Goal: Task Accomplishment & Management: Complete application form

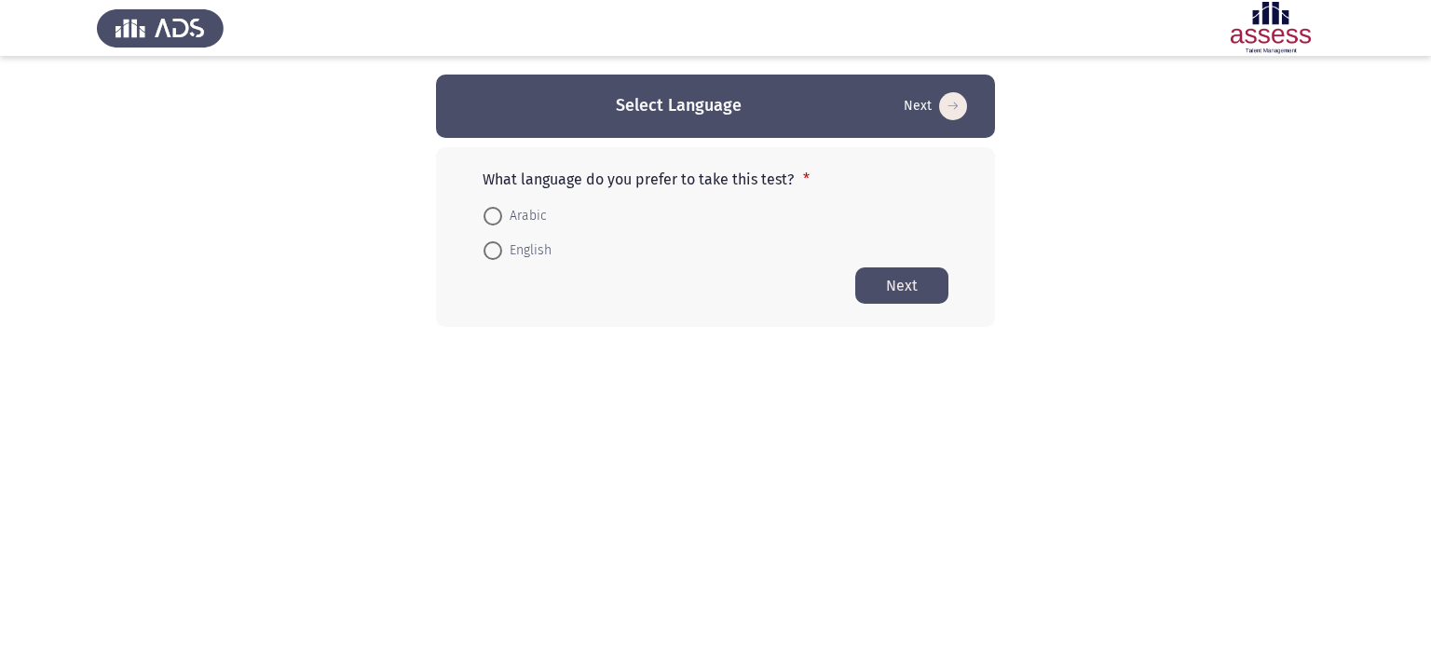
click at [504, 217] on span "Arabic" at bounding box center [524, 216] width 45 height 22
click at [502, 217] on input "Arabic" at bounding box center [492, 216] width 19 height 19
radio input "true"
click at [531, 251] on span "English" at bounding box center [526, 249] width 49 height 22
click at [502, 251] on input "English" at bounding box center [492, 249] width 19 height 19
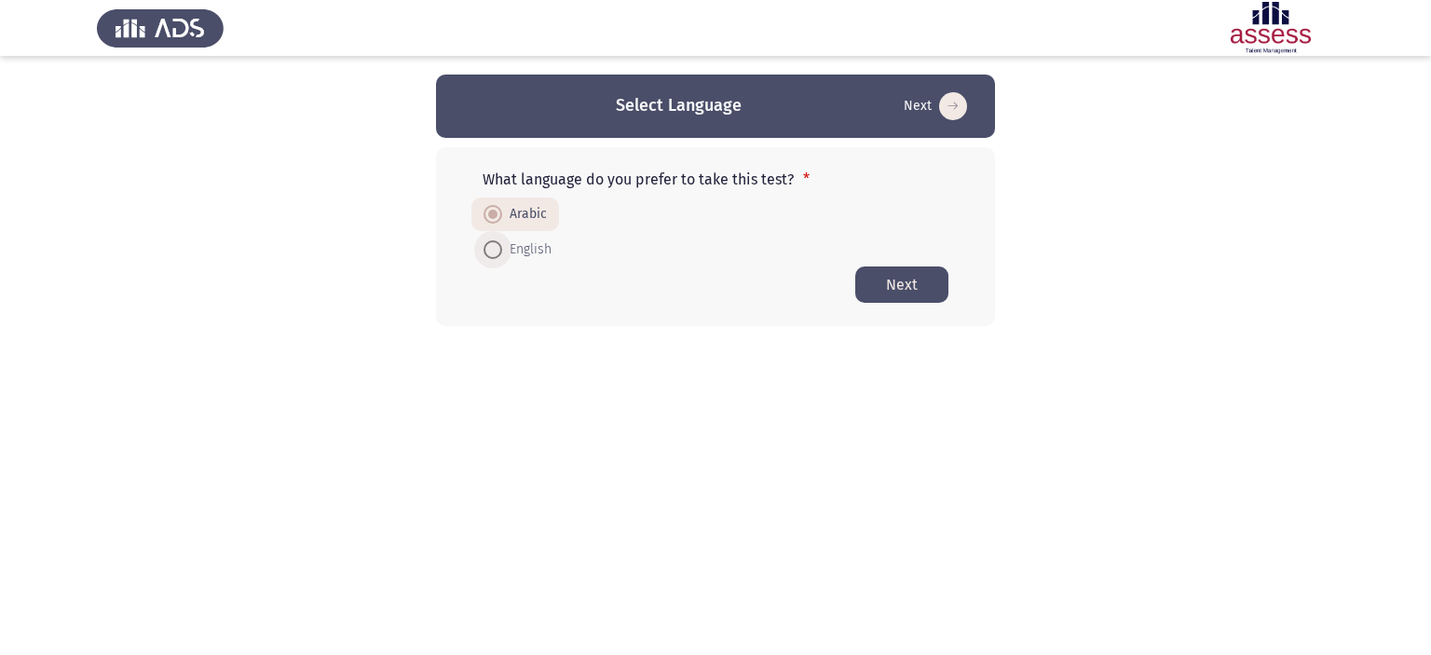
radio input "true"
click at [889, 271] on button "Next" at bounding box center [901, 284] width 93 height 36
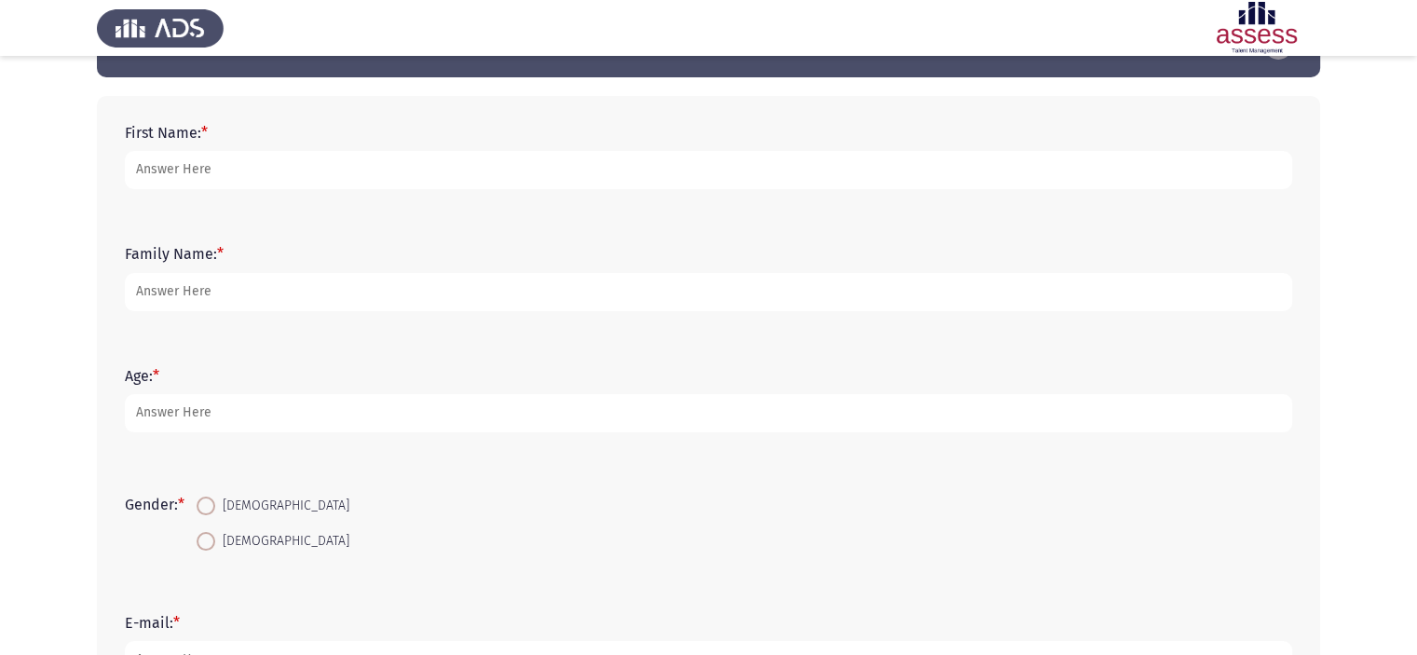
scroll to position [93, 0]
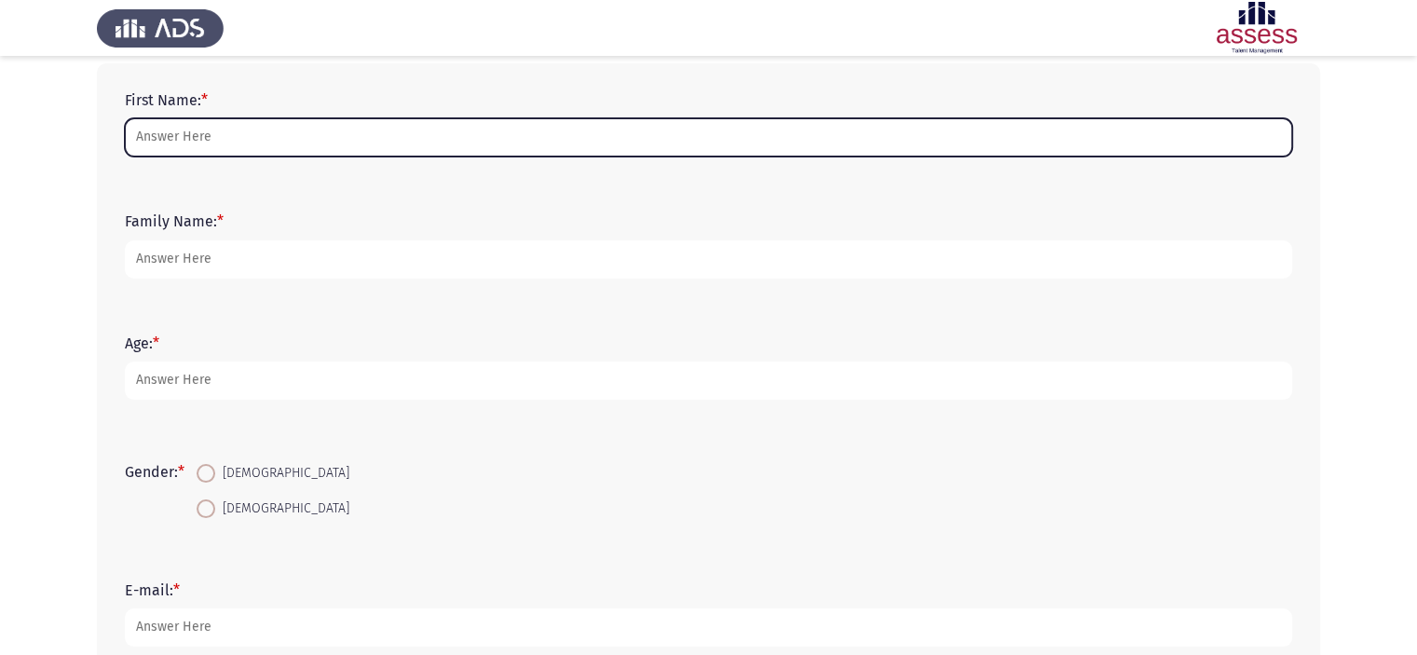
click at [244, 143] on input "First Name: *" at bounding box center [708, 137] width 1167 height 38
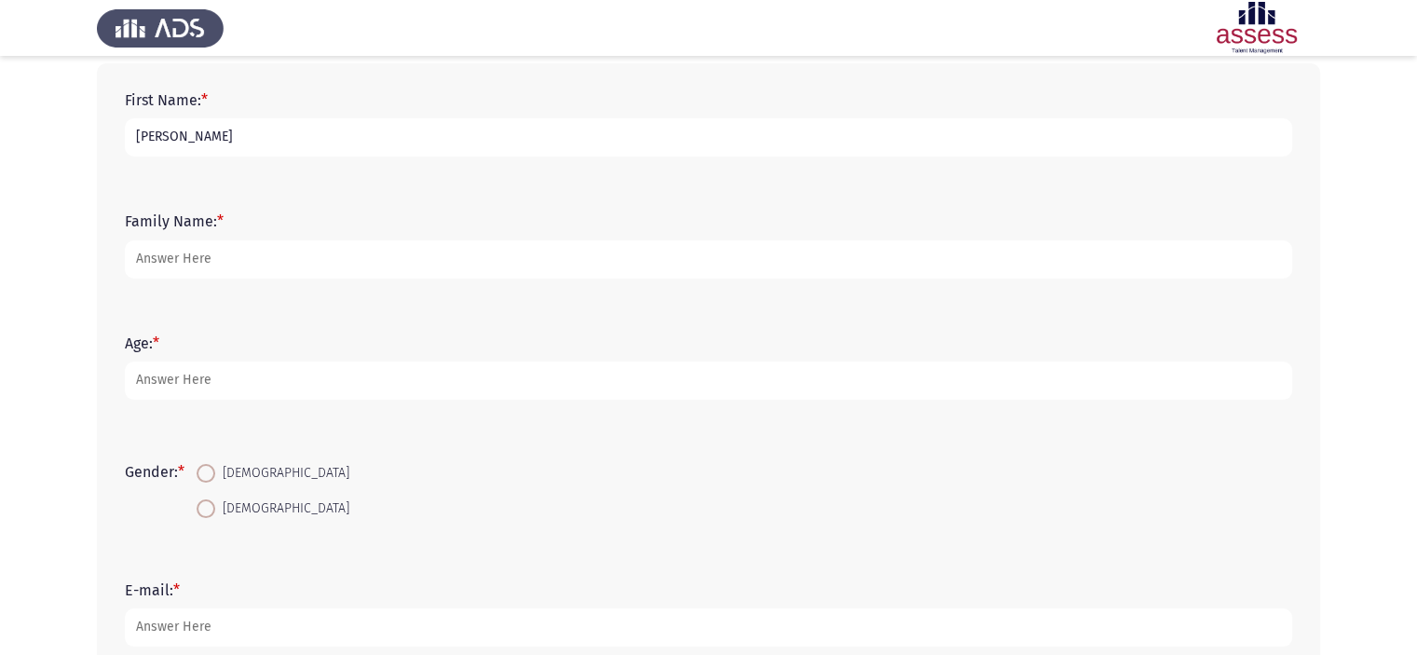
type input "Mahmoud"
type input "Mokhtar"
type input "29"
click at [237, 470] on span "Male" at bounding box center [282, 473] width 134 height 22
click at [215, 470] on input "Male" at bounding box center [206, 473] width 19 height 19
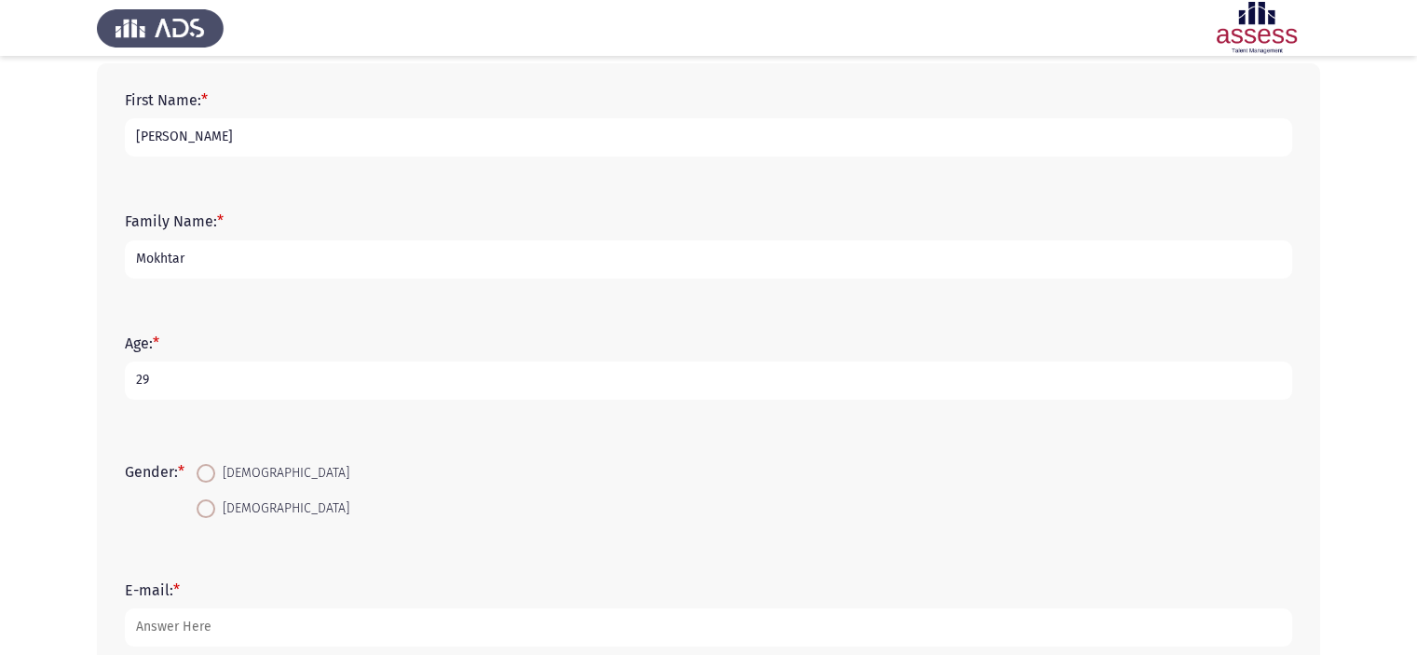
radio input "true"
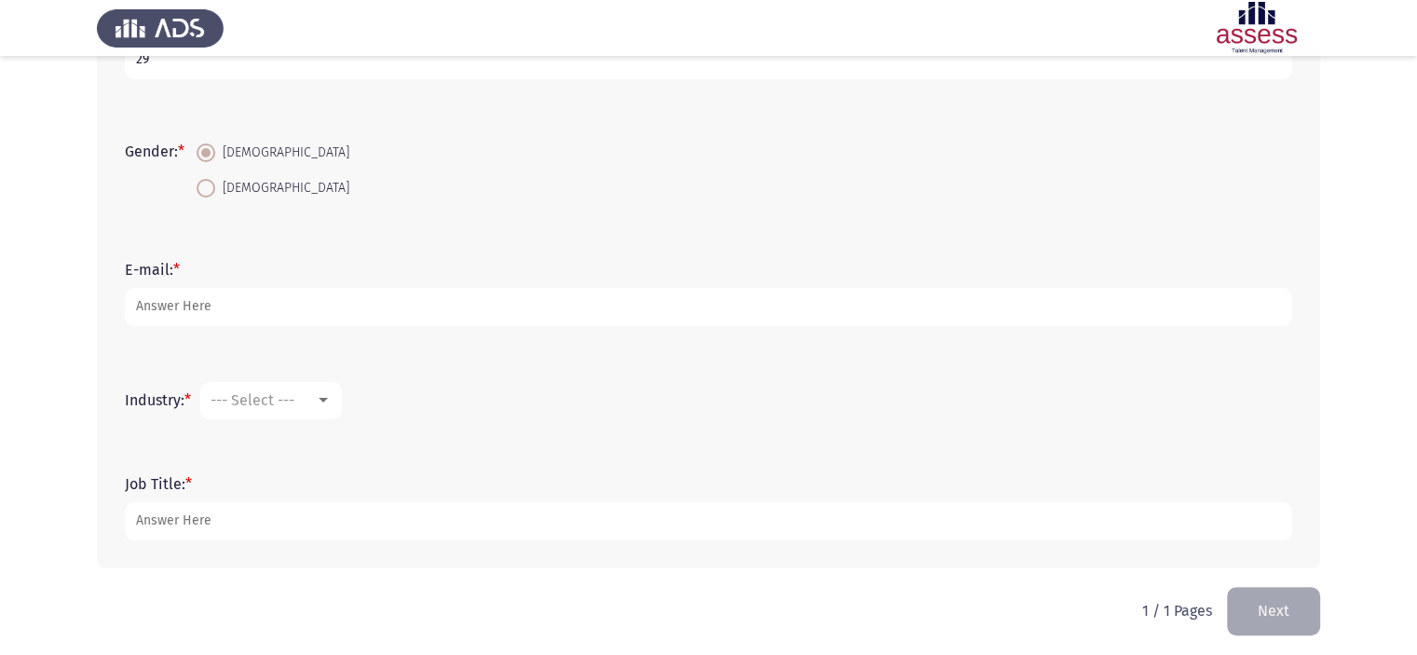
scroll to position [419, 0]
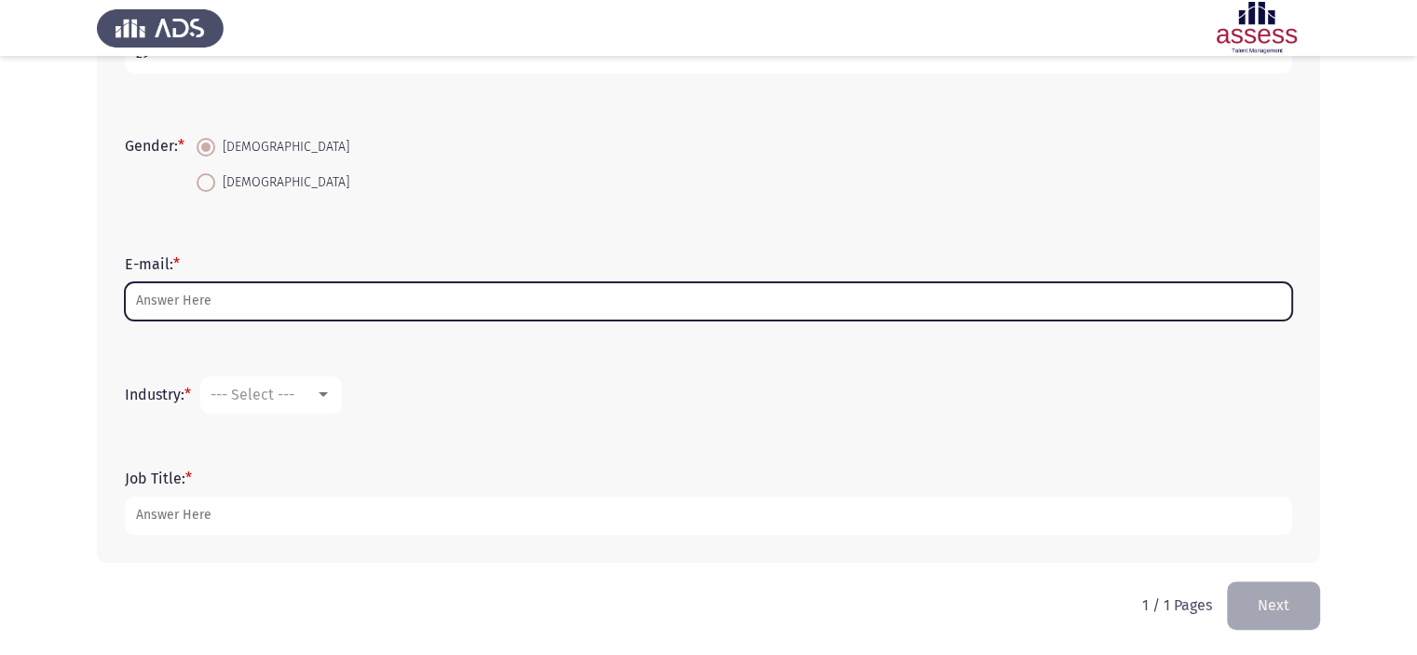
click at [323, 296] on input "E-mail: *" at bounding box center [708, 301] width 1167 height 38
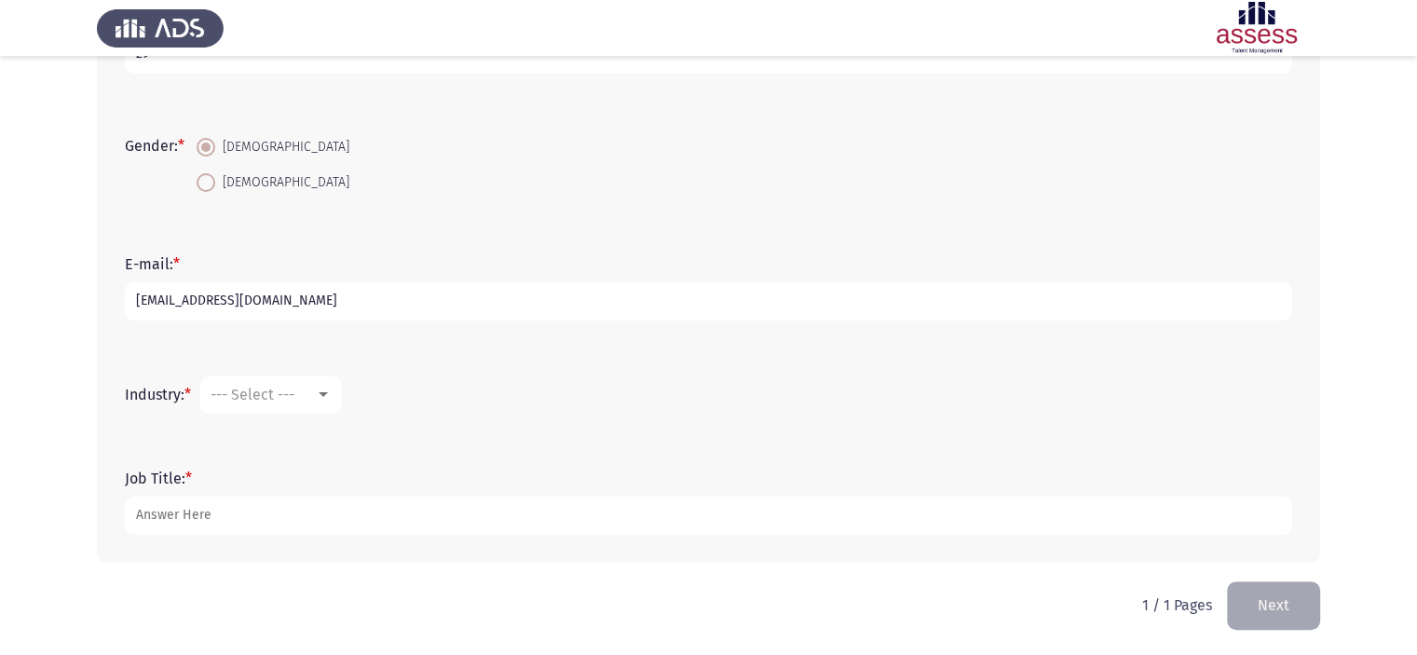
click at [306, 306] on input "mahmoudmohamedmokhtar@gmail.com" at bounding box center [708, 301] width 1167 height 38
type input "mahmoudmohamedmokhtar5@gmail.com"
click at [314, 387] on div "--- Select ---" at bounding box center [263, 395] width 104 height 18
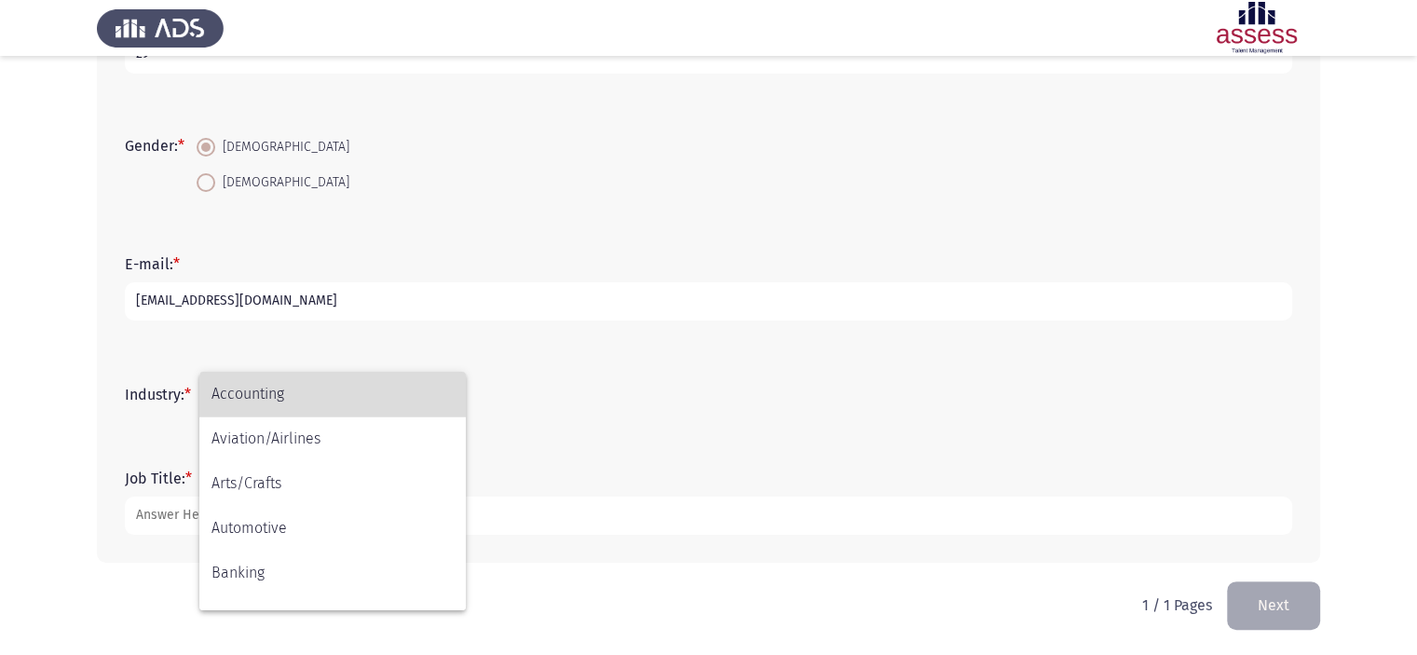
click at [334, 399] on span "Accounting" at bounding box center [332, 394] width 242 height 45
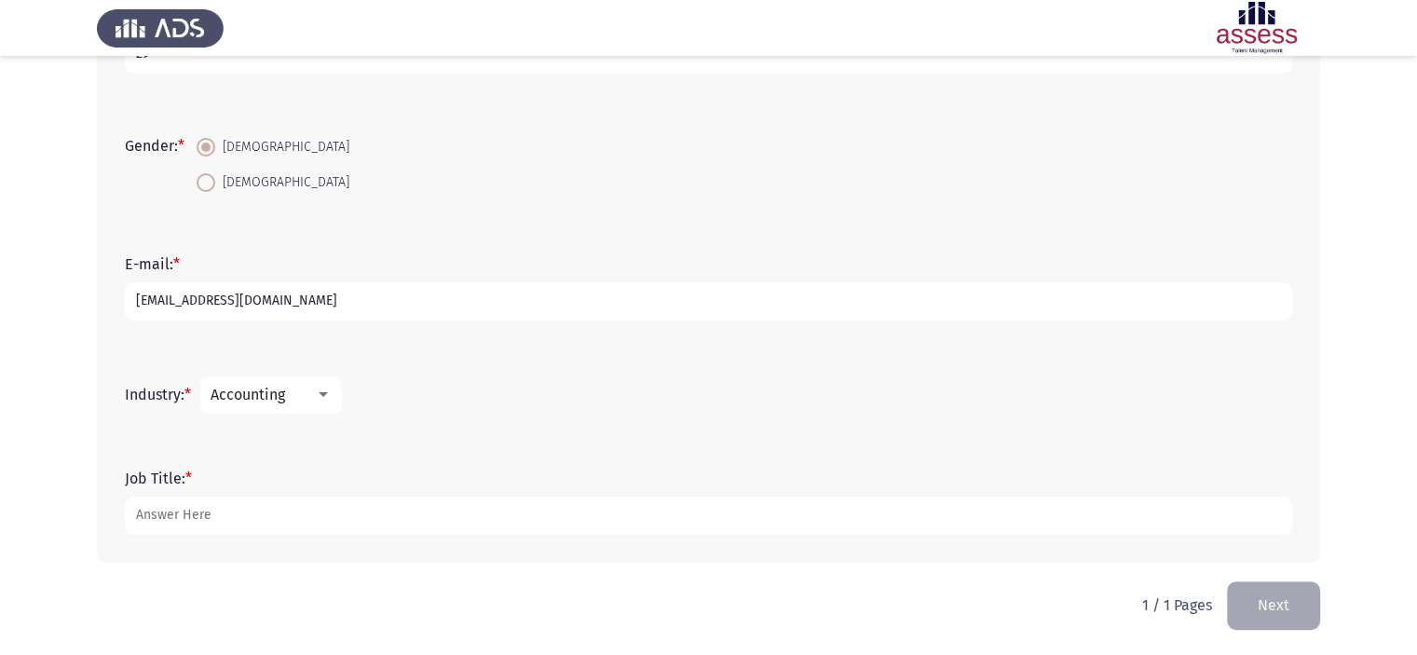
click at [301, 389] on div "Accounting" at bounding box center [263, 395] width 104 height 18
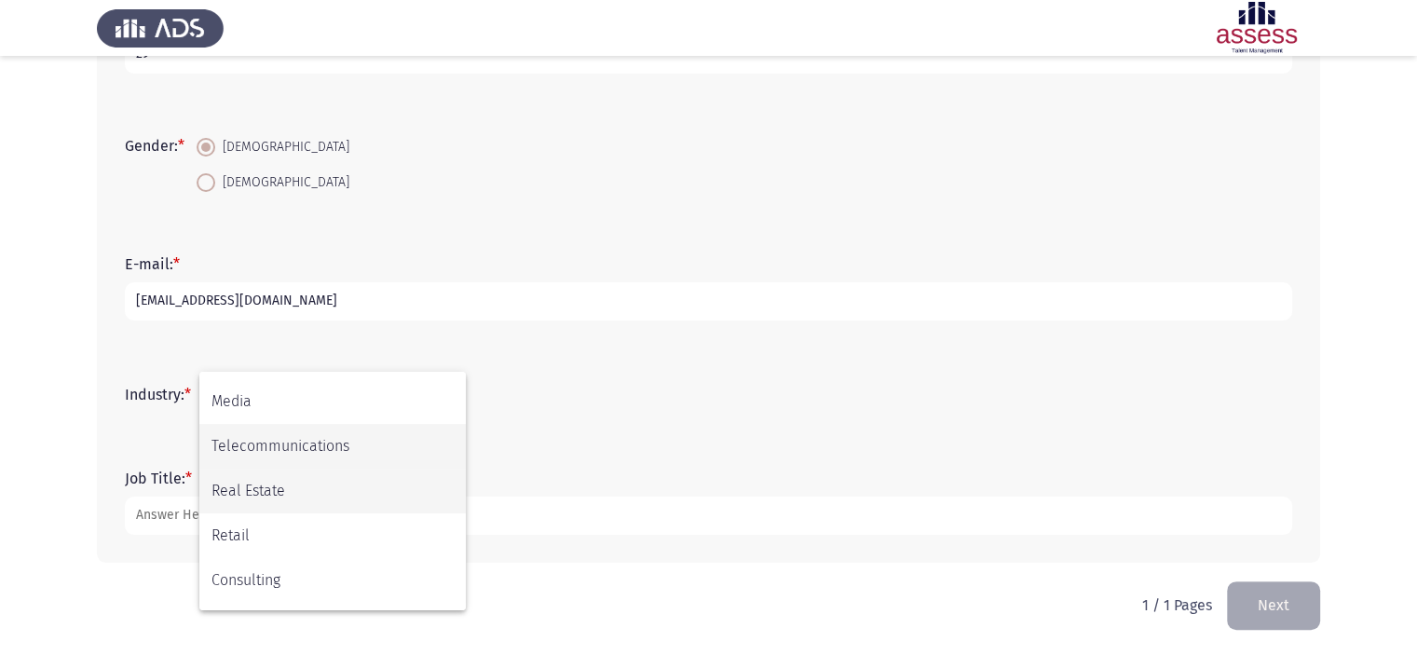
scroll to position [559, 0]
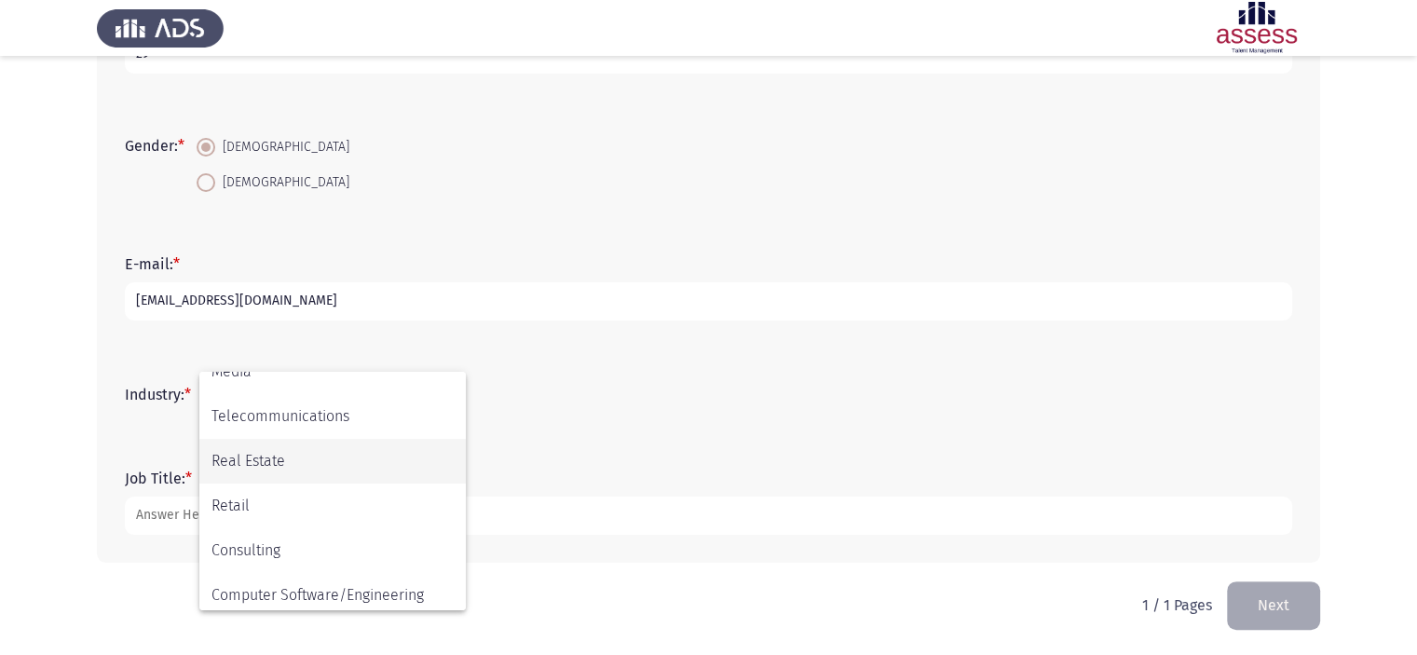
click at [335, 467] on span "Real Estate" at bounding box center [332, 461] width 242 height 45
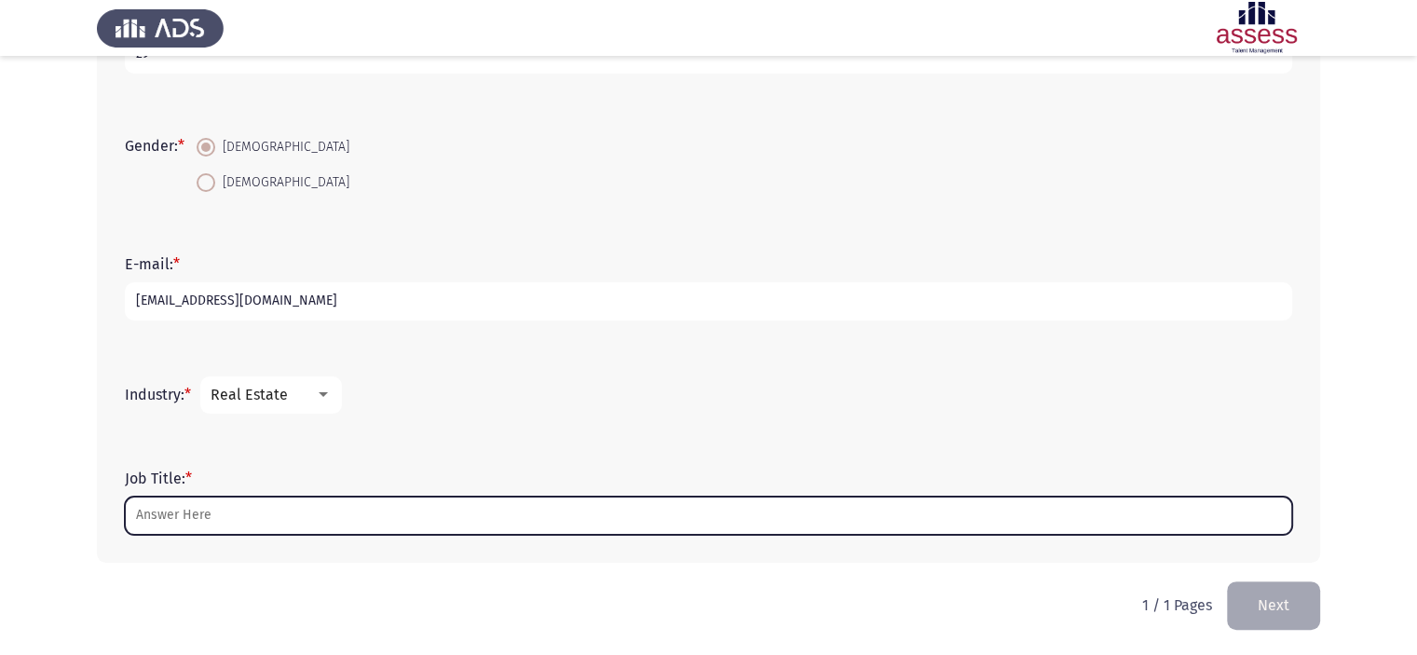
click at [269, 513] on input "Job Title: *" at bounding box center [708, 515] width 1167 height 38
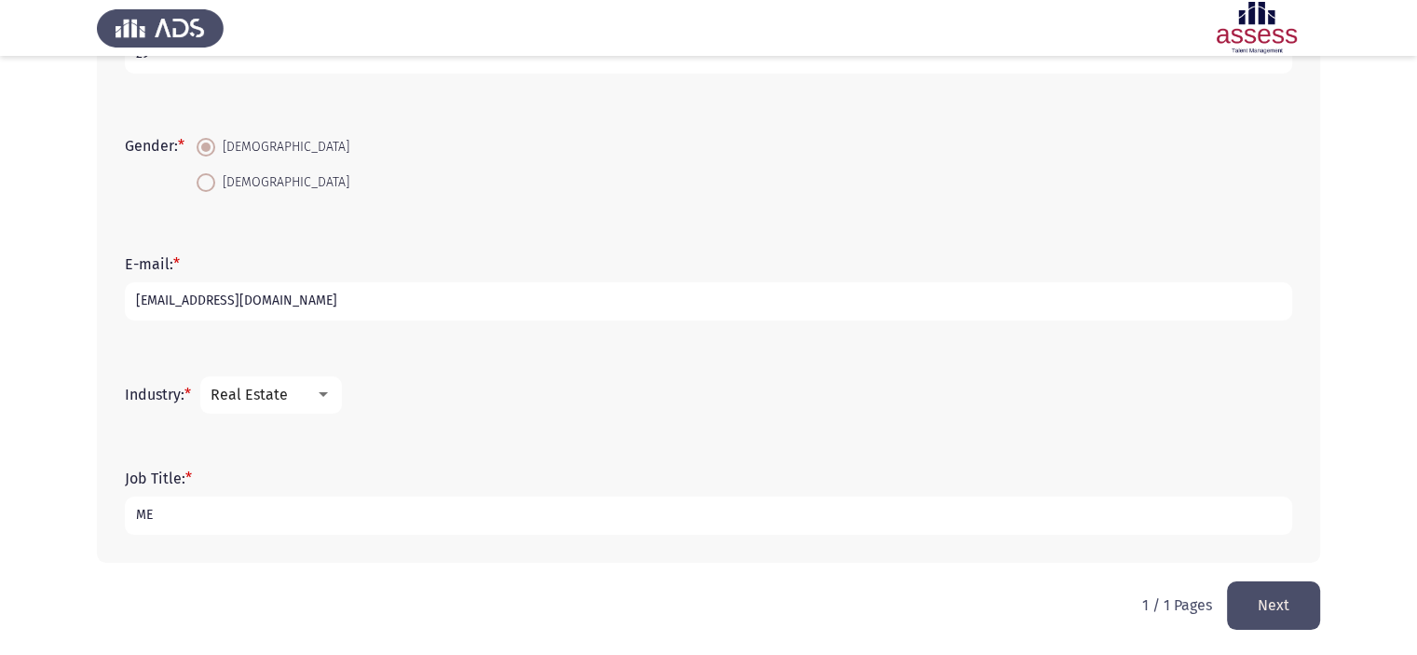
type input "M"
type input "Electrical Engineer"
click at [1283, 606] on button "Next" at bounding box center [1273, 605] width 93 height 48
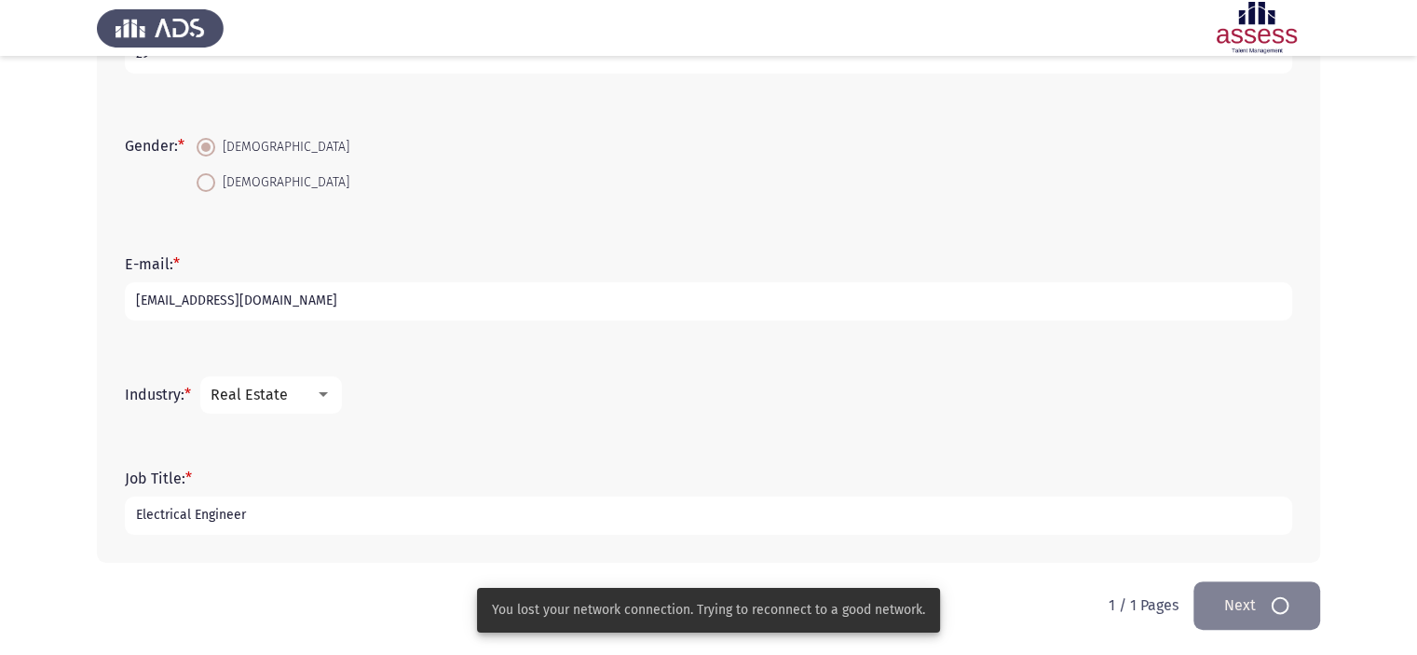
scroll to position [0, 0]
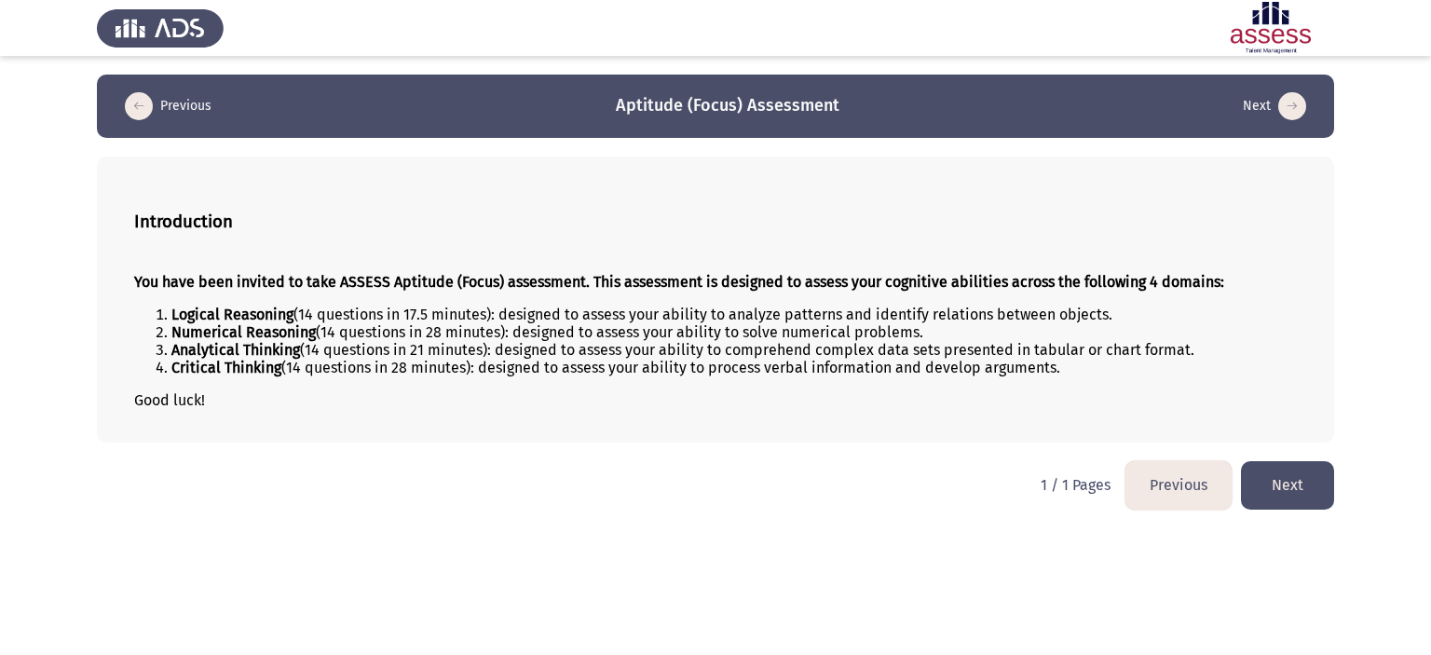
click at [1293, 485] on button "Next" at bounding box center [1287, 485] width 93 height 48
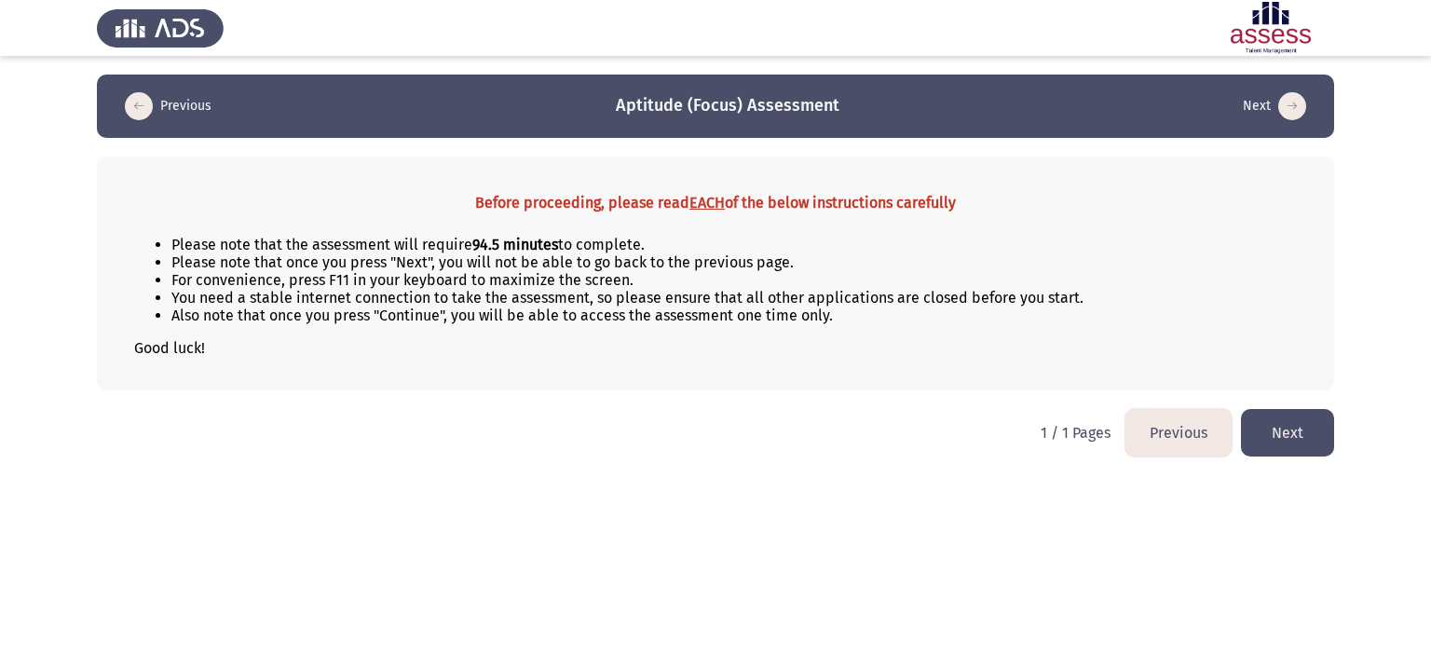
click at [1293, 436] on button "Next" at bounding box center [1287, 433] width 93 height 48
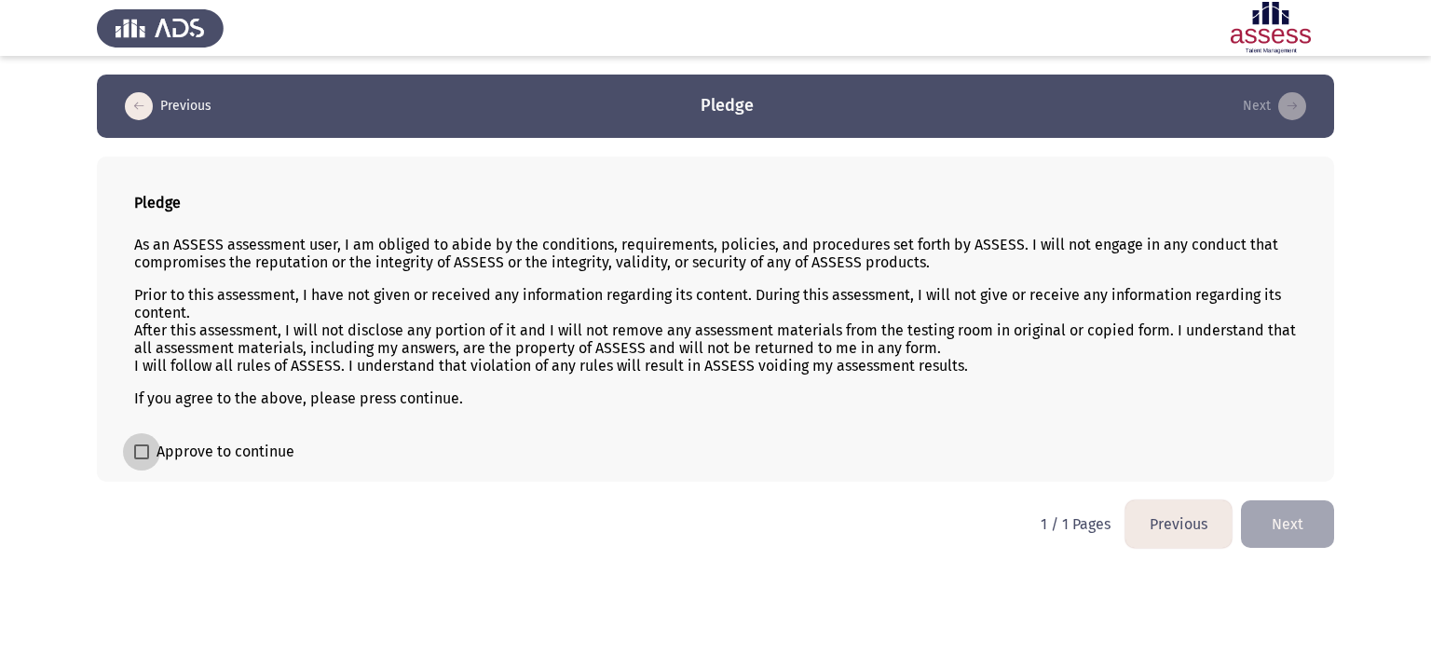
click at [153, 446] on label "Approve to continue" at bounding box center [214, 452] width 160 height 22
click at [142, 459] on input "Approve to continue" at bounding box center [141, 459] width 1 height 1
checkbox input "true"
click at [1290, 529] on button "Next" at bounding box center [1287, 524] width 93 height 48
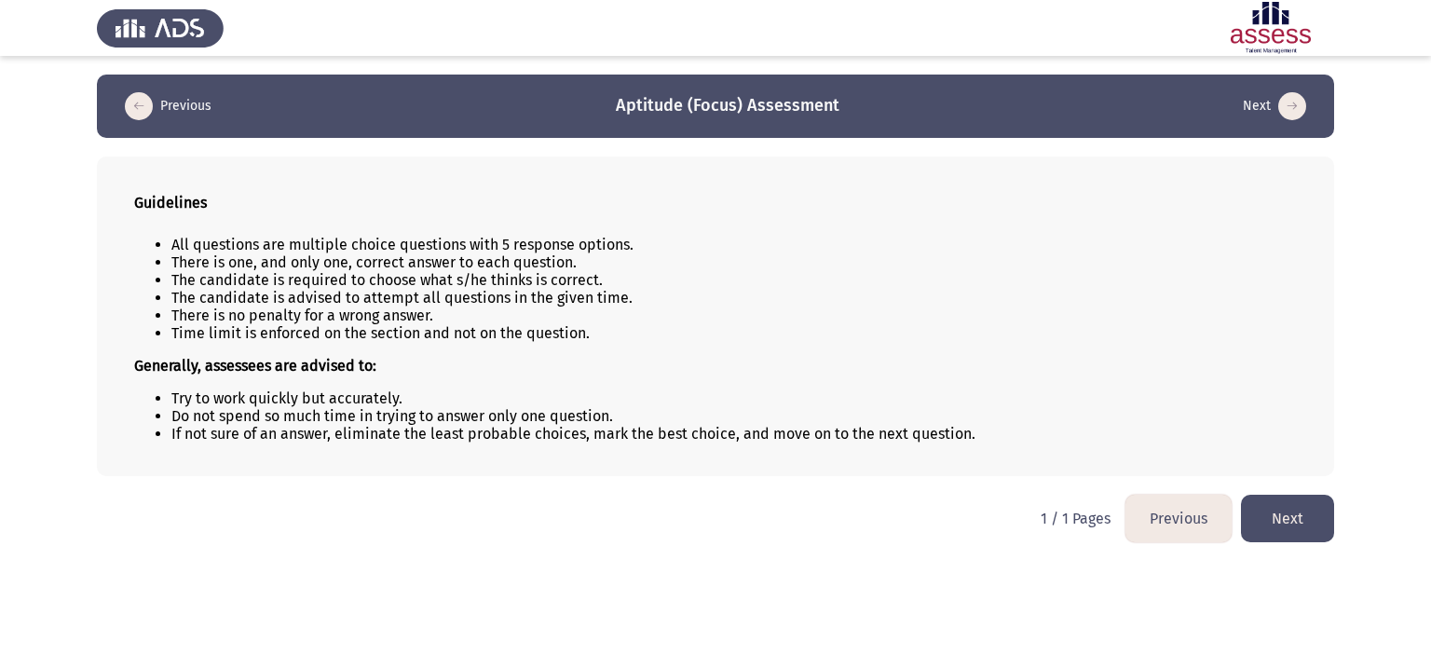
click at [1276, 525] on button "Next" at bounding box center [1287, 519] width 93 height 48
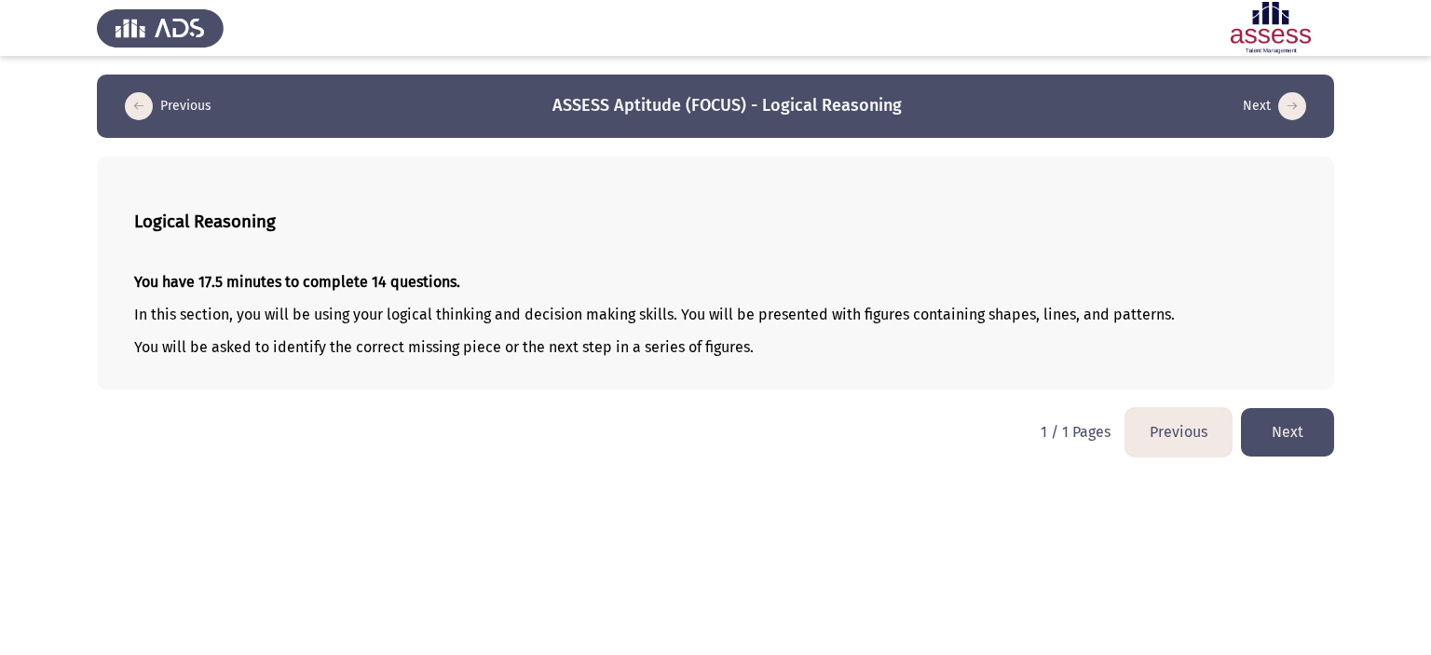
click at [1305, 433] on button "Next" at bounding box center [1287, 432] width 93 height 48
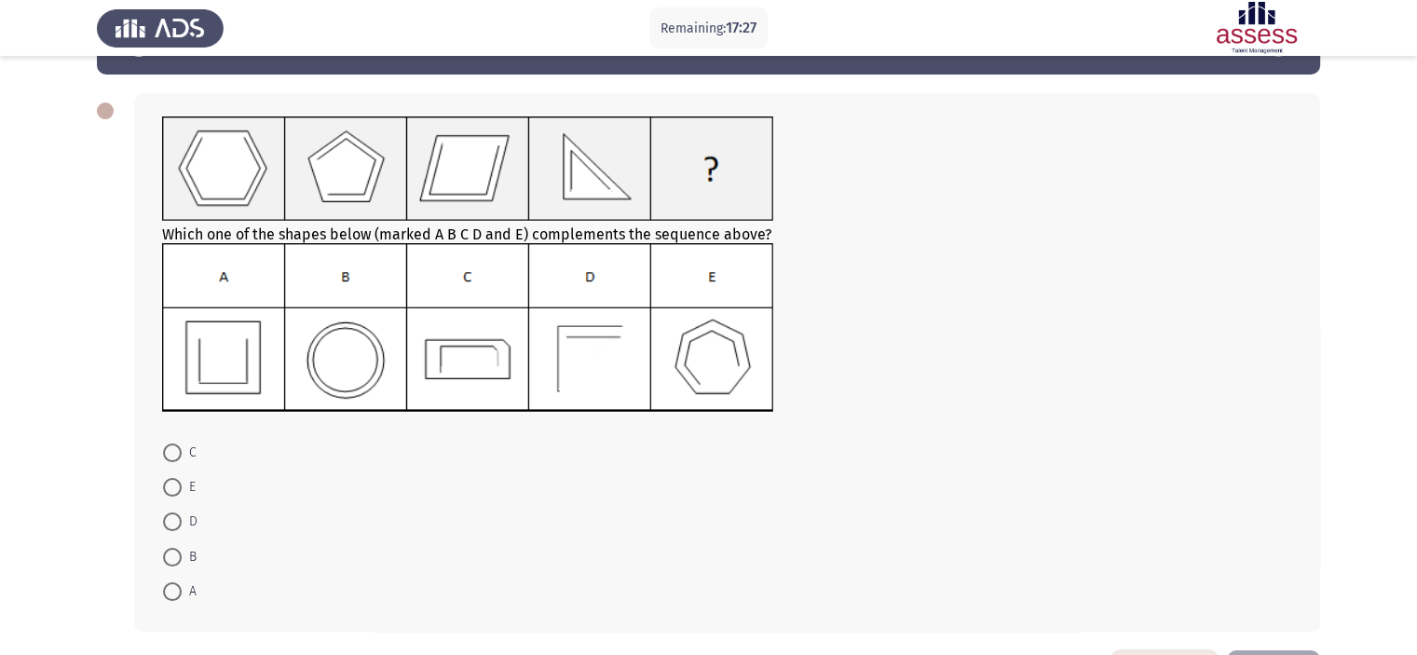
scroll to position [93, 0]
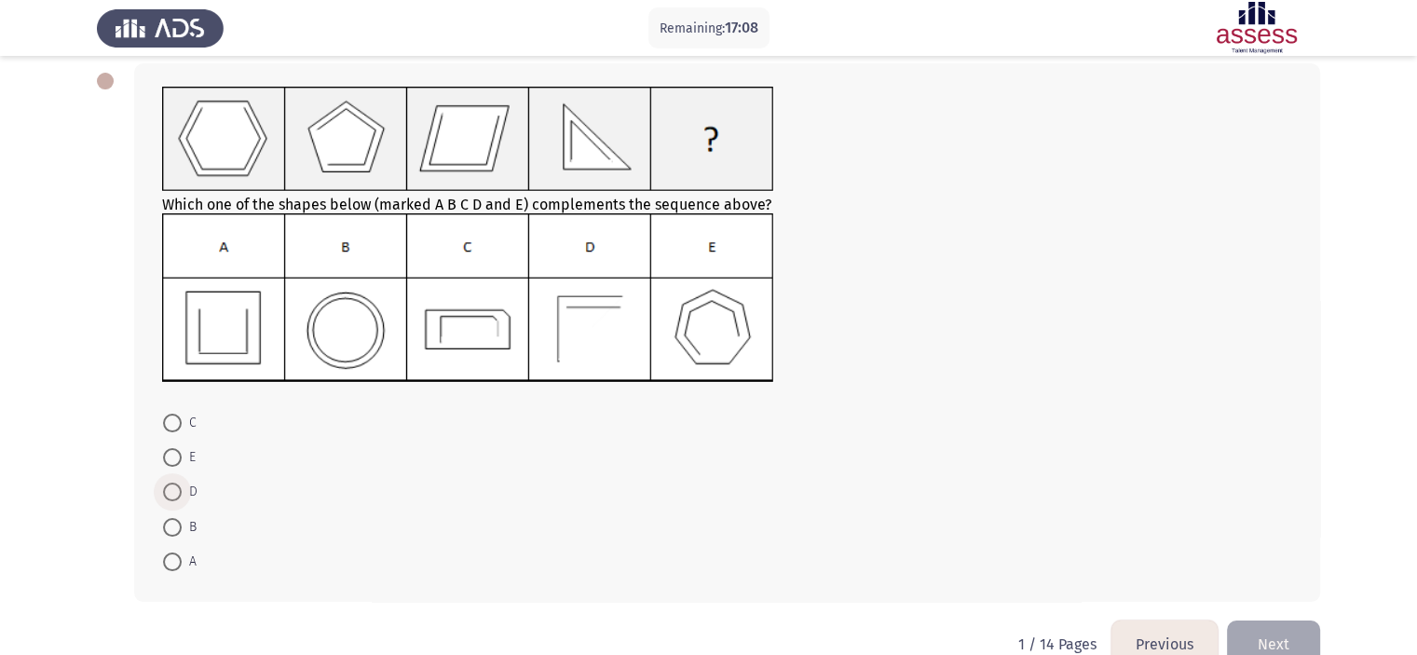
click at [183, 490] on span "D" at bounding box center [190, 492] width 16 height 22
click at [182, 490] on input "D" at bounding box center [172, 491] width 19 height 19
radio input "true"
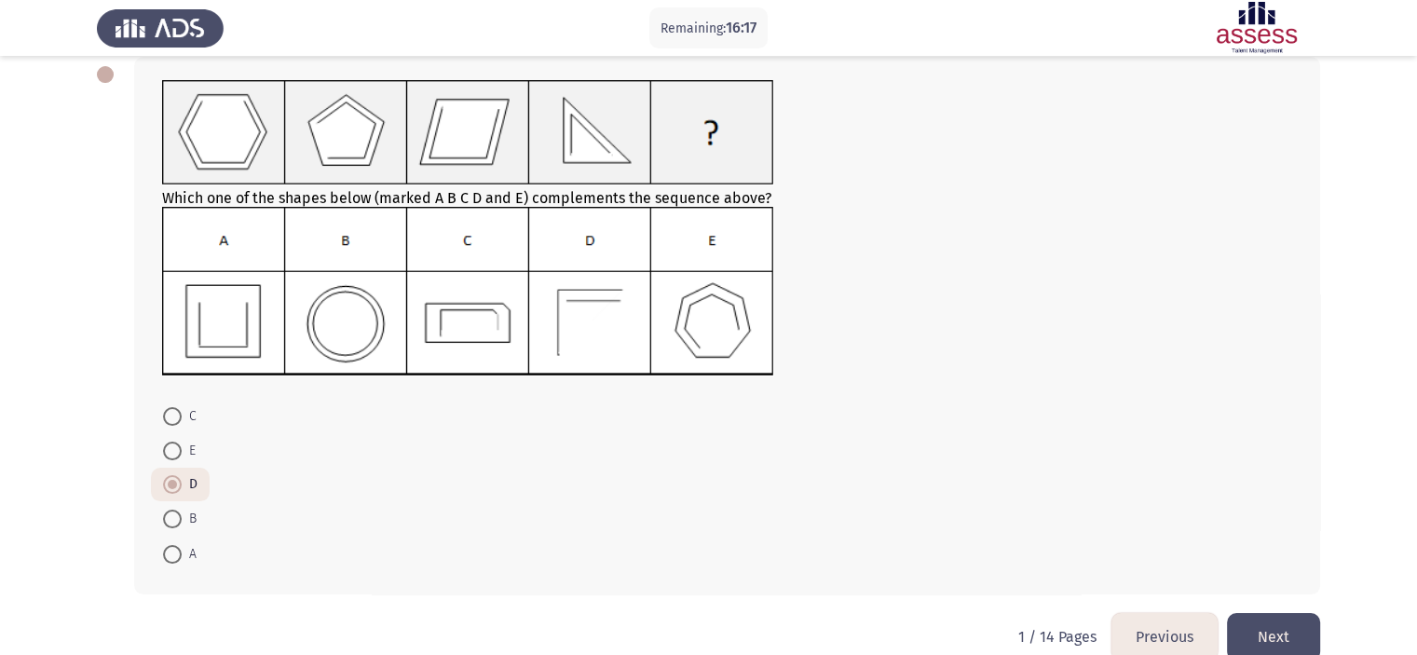
scroll to position [131, 0]
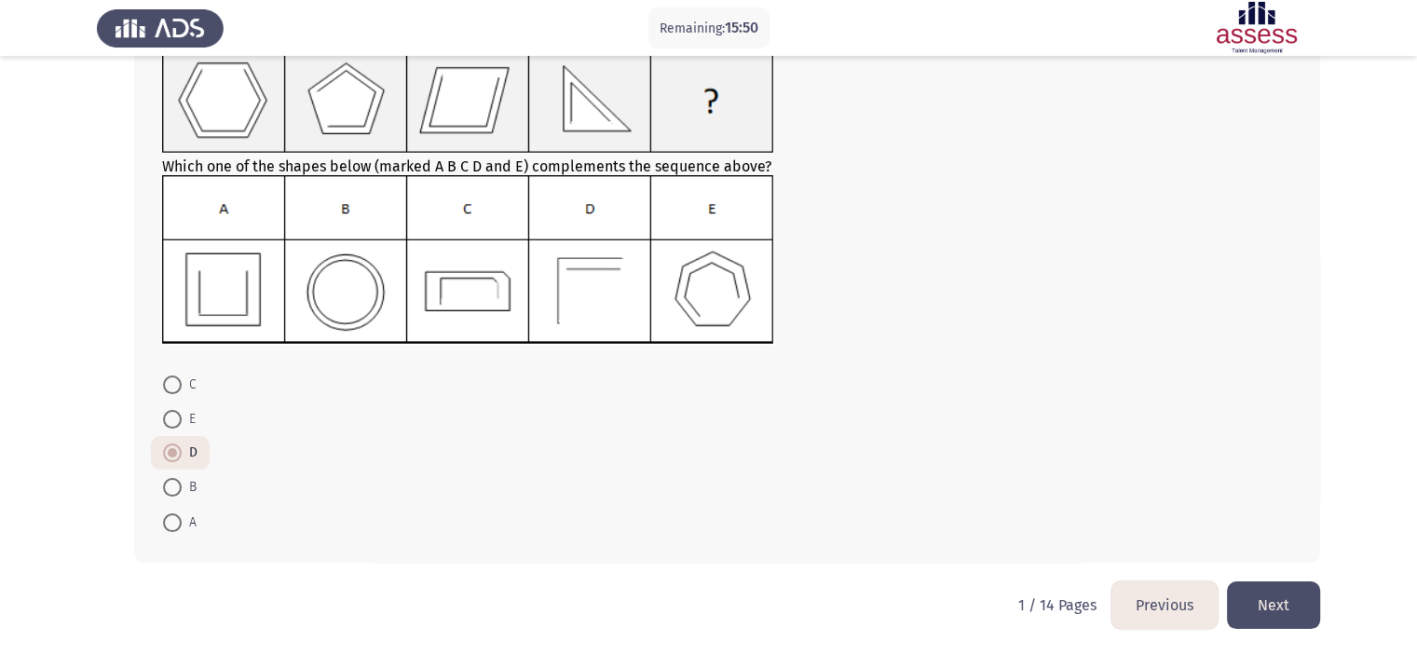
click at [1290, 603] on button "Next" at bounding box center [1273, 605] width 93 height 48
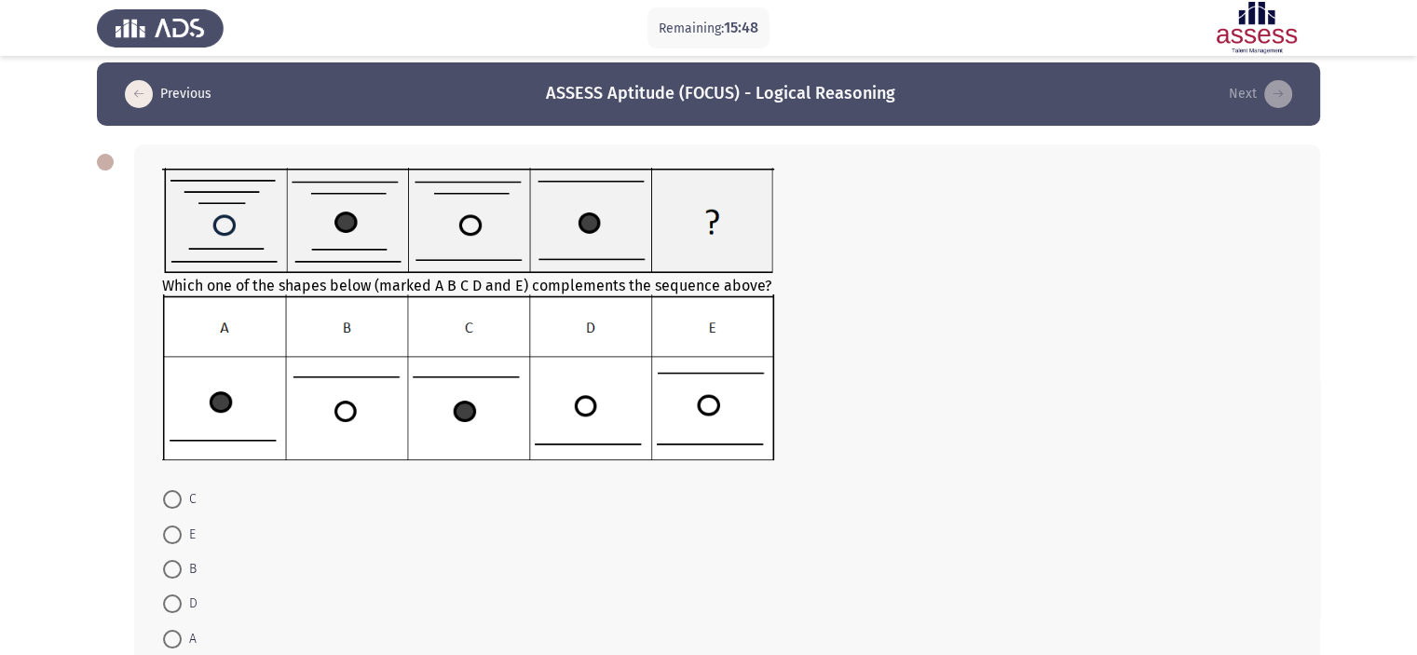
scroll to position [93, 0]
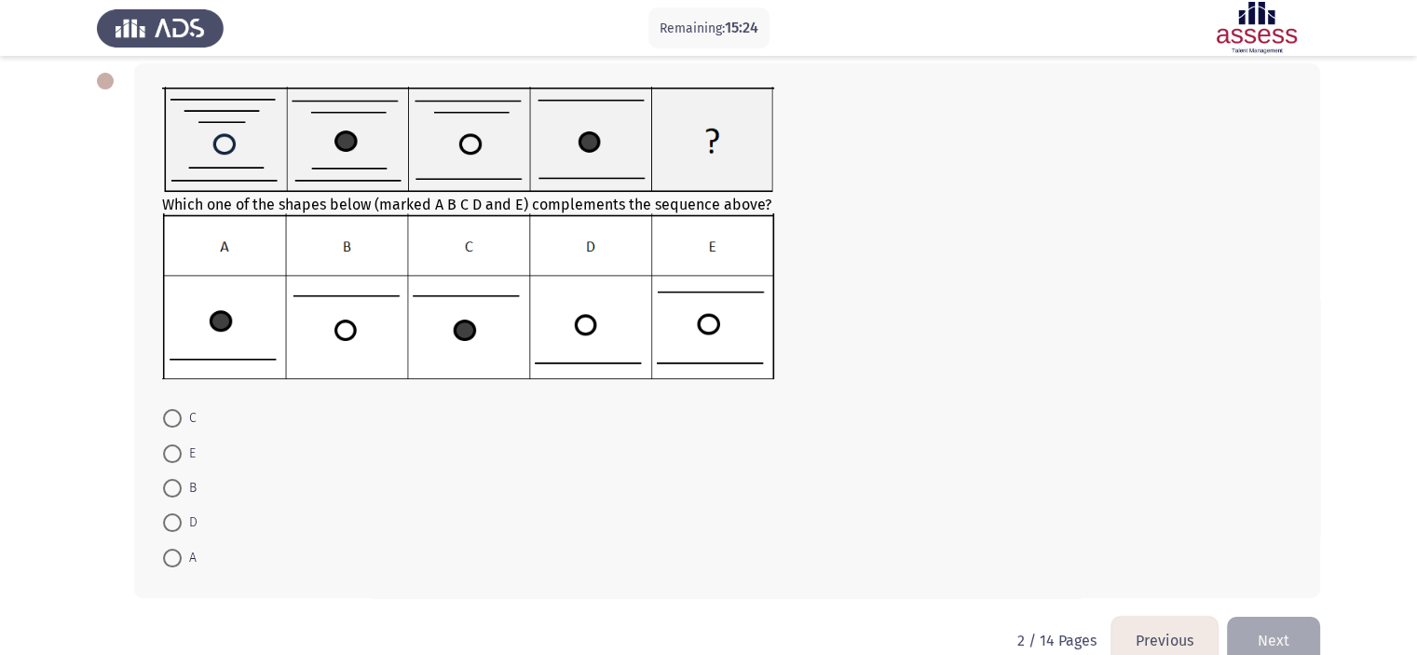
click at [167, 461] on span at bounding box center [172, 453] width 19 height 19
click at [167, 461] on input "E" at bounding box center [172, 453] width 19 height 19
radio input "true"
click at [1272, 636] on button "Next" at bounding box center [1273, 639] width 93 height 48
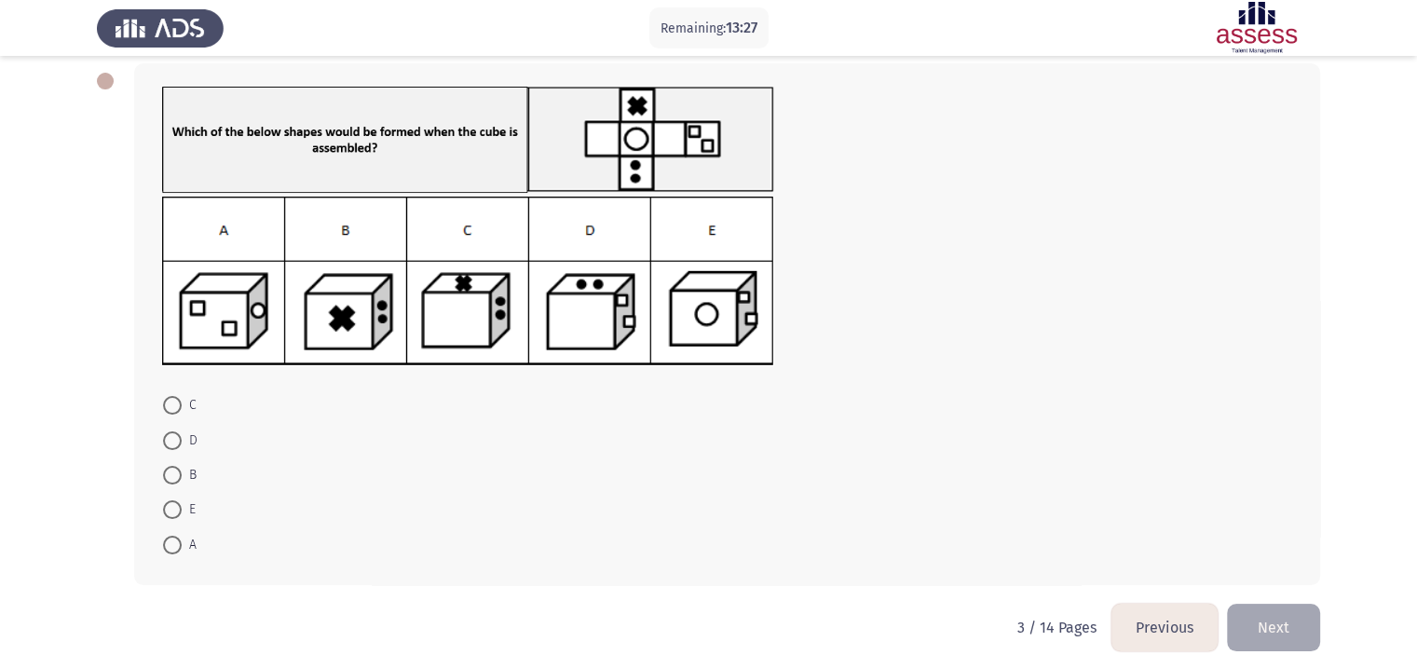
click at [179, 473] on span at bounding box center [172, 475] width 19 height 19
click at [179, 473] on input "B" at bounding box center [172, 475] width 19 height 19
radio input "true"
click at [1283, 626] on button "Next" at bounding box center [1273, 626] width 93 height 48
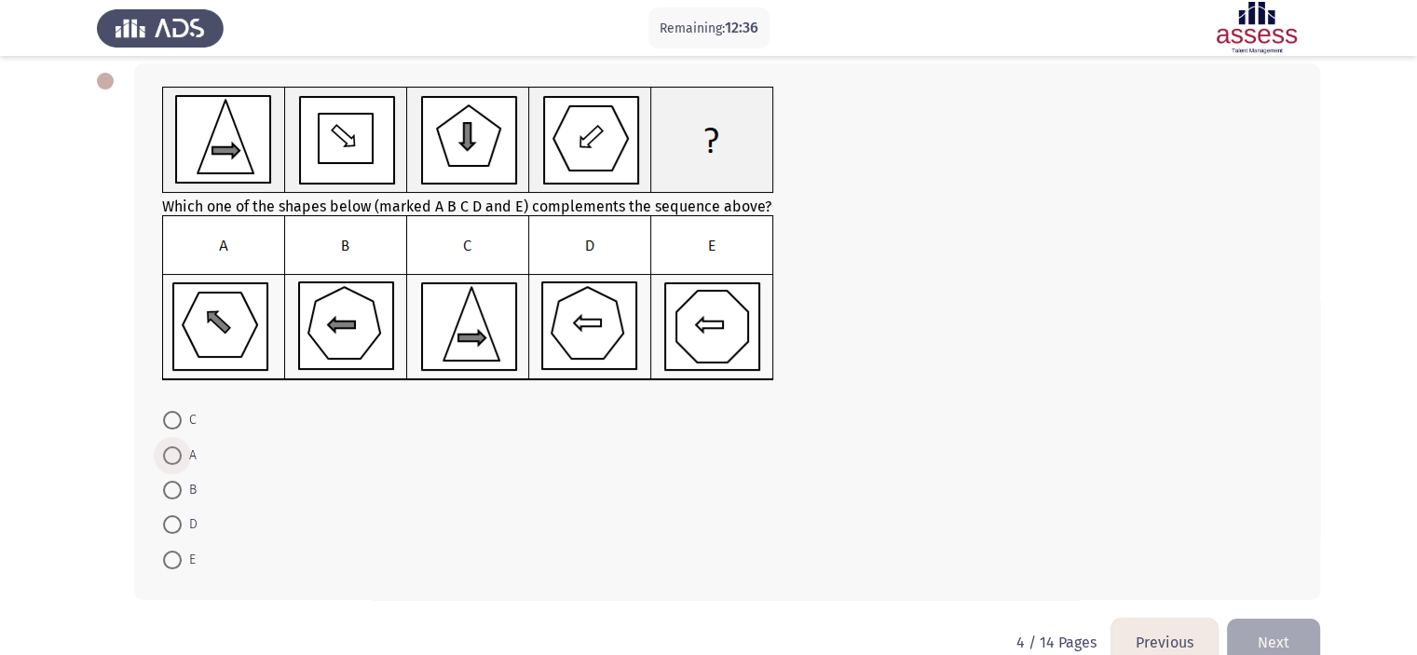
click at [181, 452] on span at bounding box center [172, 455] width 19 height 19
click at [181, 452] on input "A" at bounding box center [172, 455] width 19 height 19
radio input "true"
click at [1281, 640] on button "Next" at bounding box center [1273, 641] width 93 height 48
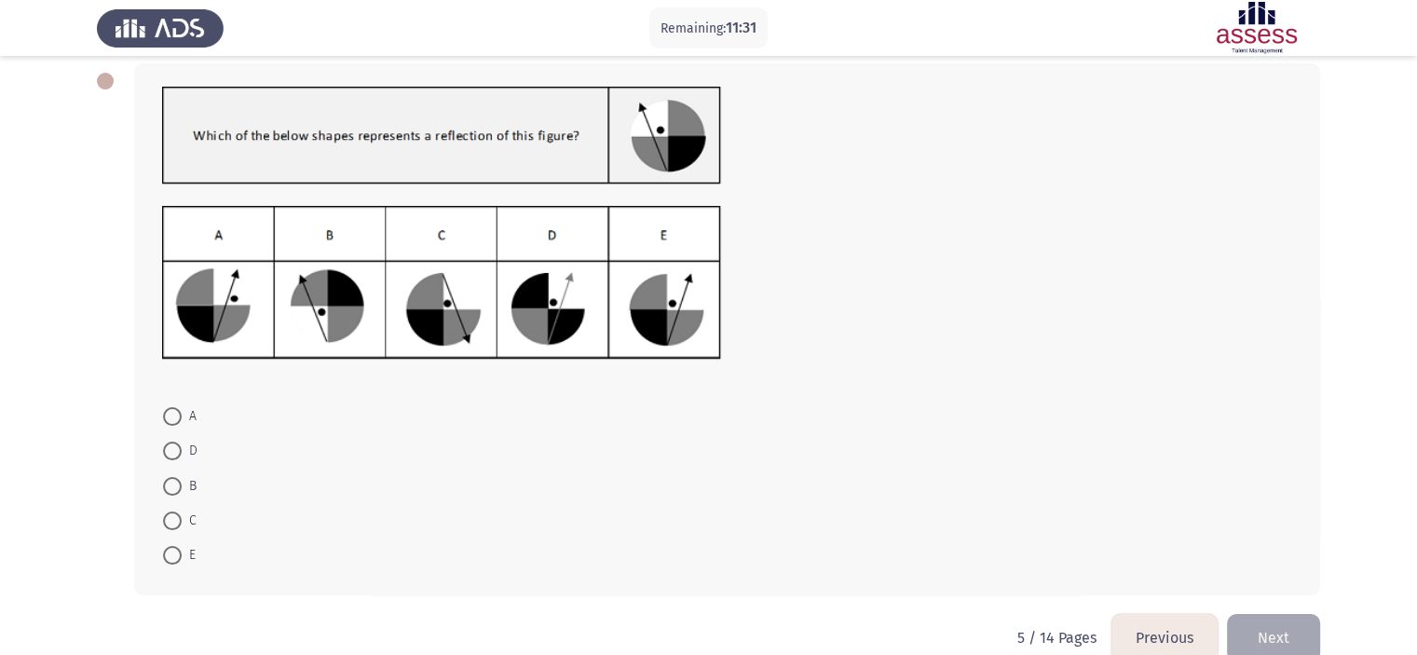
click at [174, 546] on span at bounding box center [172, 555] width 19 height 19
click at [174, 546] on input "E" at bounding box center [172, 555] width 19 height 19
radio input "true"
click at [1248, 610] on div "A D B C E" at bounding box center [708, 329] width 1223 height 568
click at [1266, 621] on button "Next" at bounding box center [1273, 637] width 93 height 48
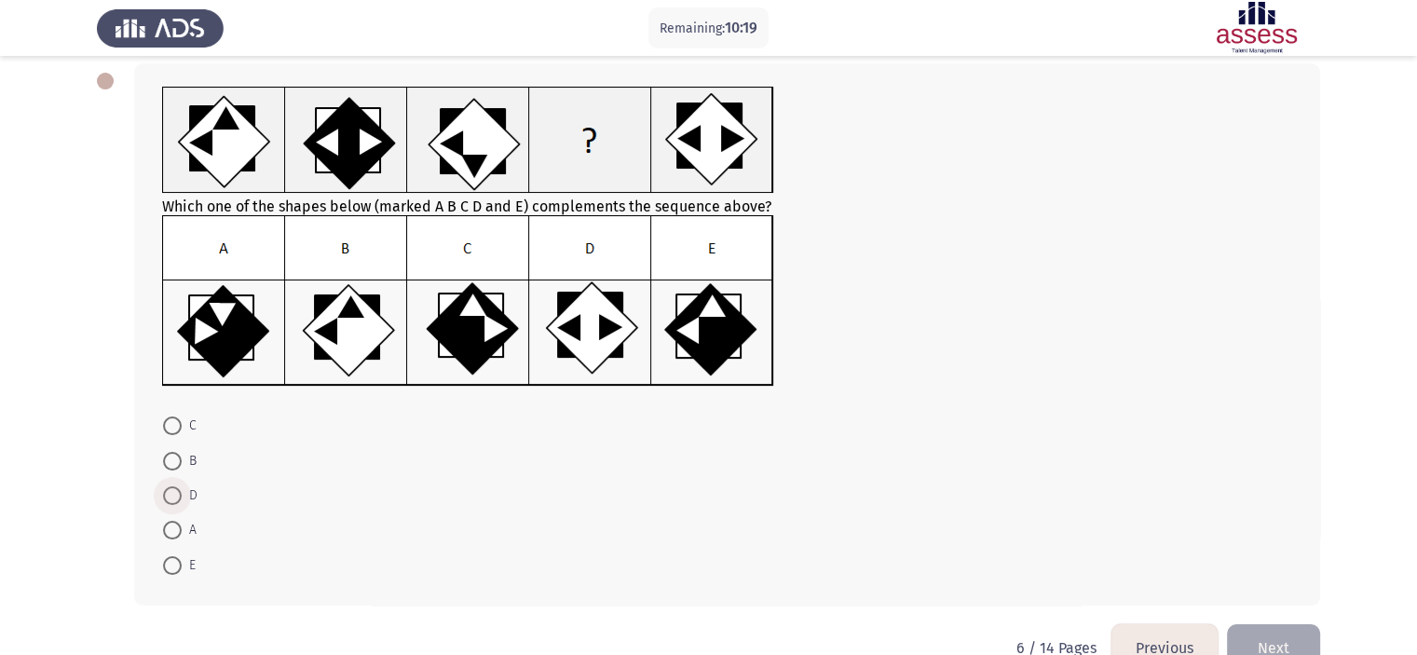
click at [178, 496] on span at bounding box center [172, 495] width 19 height 19
click at [178, 496] on input "D" at bounding box center [172, 495] width 19 height 19
radio input "true"
click at [175, 455] on span at bounding box center [172, 461] width 19 height 19
click at [175, 455] on input "B" at bounding box center [172, 461] width 19 height 19
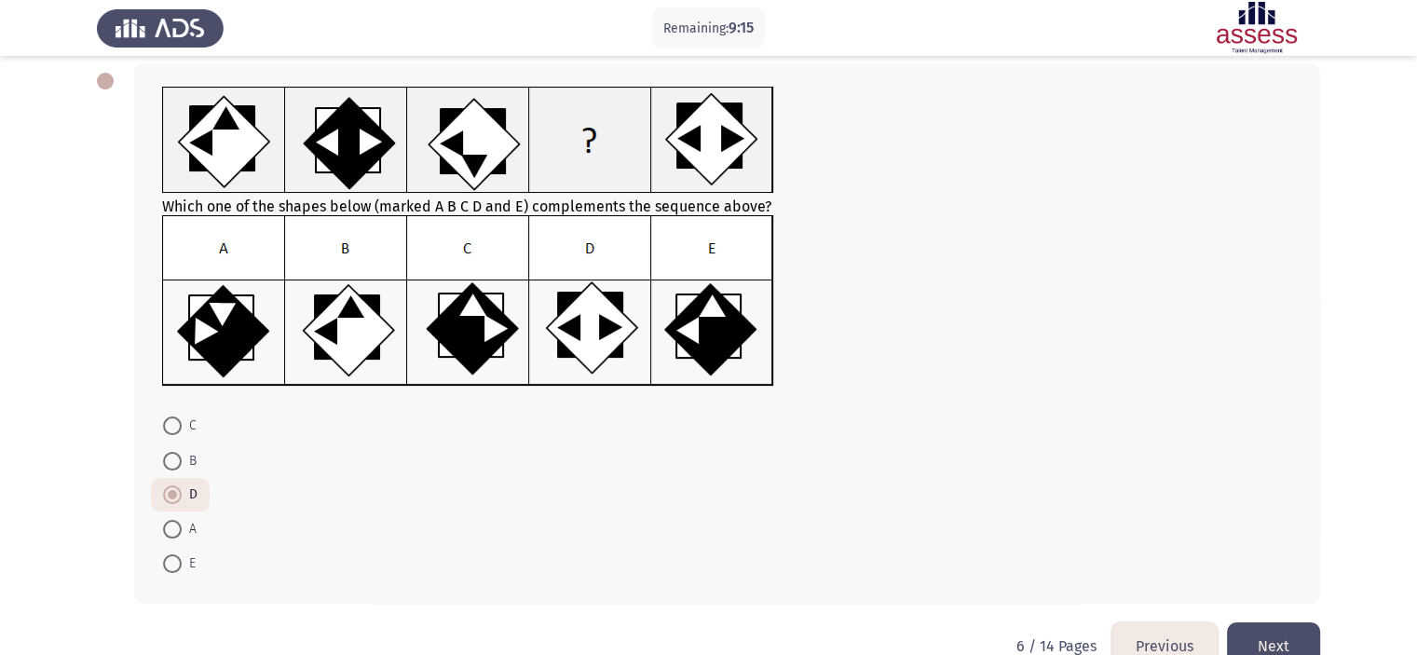
radio input "true"
click at [1285, 636] on button "Next" at bounding box center [1273, 646] width 93 height 48
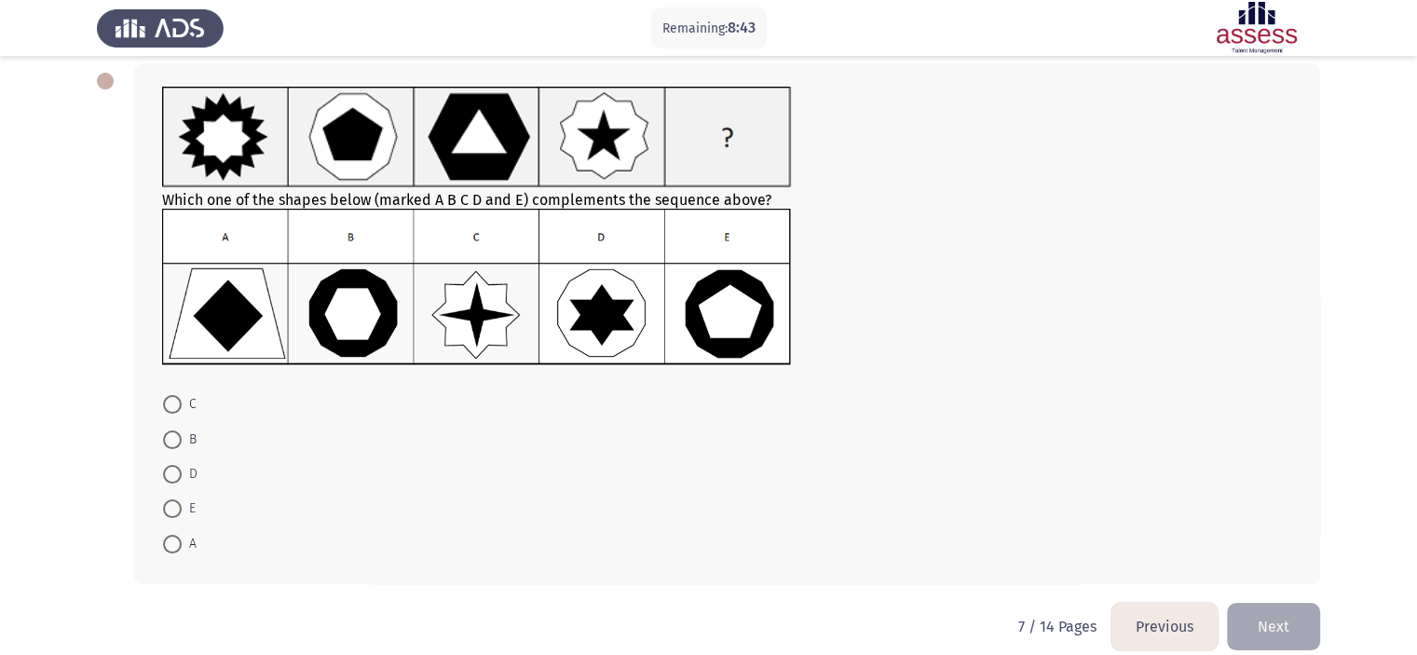
click at [172, 513] on span at bounding box center [172, 508] width 19 height 19
click at [172, 513] on input "E" at bounding box center [172, 508] width 19 height 19
radio input "true"
click at [1251, 625] on button "Next" at bounding box center [1273, 625] width 93 height 48
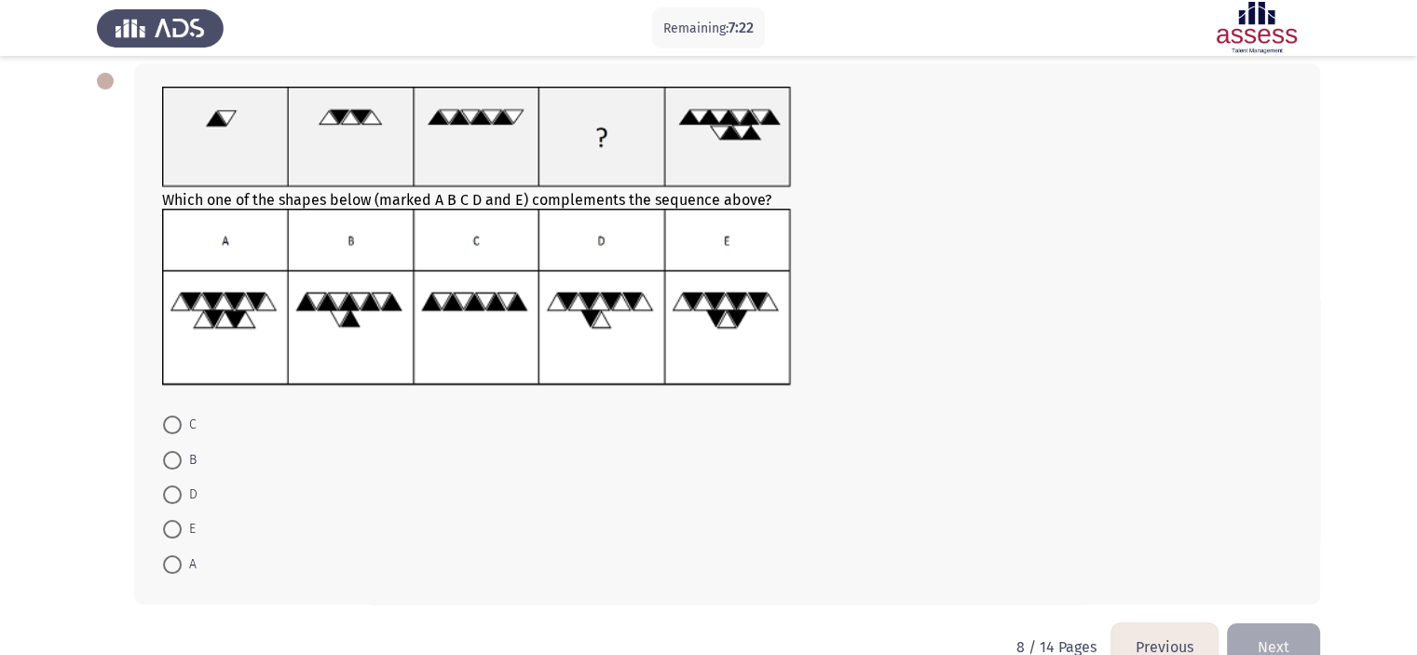
click at [174, 567] on span at bounding box center [172, 564] width 19 height 19
click at [174, 567] on input "A" at bounding box center [172, 564] width 19 height 19
radio input "true"
click at [1284, 641] on button "Next" at bounding box center [1273, 645] width 93 height 48
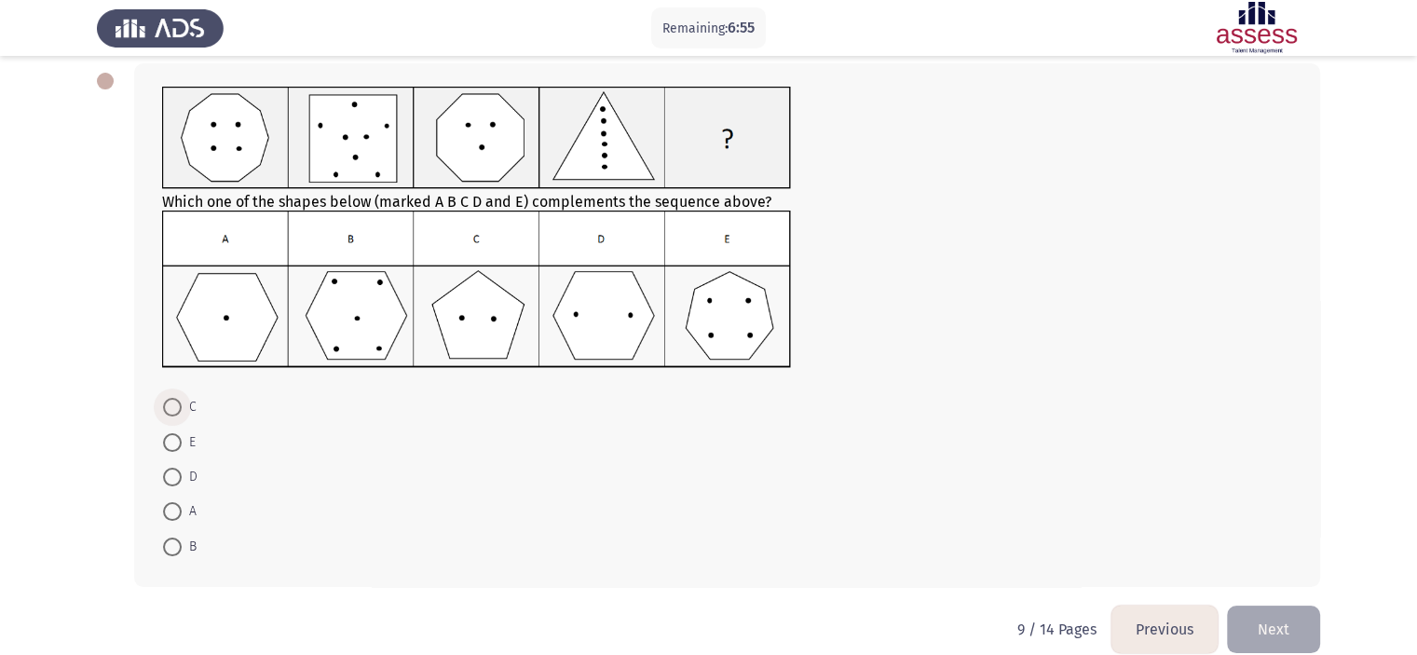
click at [181, 411] on span at bounding box center [172, 407] width 19 height 19
click at [181, 411] on input "C" at bounding box center [172, 407] width 19 height 19
radio input "true"
click at [1284, 619] on button "Next" at bounding box center [1273, 628] width 93 height 48
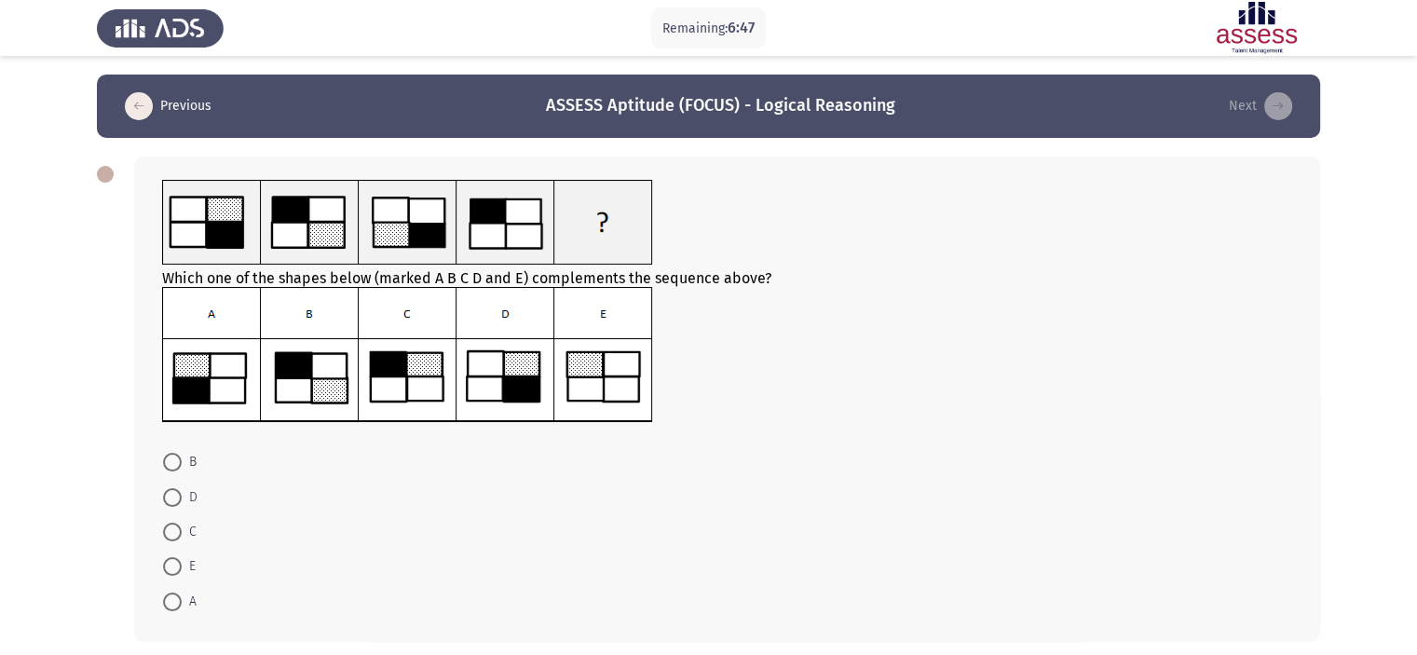
scroll to position [78, 0]
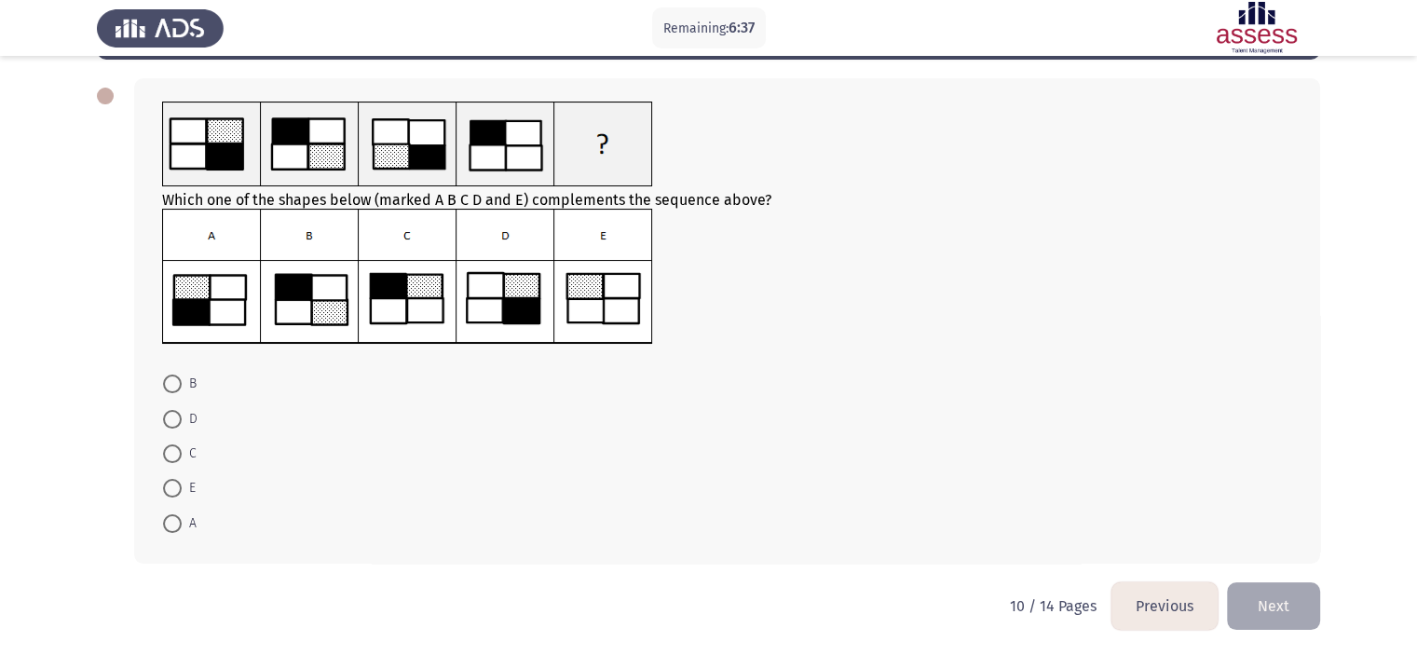
click at [173, 524] on span at bounding box center [172, 523] width 19 height 19
click at [173, 524] on input "A" at bounding box center [172, 523] width 19 height 19
radio input "true"
click at [1253, 606] on button "Next" at bounding box center [1273, 604] width 93 height 48
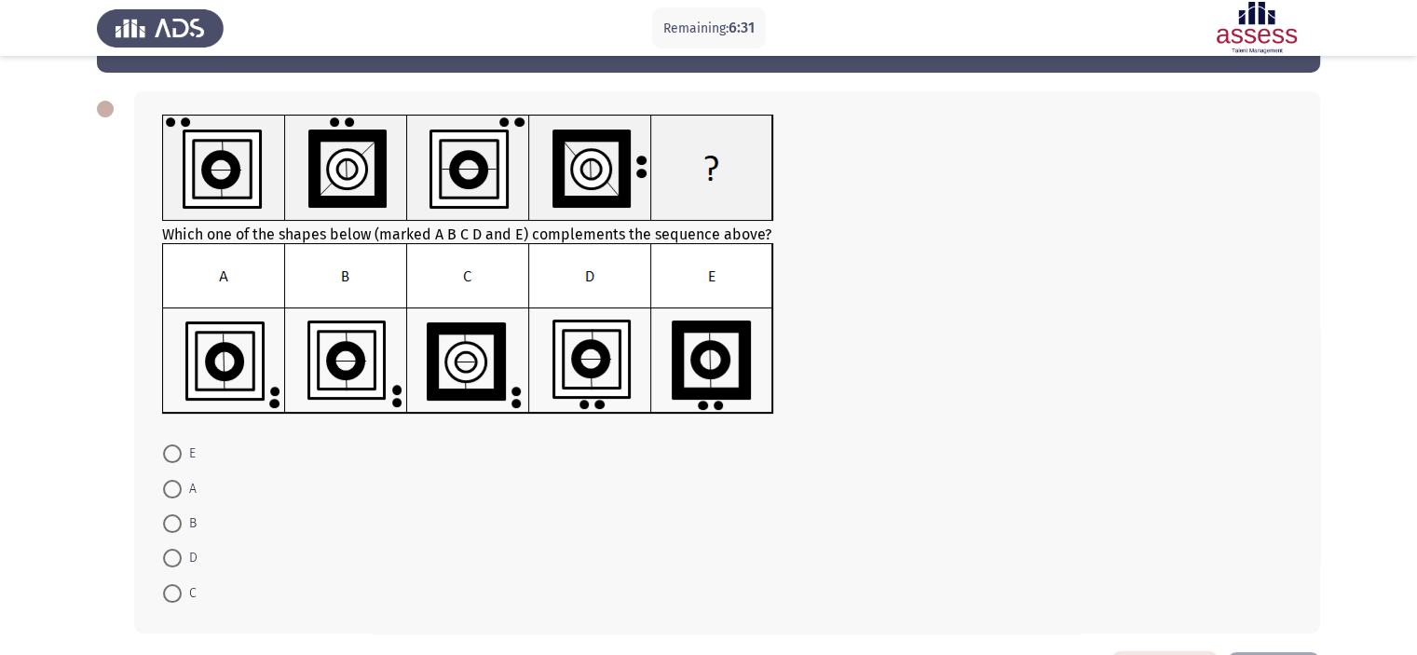
scroll to position [93, 0]
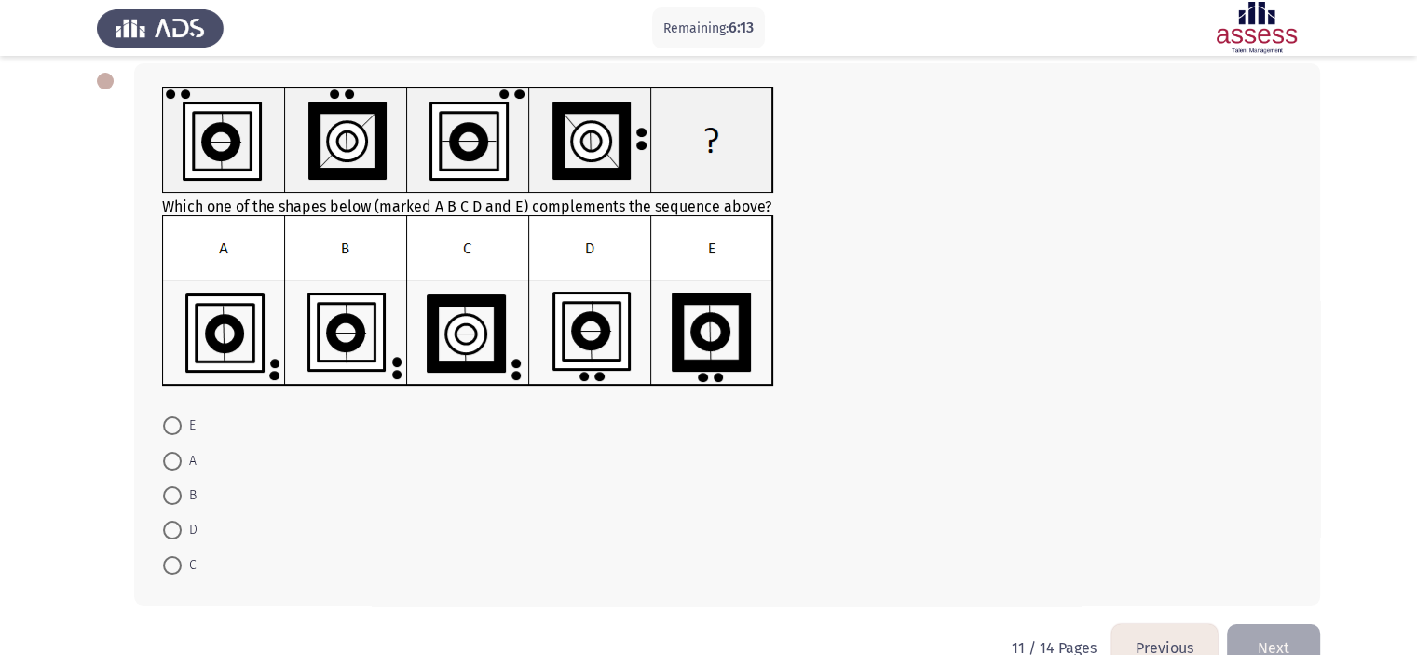
click at [187, 497] on span "B" at bounding box center [189, 495] width 15 height 22
click at [182, 497] on input "B" at bounding box center [172, 495] width 19 height 19
radio input "true"
click at [1263, 638] on button "Next" at bounding box center [1273, 646] width 93 height 48
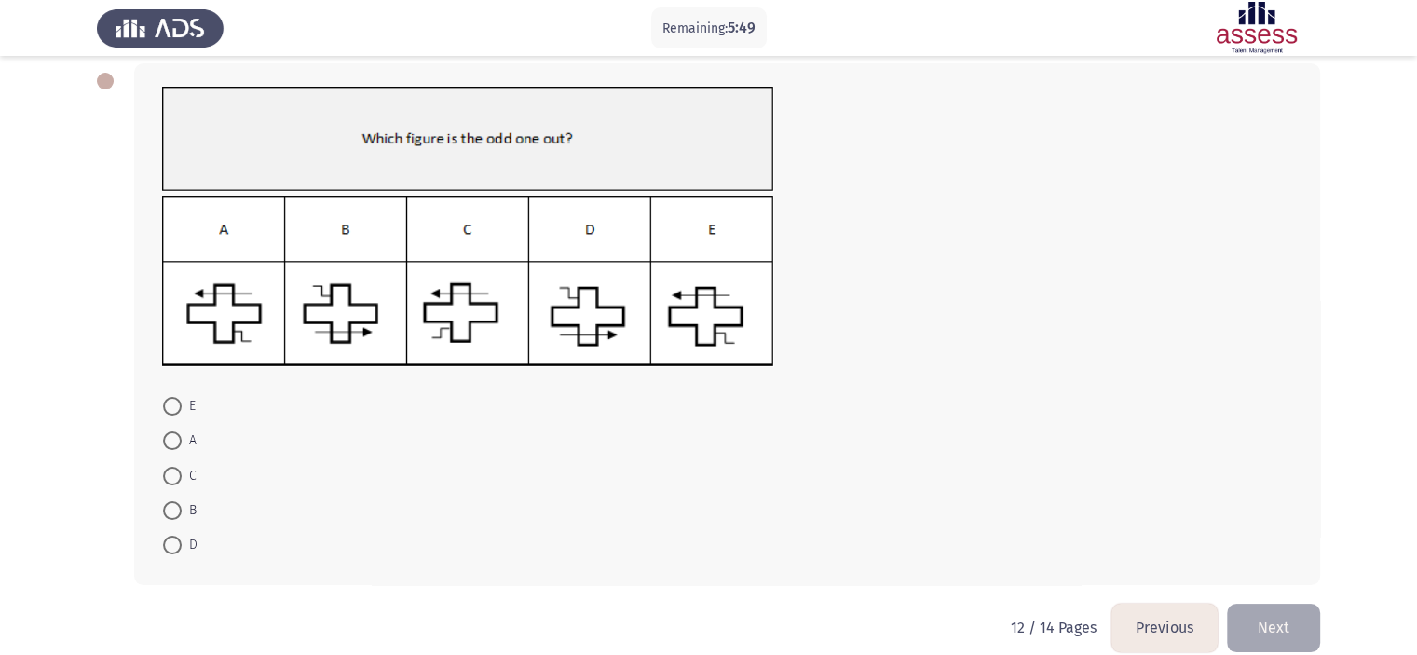
click at [177, 514] on span at bounding box center [172, 510] width 19 height 19
click at [177, 514] on input "B" at bounding box center [172, 510] width 19 height 19
radio input "true"
click at [1262, 615] on button "Next" at bounding box center [1273, 627] width 93 height 48
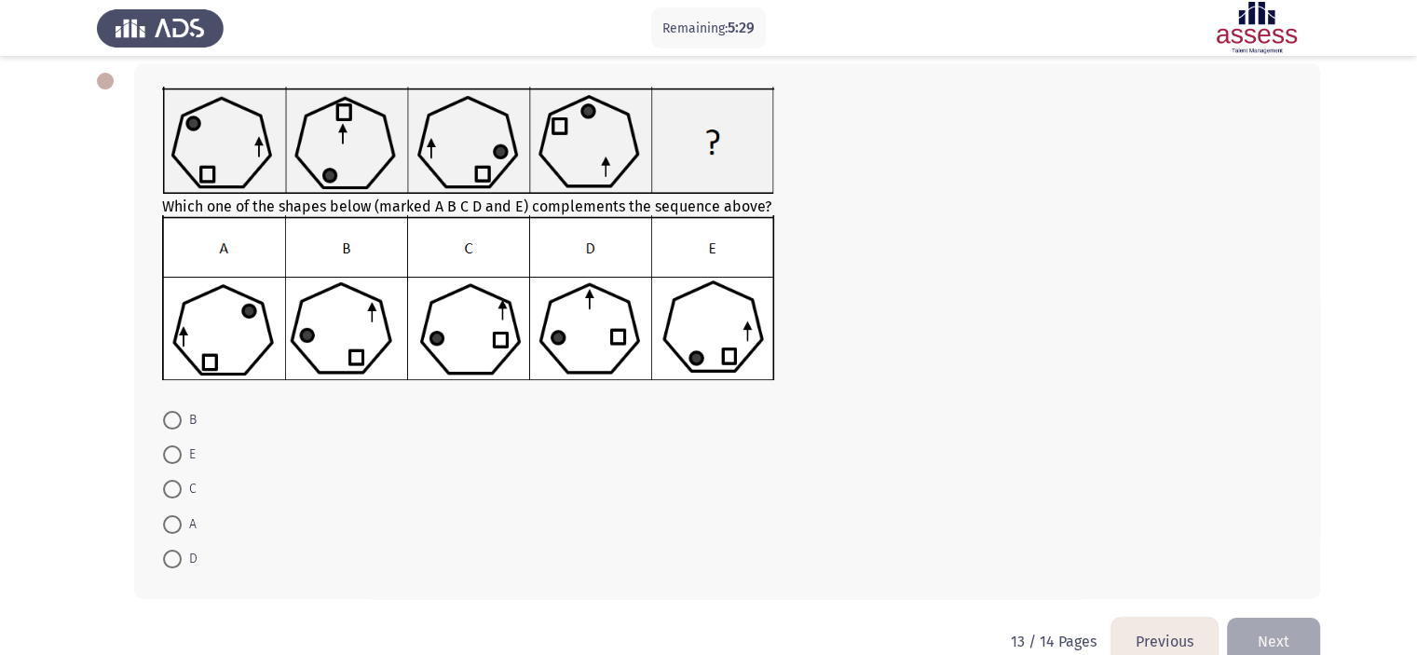
click at [179, 558] on span at bounding box center [172, 559] width 19 height 19
click at [179, 558] on input "D" at bounding box center [172, 559] width 19 height 19
radio input "true"
click at [1257, 636] on button "Next" at bounding box center [1273, 641] width 93 height 48
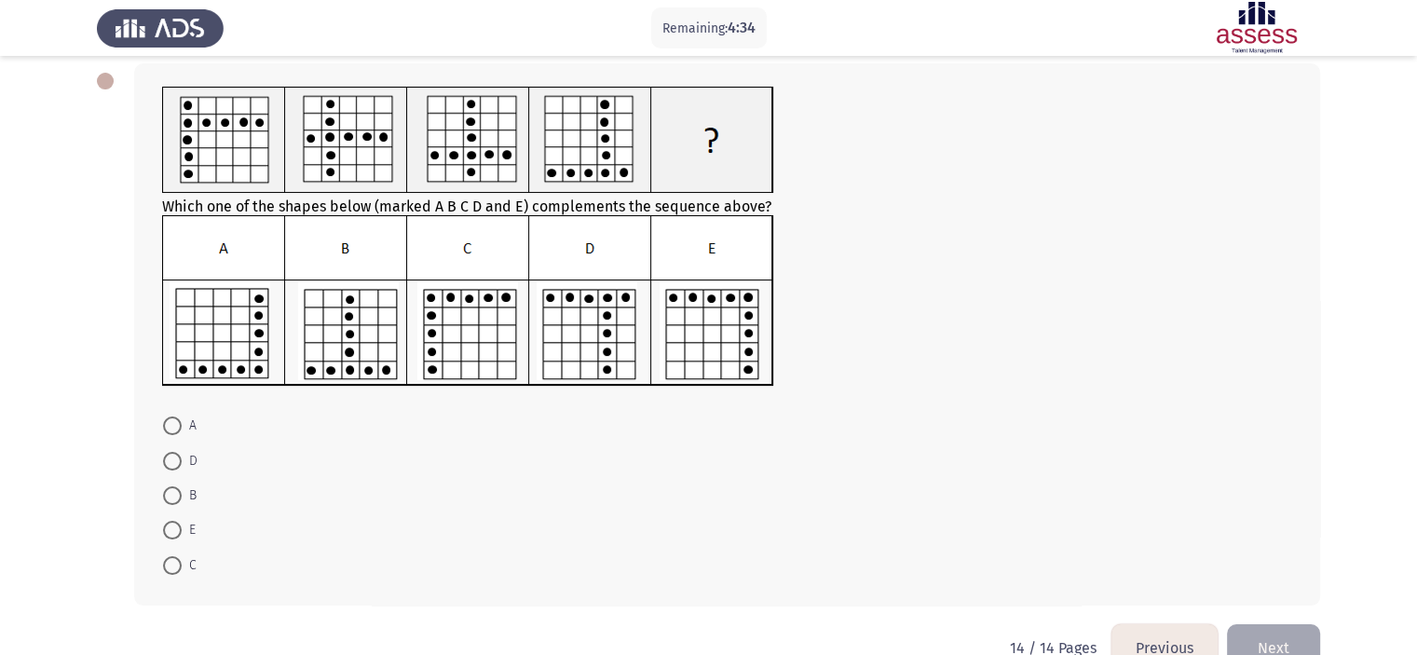
click at [175, 528] on span at bounding box center [172, 530] width 19 height 19
click at [175, 528] on input "E" at bounding box center [172, 530] width 19 height 19
radio input "true"
click at [1288, 636] on button "Next" at bounding box center [1273, 646] width 93 height 48
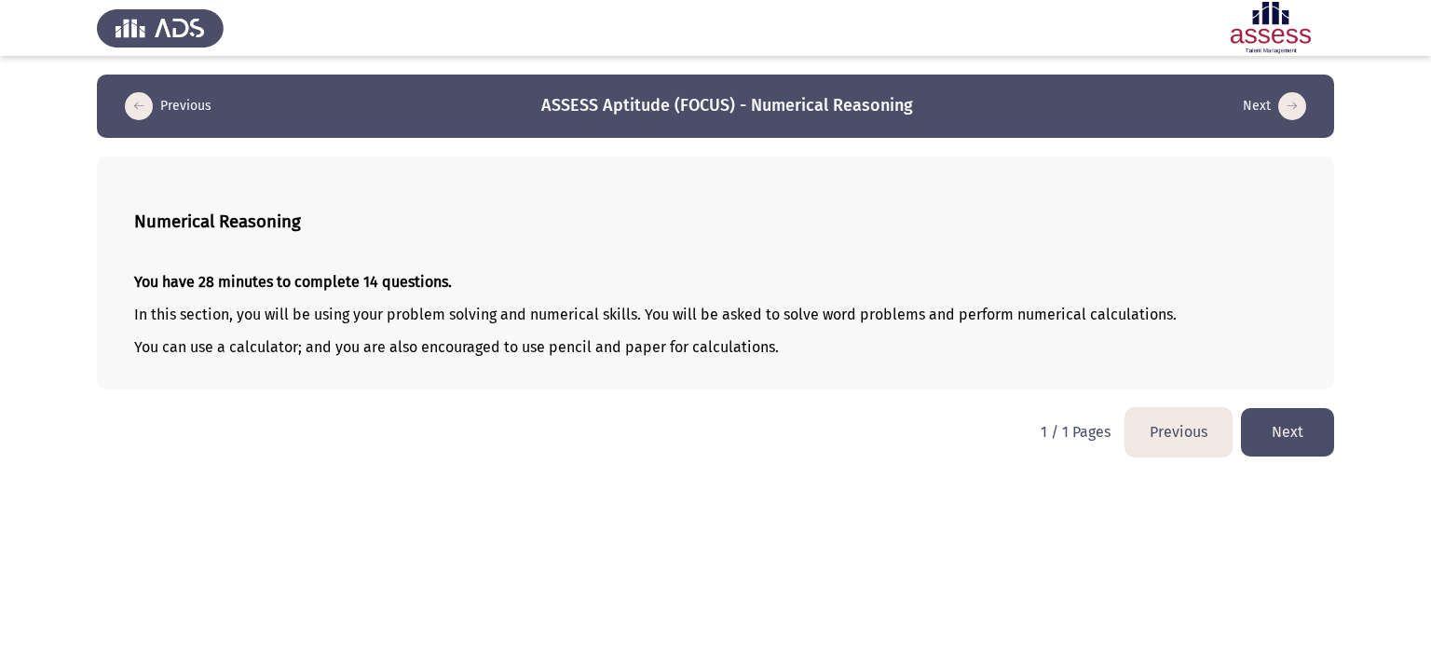
click at [1274, 424] on button "Next" at bounding box center [1287, 432] width 93 height 48
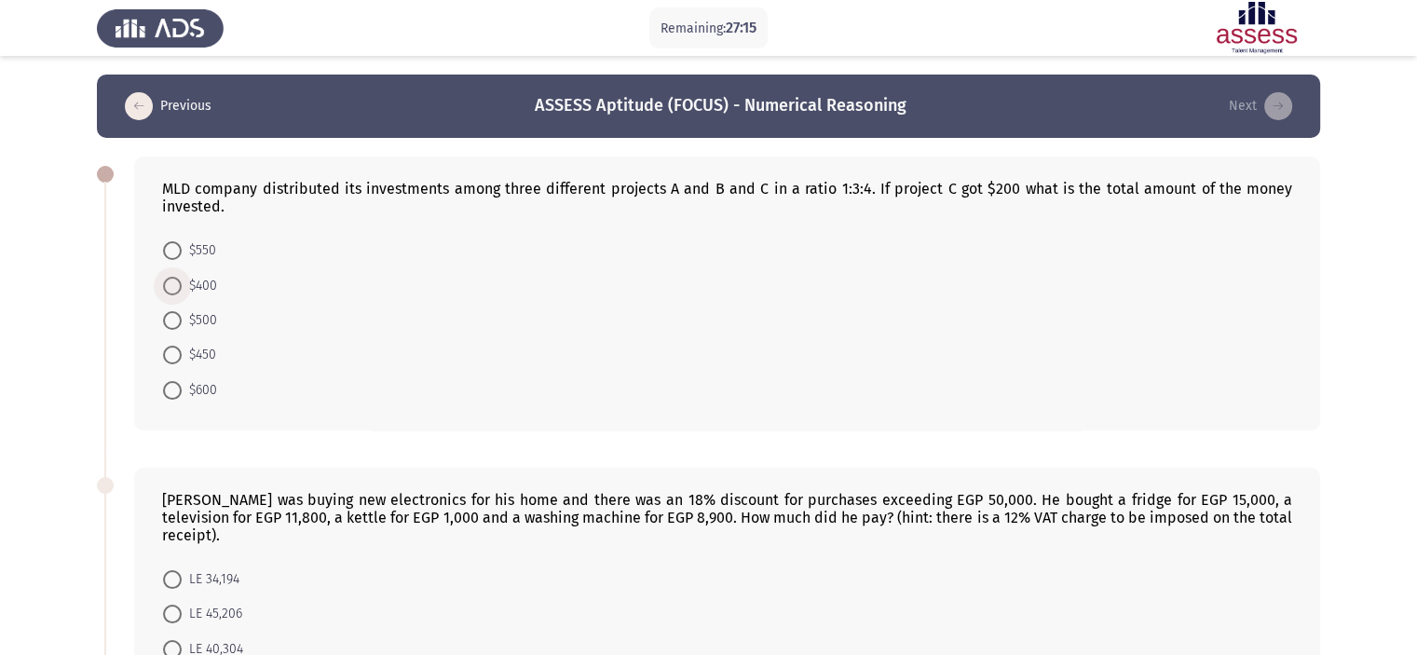
click at [206, 283] on span "$400" at bounding box center [199, 286] width 35 height 22
click at [182, 283] on input "$400" at bounding box center [172, 286] width 19 height 19
radio input "true"
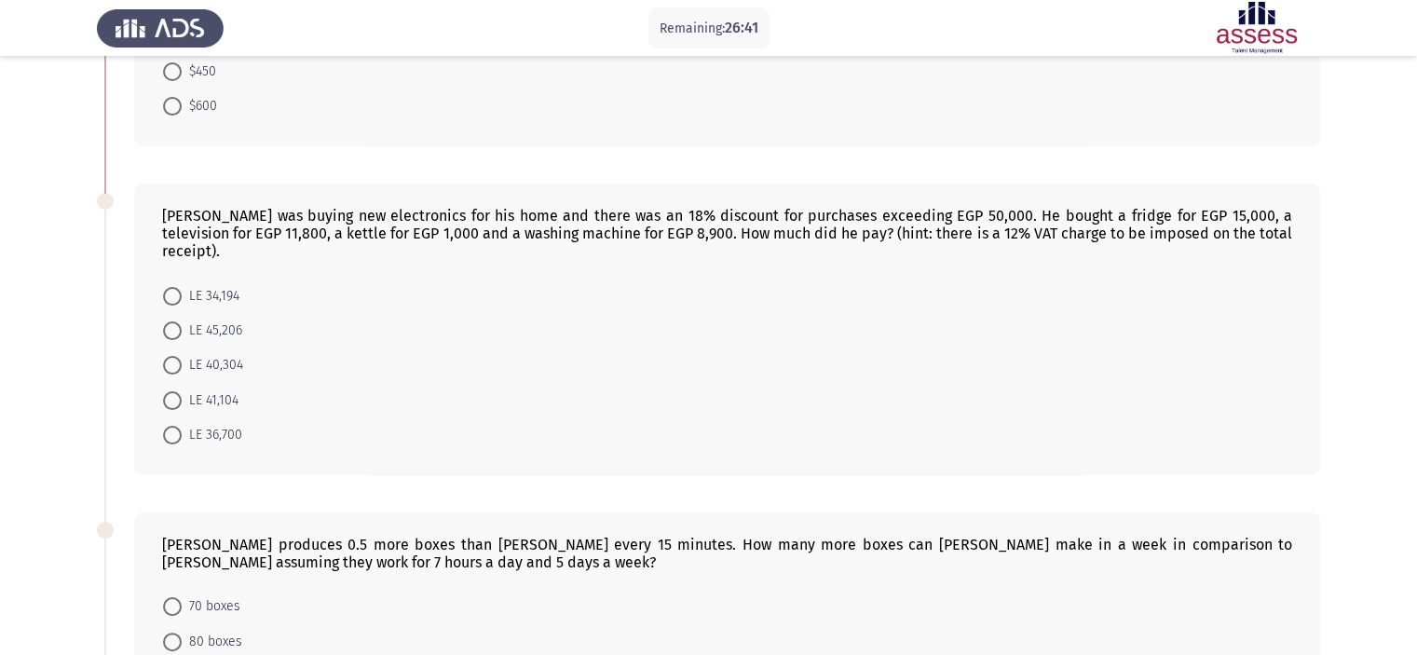
scroll to position [279, 0]
click at [218, 392] on span "LE 41,104" at bounding box center [210, 403] width 57 height 22
click at [182, 394] on input "LE 41,104" at bounding box center [172, 403] width 19 height 19
radio input "true"
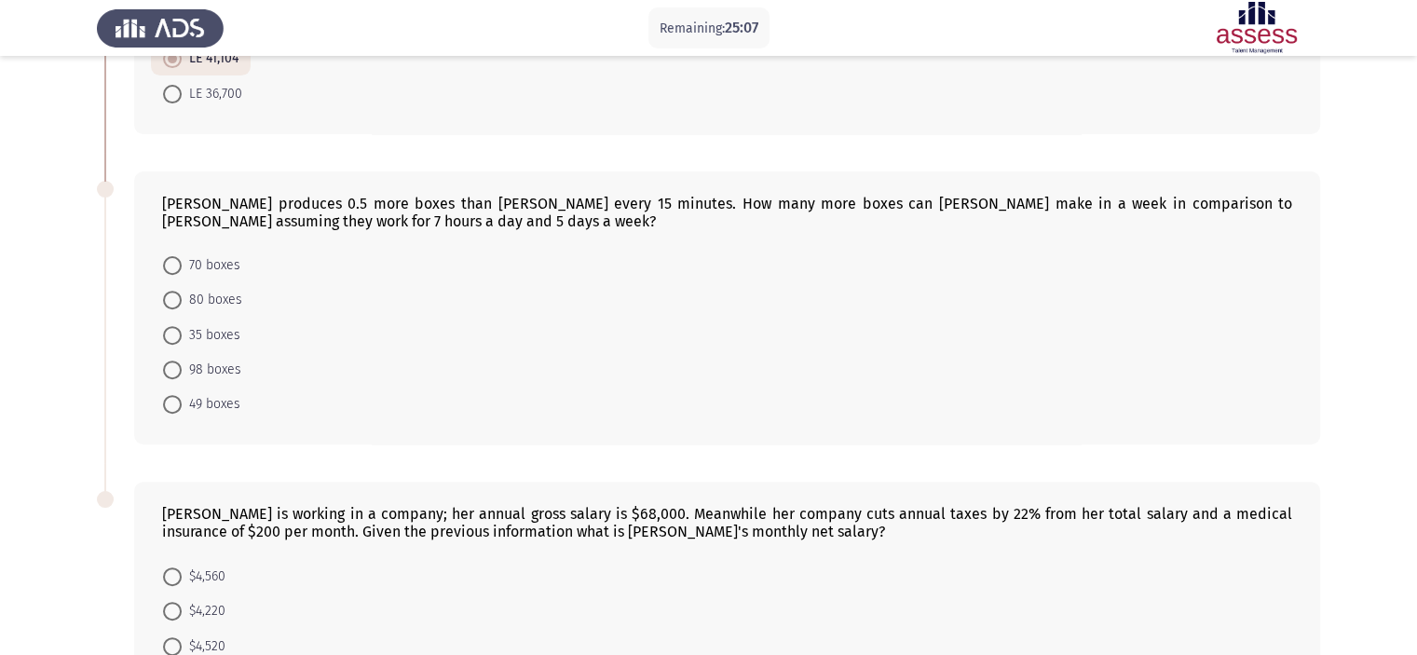
scroll to position [652, 0]
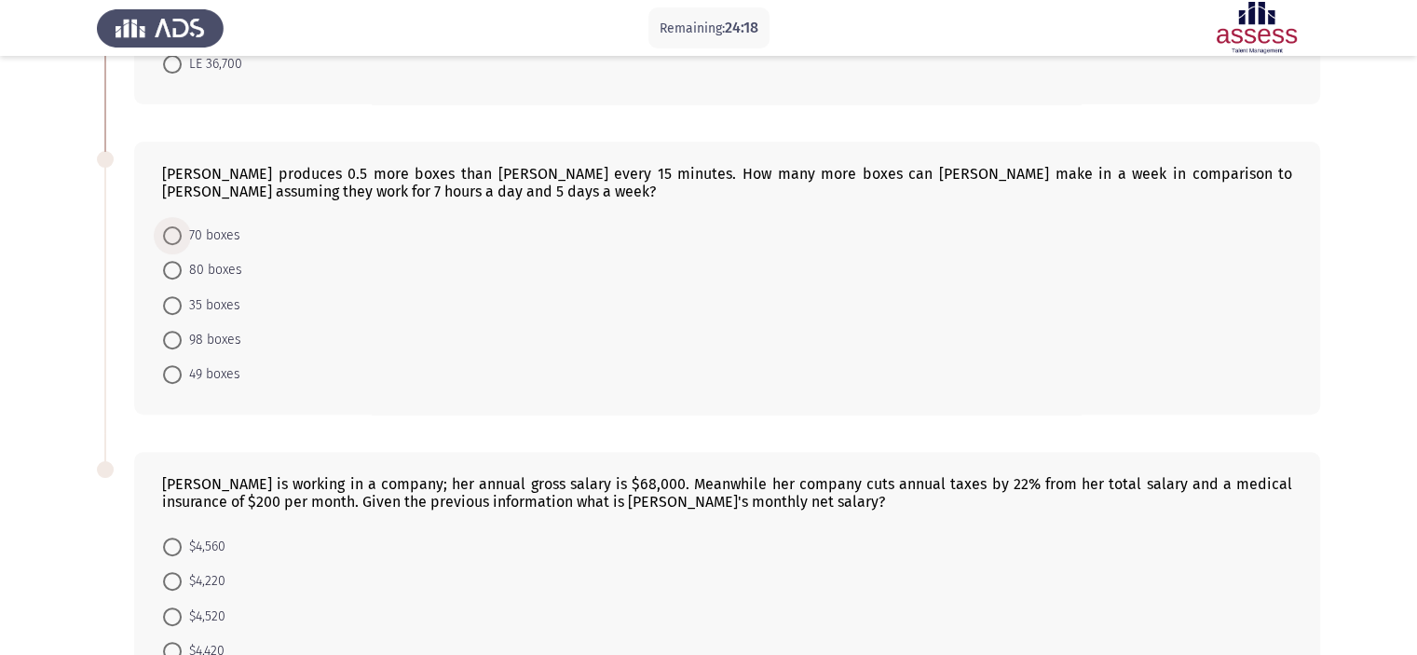
click at [212, 225] on span "70 boxes" at bounding box center [211, 235] width 59 height 22
click at [182, 226] on input "70 boxes" at bounding box center [172, 235] width 19 height 19
radio input "true"
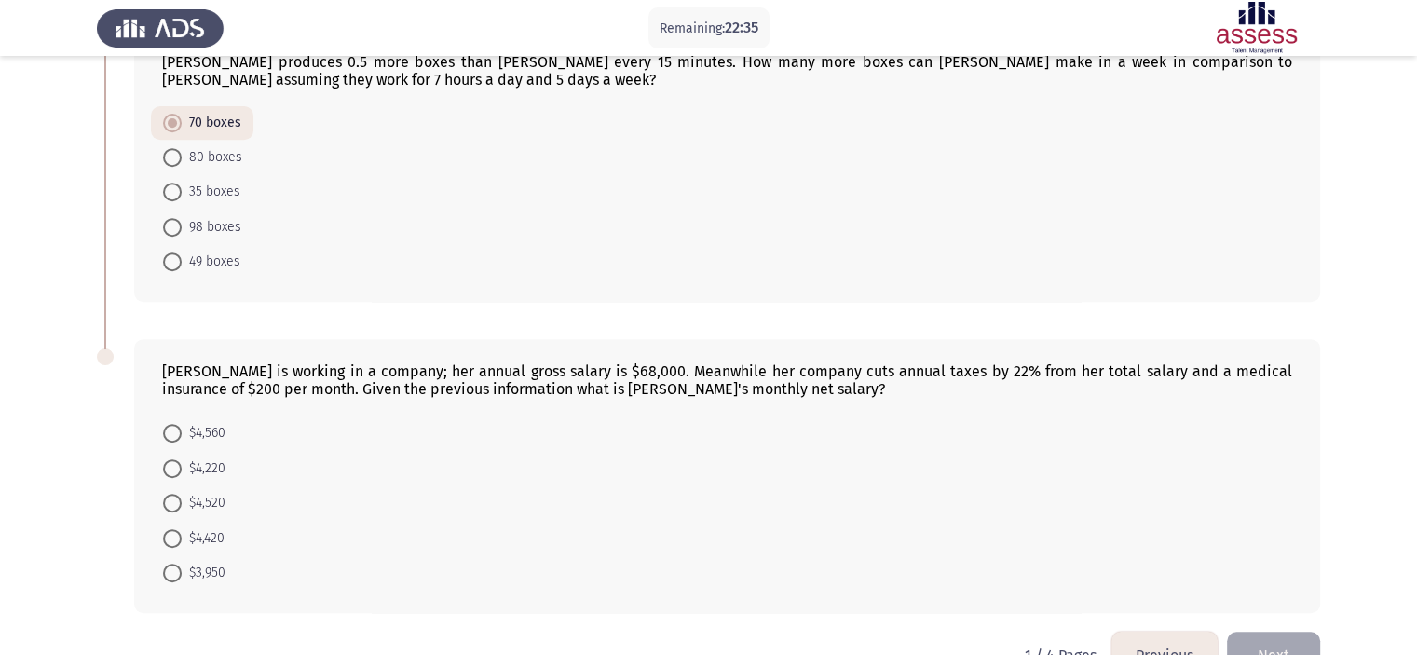
scroll to position [795, 0]
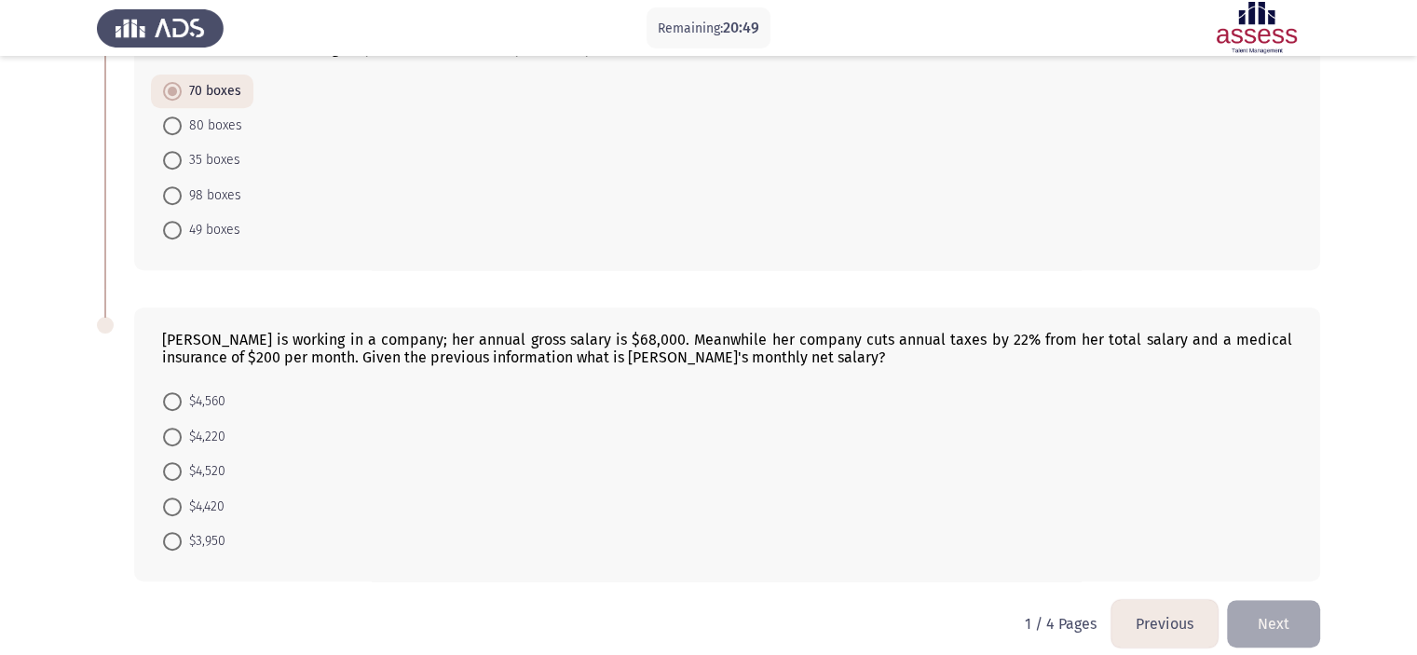
click at [217, 426] on span "$4,220" at bounding box center [204, 437] width 44 height 22
click at [182, 428] on input "$4,220" at bounding box center [172, 437] width 19 height 19
radio input "true"
click at [1285, 614] on button "Next" at bounding box center [1273, 624] width 93 height 48
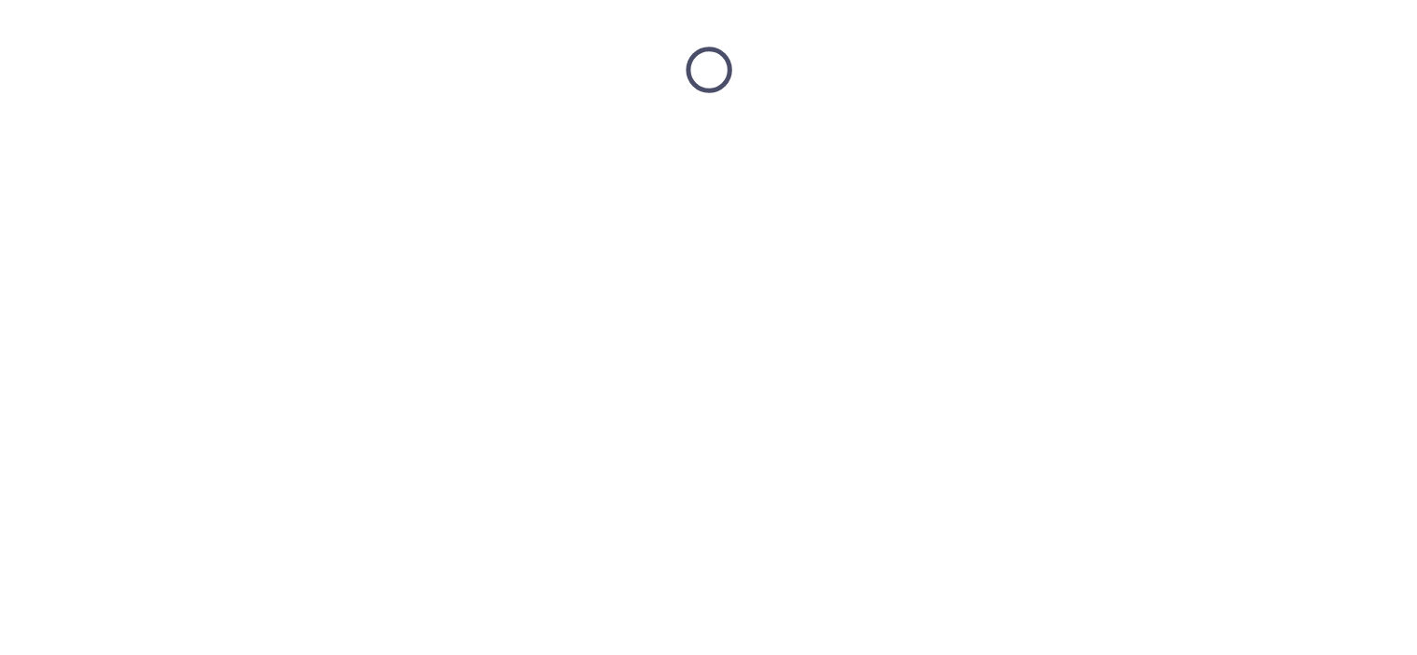
scroll to position [0, 0]
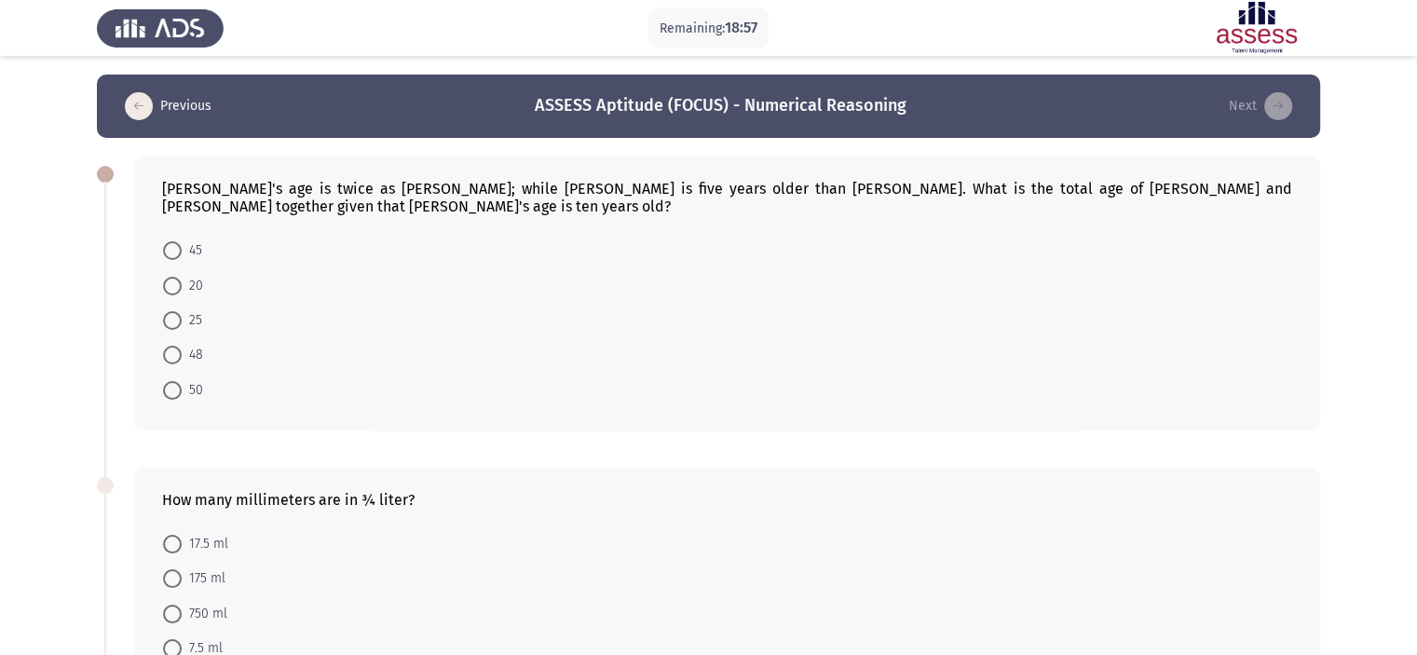
click at [164, 241] on span at bounding box center [172, 250] width 19 height 19
click at [164, 241] on input "45" at bounding box center [172, 250] width 19 height 19
radio input "true"
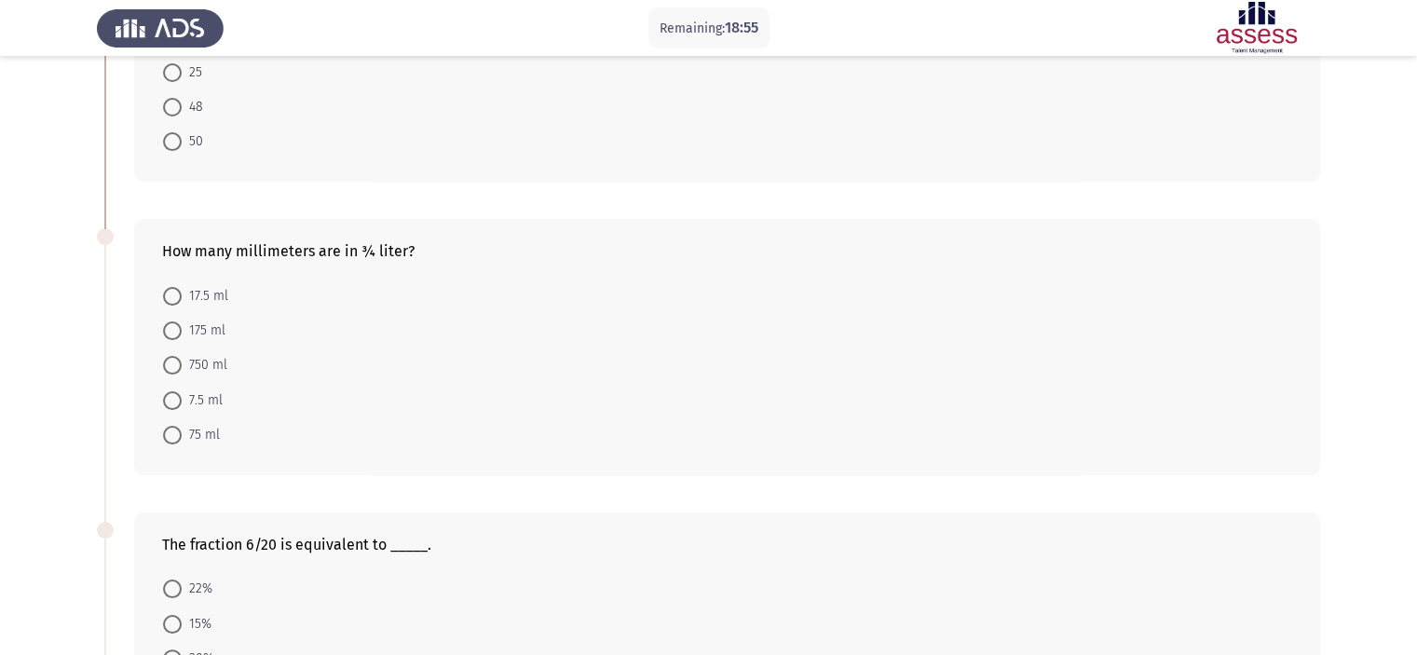
scroll to position [279, 0]
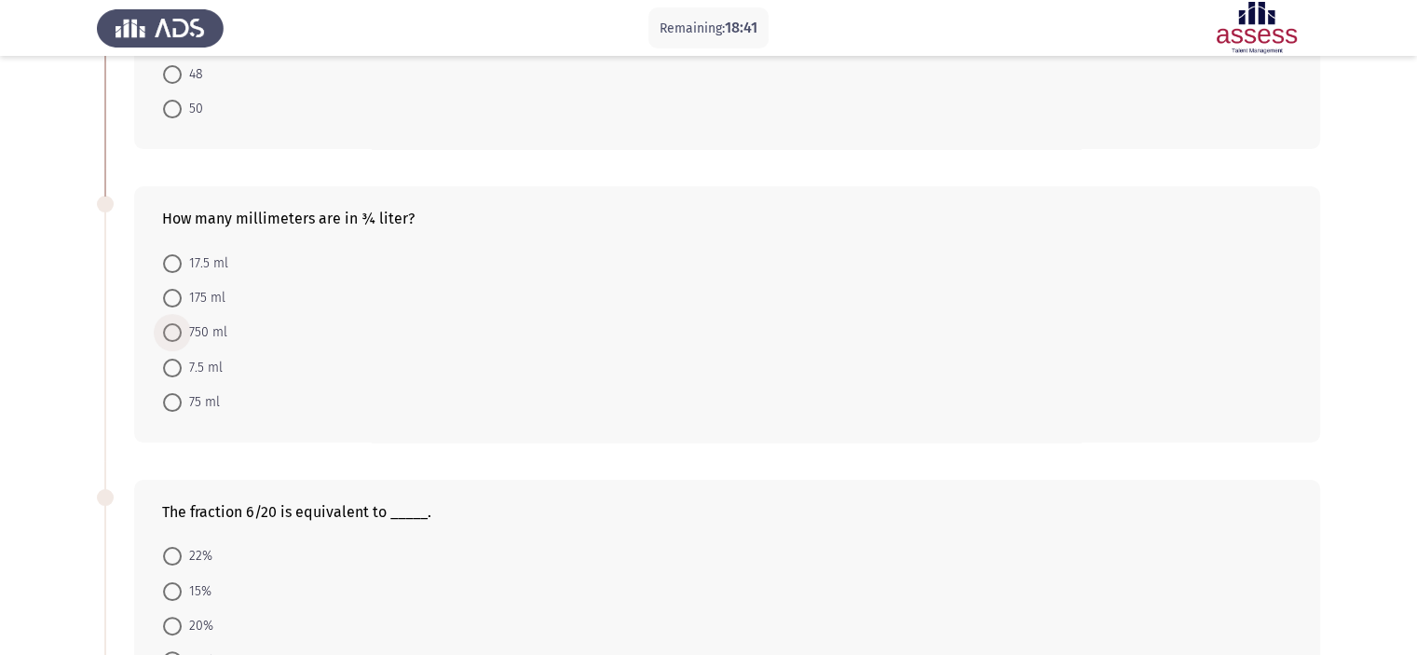
click at [211, 321] on span "750 ml" at bounding box center [205, 332] width 46 height 22
click at [182, 323] on input "750 ml" at bounding box center [172, 332] width 19 height 19
radio input "true"
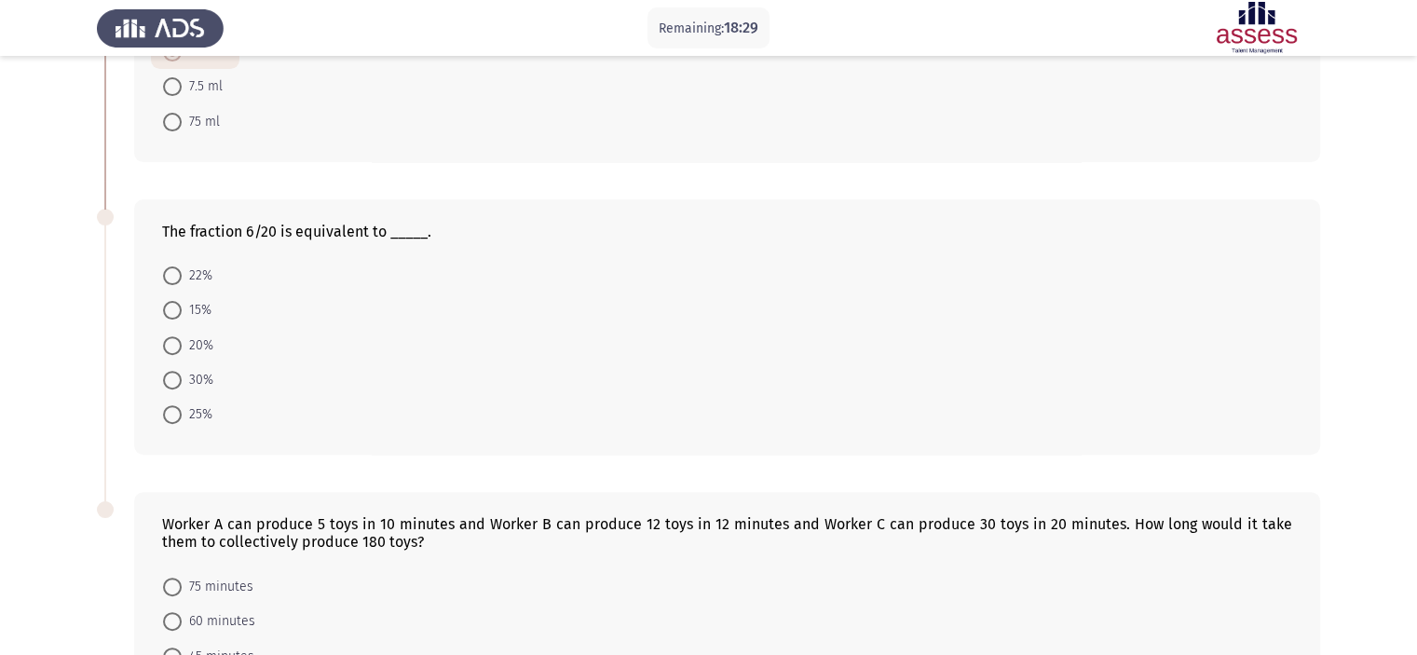
scroll to position [652, 0]
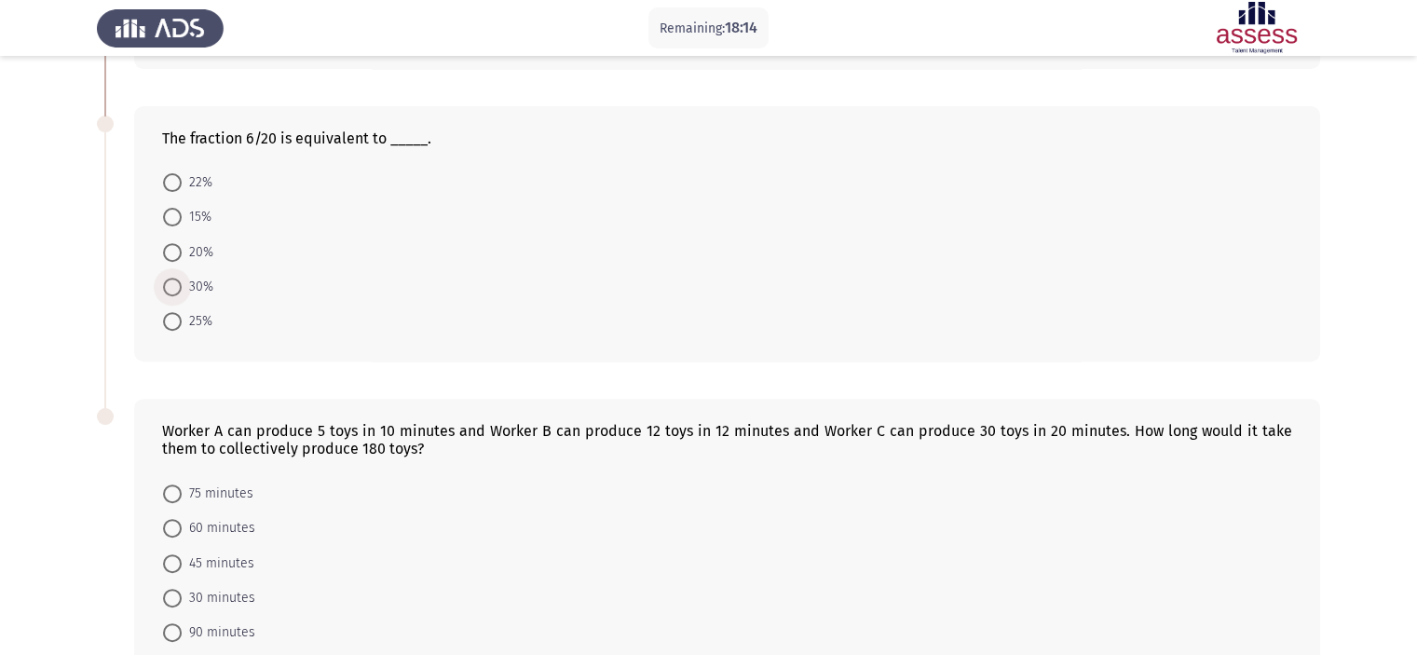
click at [186, 276] on span "30%" at bounding box center [198, 287] width 32 height 22
click at [182, 278] on input "30%" at bounding box center [172, 287] width 19 height 19
radio input "true"
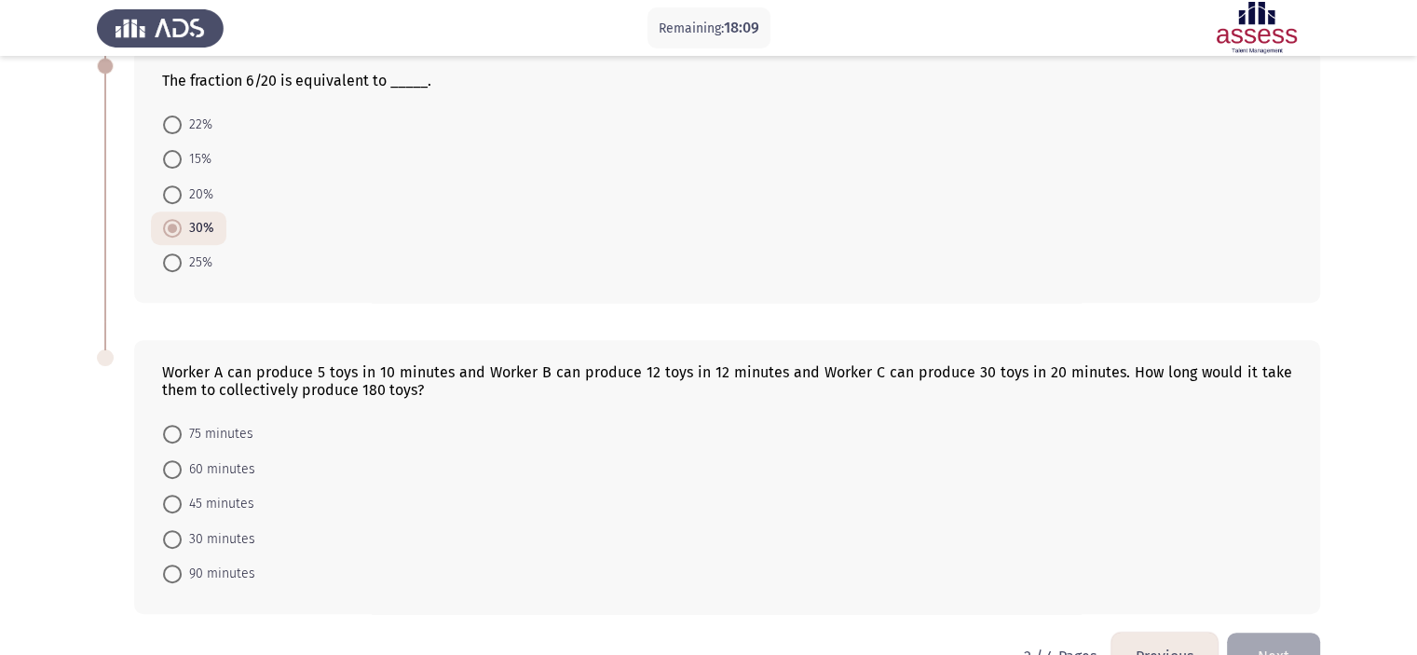
scroll to position [741, 0]
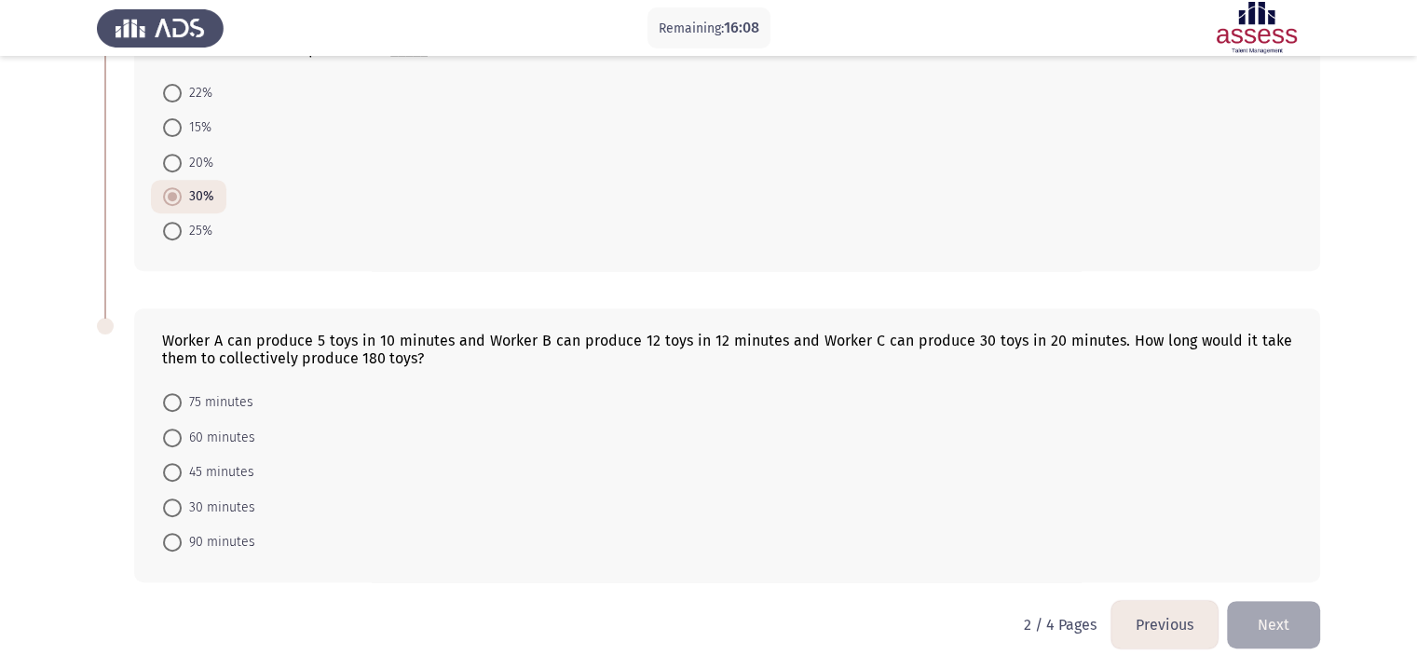
click at [231, 427] on span "60 minutes" at bounding box center [219, 438] width 74 height 22
click at [182, 428] on input "60 minutes" at bounding box center [172, 437] width 19 height 19
radio input "true"
click at [1290, 613] on button "Next" at bounding box center [1273, 624] width 93 height 48
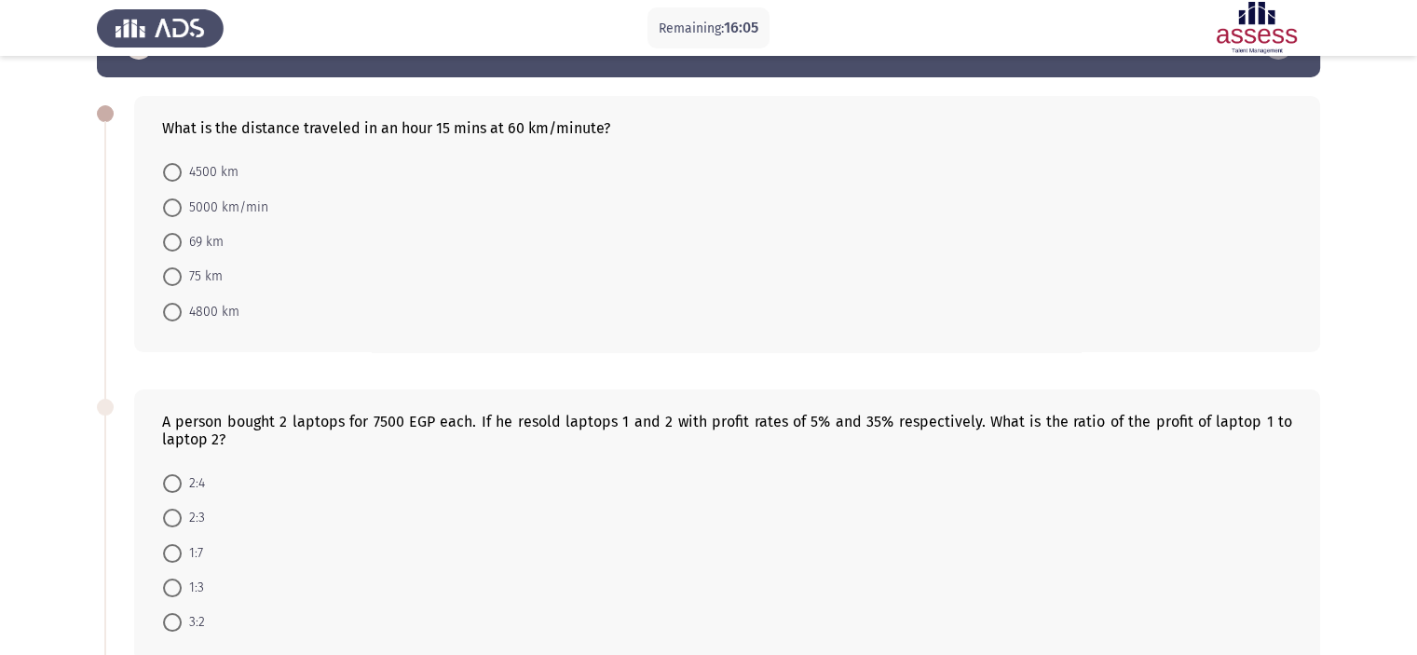
scroll to position [93, 0]
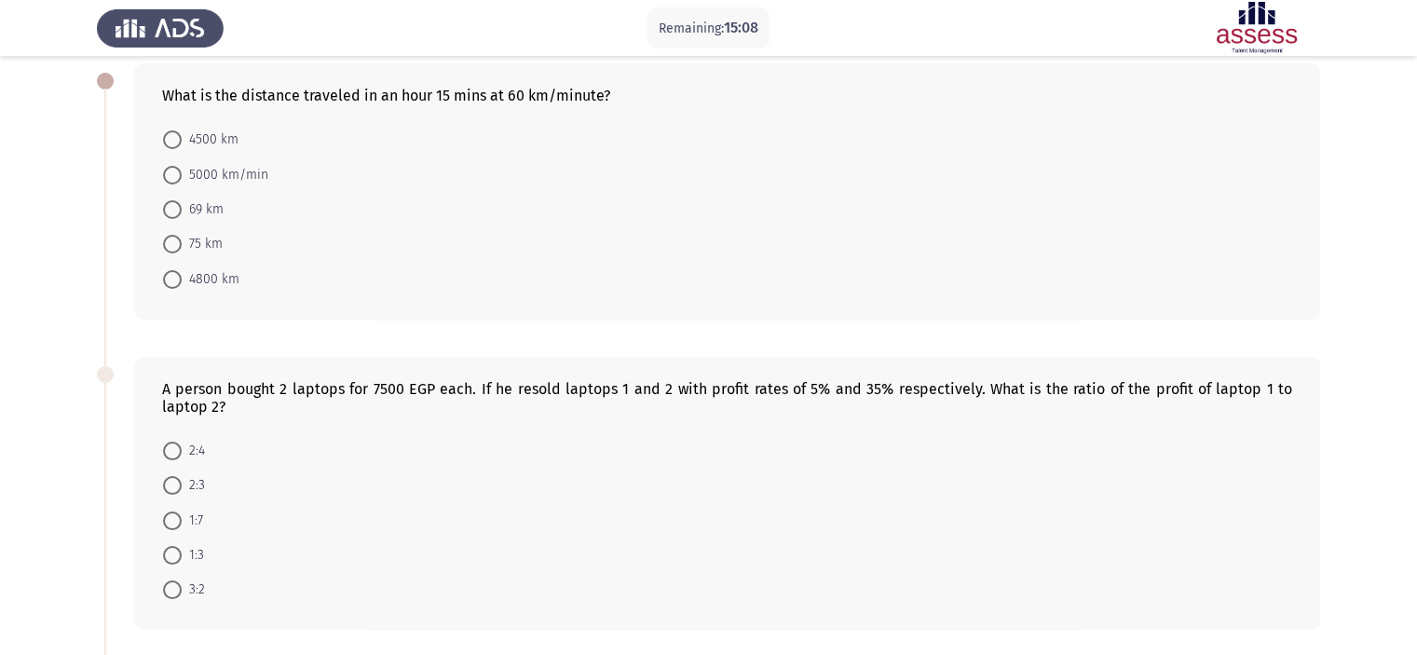
click at [168, 130] on span at bounding box center [172, 139] width 19 height 19
click at [168, 130] on input "4500 km" at bounding box center [172, 139] width 19 height 19
radio input "true"
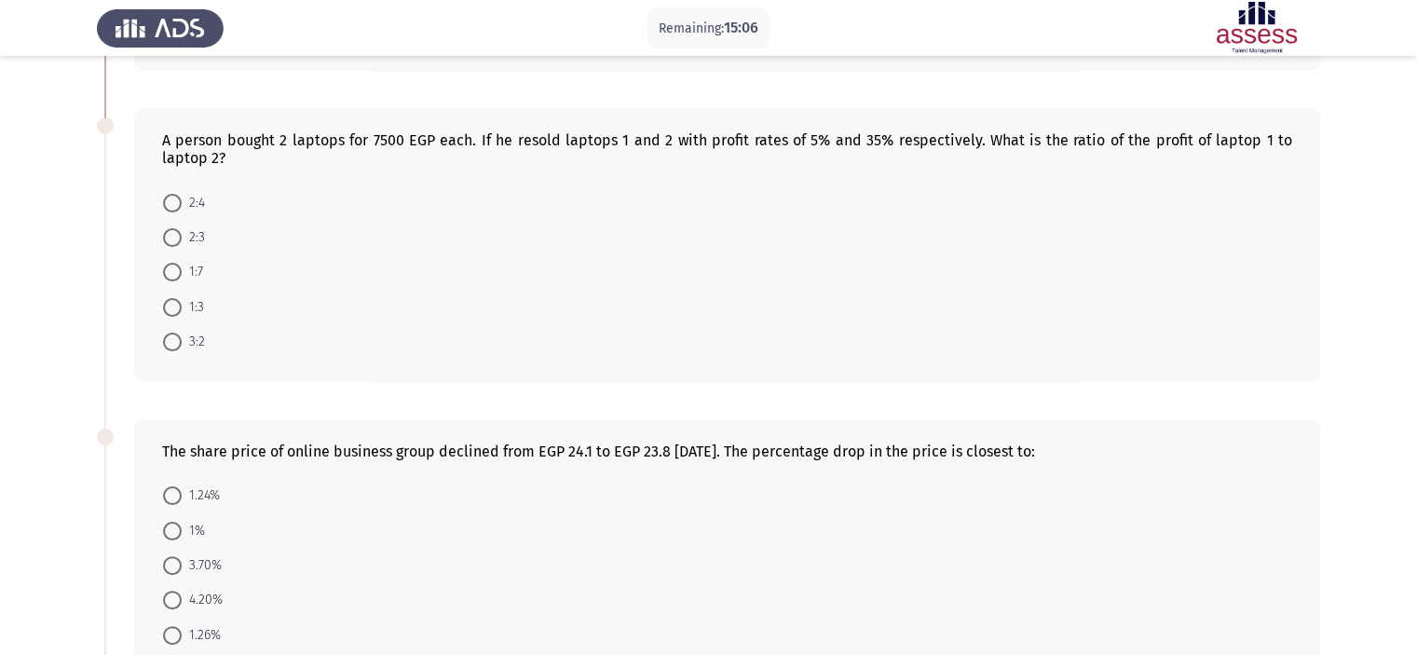
scroll to position [373, 0]
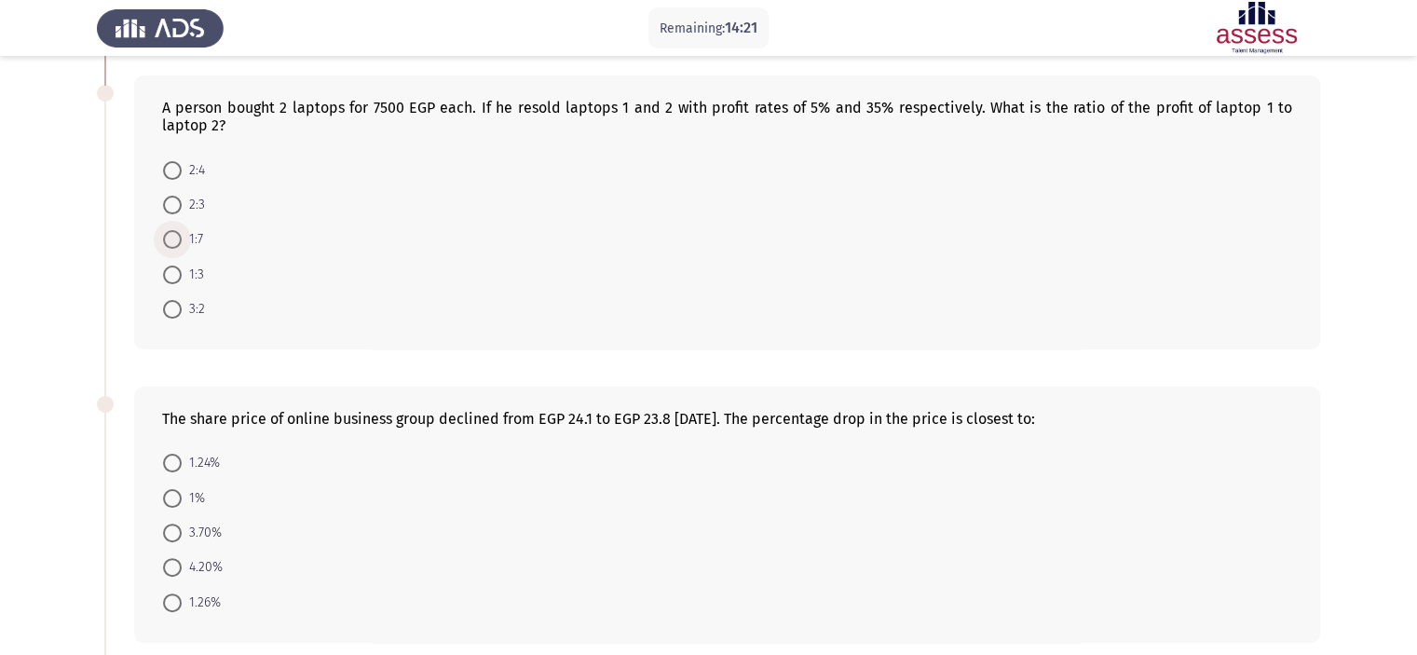
click at [179, 236] on span at bounding box center [172, 239] width 19 height 19
click at [179, 236] on input "1:7" at bounding box center [172, 239] width 19 height 19
radio input "true"
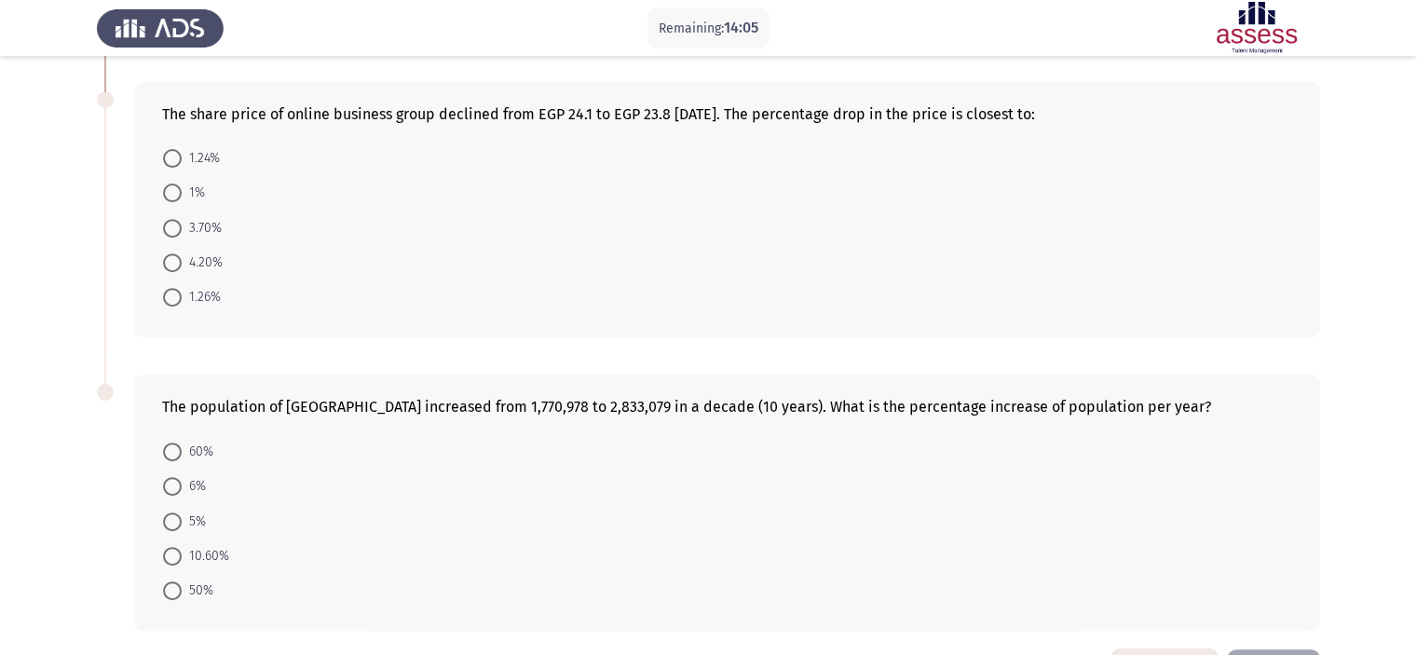
scroll to position [673, 0]
click at [171, 199] on span at bounding box center [172, 195] width 19 height 19
click at [171, 199] on input "1%" at bounding box center [172, 195] width 19 height 19
radio input "true"
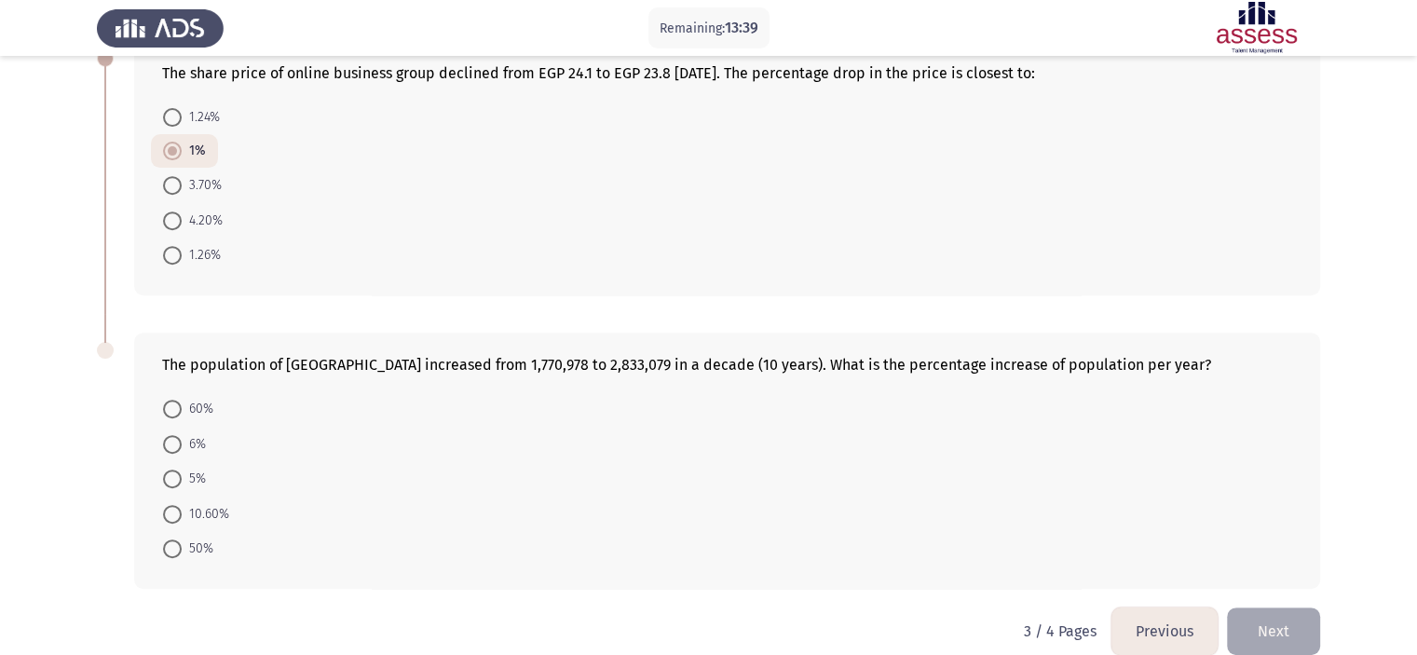
scroll to position [741, 0]
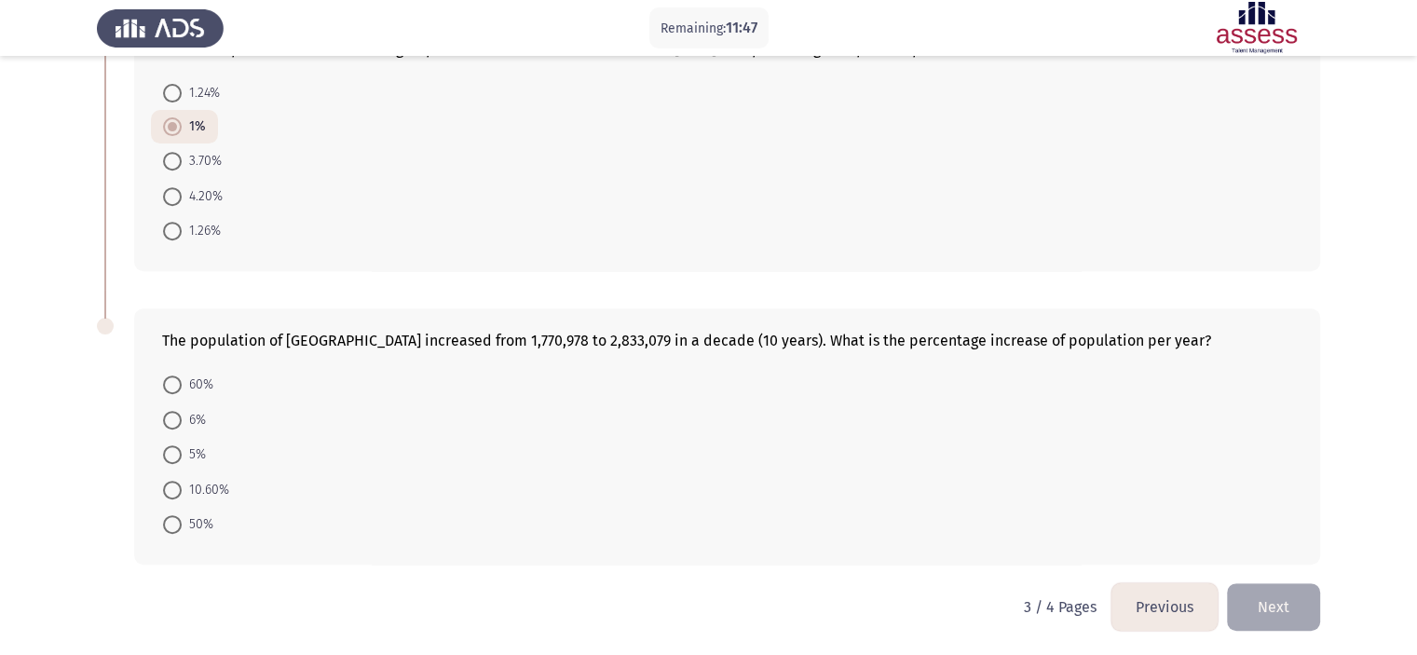
click at [201, 491] on span "10.60%" at bounding box center [206, 490] width 48 height 22
click at [182, 491] on input "10.60%" at bounding box center [172, 490] width 19 height 19
radio input "true"
click at [1286, 614] on button "Next" at bounding box center [1273, 606] width 93 height 48
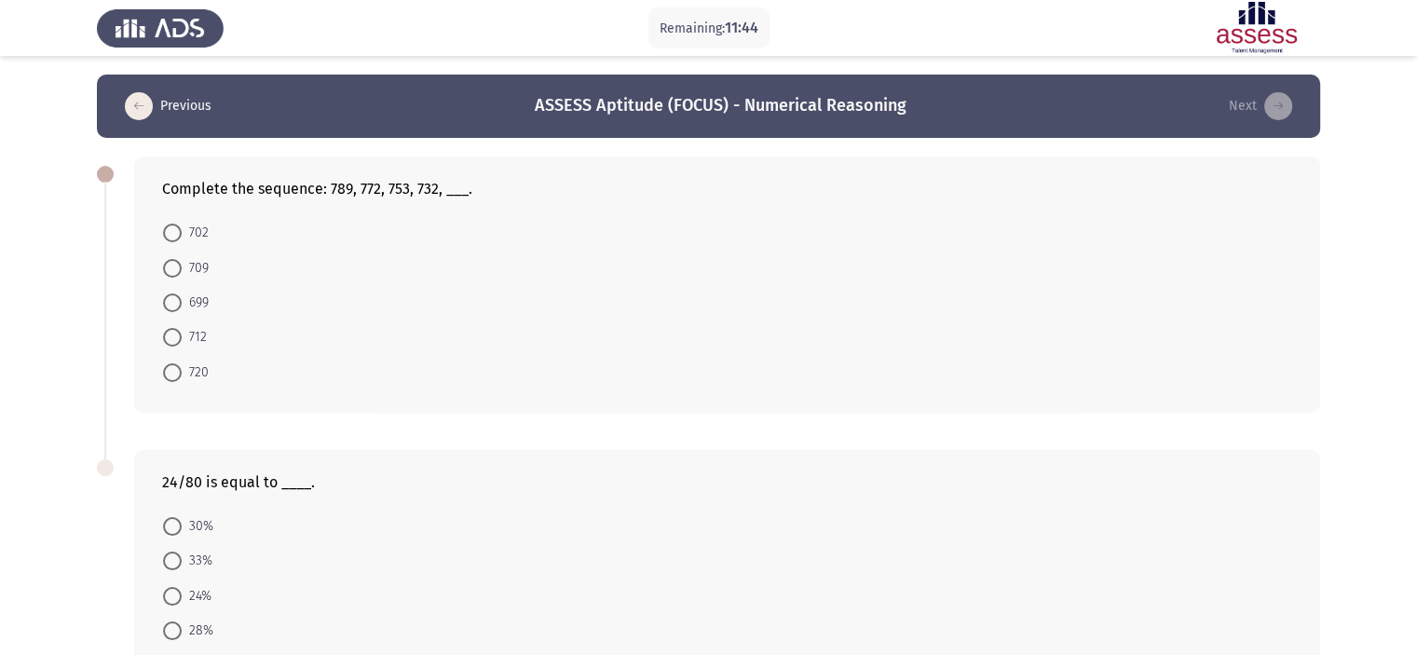
scroll to position [93, 0]
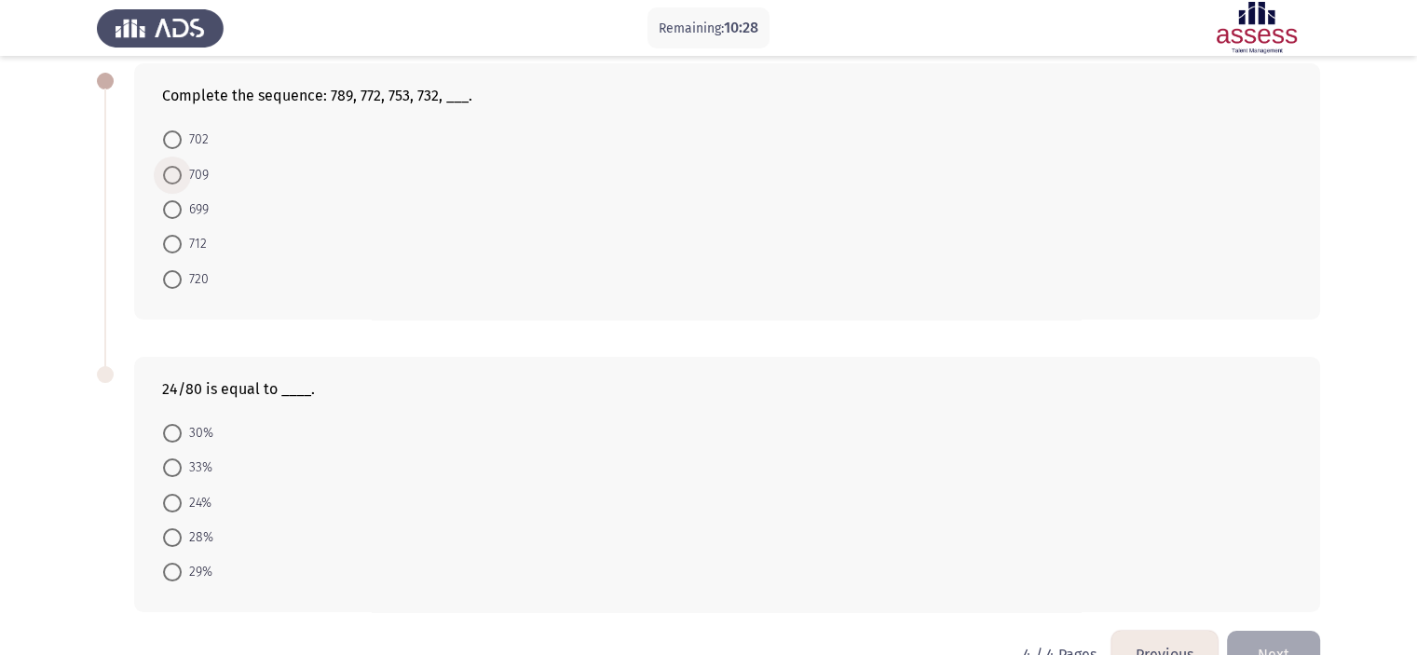
click at [190, 174] on span "709" at bounding box center [195, 175] width 27 height 22
click at [182, 174] on input "709" at bounding box center [172, 175] width 19 height 19
radio input "true"
click at [202, 429] on span "30%" at bounding box center [198, 432] width 32 height 22
click at [182, 429] on input "30%" at bounding box center [172, 432] width 19 height 19
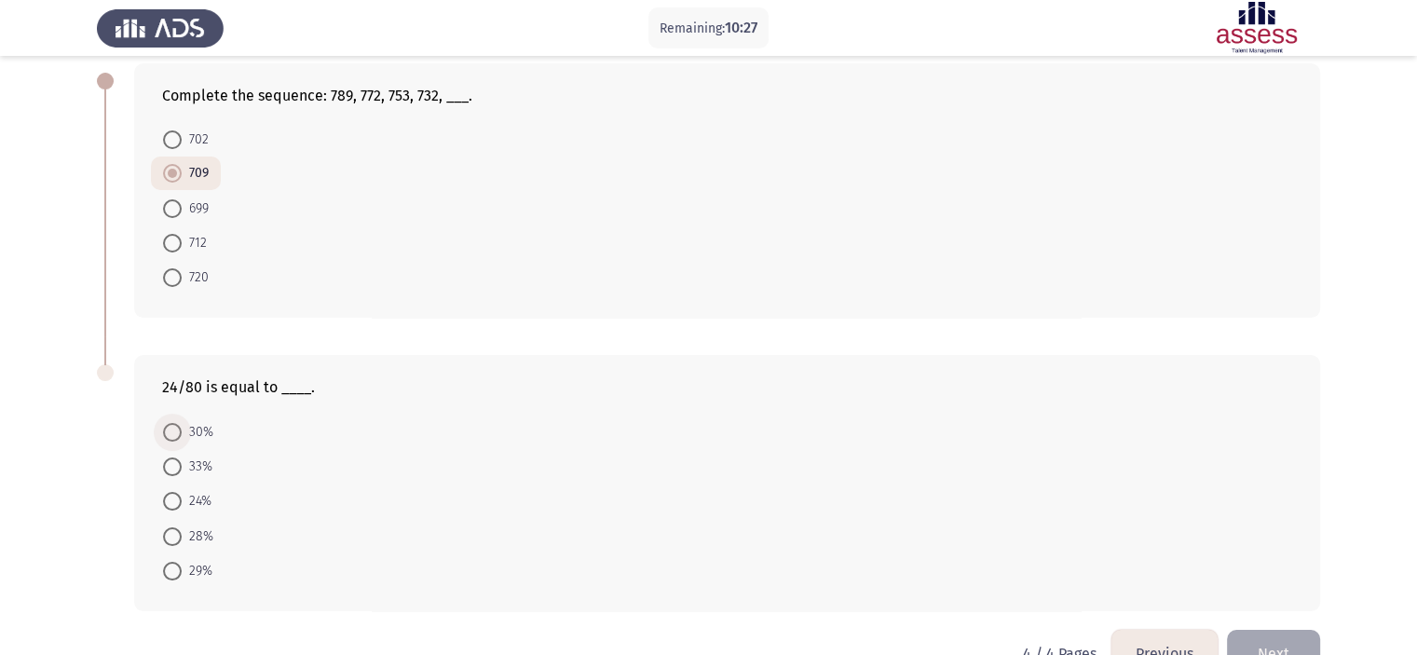
radio input "true"
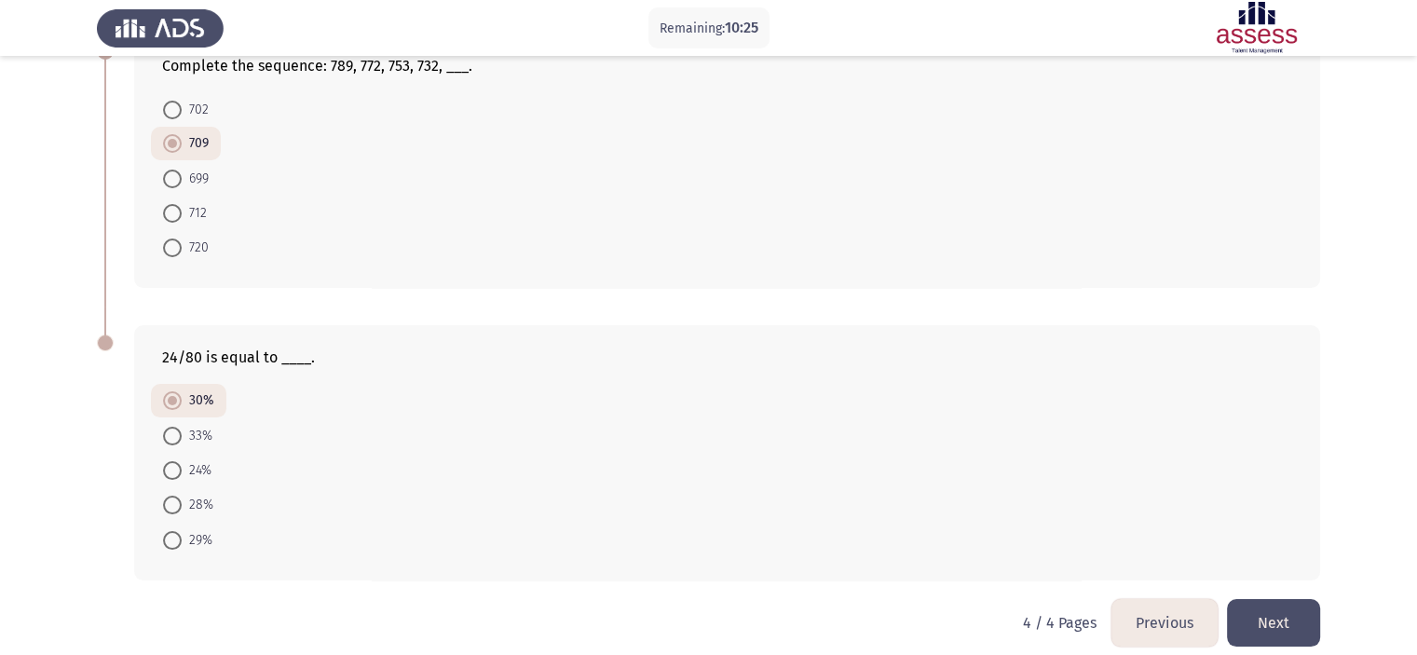
scroll to position [140, 0]
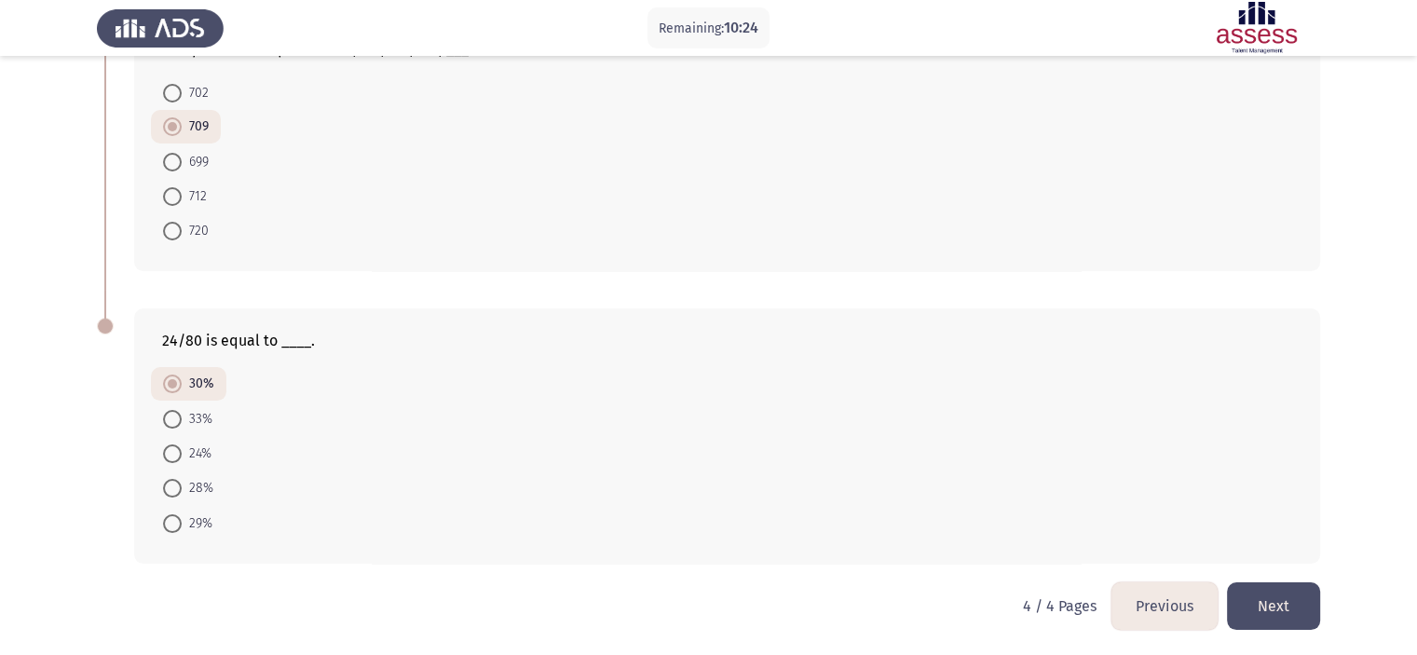
click at [1285, 609] on button "Next" at bounding box center [1273, 606] width 93 height 48
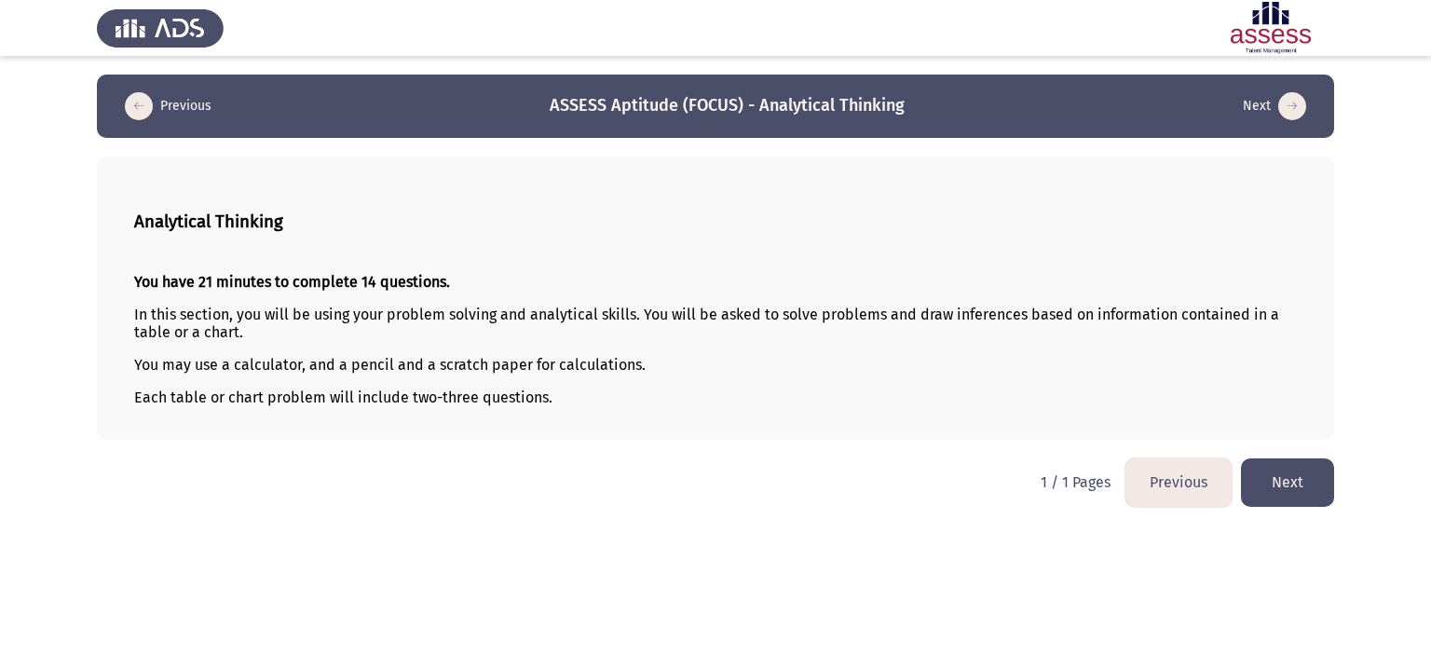
click at [1285, 496] on button "Next" at bounding box center [1287, 482] width 93 height 48
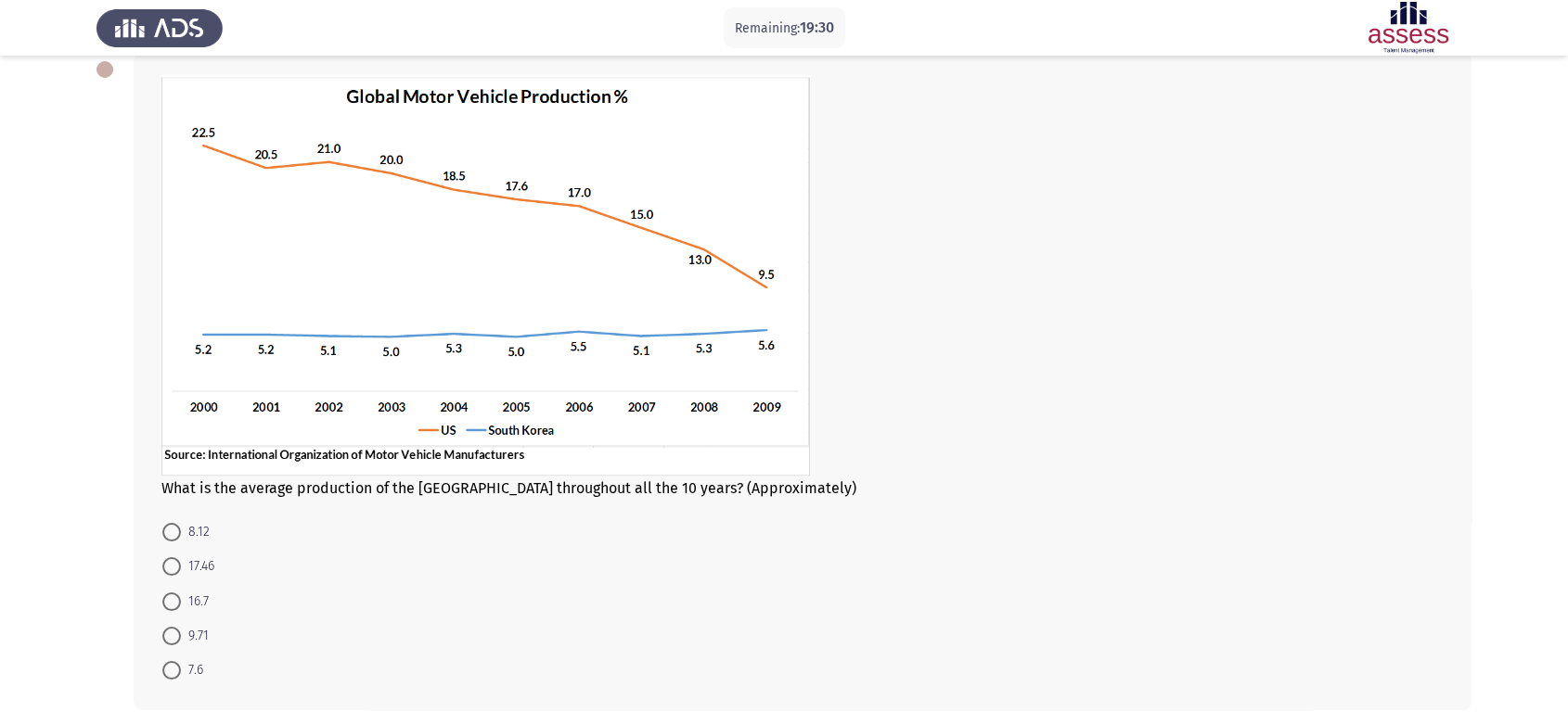
scroll to position [102, 0]
click at [209, 567] on span "17.46" at bounding box center [198, 570] width 34 height 22
click at [181, 567] on input "17.46" at bounding box center [171, 570] width 19 height 19
radio input "true"
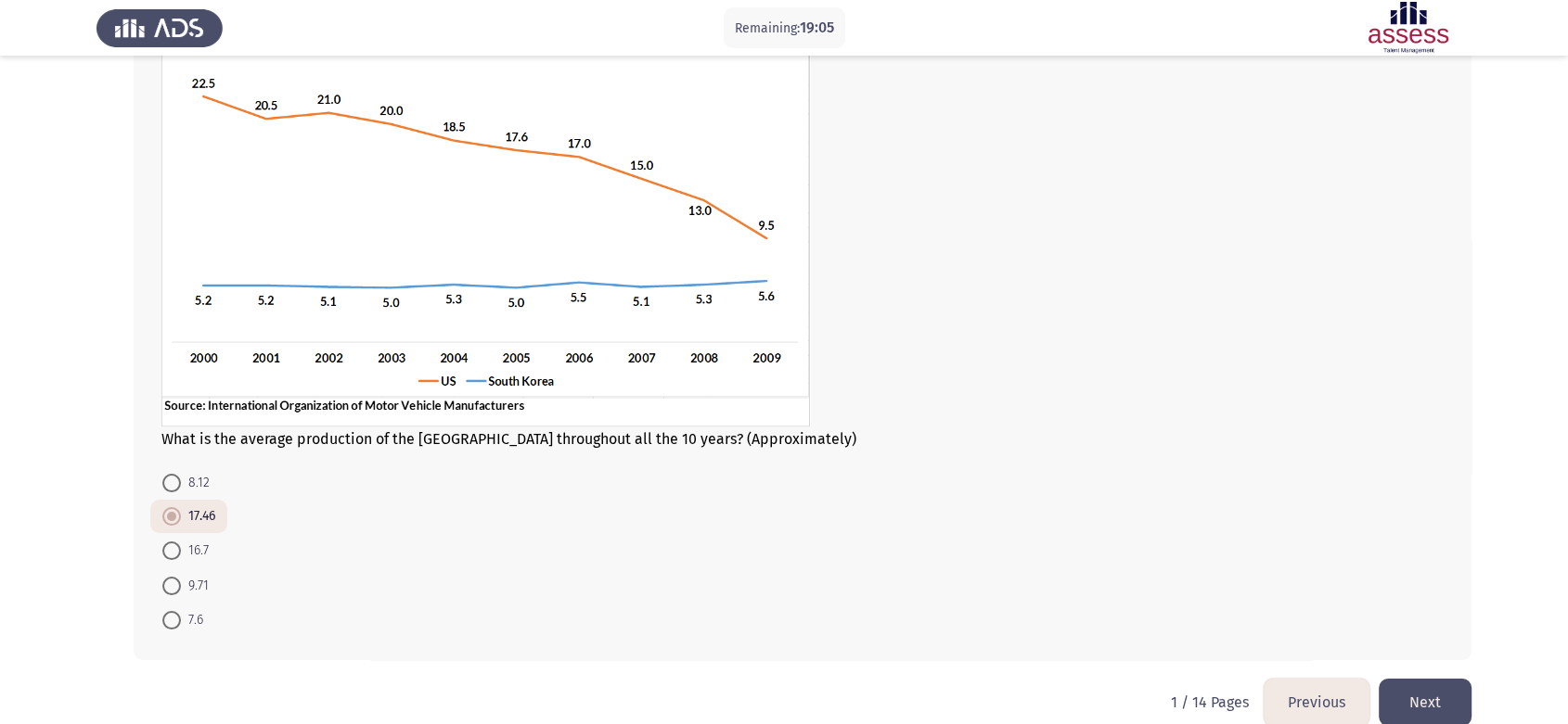
scroll to position [182, 0]
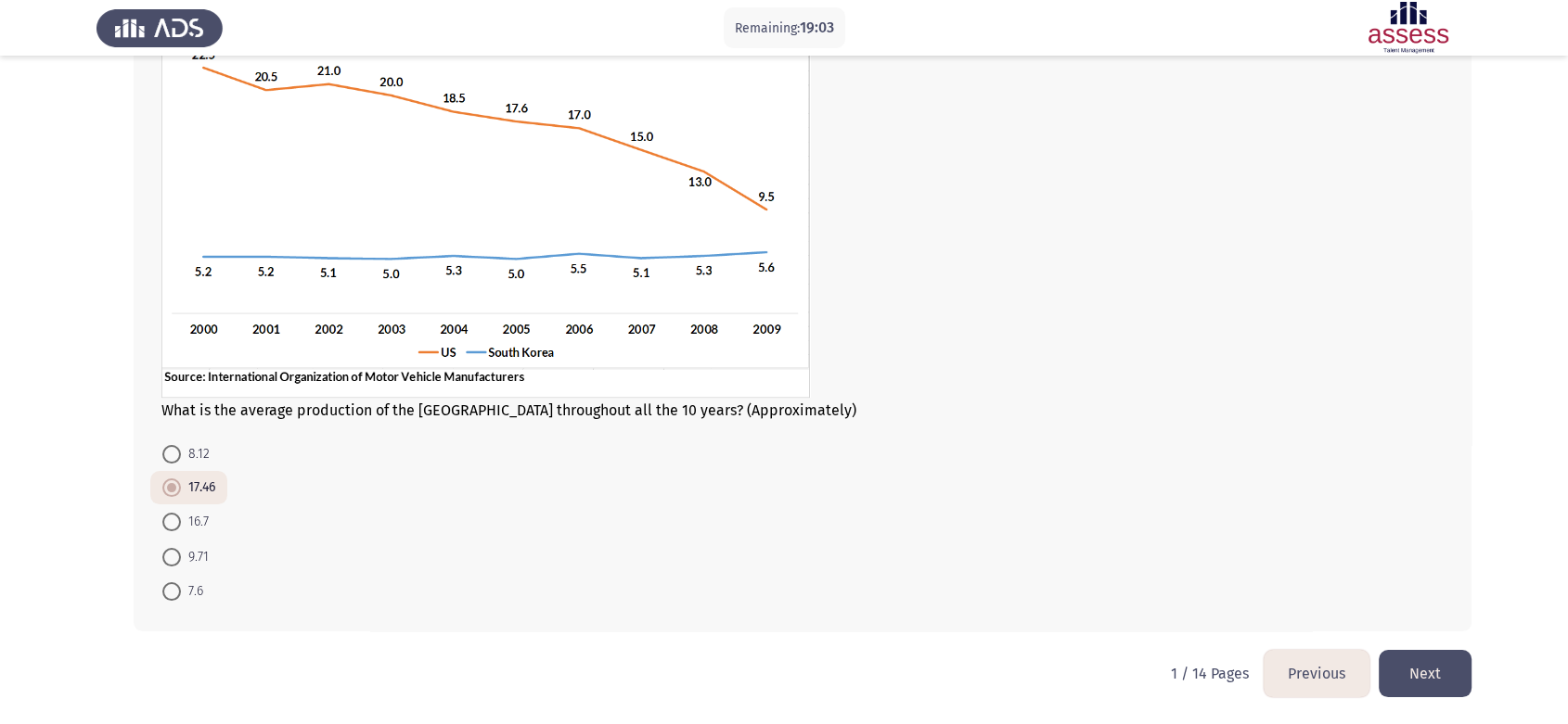
click at [1425, 651] on button "Next" at bounding box center [1425, 674] width 93 height 48
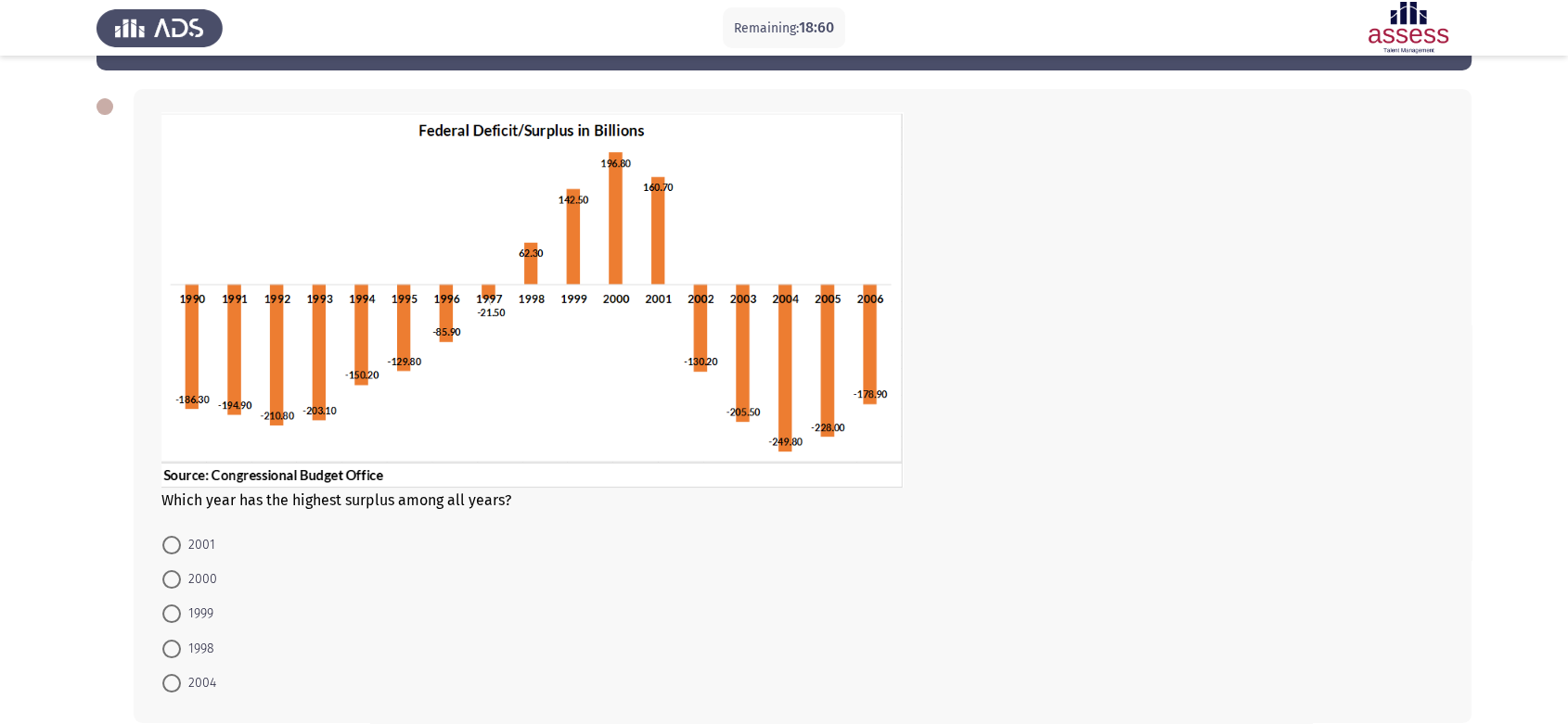
scroll to position [103, 0]
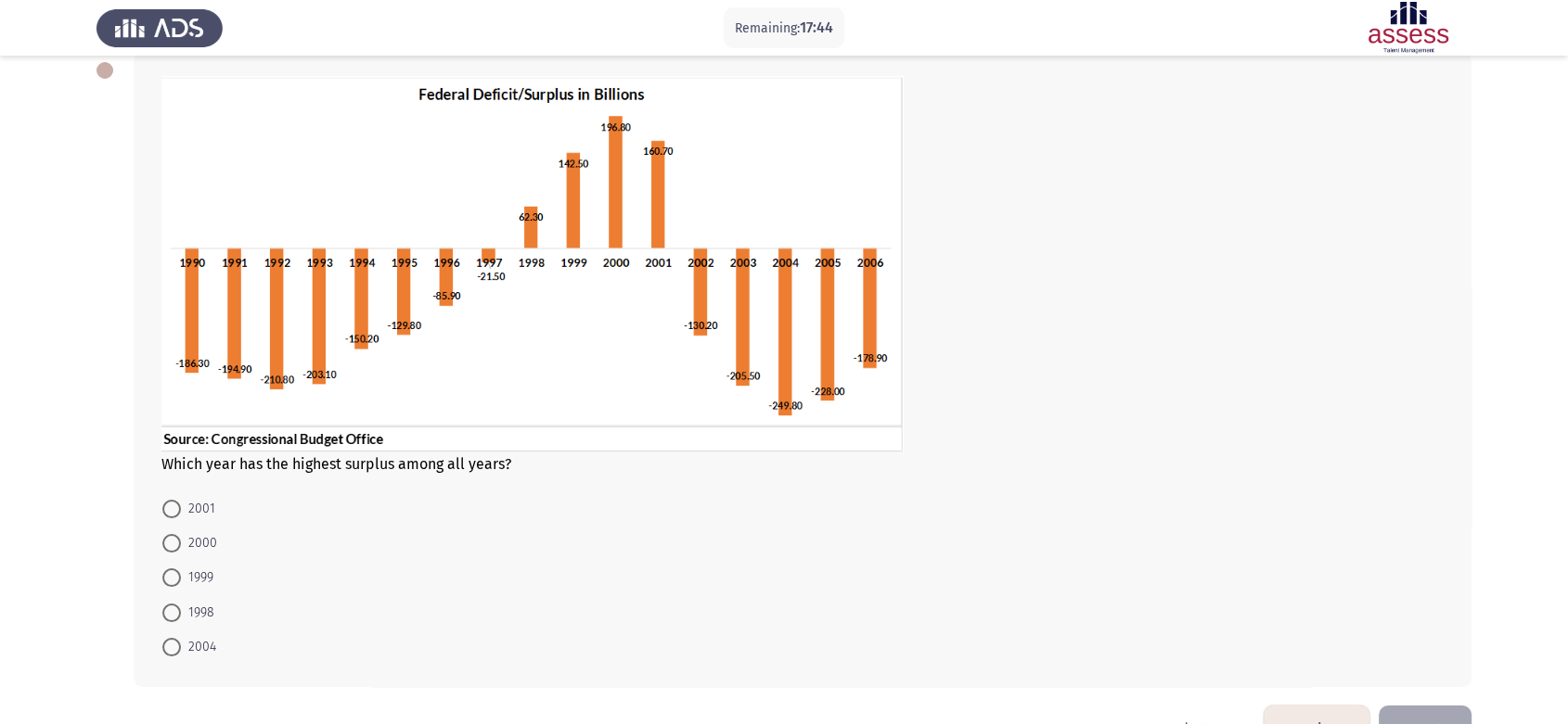
click at [184, 549] on span "2000" at bounding box center [199, 544] width 36 height 22
click at [181, 549] on input "2000" at bounding box center [171, 543] width 19 height 19
radio input "true"
click at [193, 610] on span "1998" at bounding box center [198, 611] width 34 height 22
click at [181, 610] on input "1998" at bounding box center [171, 610] width 19 height 19
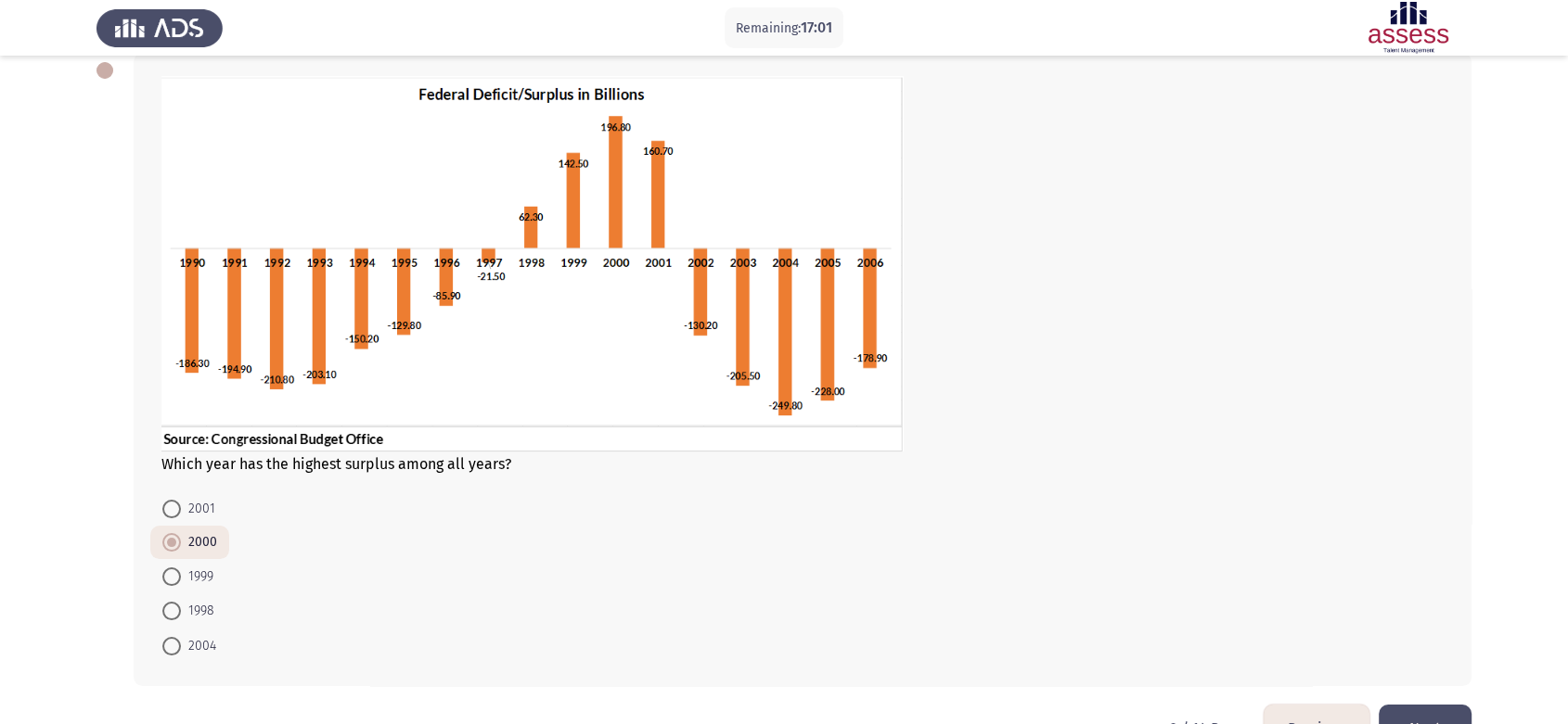
radio input "true"
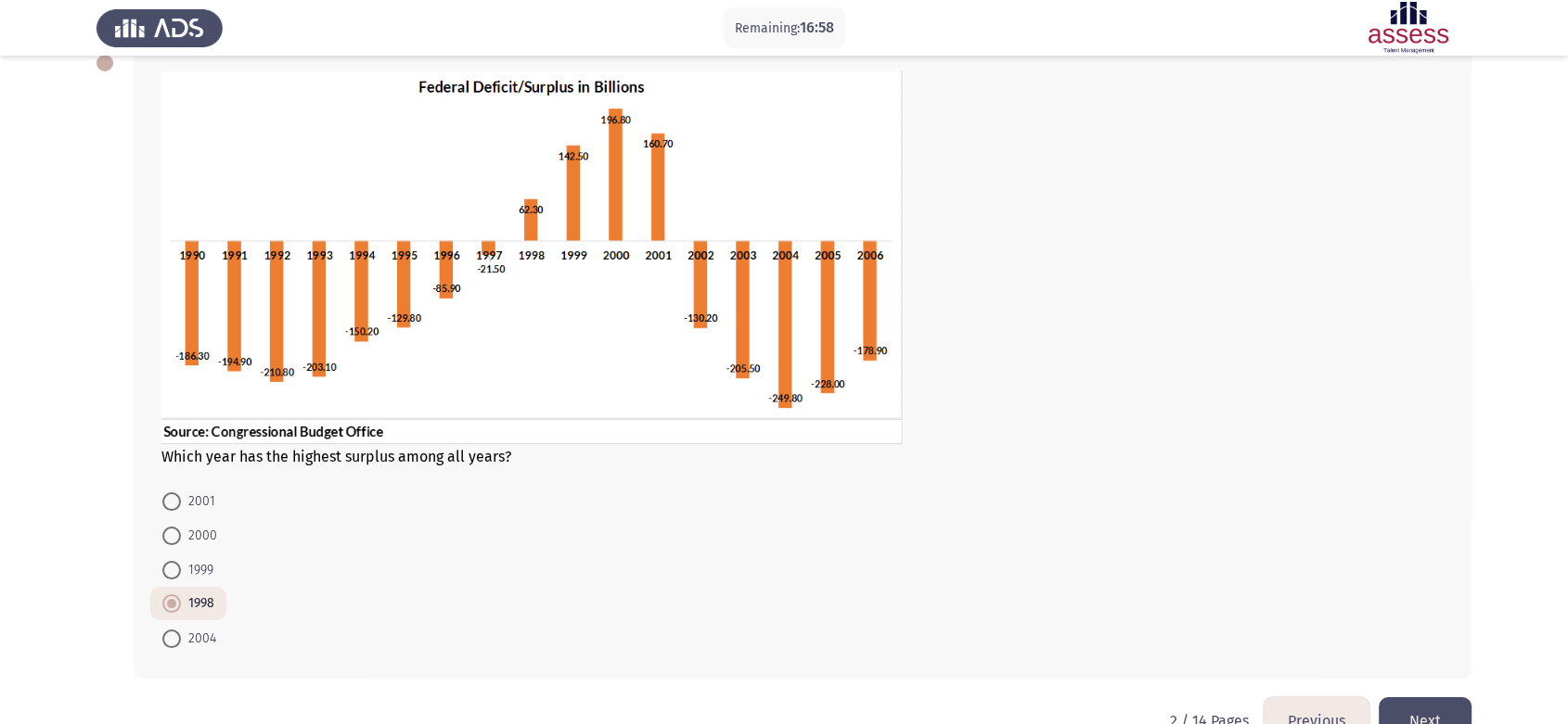
scroll to position [157, 0]
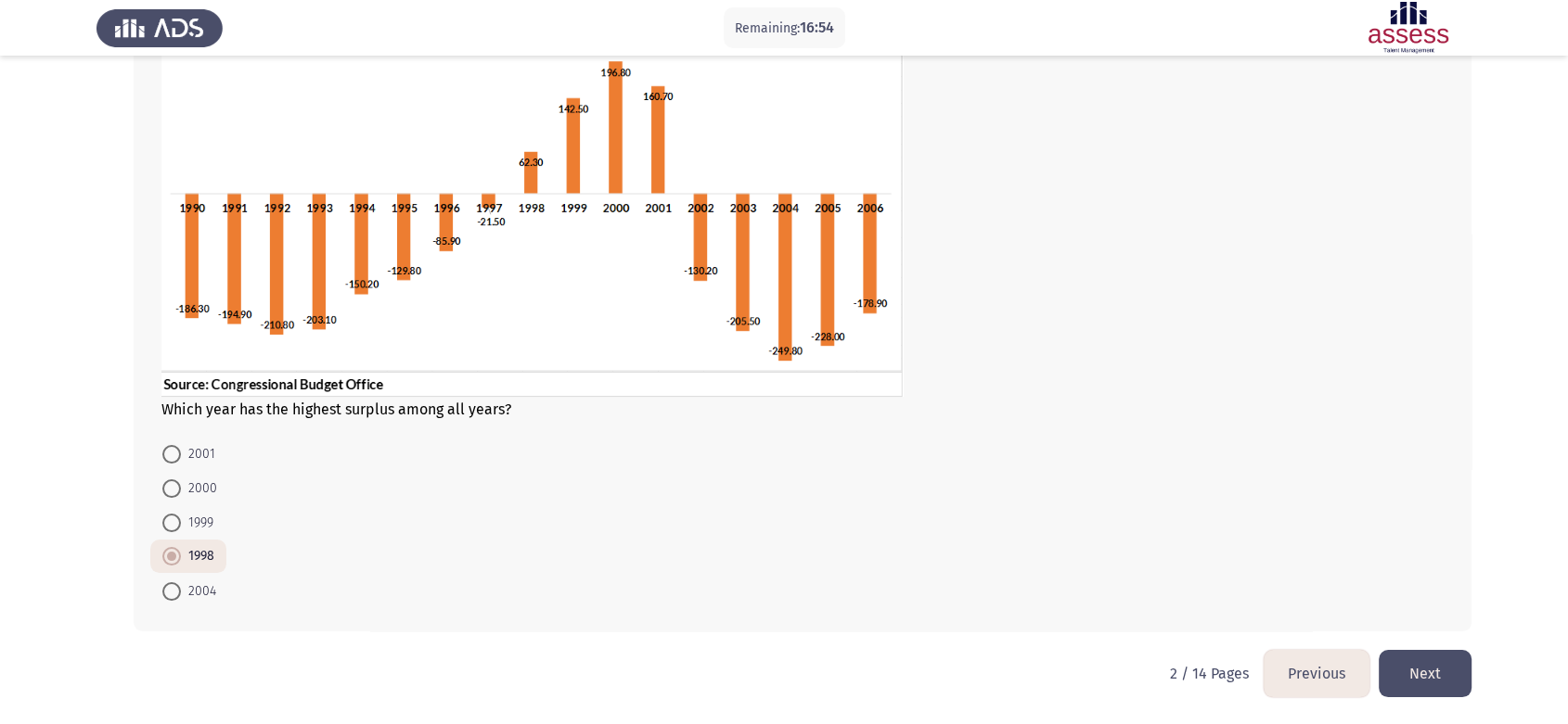
click at [1425, 651] on button "Next" at bounding box center [1425, 674] width 93 height 48
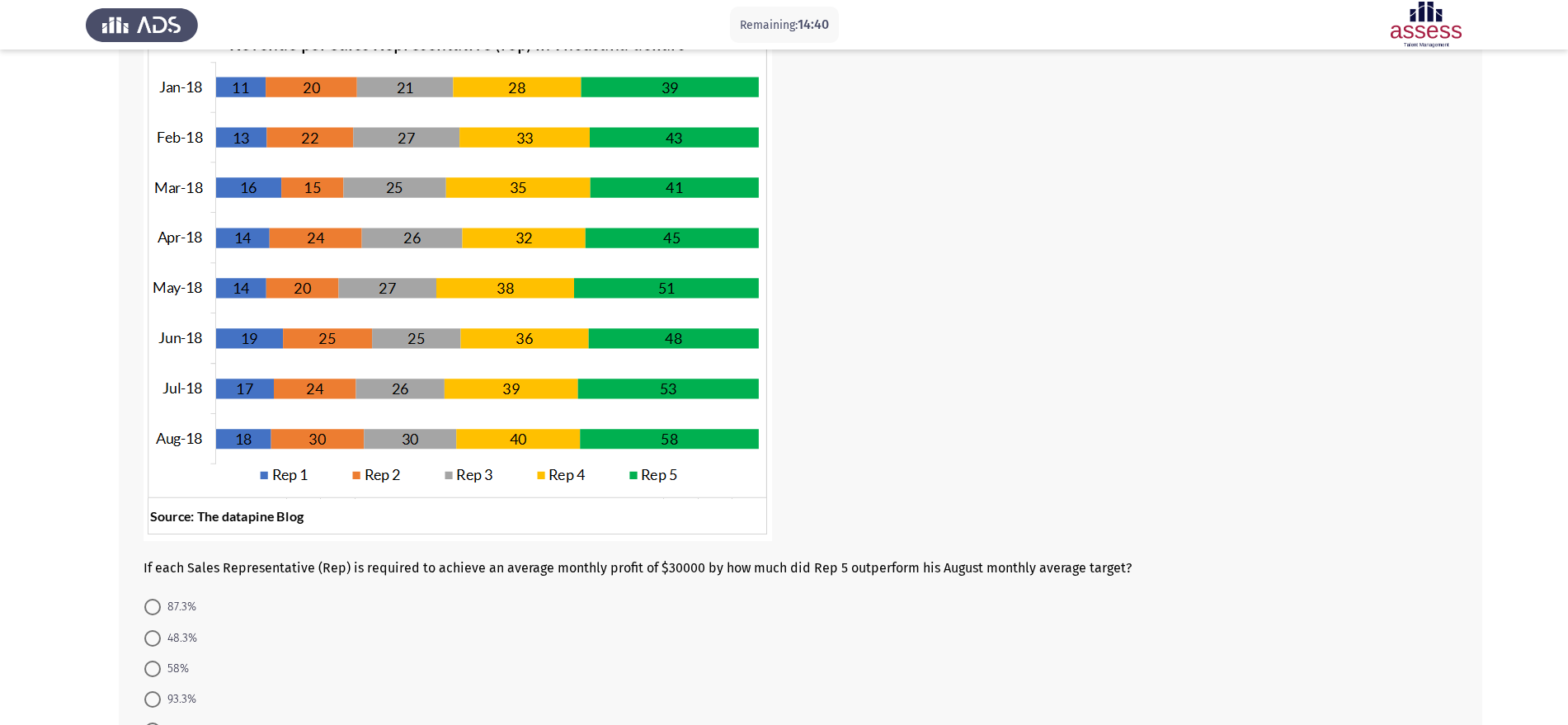
scroll to position [260, 0]
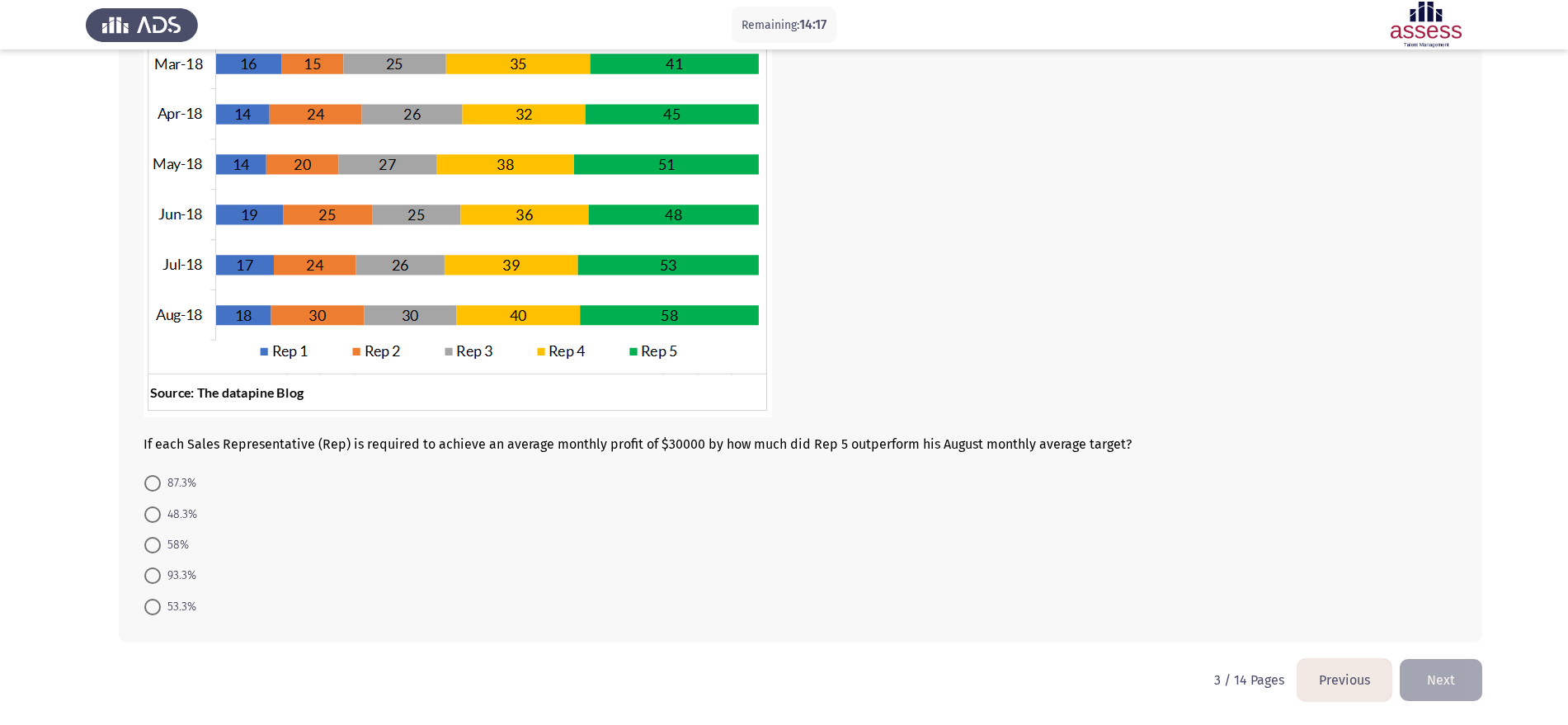
click at [173, 579] on span "53.3%" at bounding box center [179, 606] width 35 height 19
click at [161, 579] on input "53.3%" at bounding box center [152, 606] width 17 height 17
radio input "true"
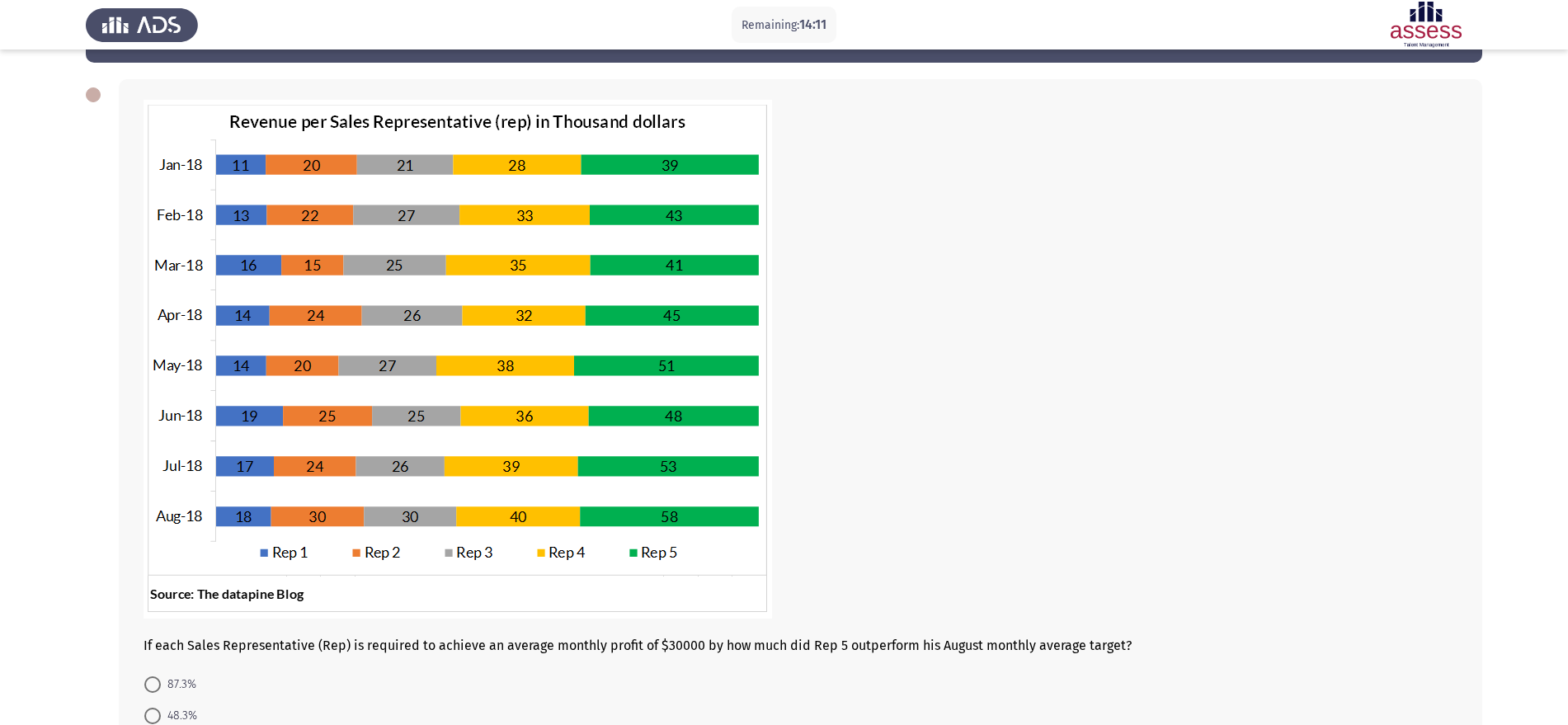
scroll to position [258, 0]
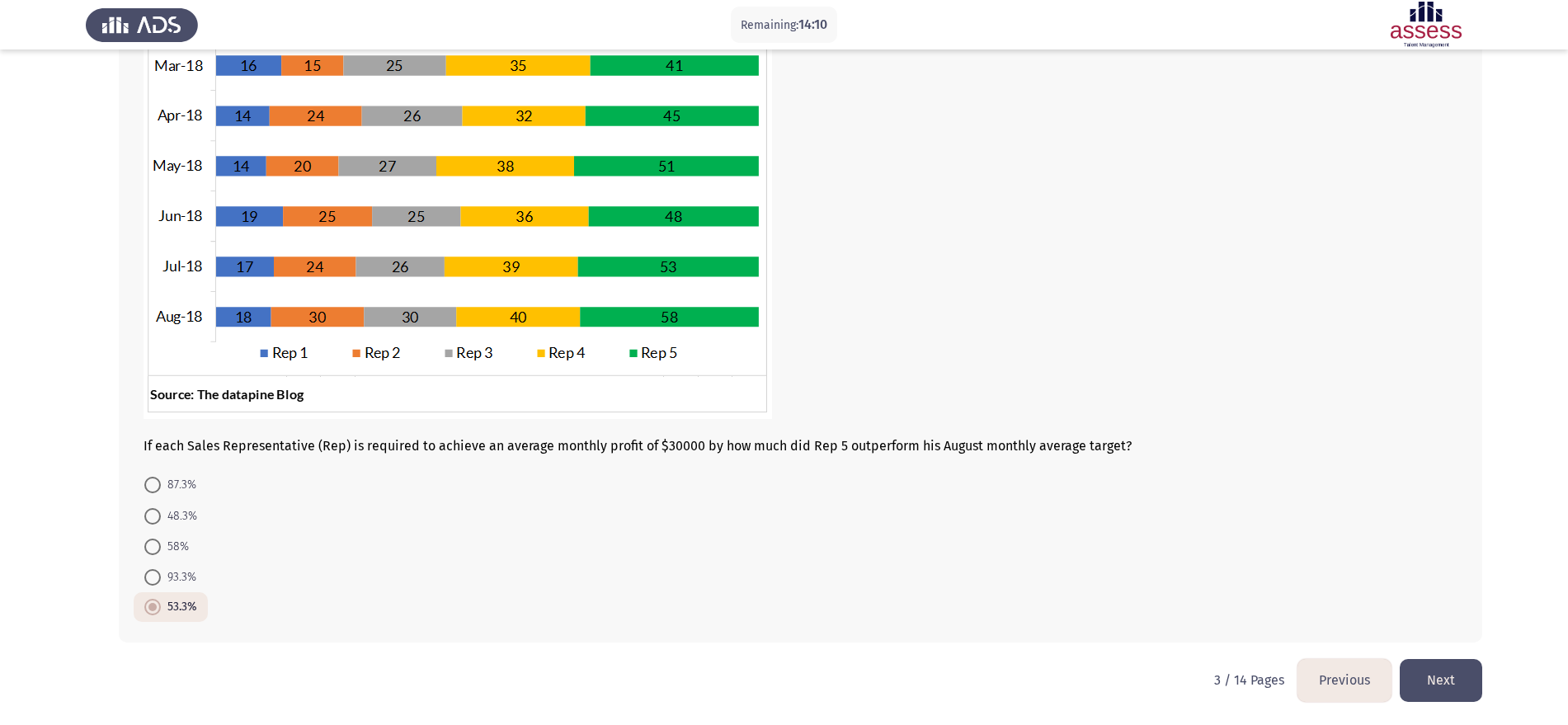
click at [1266, 579] on button "Next" at bounding box center [1441, 680] width 82 height 42
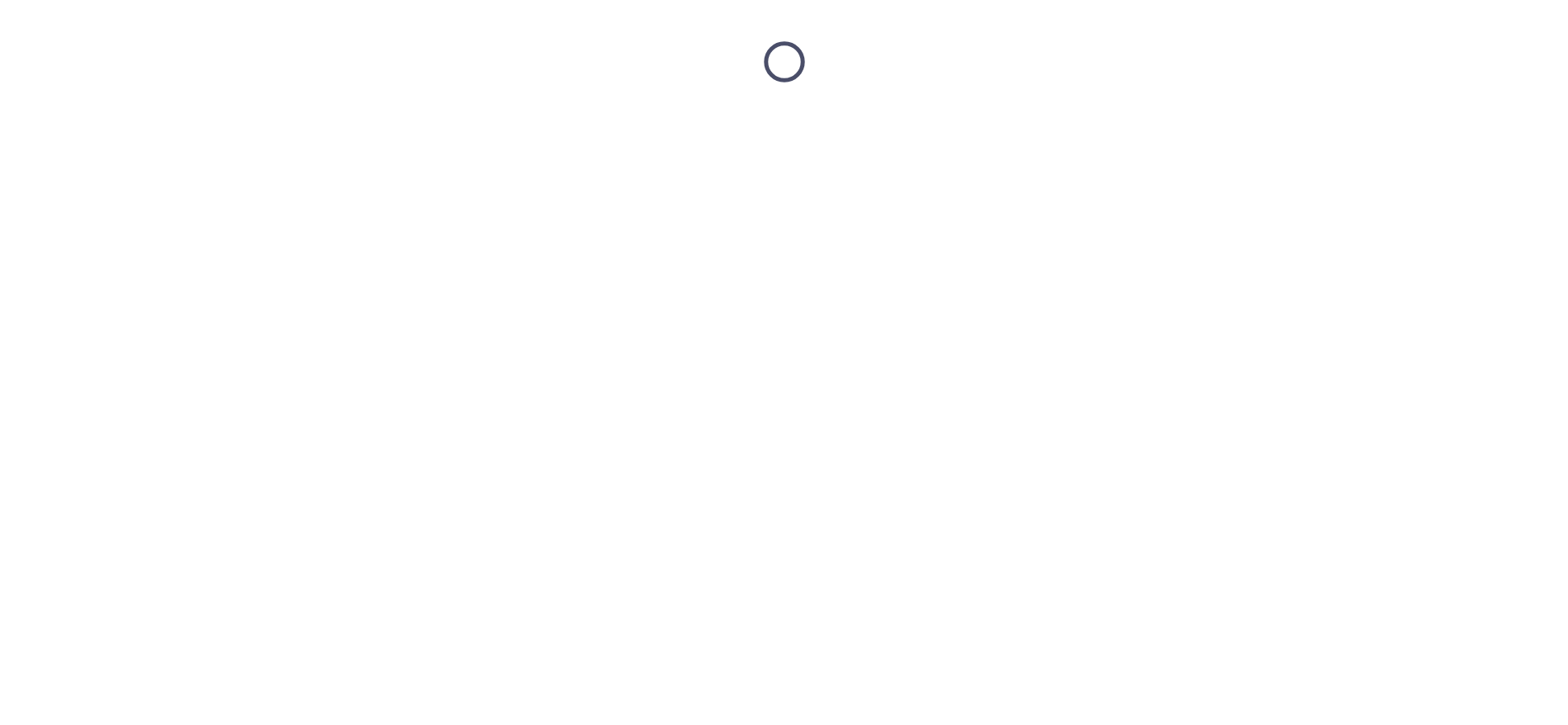
scroll to position [0, 0]
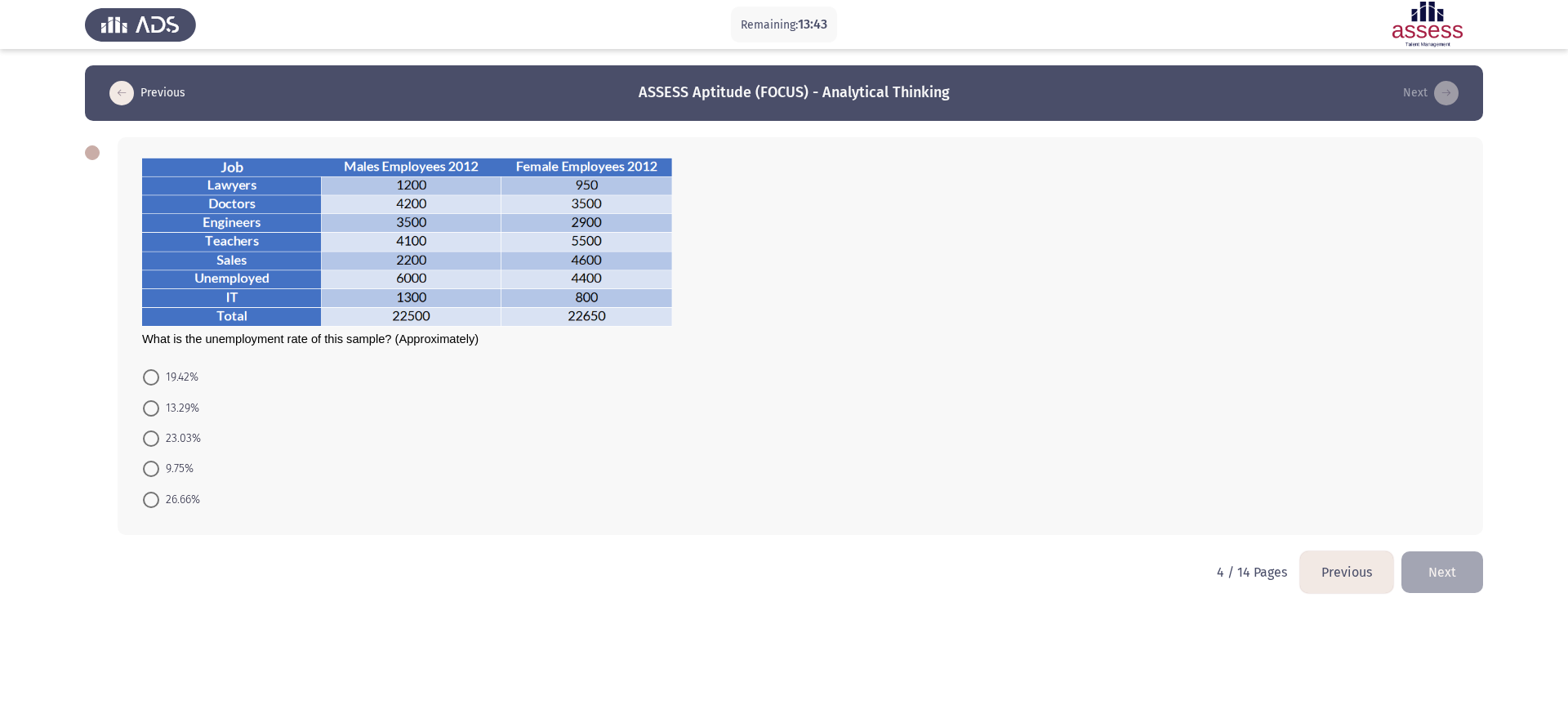
click at [173, 444] on span "23.03%" at bounding box center [181, 438] width 42 height 19
click at [160, 444] on input "23.03%" at bounding box center [151, 438] width 17 height 17
radio input "true"
click at [1254, 560] on button "Next" at bounding box center [1442, 571] width 82 height 42
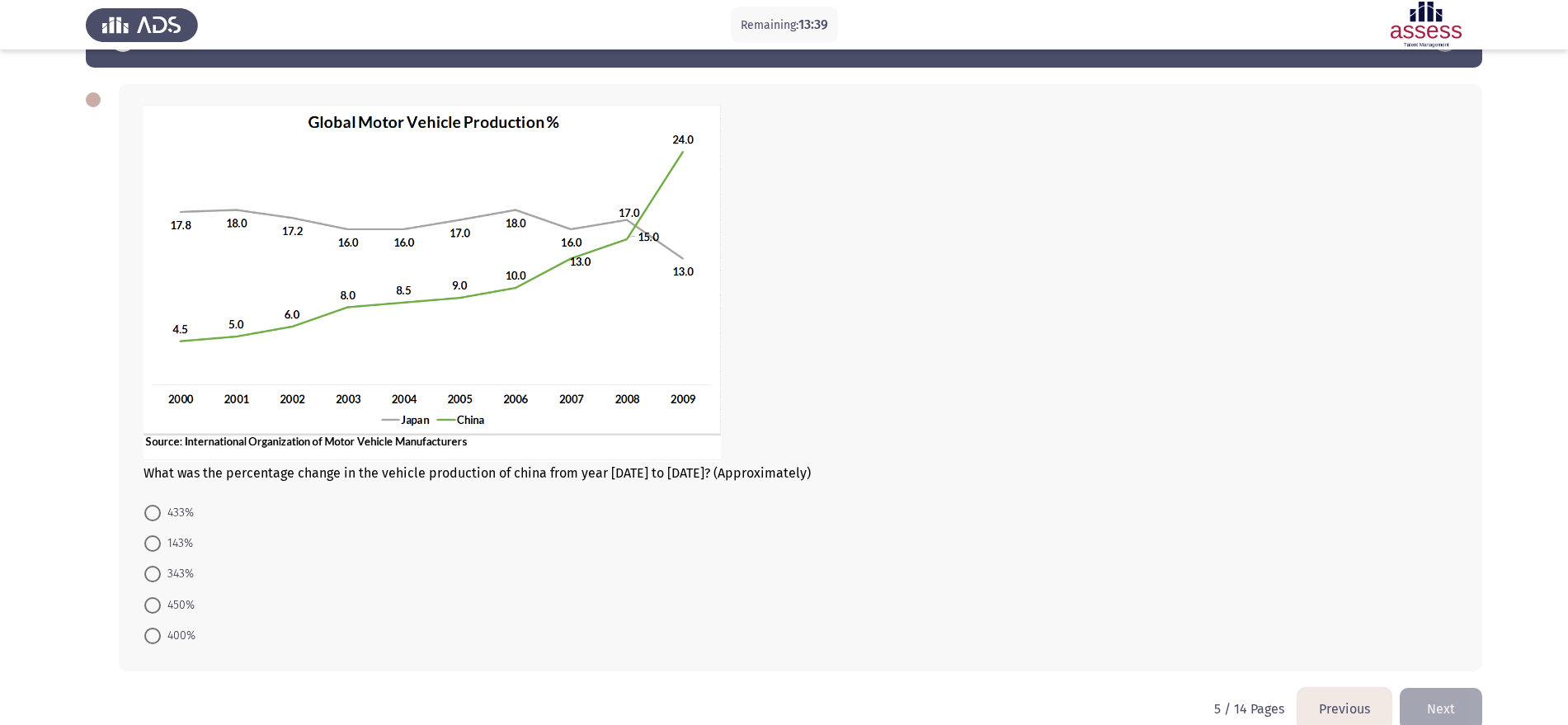
scroll to position [83, 0]
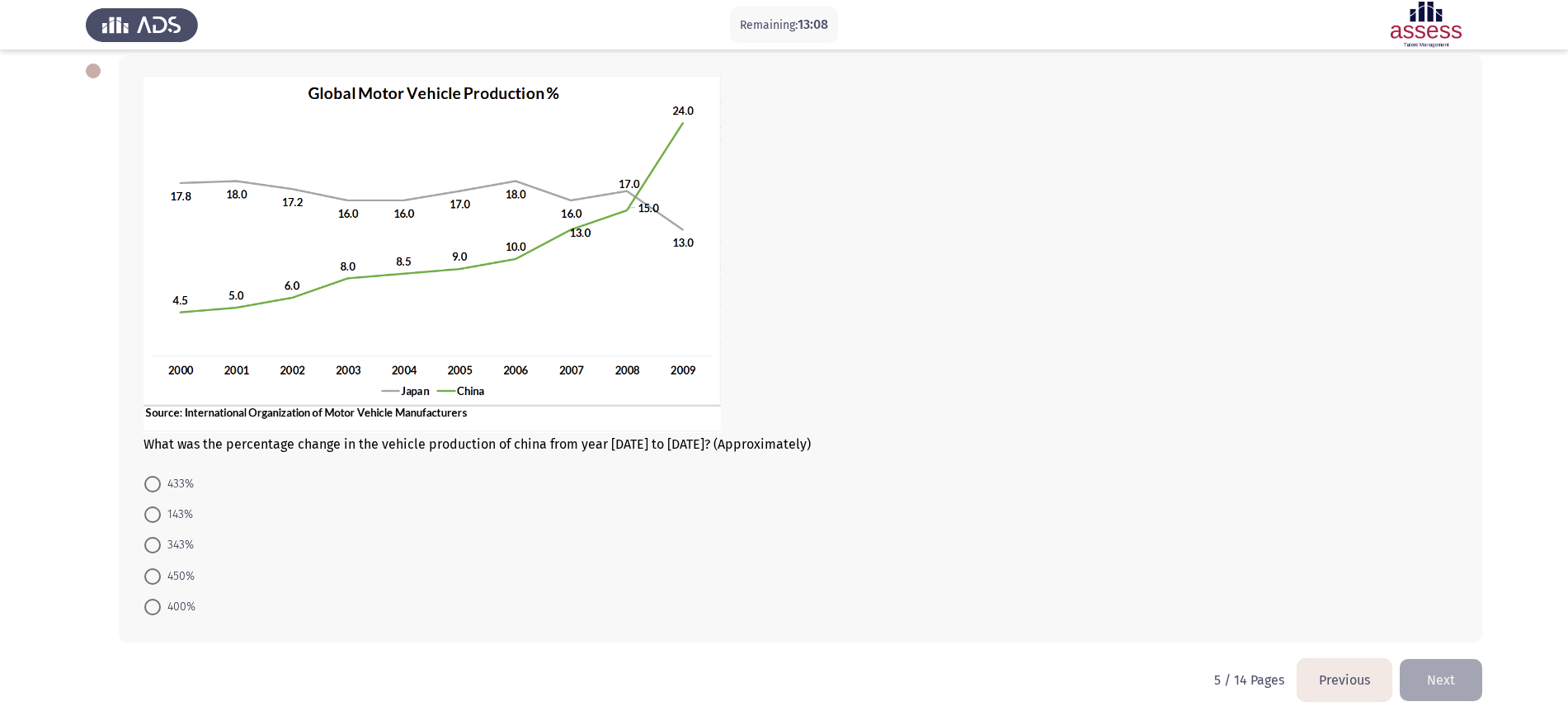
click at [181, 483] on span "433%" at bounding box center [177, 484] width 33 height 19
click at [161, 483] on input "433%" at bounding box center [152, 483] width 17 height 17
radio input "true"
click at [1266, 579] on button "Next" at bounding box center [1441, 680] width 82 height 42
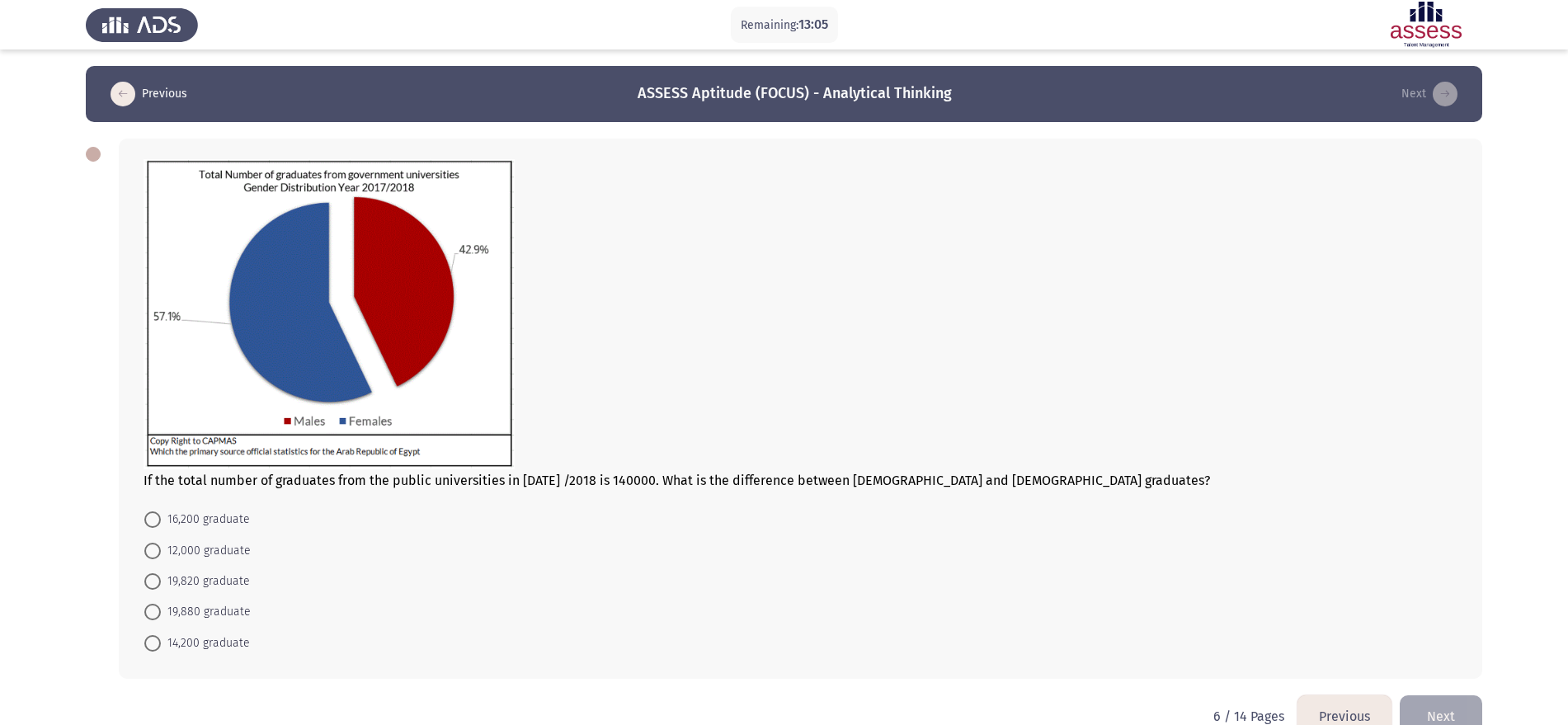
scroll to position [36, 0]
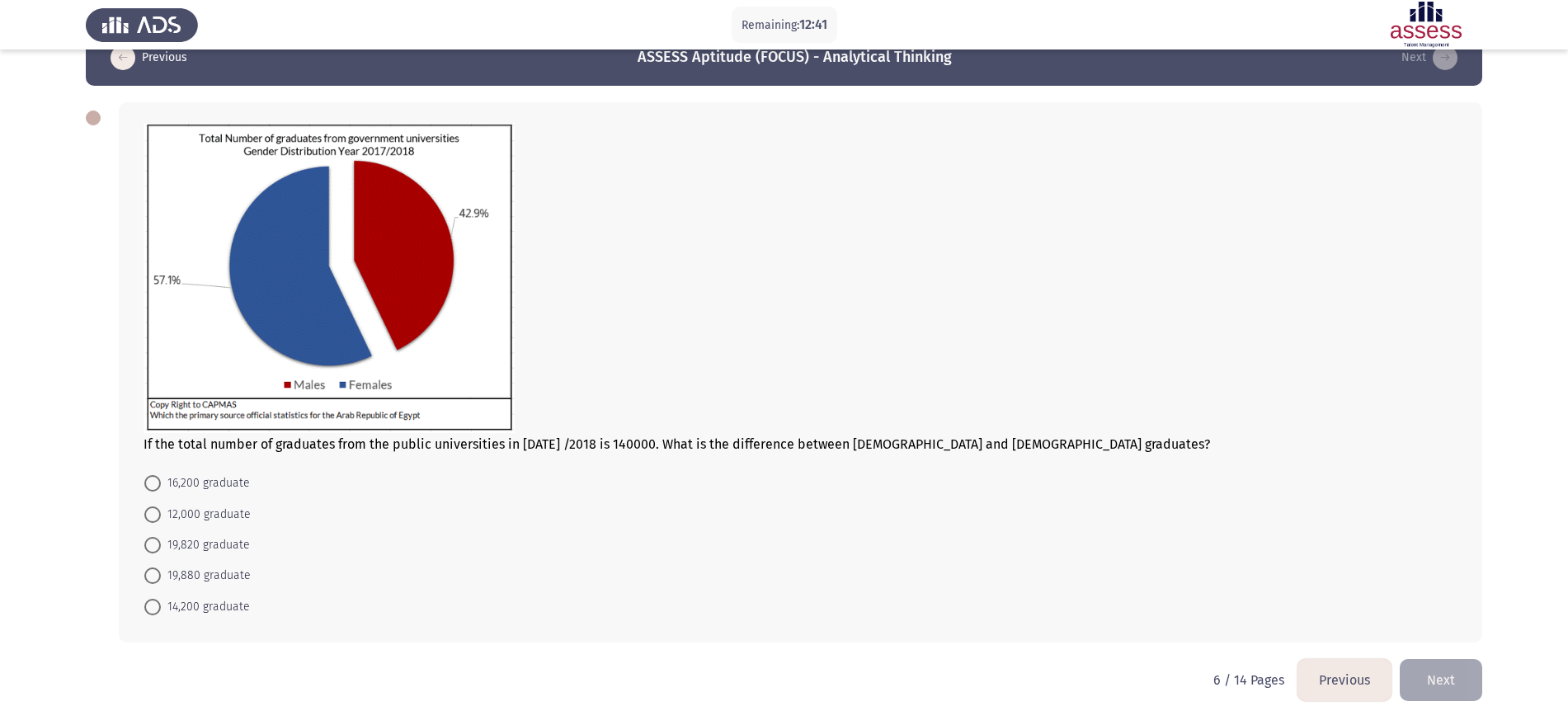
click at [199, 578] on span "19,880 graduate" at bounding box center [206, 575] width 90 height 19
click at [161, 578] on input "19,880 graduate" at bounding box center [152, 575] width 17 height 17
radio input "true"
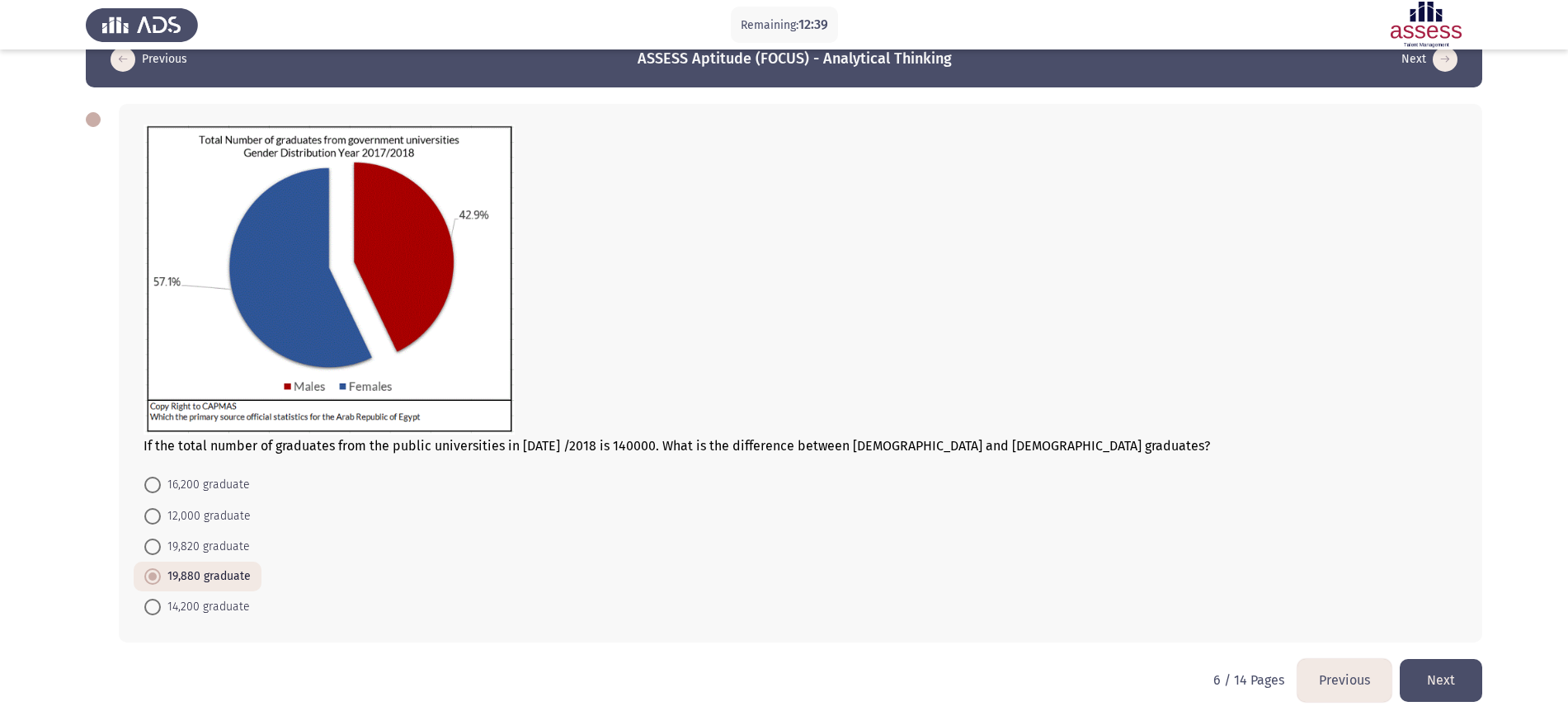
click at [1266, 579] on button "Next" at bounding box center [1441, 680] width 82 height 42
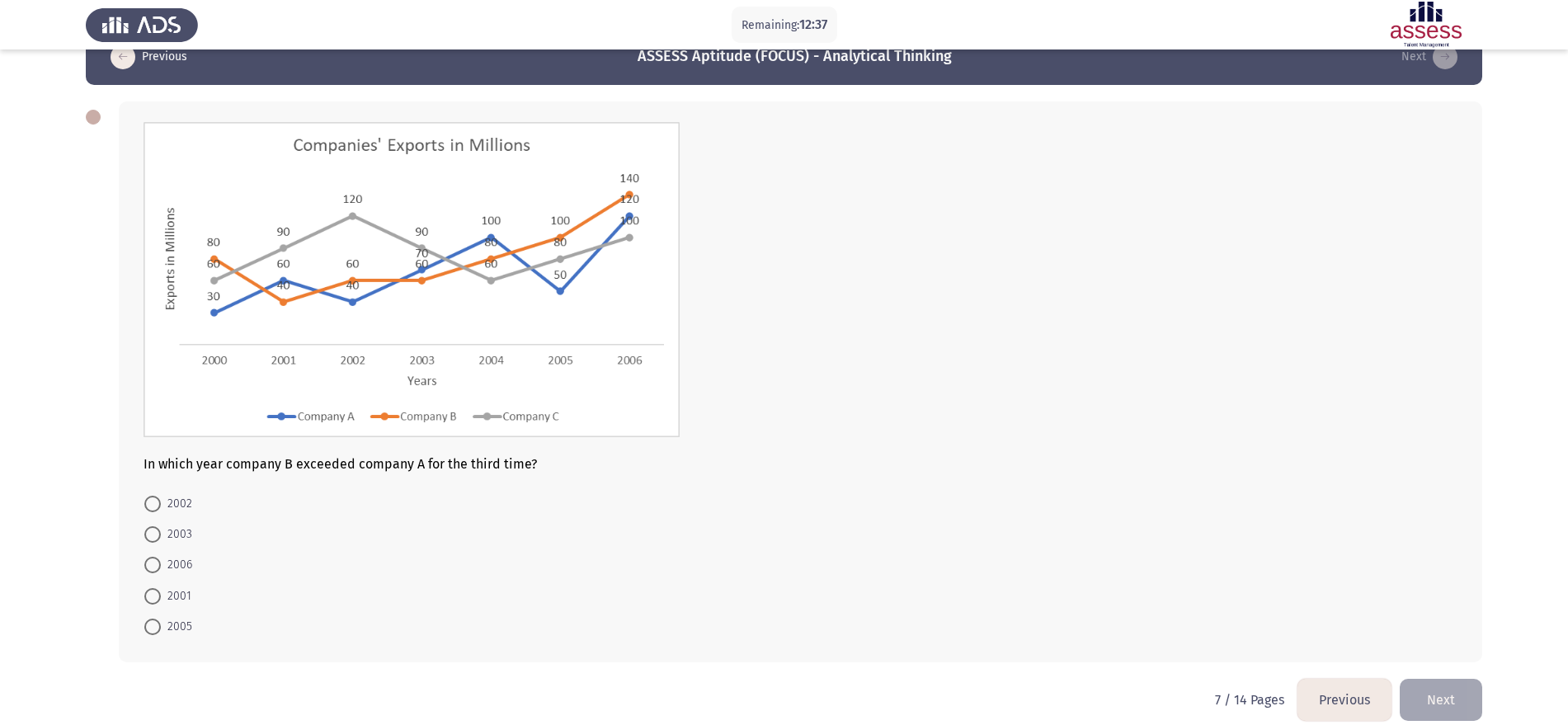
scroll to position [57, 0]
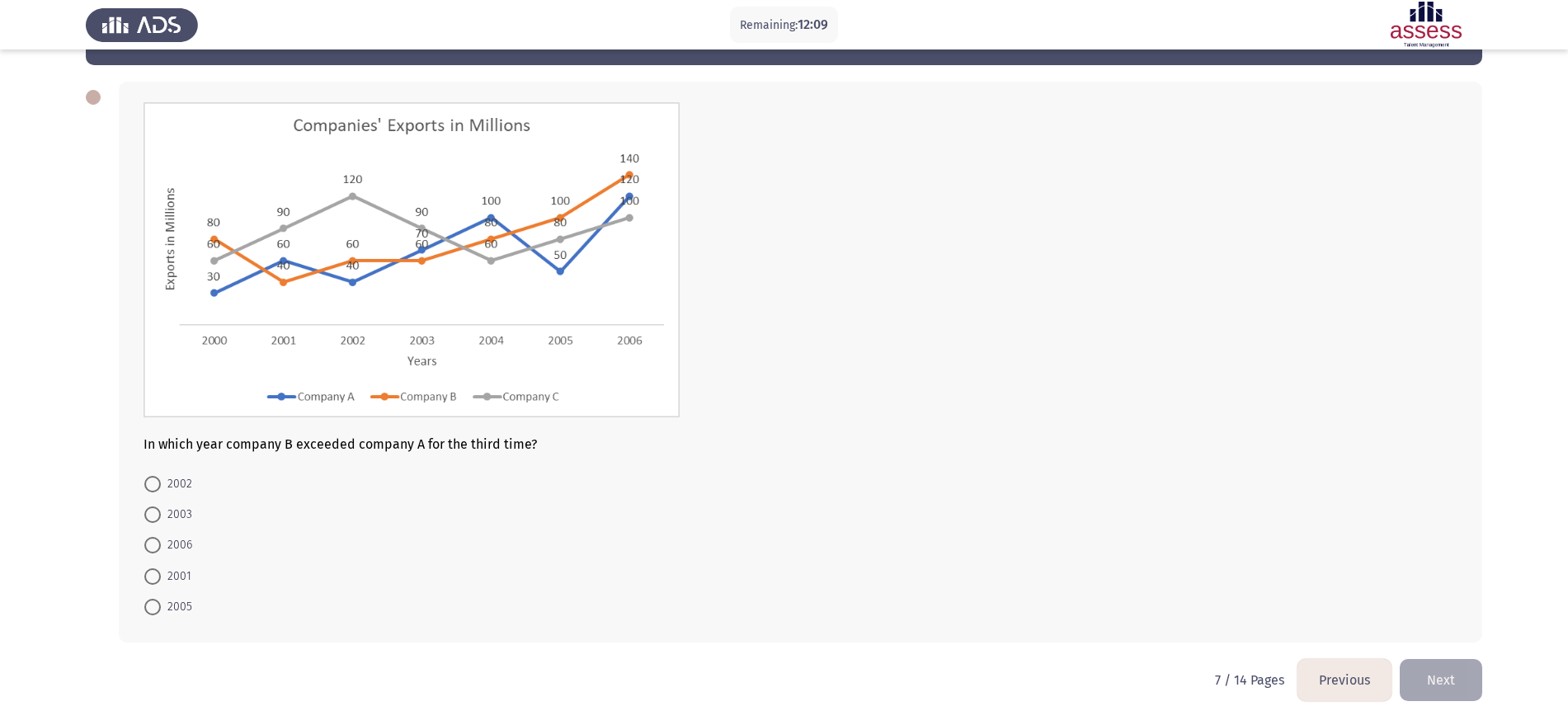
click at [187, 579] on span "2005" at bounding box center [176, 606] width 31 height 19
click at [161, 579] on input "2005" at bounding box center [152, 606] width 17 height 17
radio input "true"
click at [1266, 579] on button "Next" at bounding box center [1441, 680] width 82 height 42
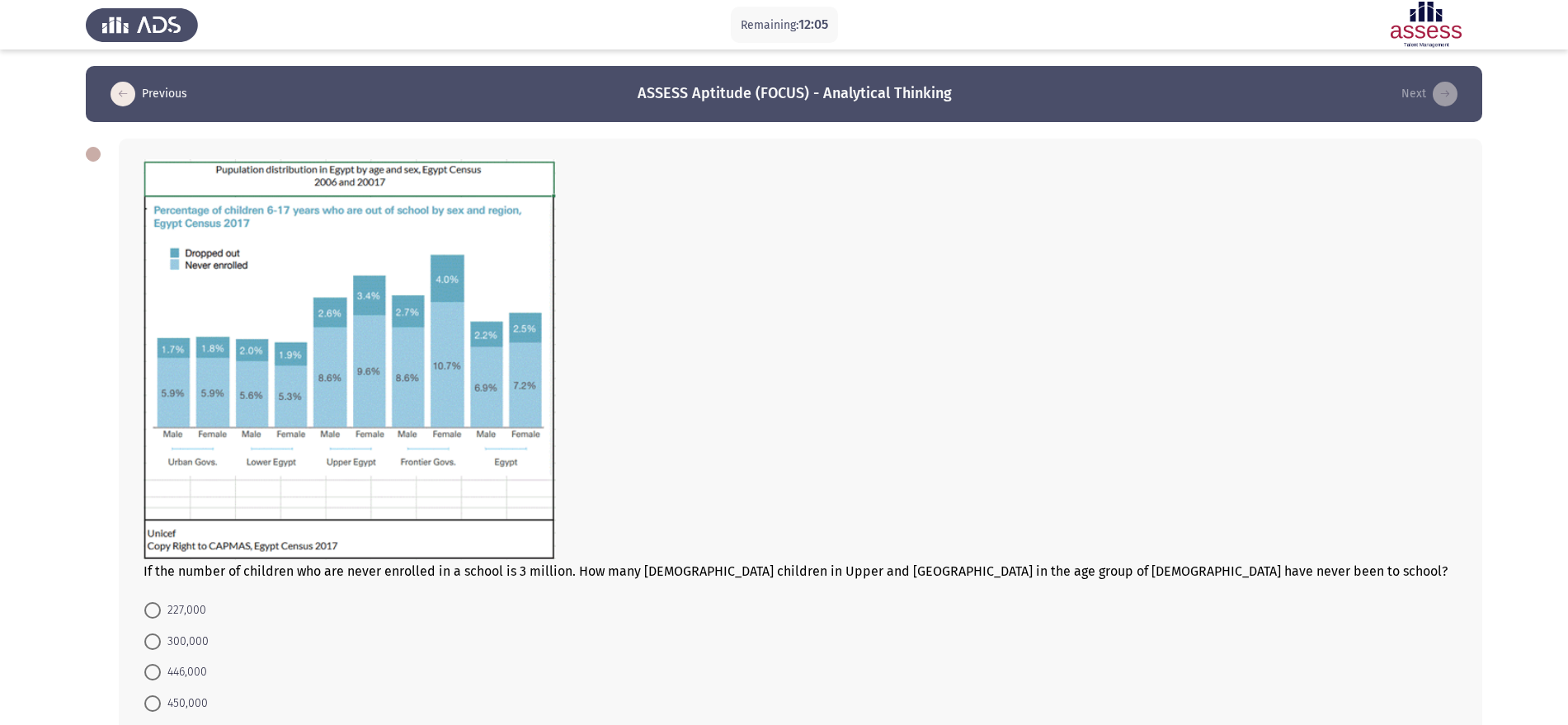
scroll to position [103, 0]
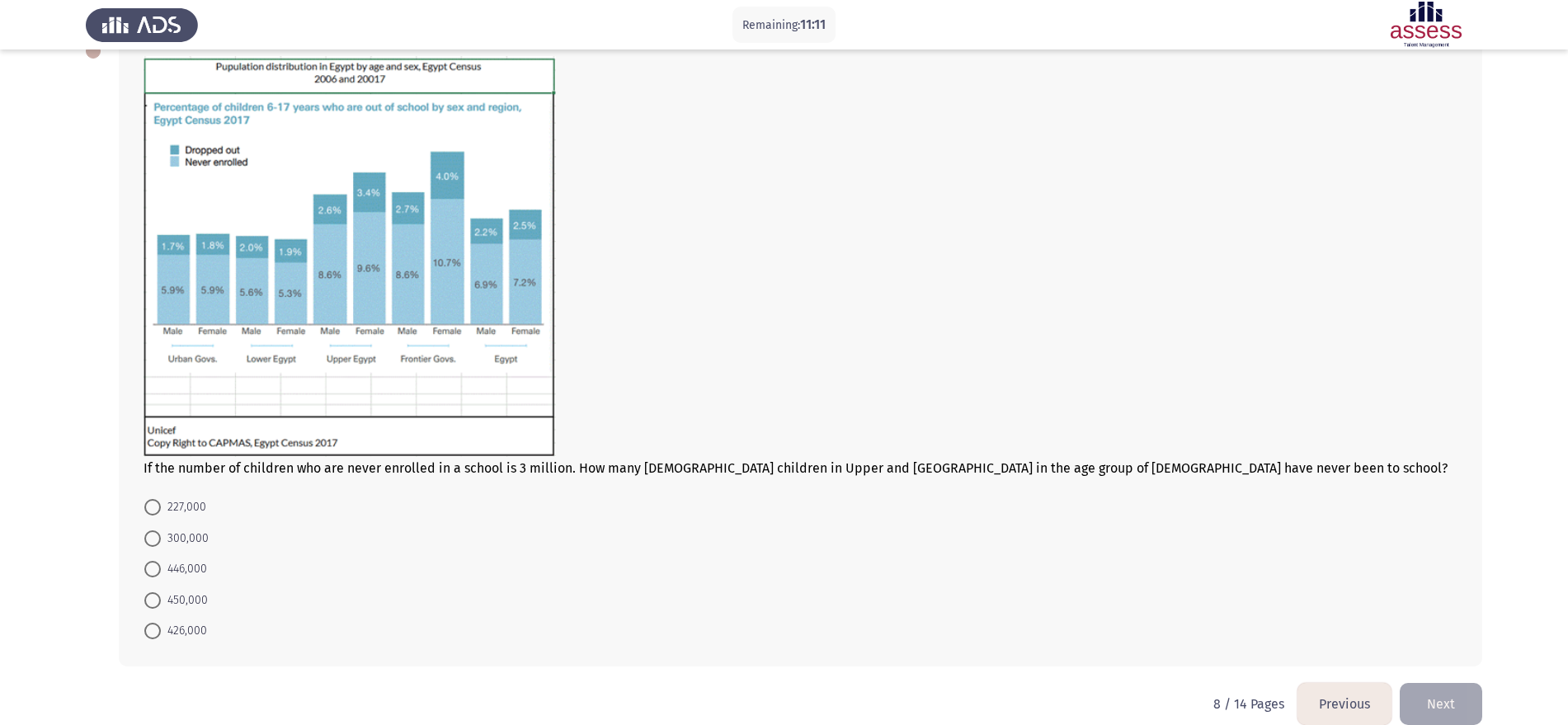
click at [182, 579] on span "426,000" at bounding box center [184, 630] width 46 height 19
click at [161, 579] on input "426,000" at bounding box center [152, 630] width 17 height 17
radio input "true"
click at [1266, 579] on button "Next" at bounding box center [1441, 703] width 82 height 42
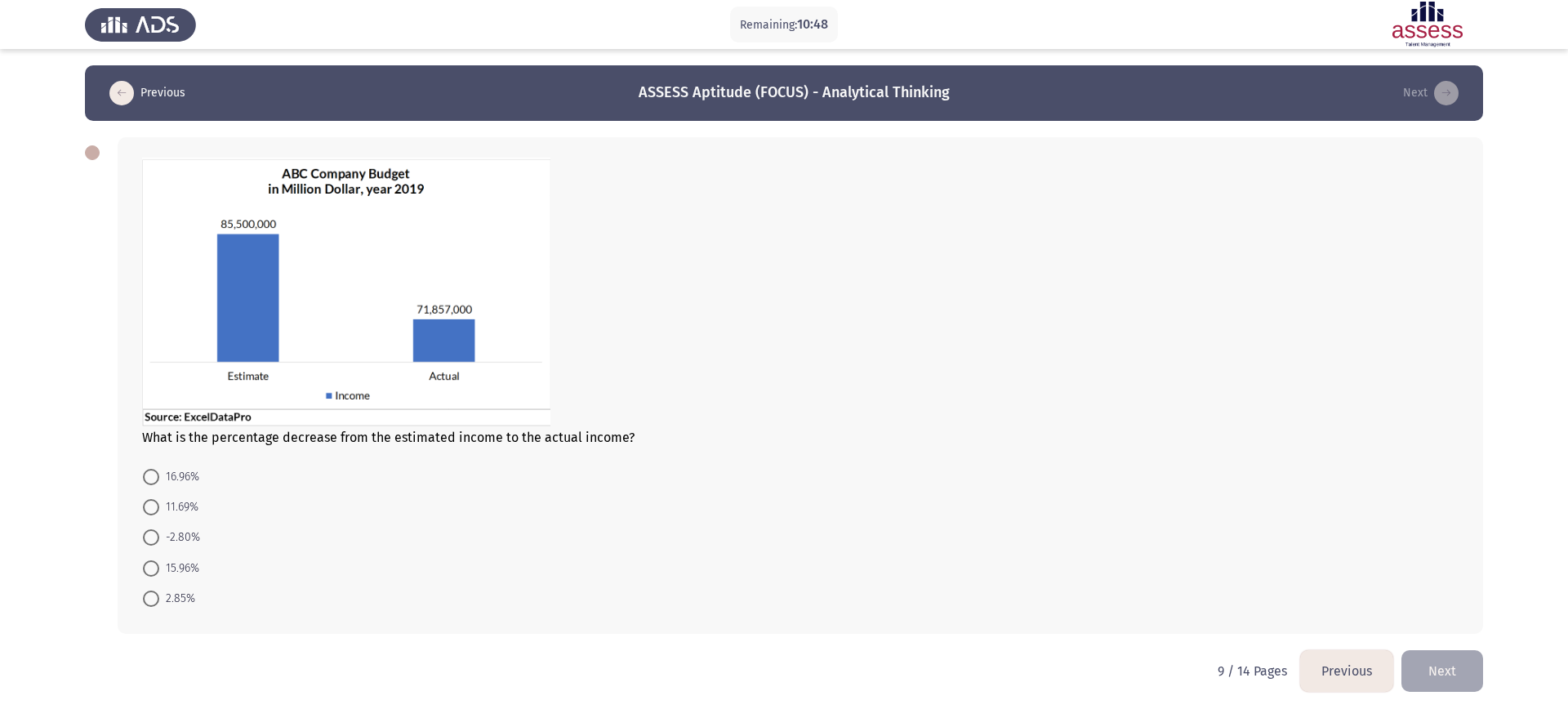
click at [179, 572] on span "15.96%" at bounding box center [180, 568] width 40 height 19
click at [160, 572] on input "15.96%" at bounding box center [151, 568] width 17 height 17
radio input "true"
click at [1254, 573] on button "Next" at bounding box center [1442, 670] width 82 height 42
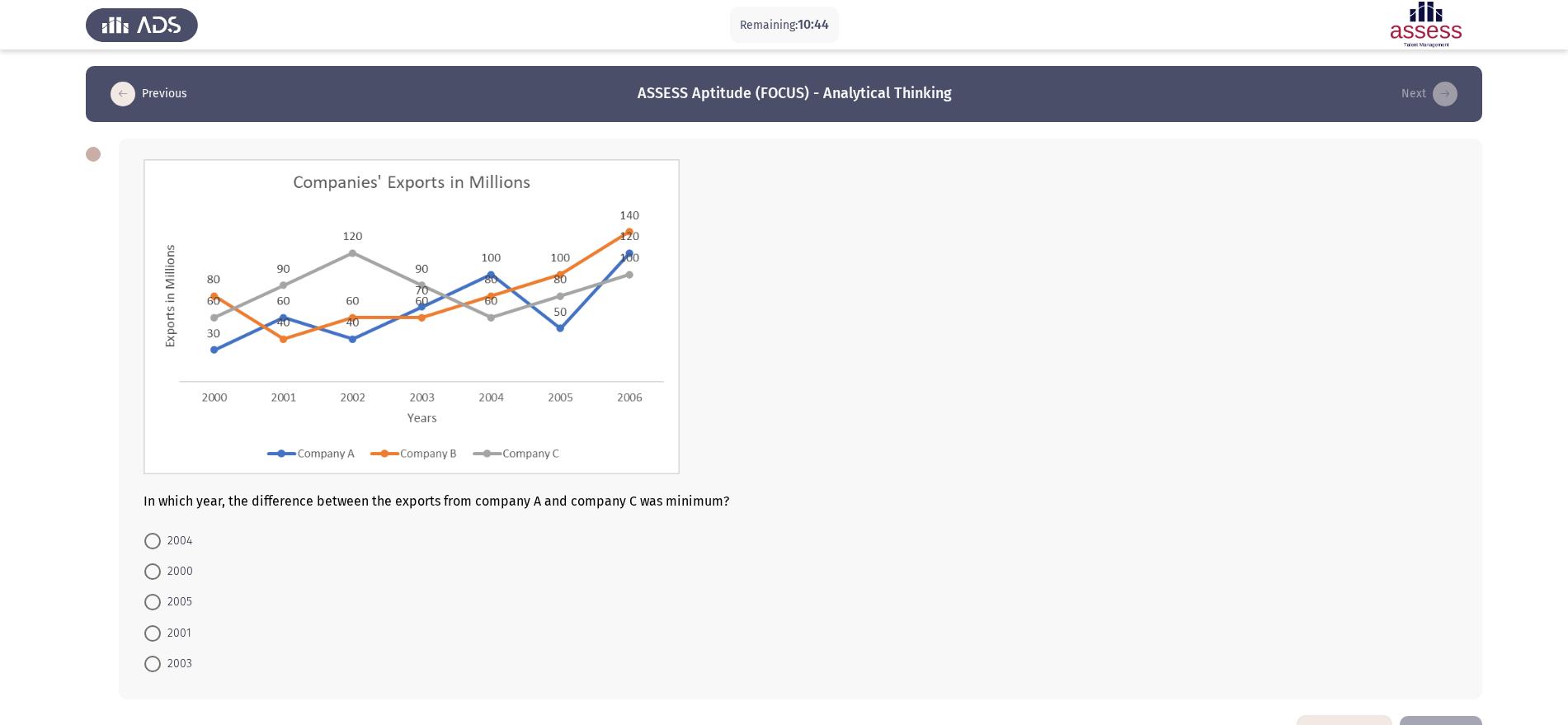
scroll to position [57, 0]
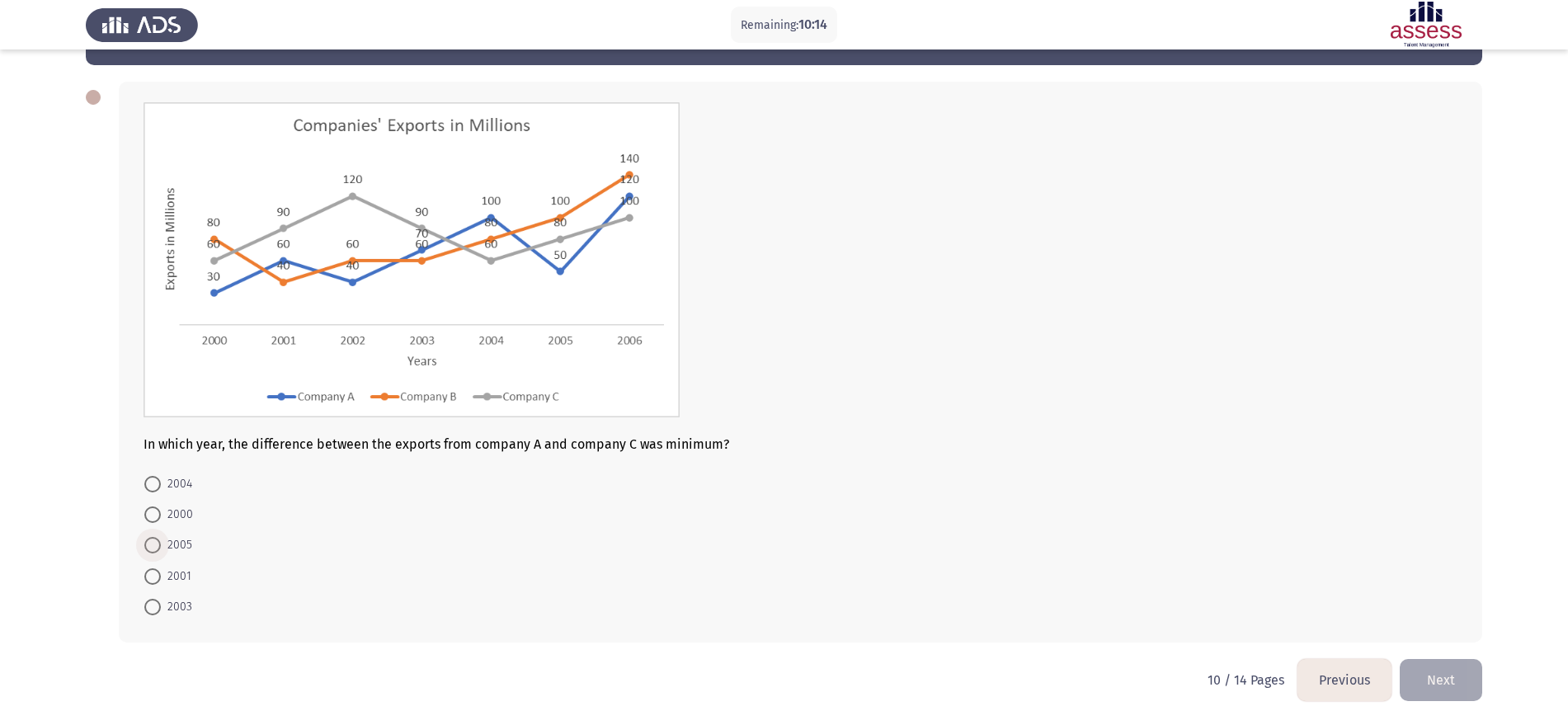
click at [183, 544] on span "2005" at bounding box center [176, 544] width 31 height 19
click at [161, 544] on input "2005" at bounding box center [152, 544] width 17 height 17
radio input "true"
click at [1266, 579] on button "Next" at bounding box center [1441, 680] width 82 height 42
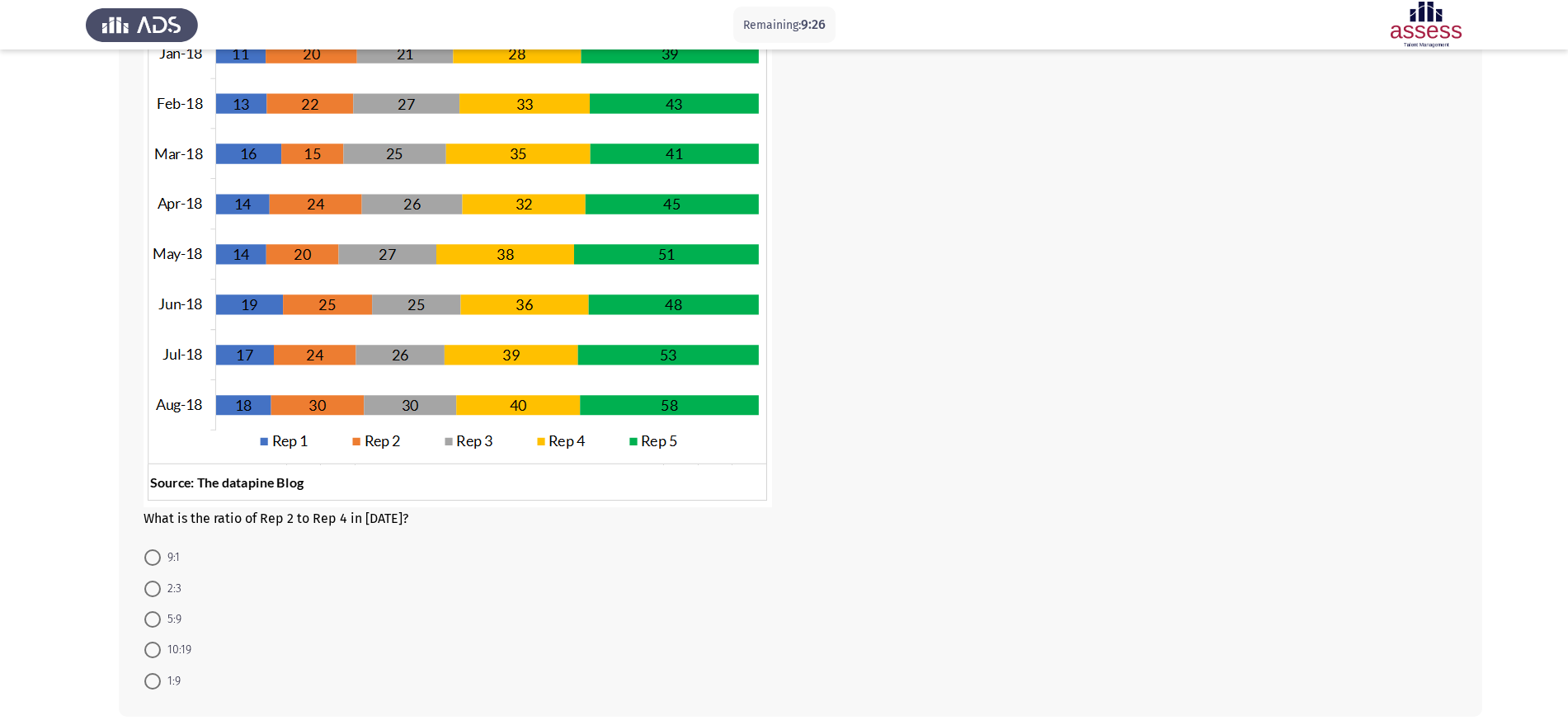
scroll to position [206, 0]
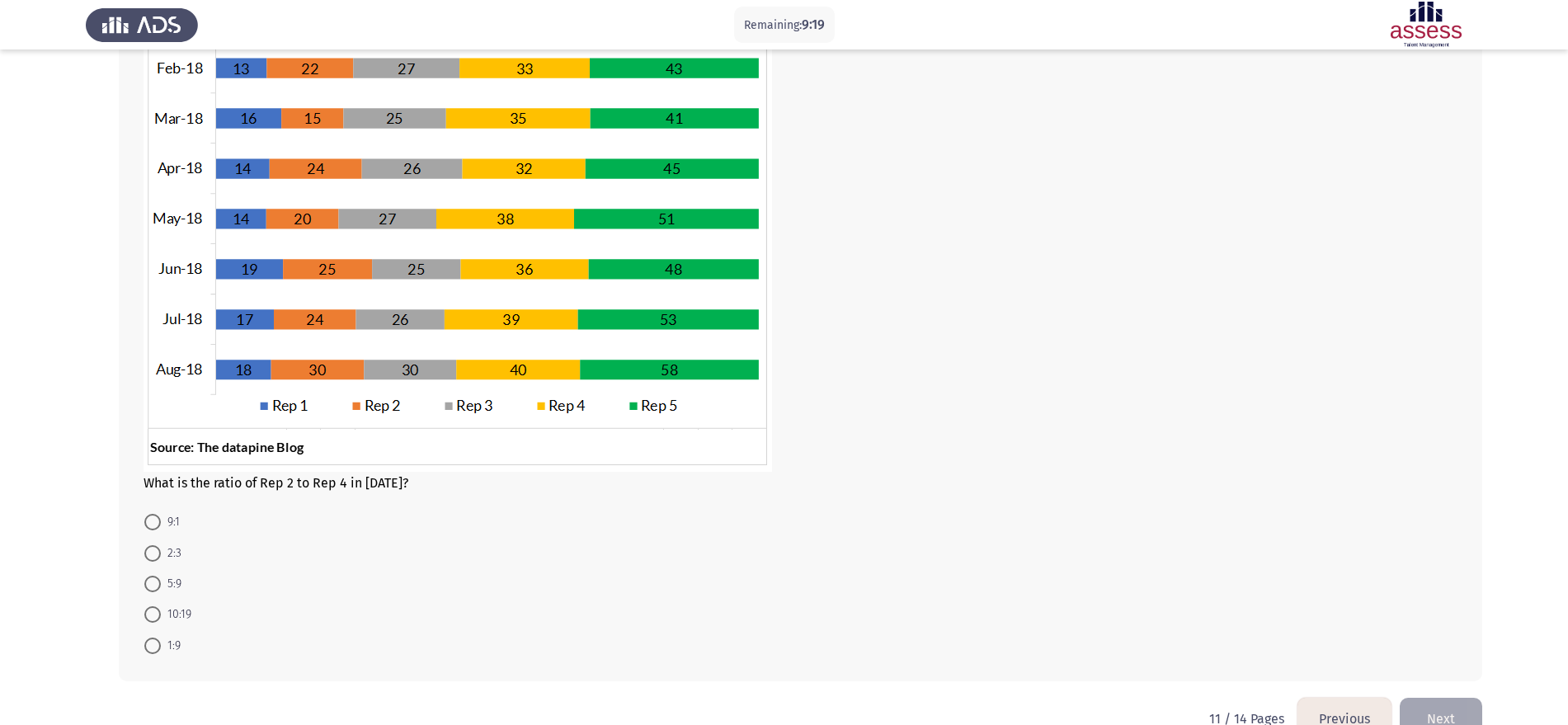
click at [166, 579] on span "10:19" at bounding box center [176, 614] width 30 height 19
click at [161, 579] on input "10:19" at bounding box center [152, 614] width 17 height 17
radio input "true"
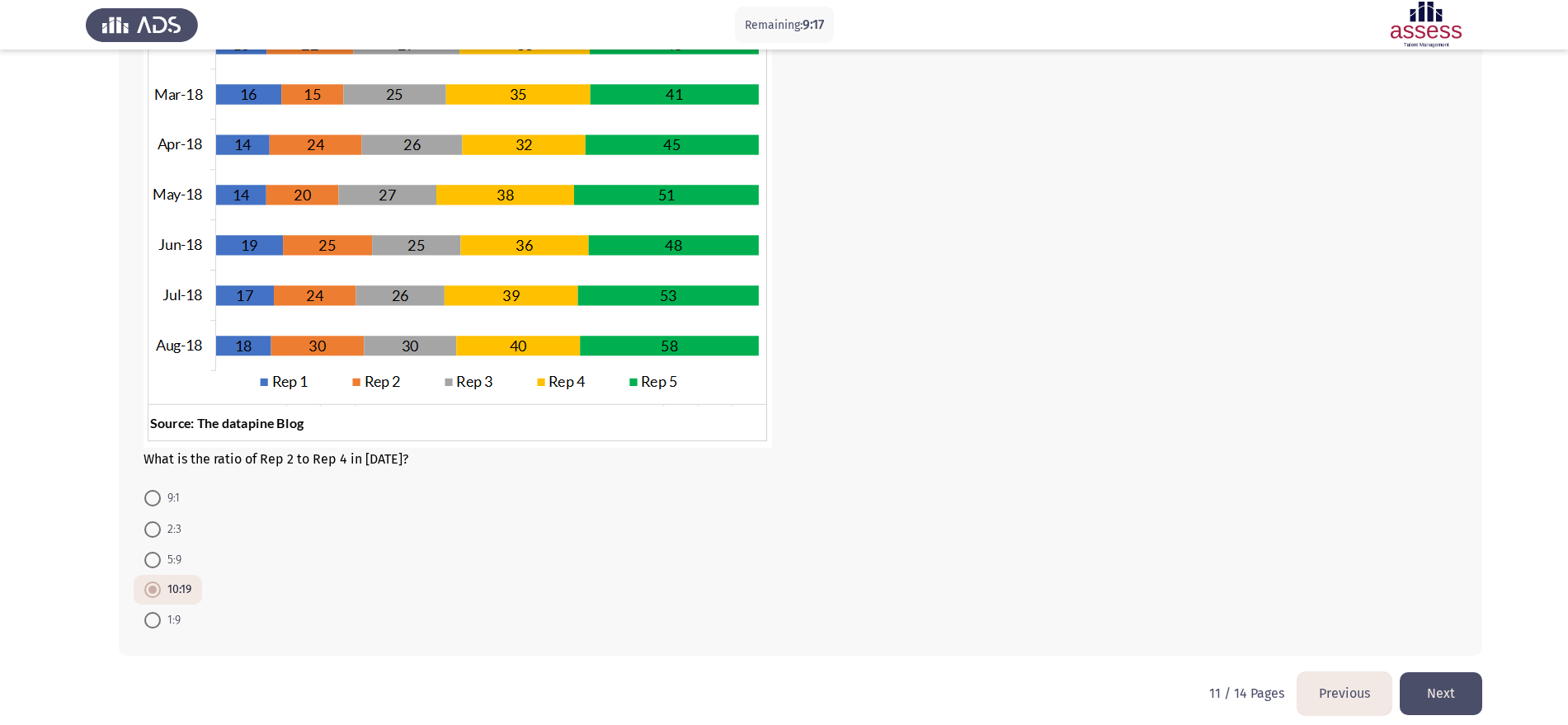
scroll to position [243, 0]
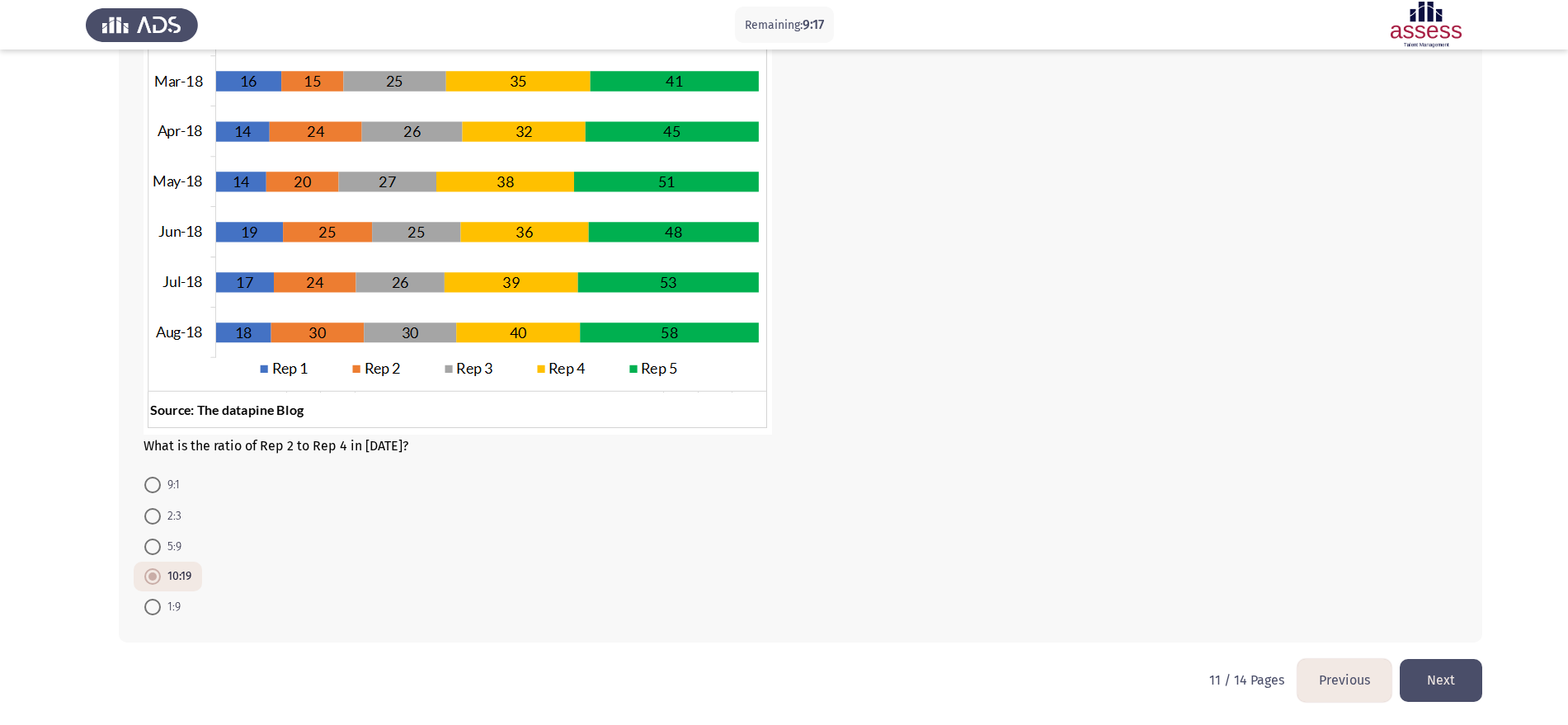
click at [1266, 579] on button "Next" at bounding box center [1441, 680] width 82 height 42
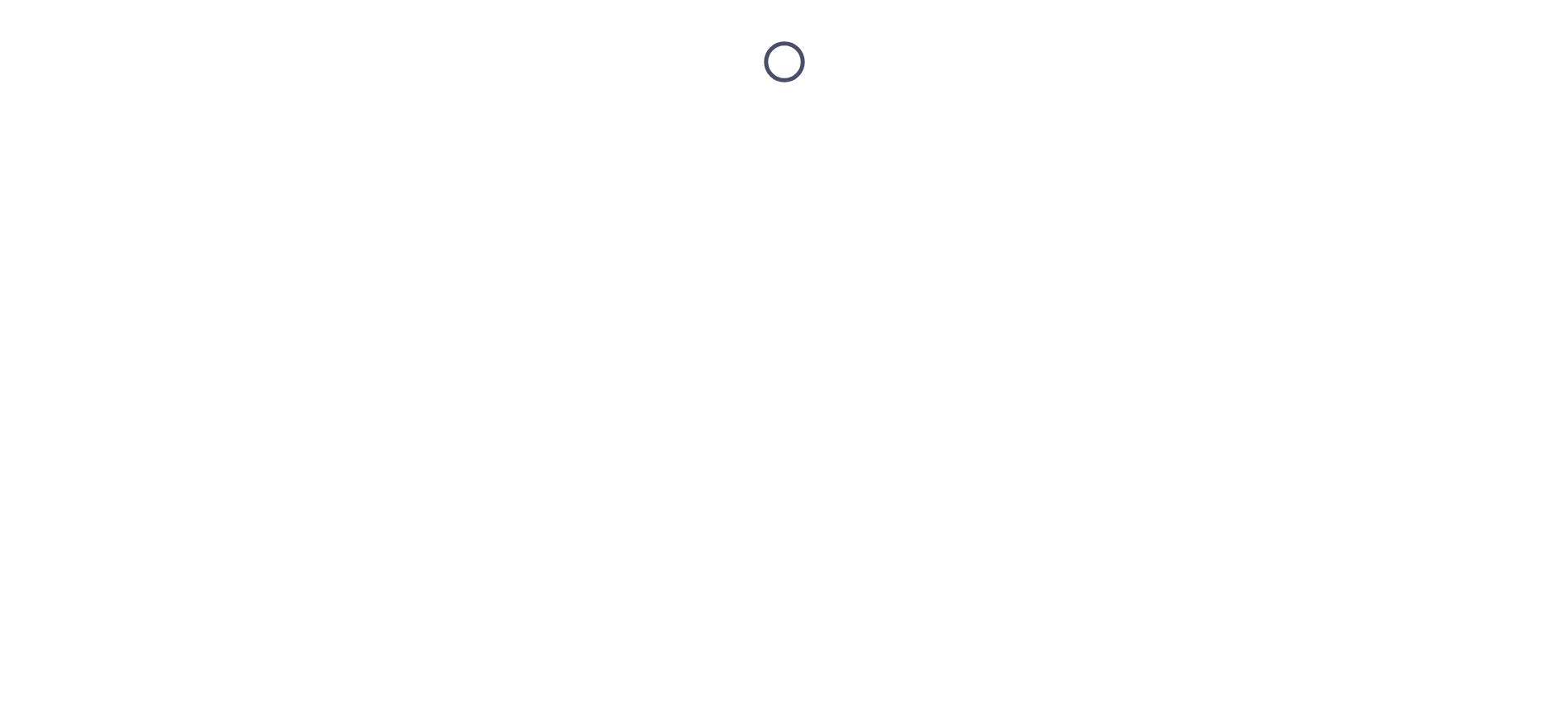
scroll to position [0, 0]
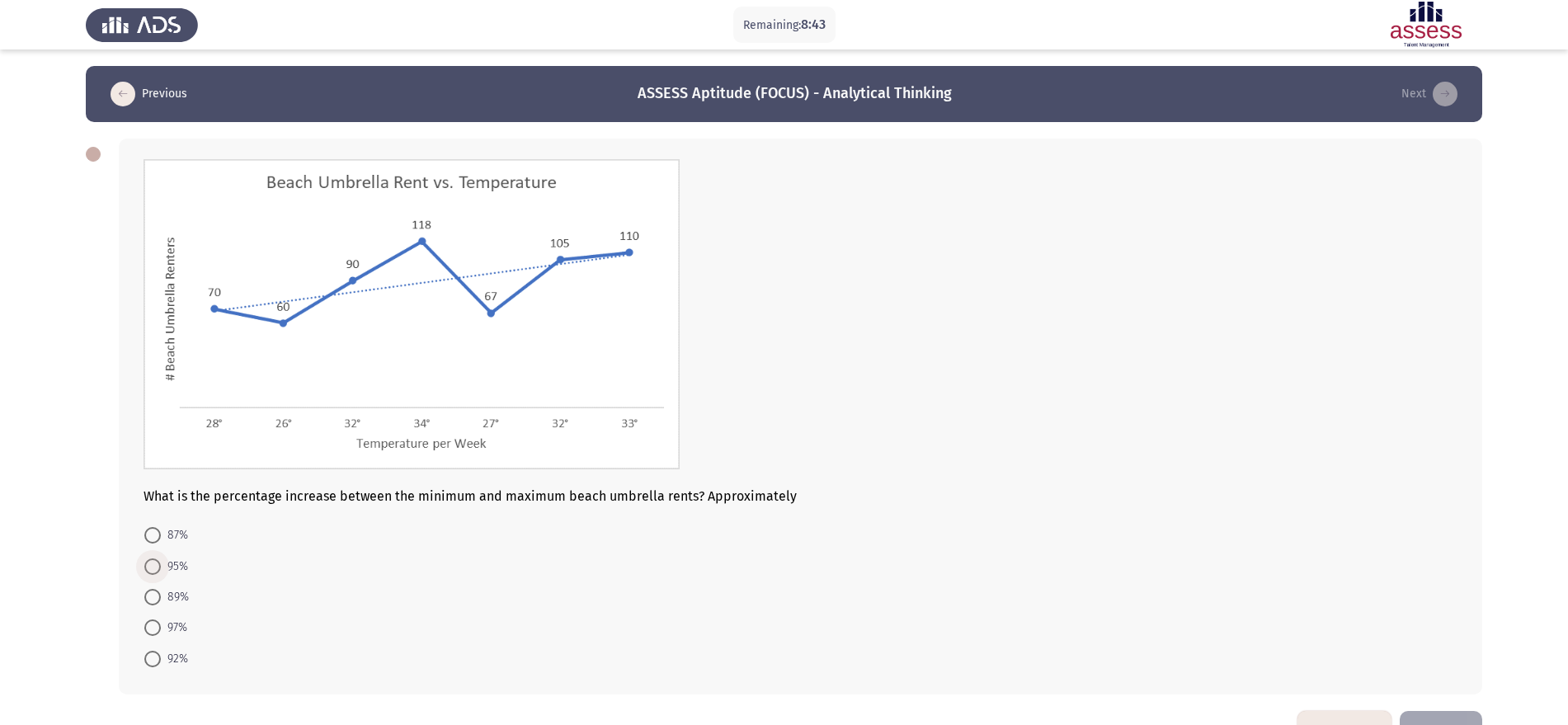
click at [173, 567] on span "95%" at bounding box center [174, 567] width 27 height 19
click at [161, 567] on input "95%" at bounding box center [152, 567] width 17 height 17
radio input "true"
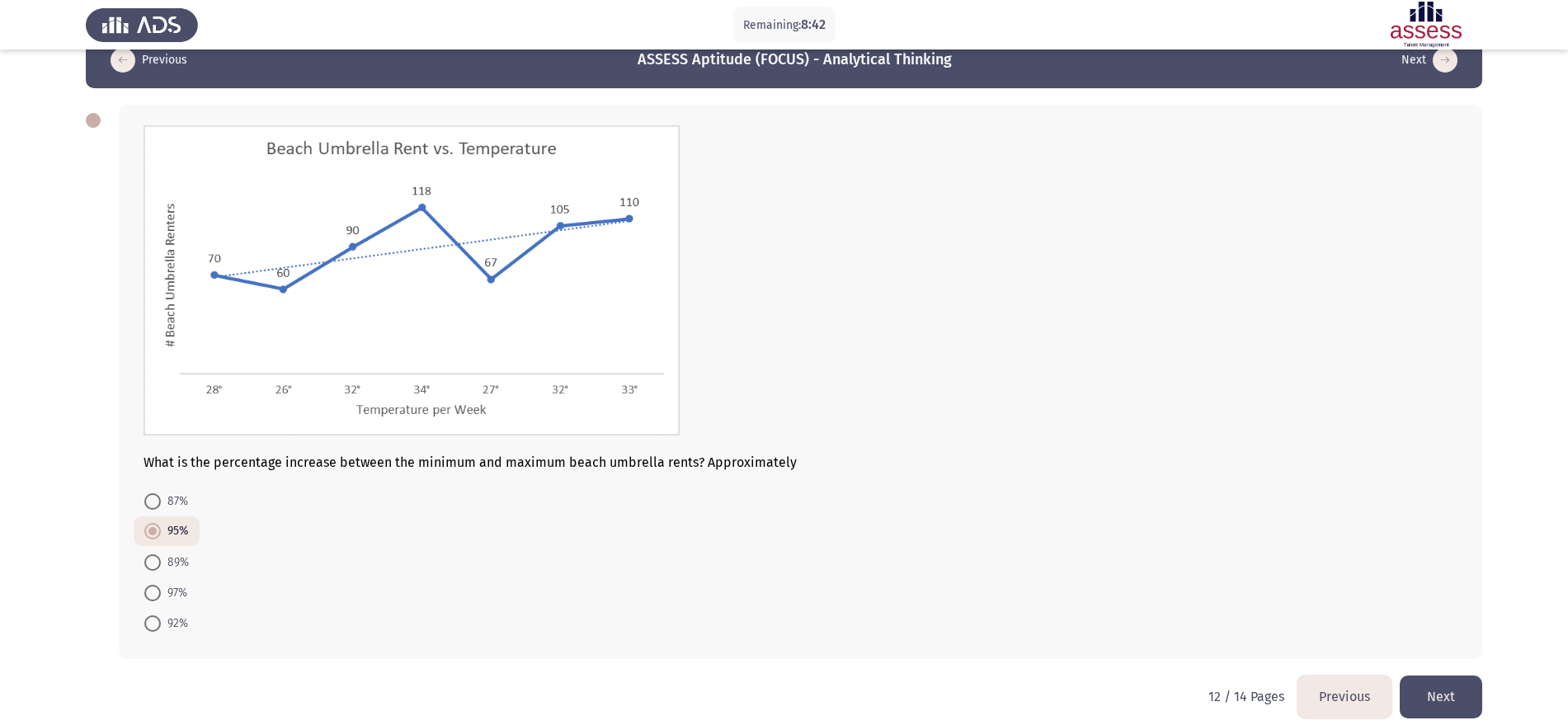
scroll to position [50, 0]
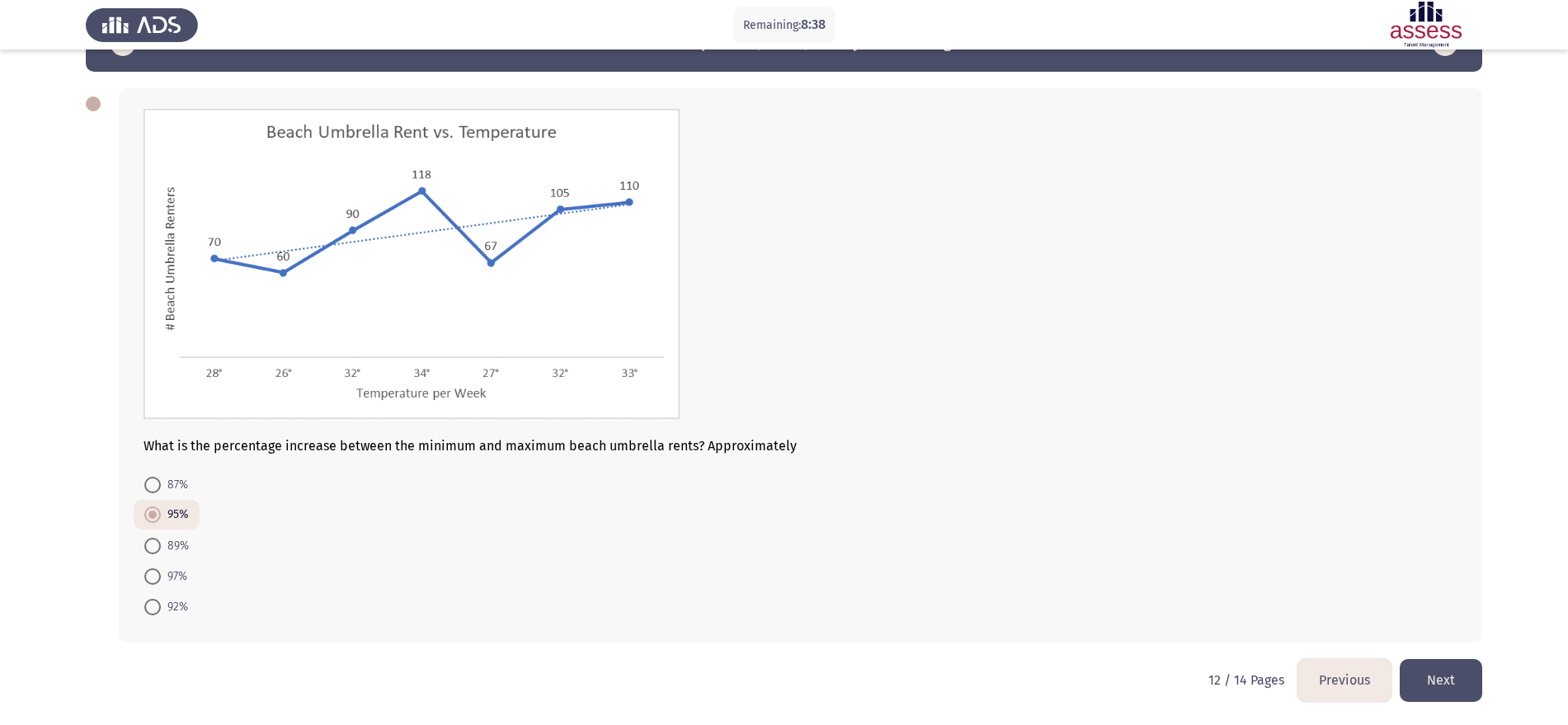
click at [1266, 579] on button "Next" at bounding box center [1441, 680] width 82 height 42
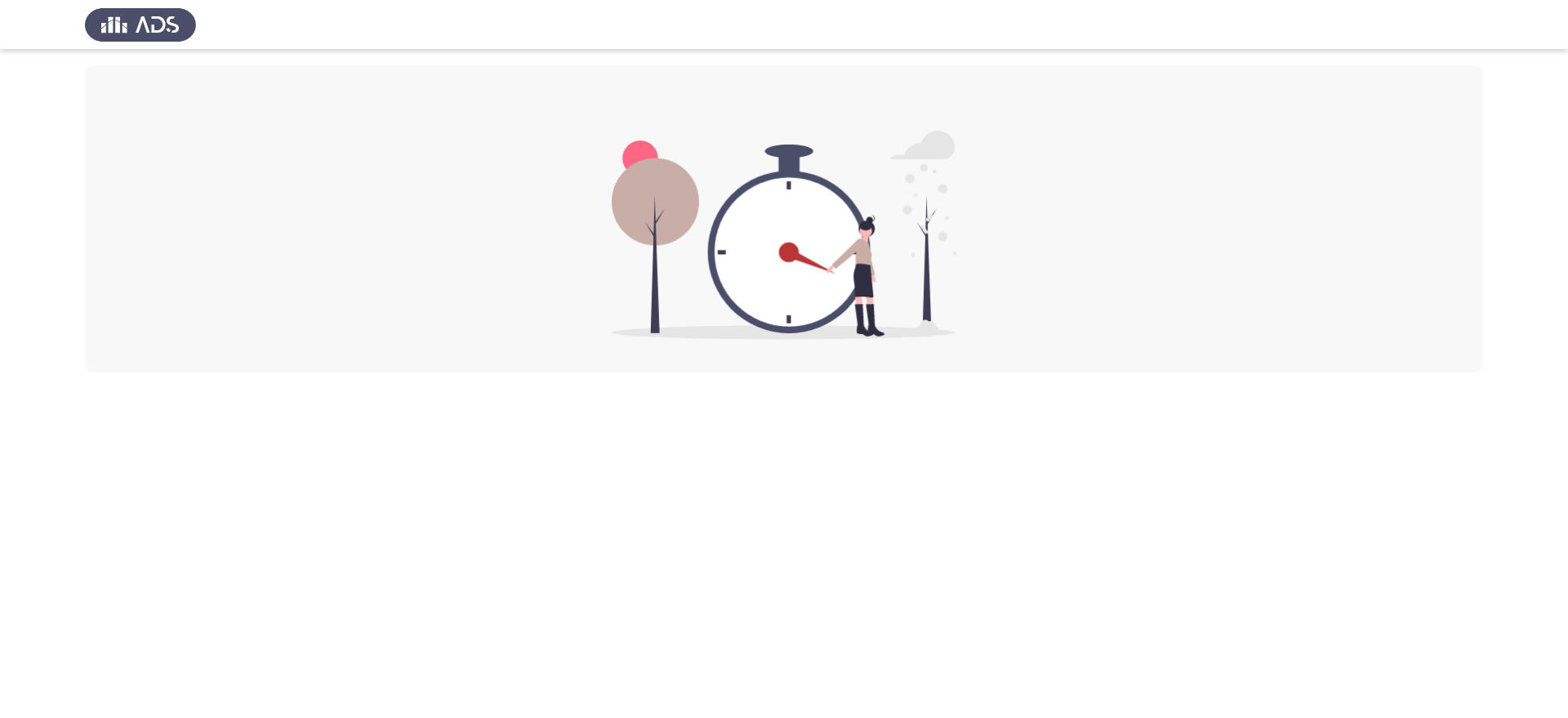
click at [691, 137] on img at bounding box center [785, 235] width 346 height 209
click at [652, 160] on img at bounding box center [785, 235] width 346 height 209
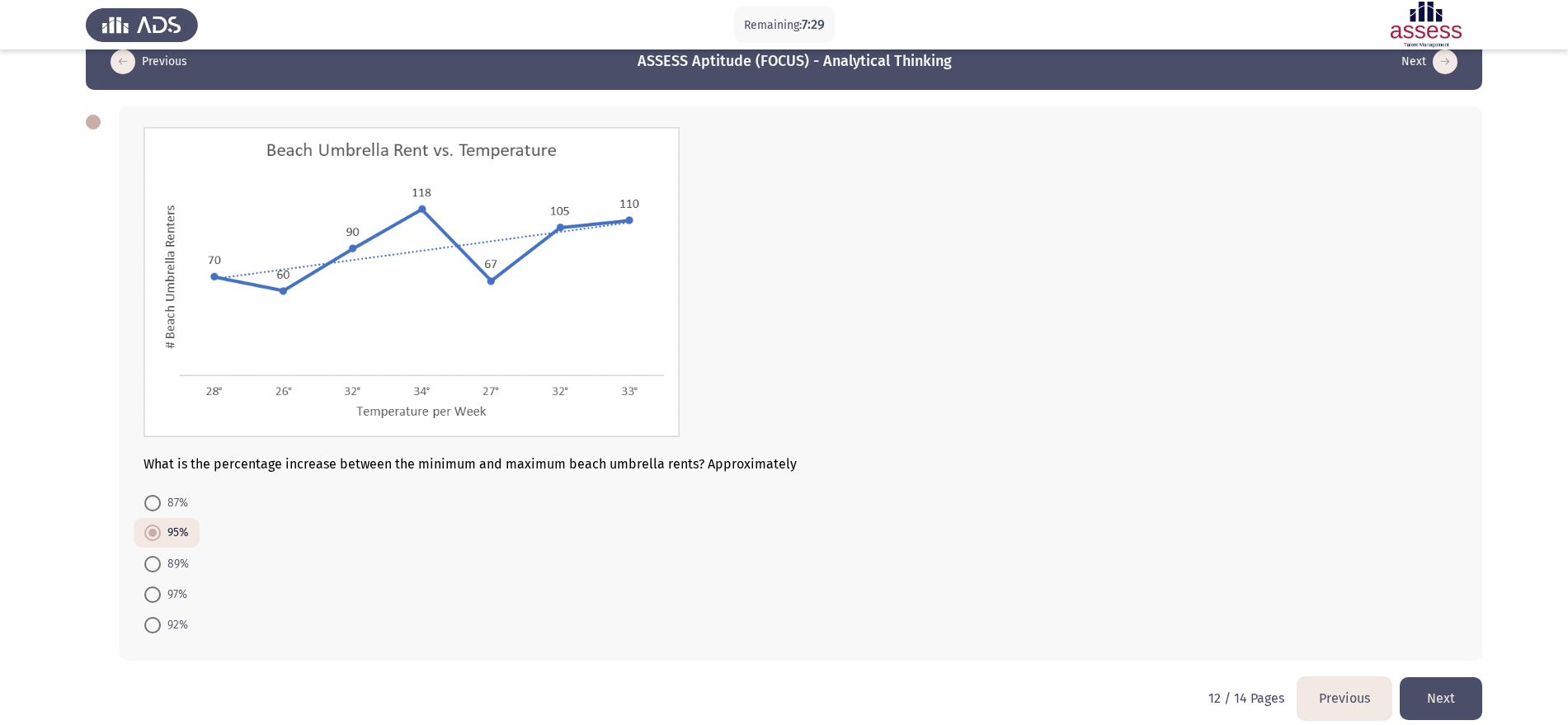
scroll to position [50, 0]
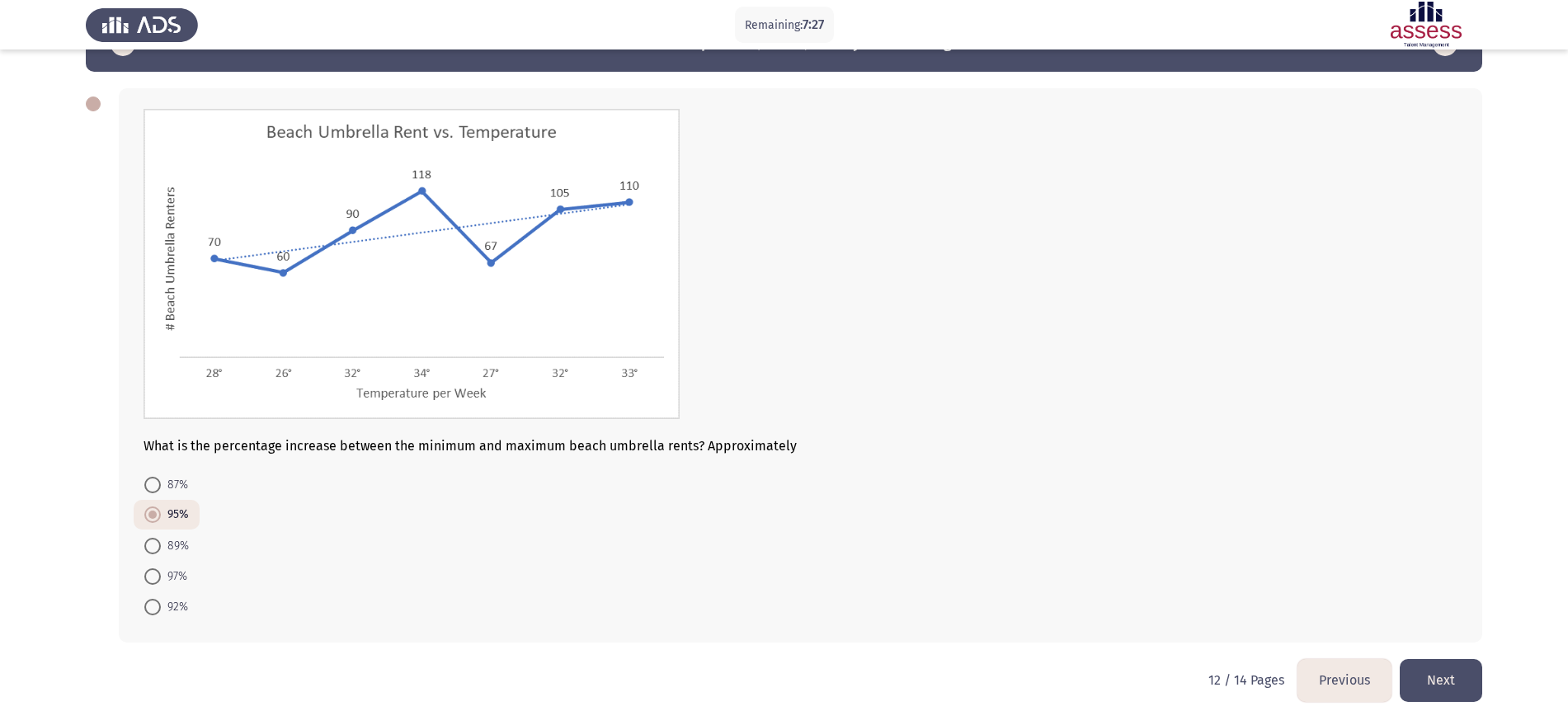
click at [1459, 683] on button "Next" at bounding box center [1441, 680] width 82 height 42
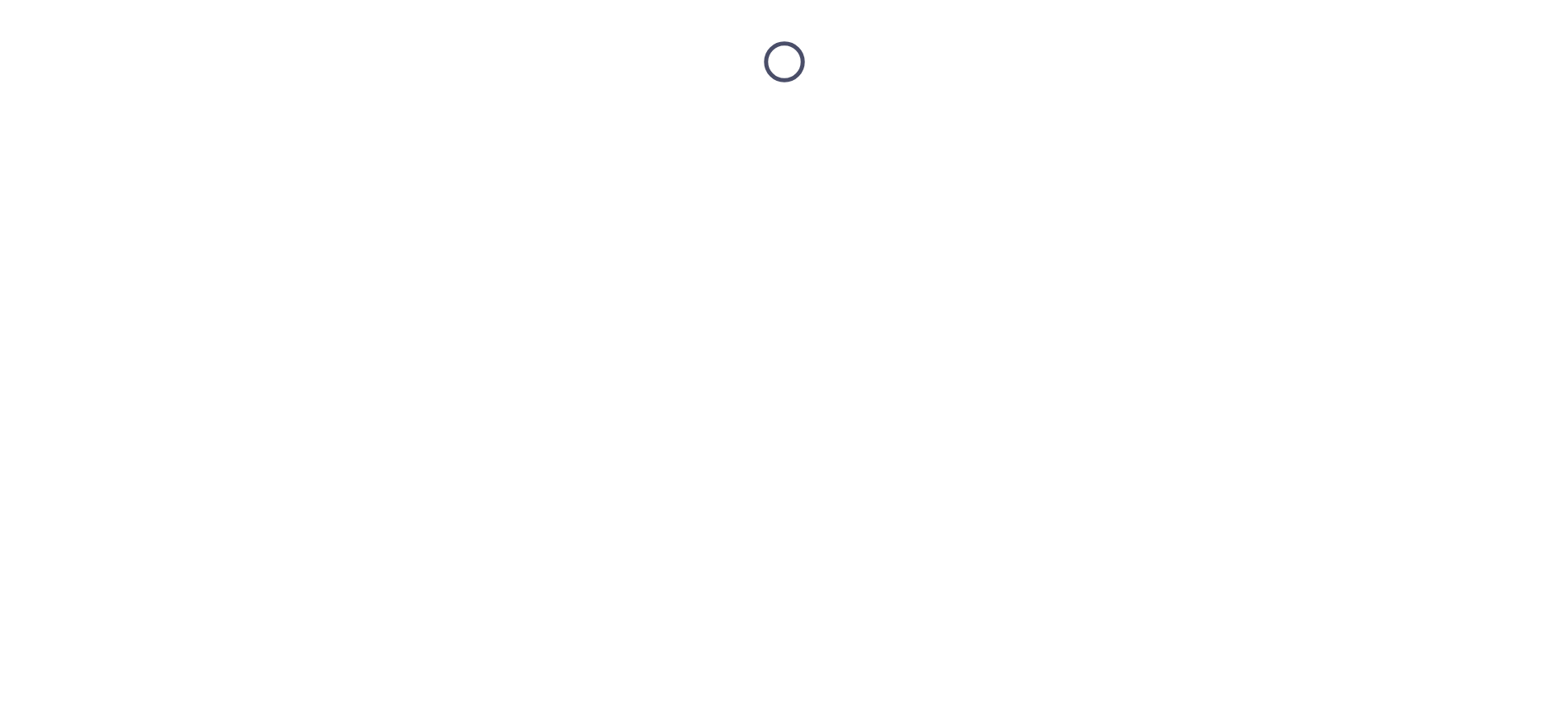
scroll to position [0, 0]
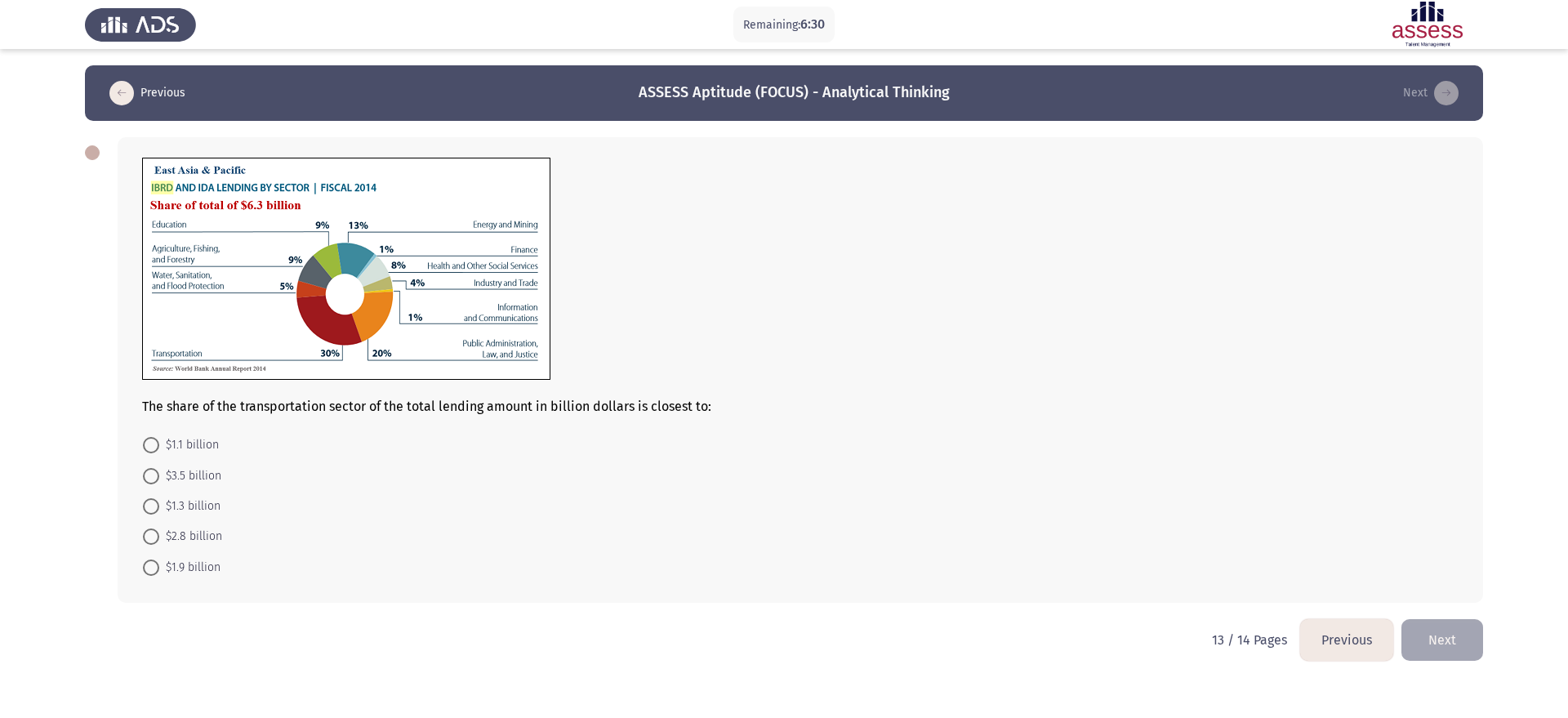
click at [203, 573] on span "$1.9 billion" at bounding box center [190, 567] width 61 height 19
click at [160, 573] on input "$1.9 billion" at bounding box center [151, 567] width 17 height 17
radio input "true"
click at [1458, 626] on button "Next" at bounding box center [1442, 638] width 82 height 42
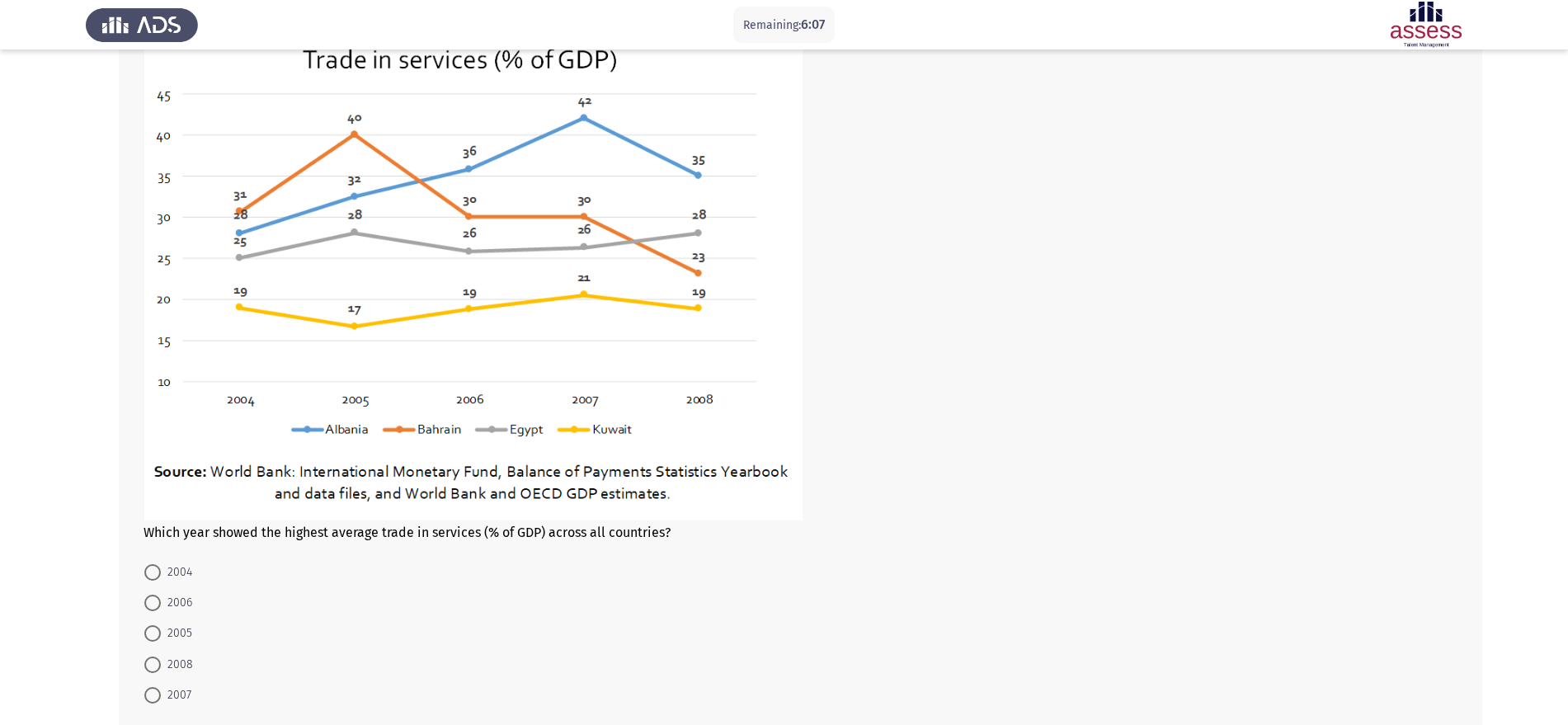
scroll to position [103, 0]
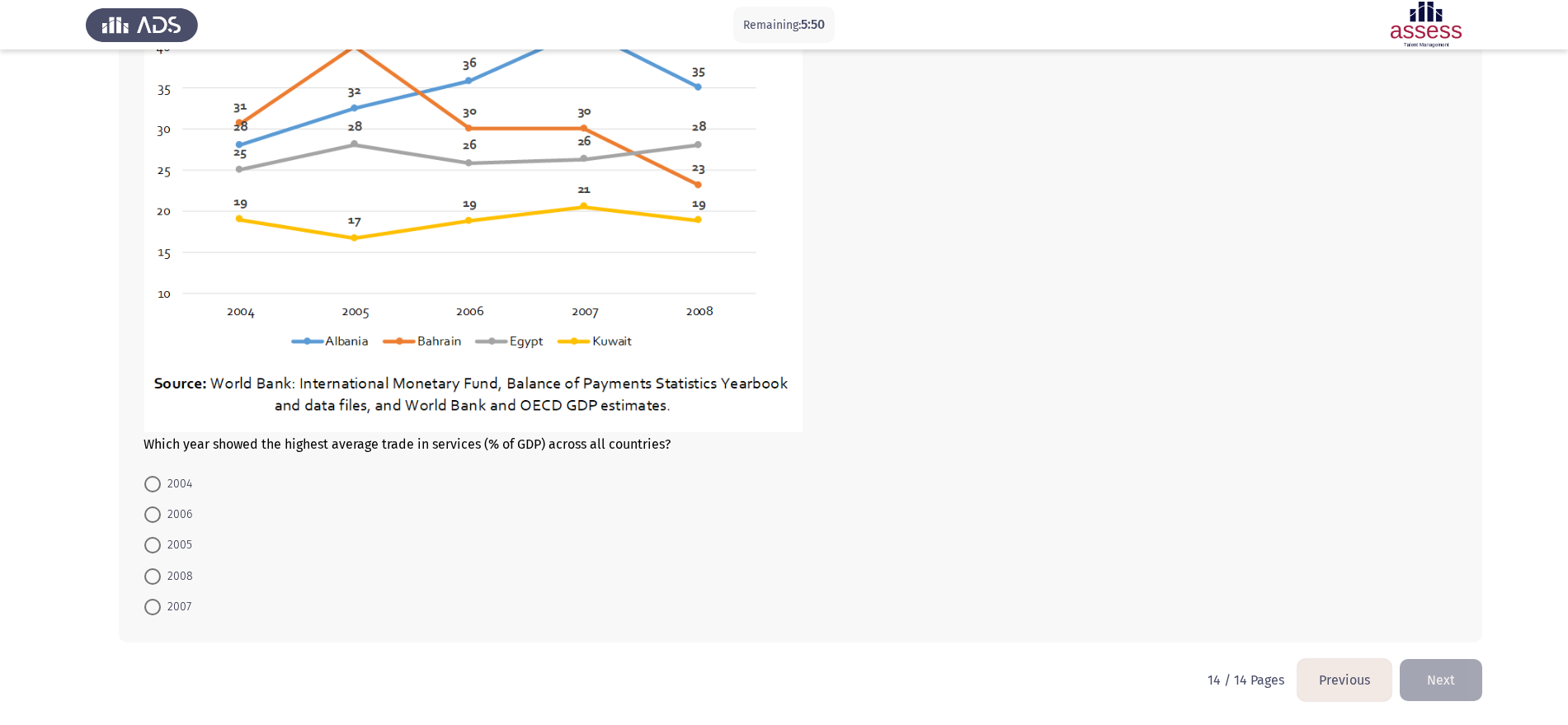
click at [164, 613] on span "2007" at bounding box center [176, 606] width 30 height 19
click at [161, 613] on input "2007" at bounding box center [152, 606] width 17 height 17
radio input "true"
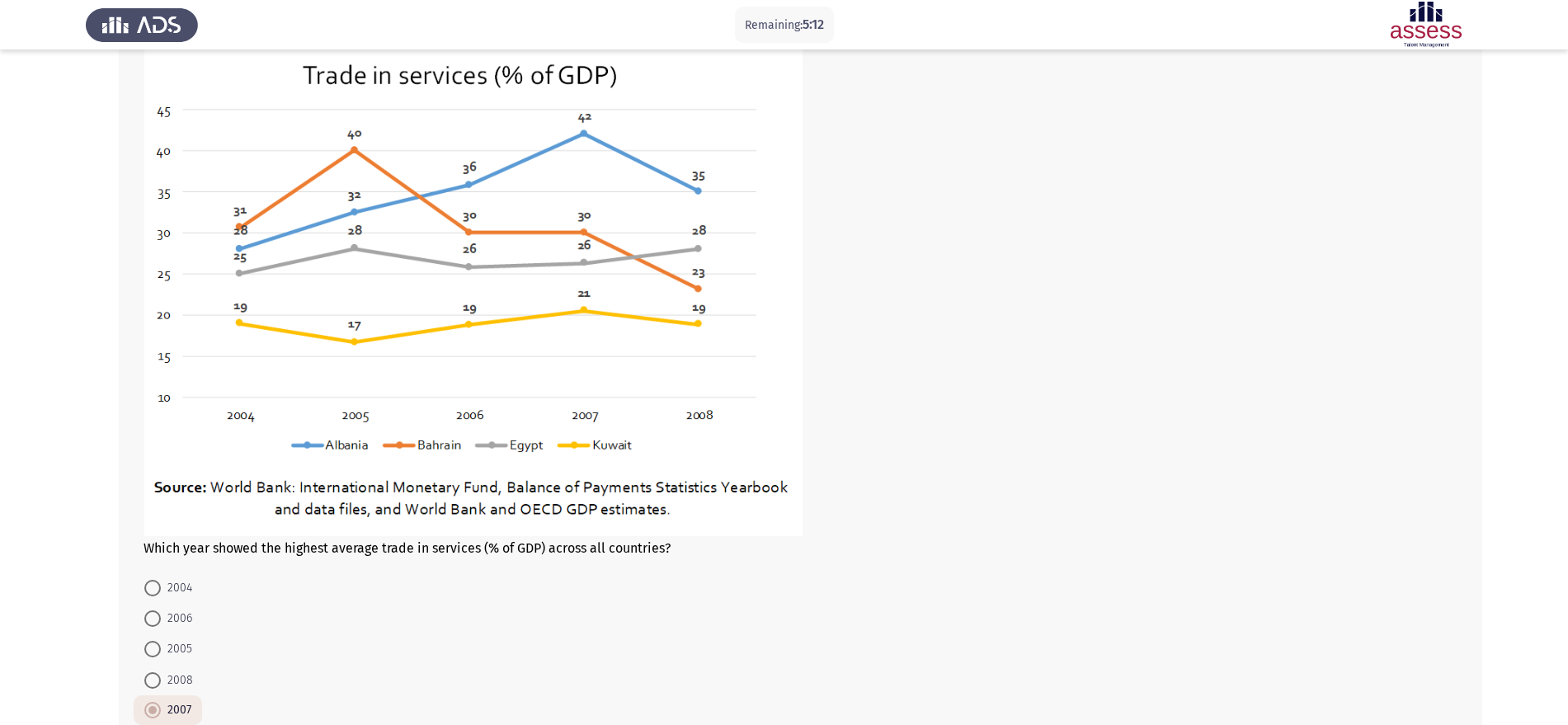
scroll to position [226, 0]
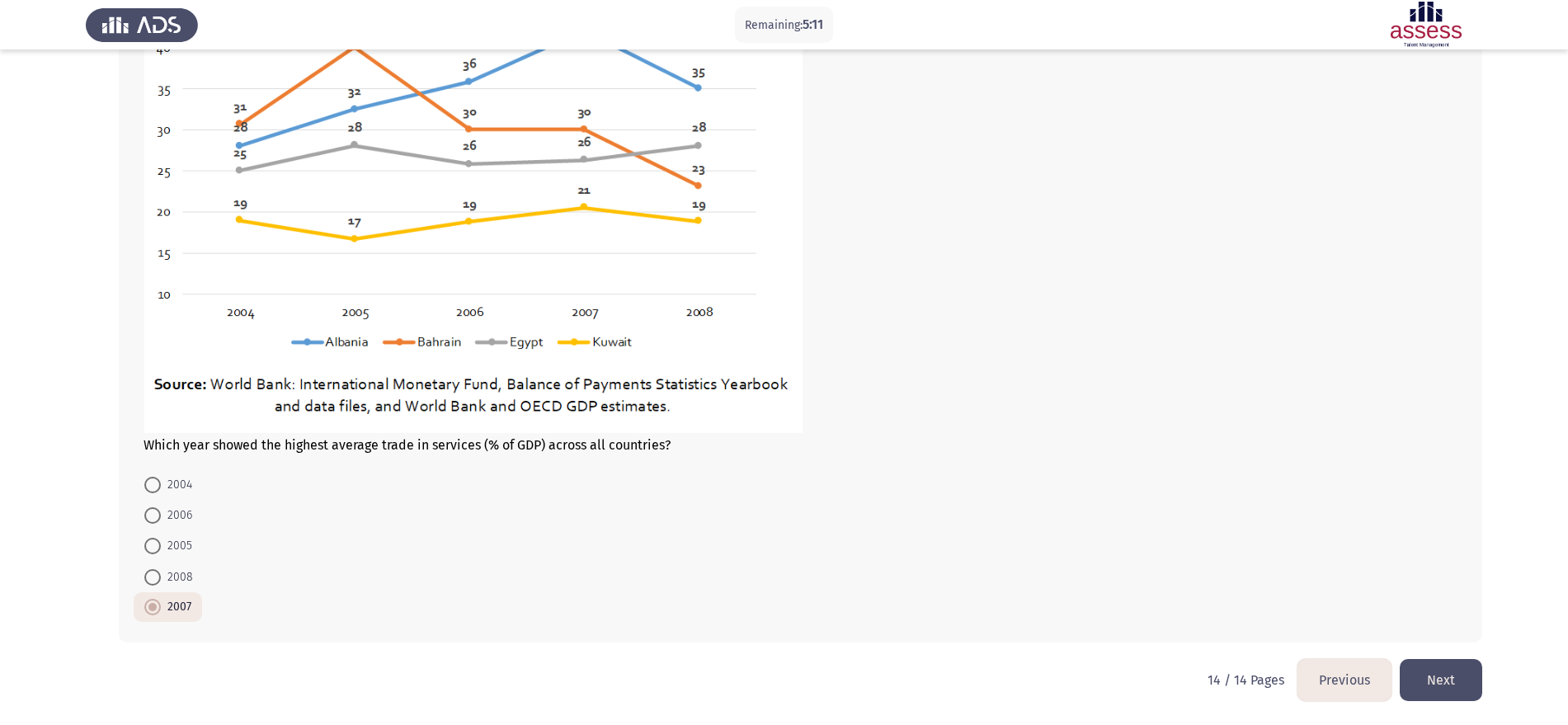
click at [1444, 674] on button "Next" at bounding box center [1441, 680] width 82 height 42
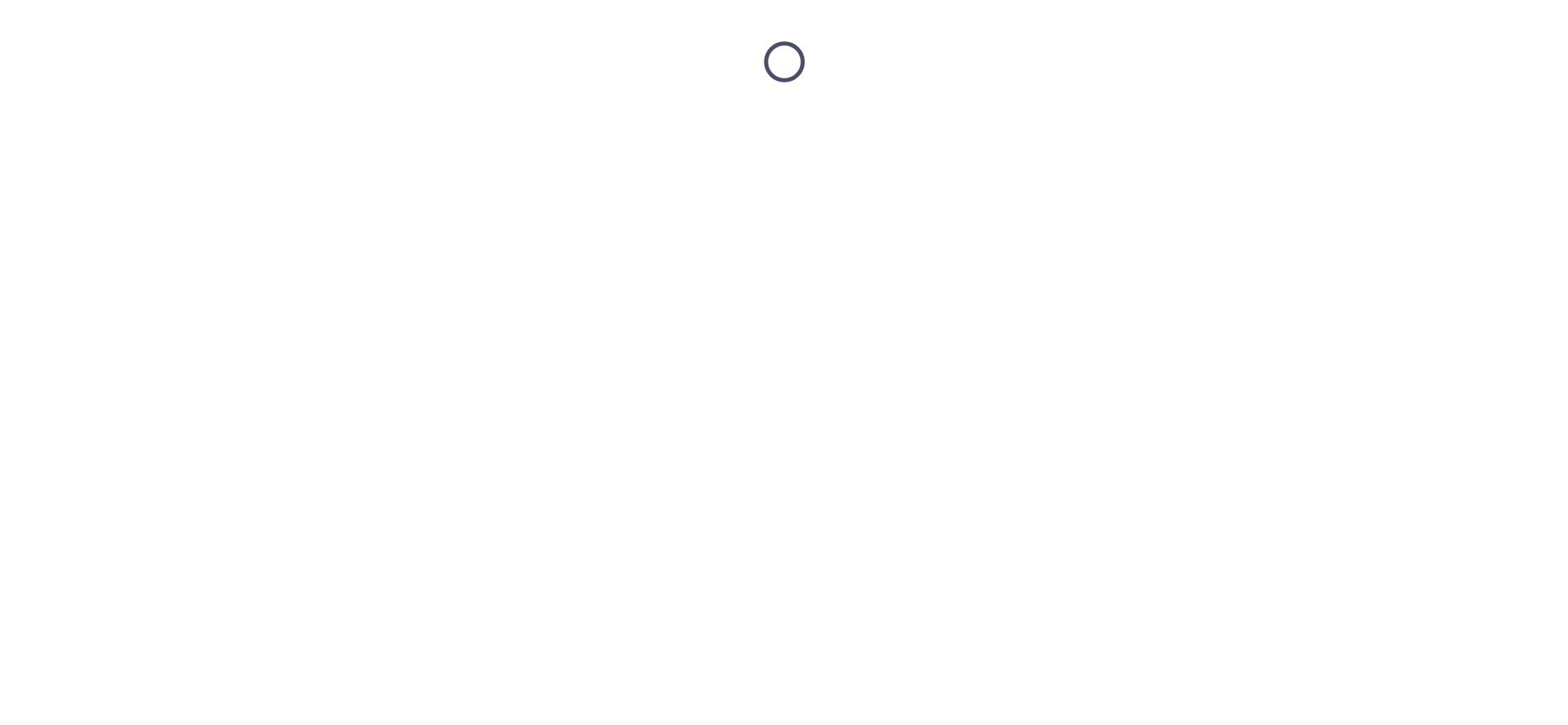
scroll to position [0, 0]
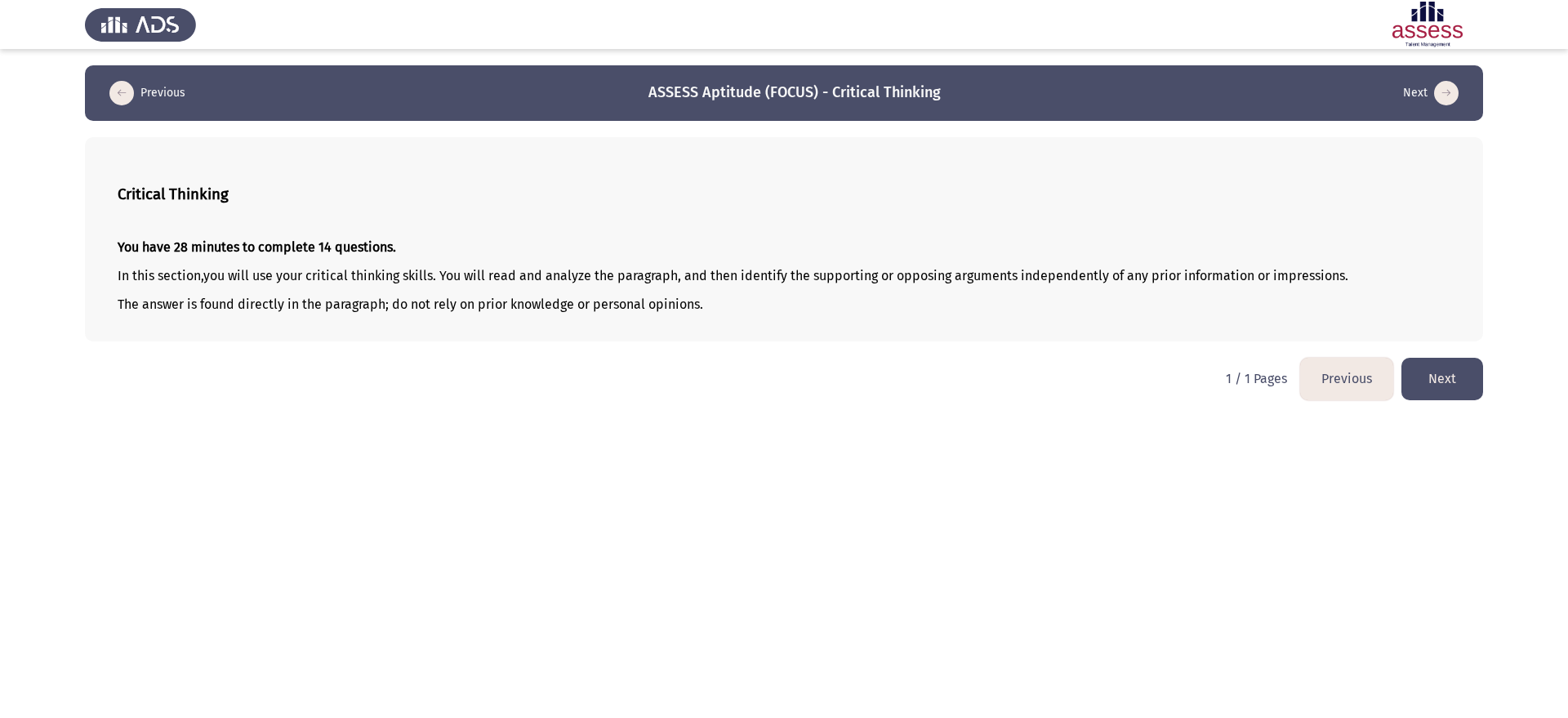
click at [1466, 368] on button "Next" at bounding box center [1442, 379] width 82 height 42
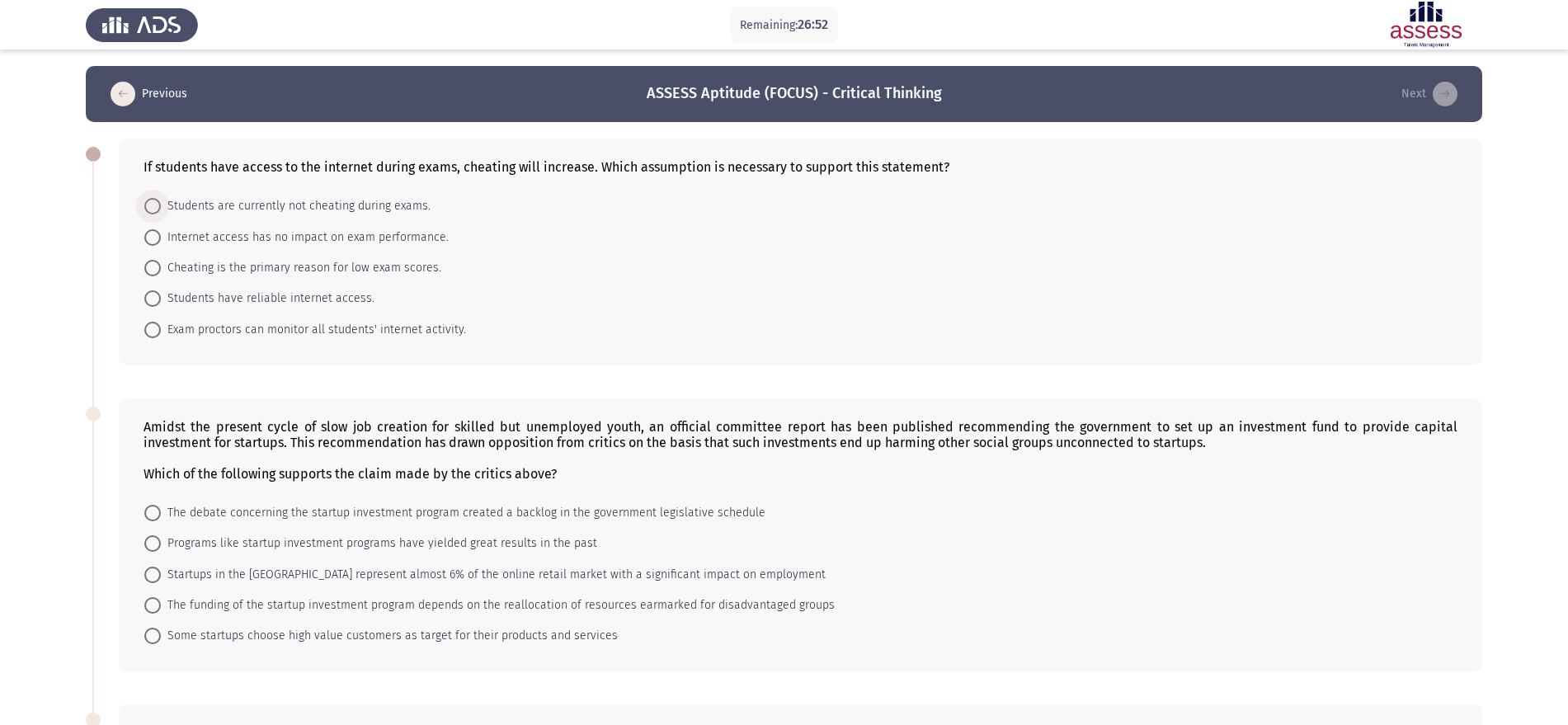
click at [314, 210] on span "Students are currently not cheating during exams." at bounding box center [296, 206] width 270 height 19
click at [161, 210] on input "Students are currently not cheating during exams." at bounding box center [152, 206] width 17 height 17
radio input "true"
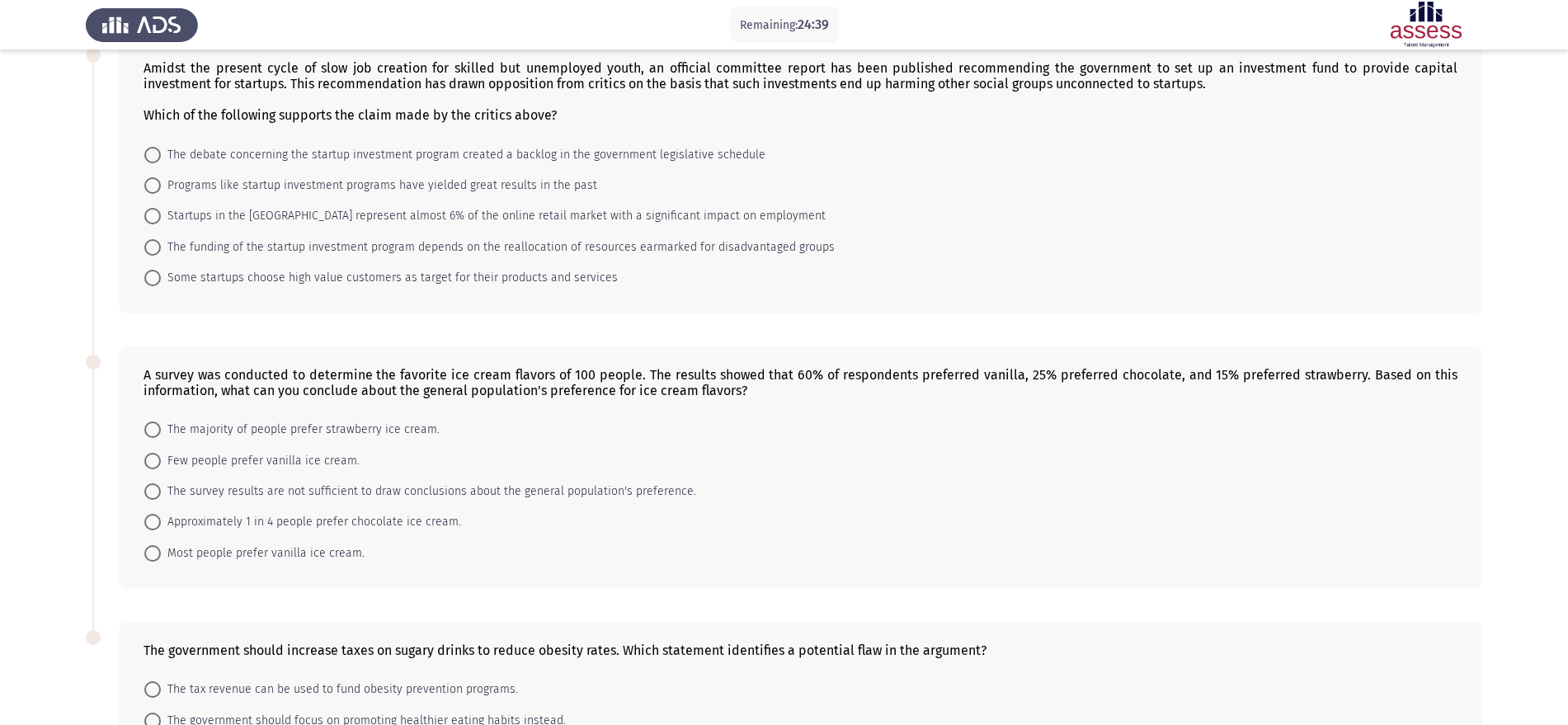
scroll to position [460, 0]
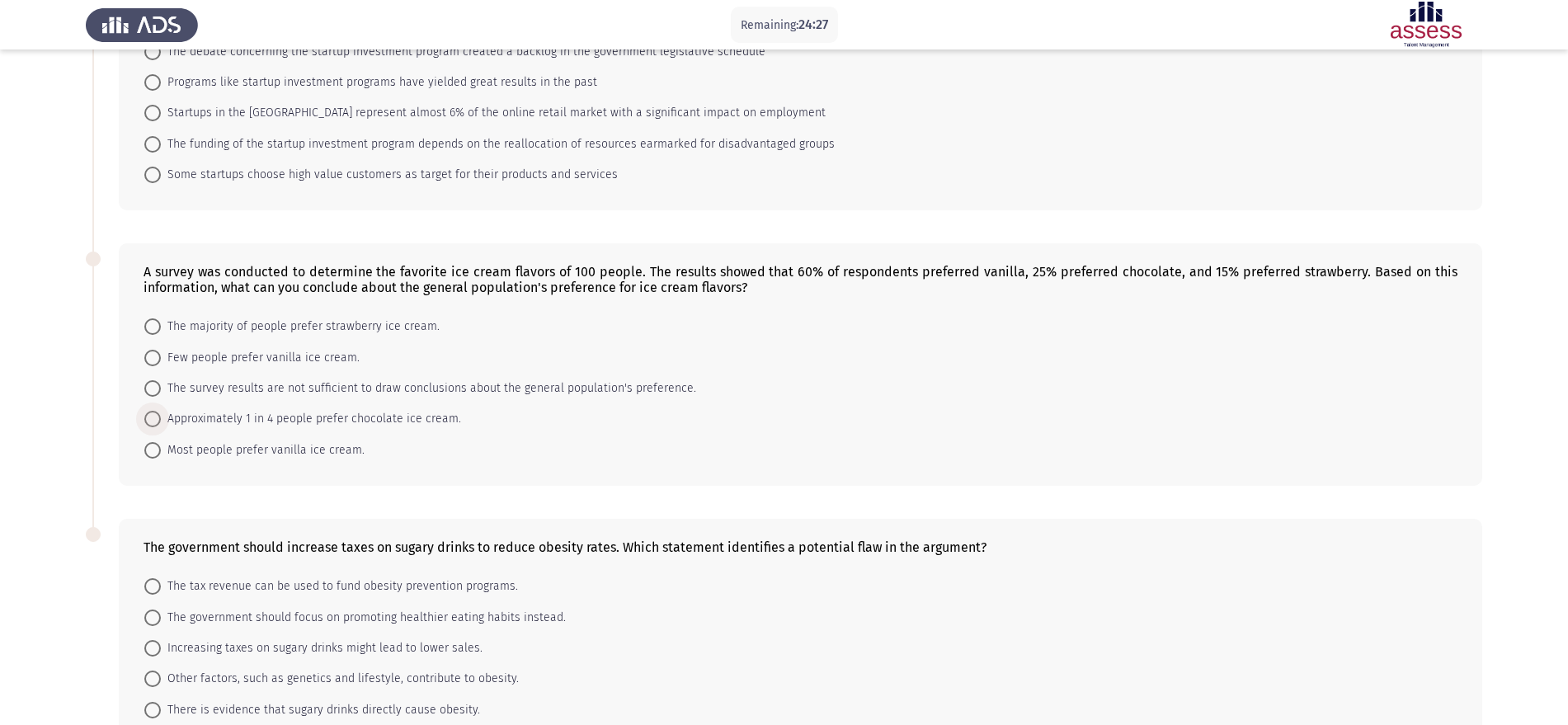
click at [272, 416] on span "Approximately 1 in 4 people prefer chocolate ice cream." at bounding box center [311, 419] width 300 height 19
click at [161, 416] on input "Approximately 1 in 4 people prefer chocolate ice cream." at bounding box center [152, 419] width 17 height 17
radio input "true"
click at [292, 455] on span "Most people prefer vanilla ice cream." at bounding box center [263, 449] width 204 height 19
click at [161, 455] on input "Most people prefer vanilla ice cream." at bounding box center [152, 448] width 17 height 17
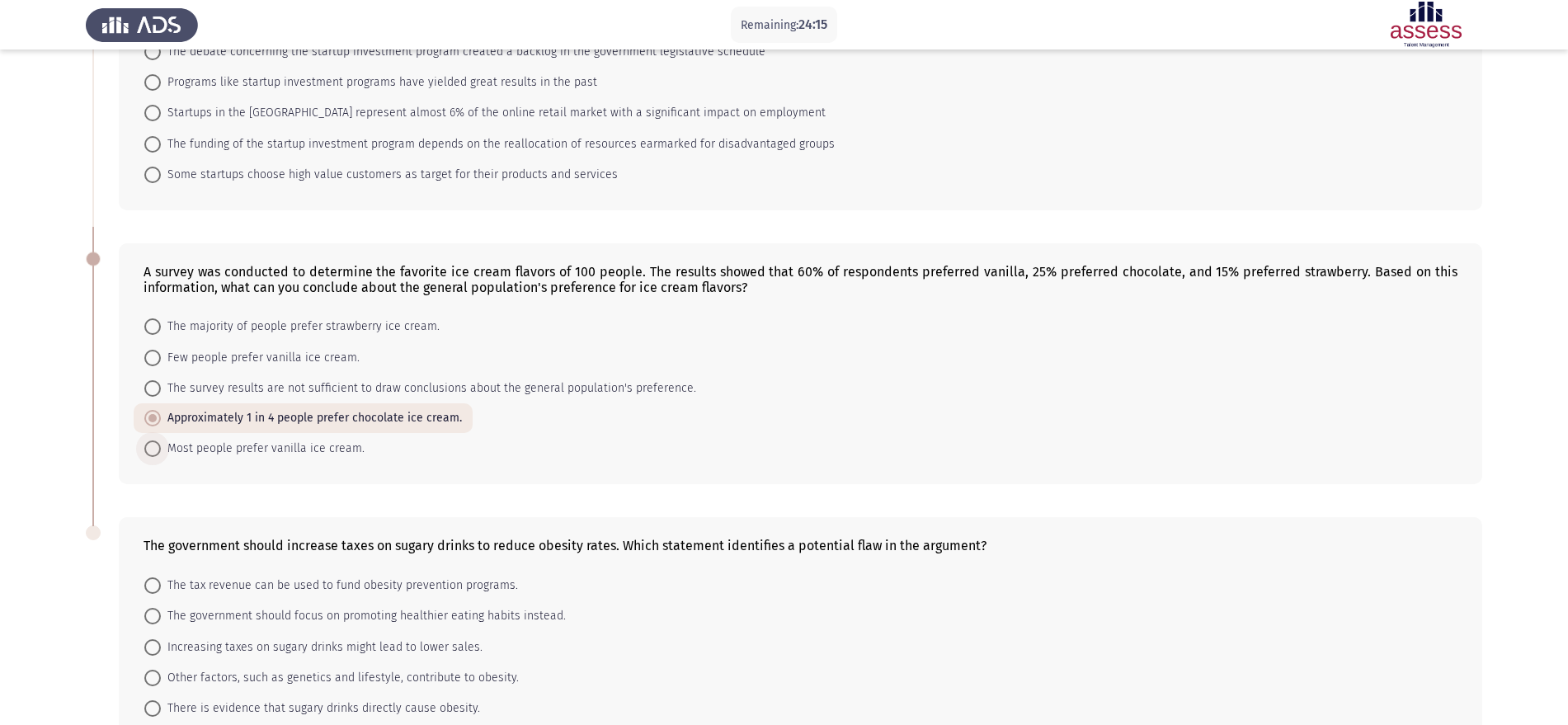
radio input "true"
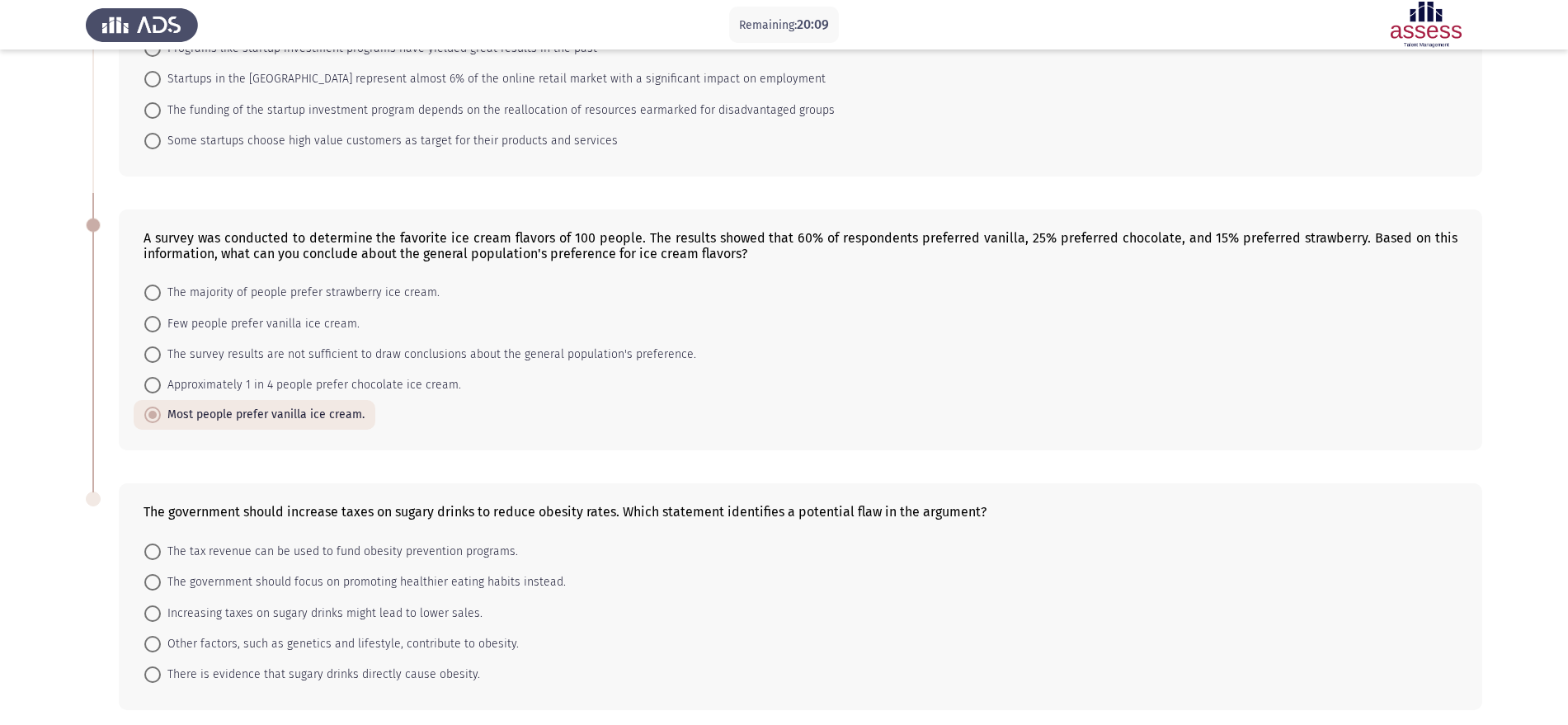
scroll to position [459, 0]
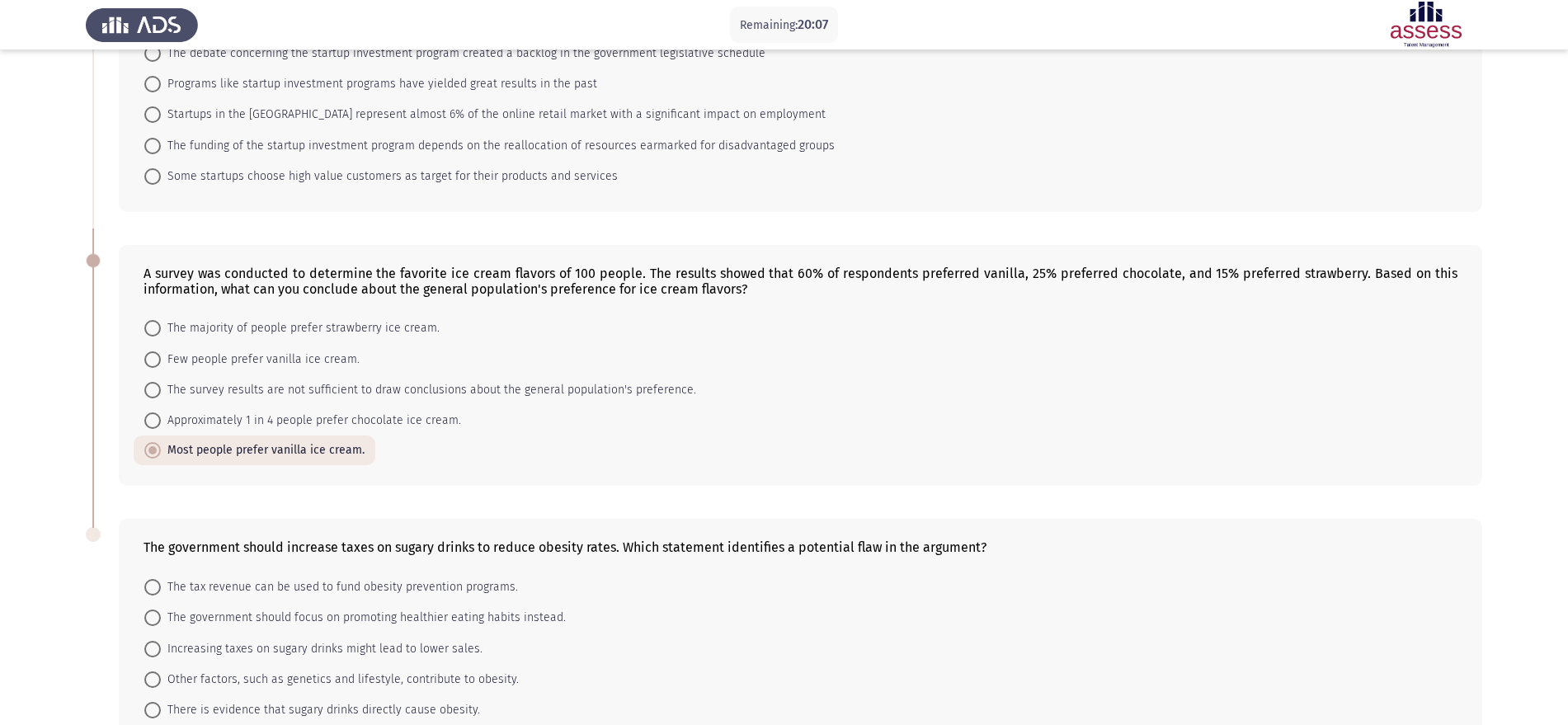
click at [262, 138] on span "The funding of the startup investment program depends on the reallocation of re…" at bounding box center [498, 146] width 674 height 19
click at [161, 138] on input "The funding of the startup investment program depends on the reallocation of re…" at bounding box center [152, 146] width 17 height 17
radio input "true"
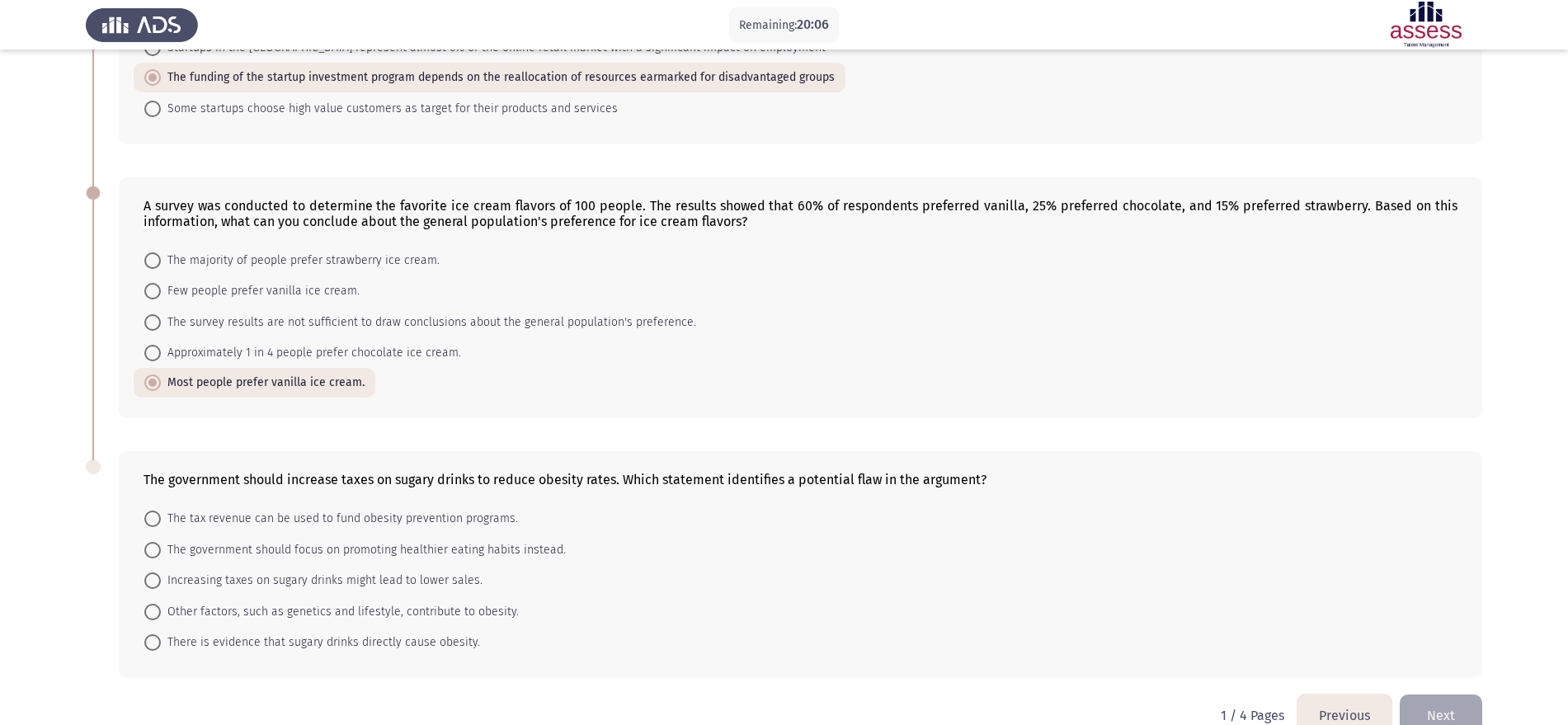
scroll to position [560, 0]
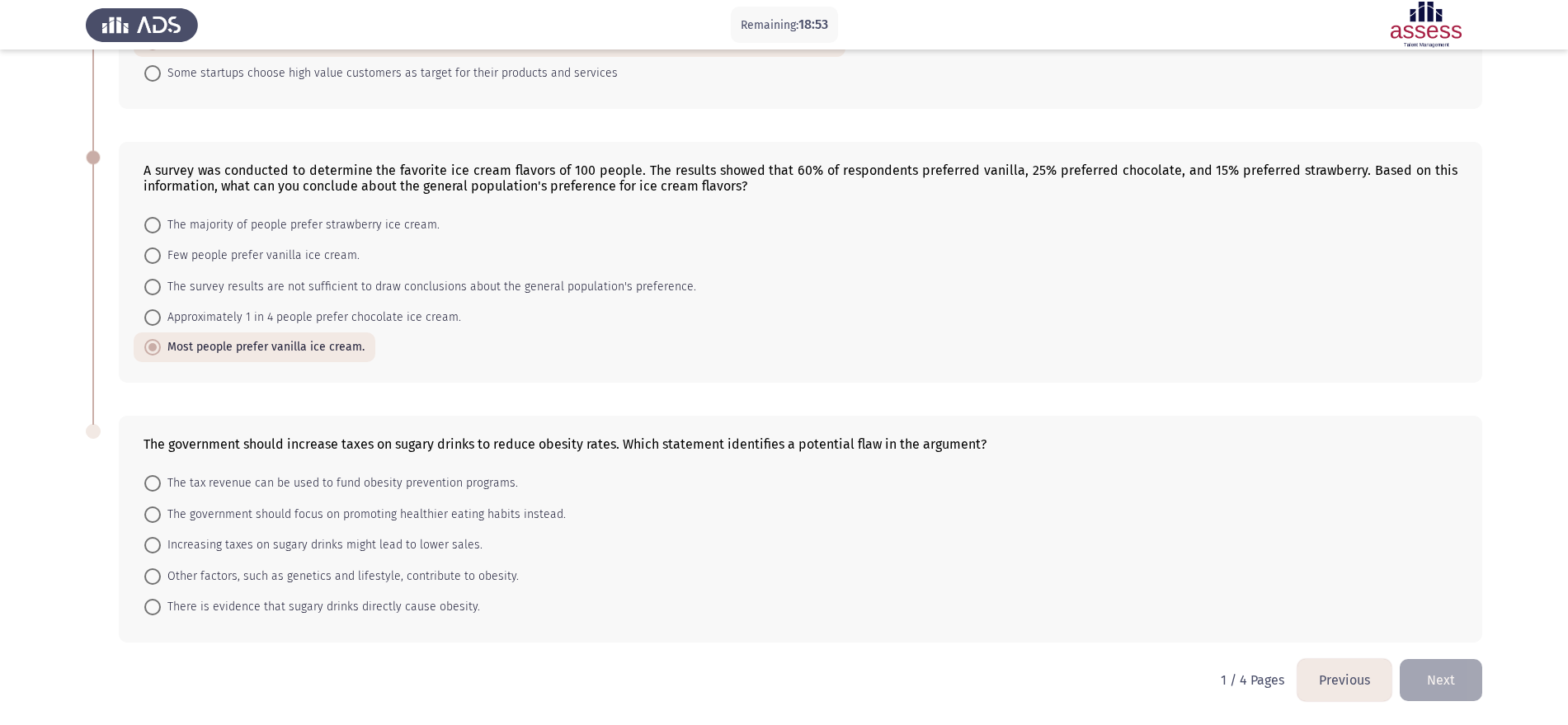
click at [457, 571] on span "Other factors, such as genetics and lifestyle, contribute to obesity." at bounding box center [340, 576] width 358 height 19
click at [161, 571] on input "Other factors, such as genetics and lifestyle, contribute to obesity." at bounding box center [152, 576] width 17 height 17
radio input "true"
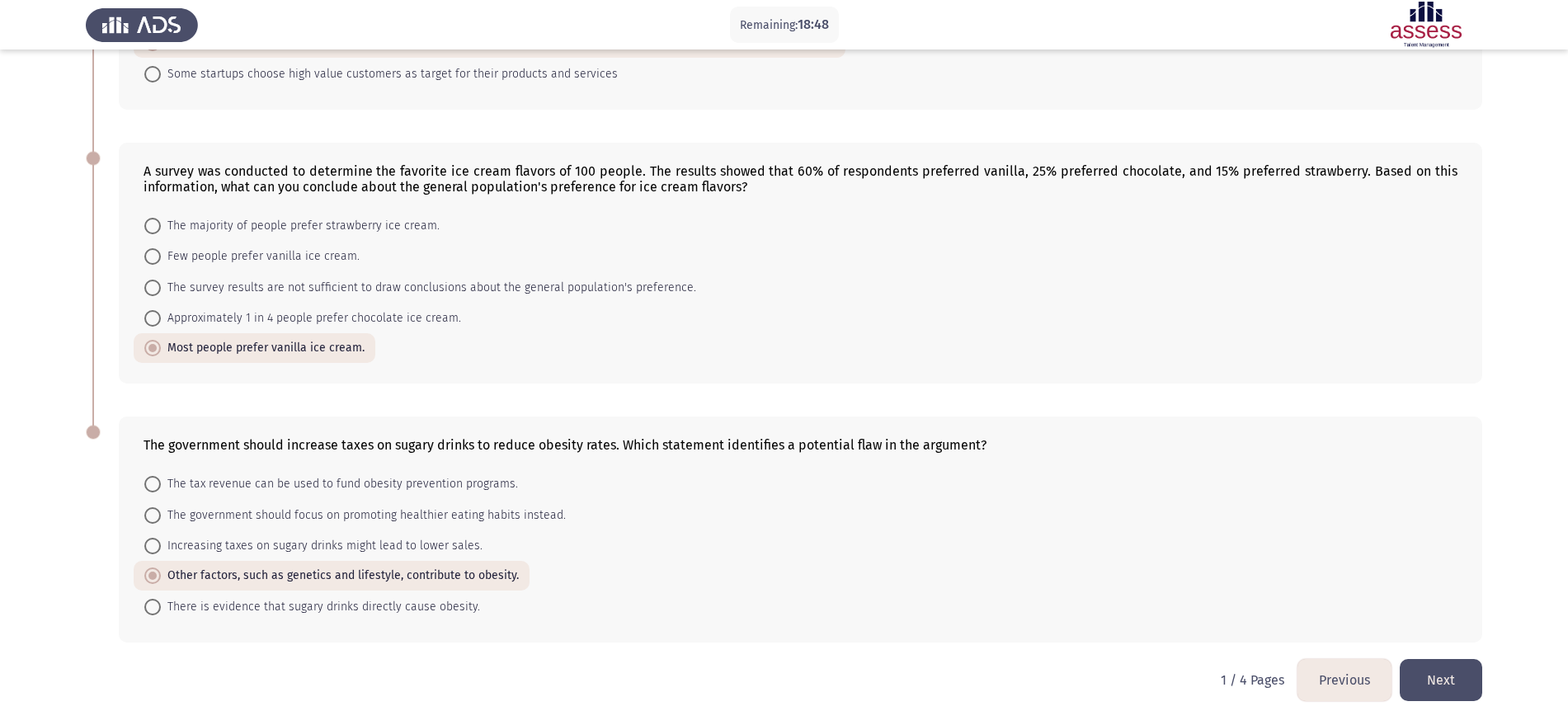
click at [1471, 679] on button "Next" at bounding box center [1441, 680] width 82 height 42
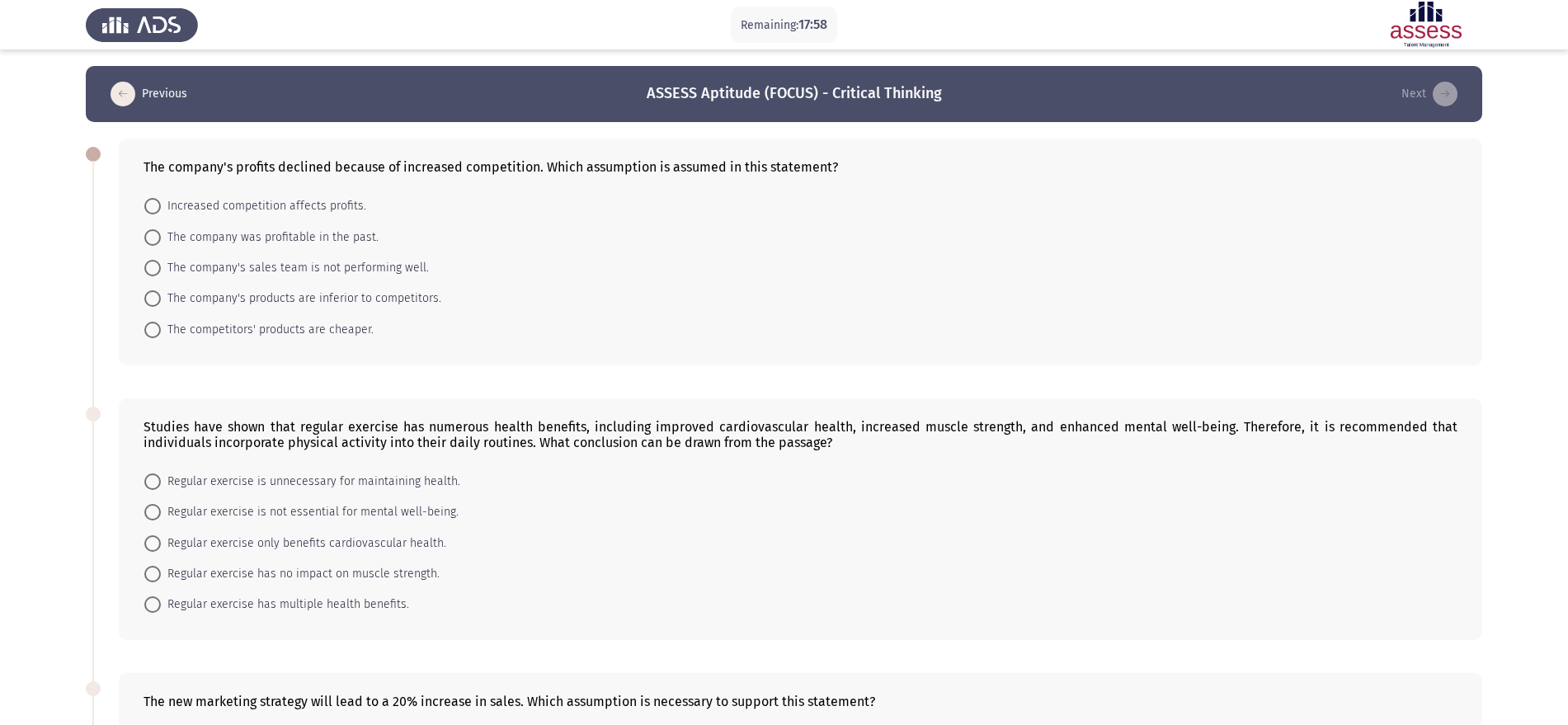
click at [303, 200] on span "Increased competition affects profits." at bounding box center [264, 206] width 205 height 19
click at [161, 200] on input "Increased competition affects profits." at bounding box center [152, 206] width 17 height 17
radio input "true"
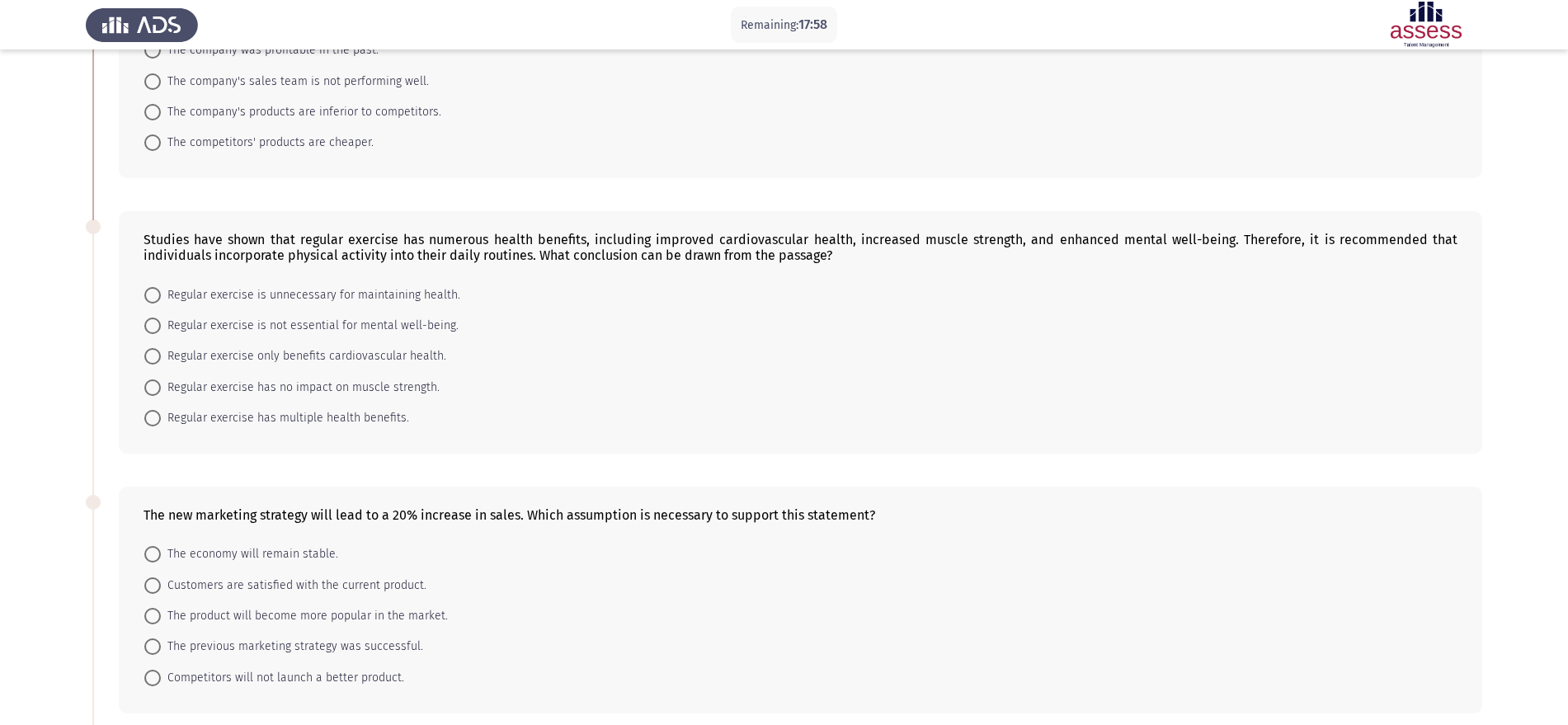
scroll to position [206, 0]
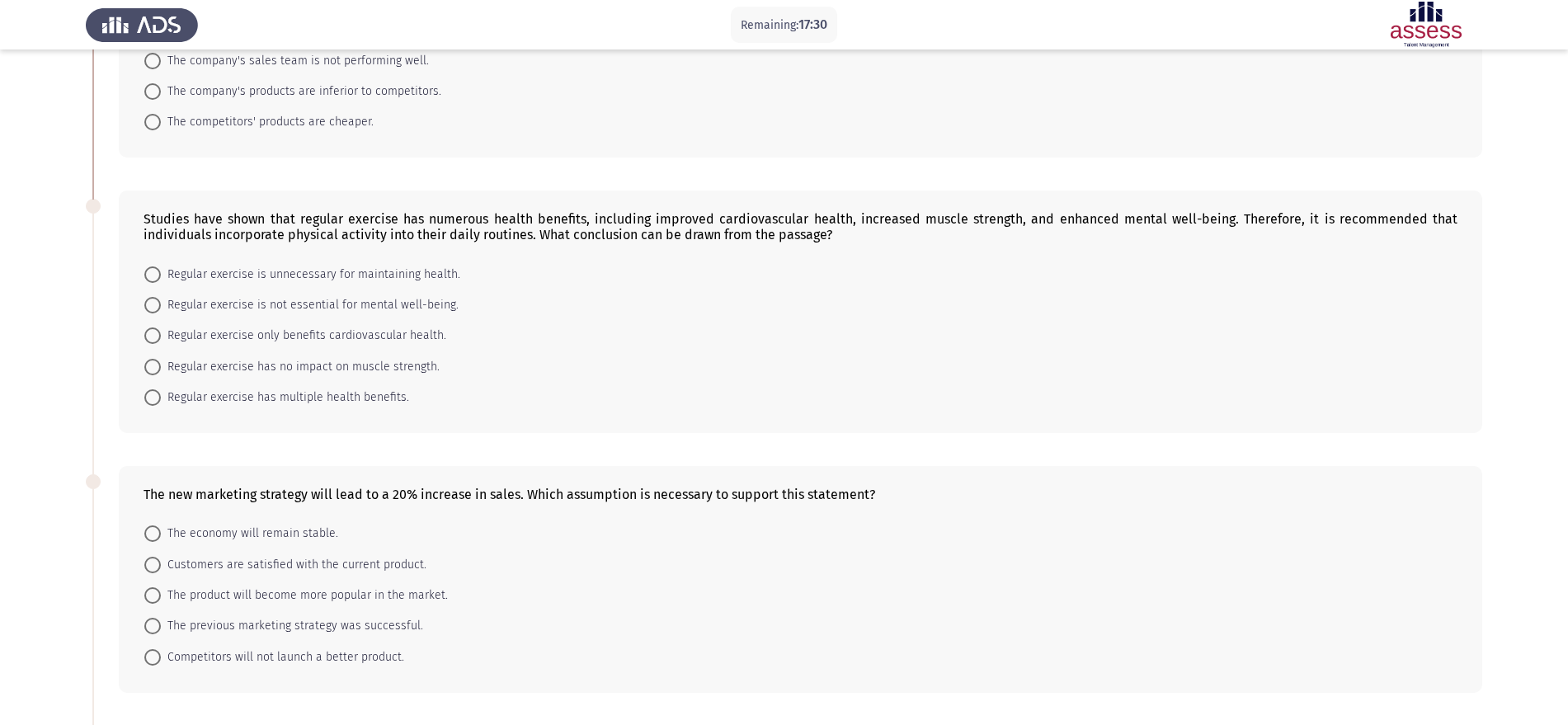
click at [290, 397] on span "Regular exercise has multiple health benefits." at bounding box center [285, 397] width 248 height 19
click at [161, 397] on input "Regular exercise has multiple health benefits." at bounding box center [152, 397] width 17 height 17
radio input "true"
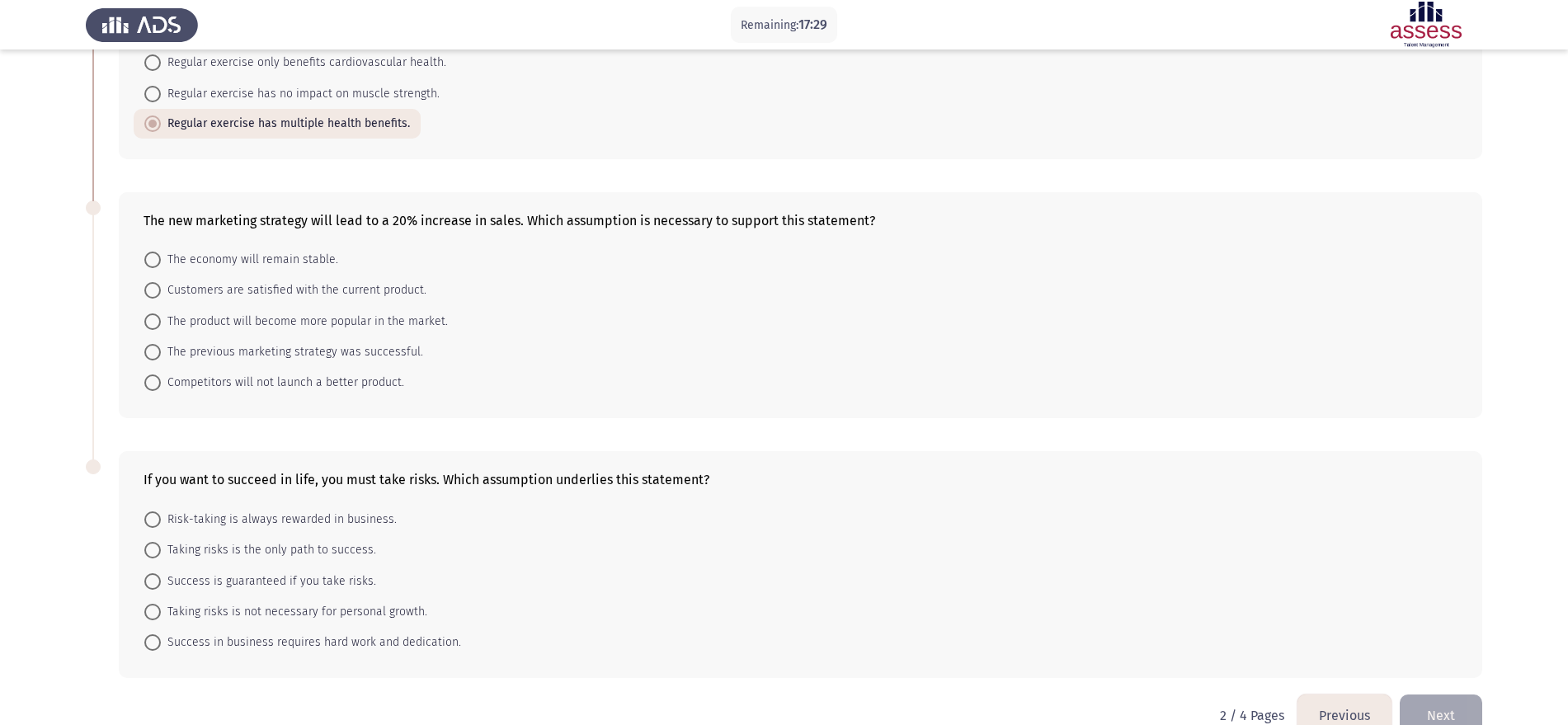
scroll to position [514, 0]
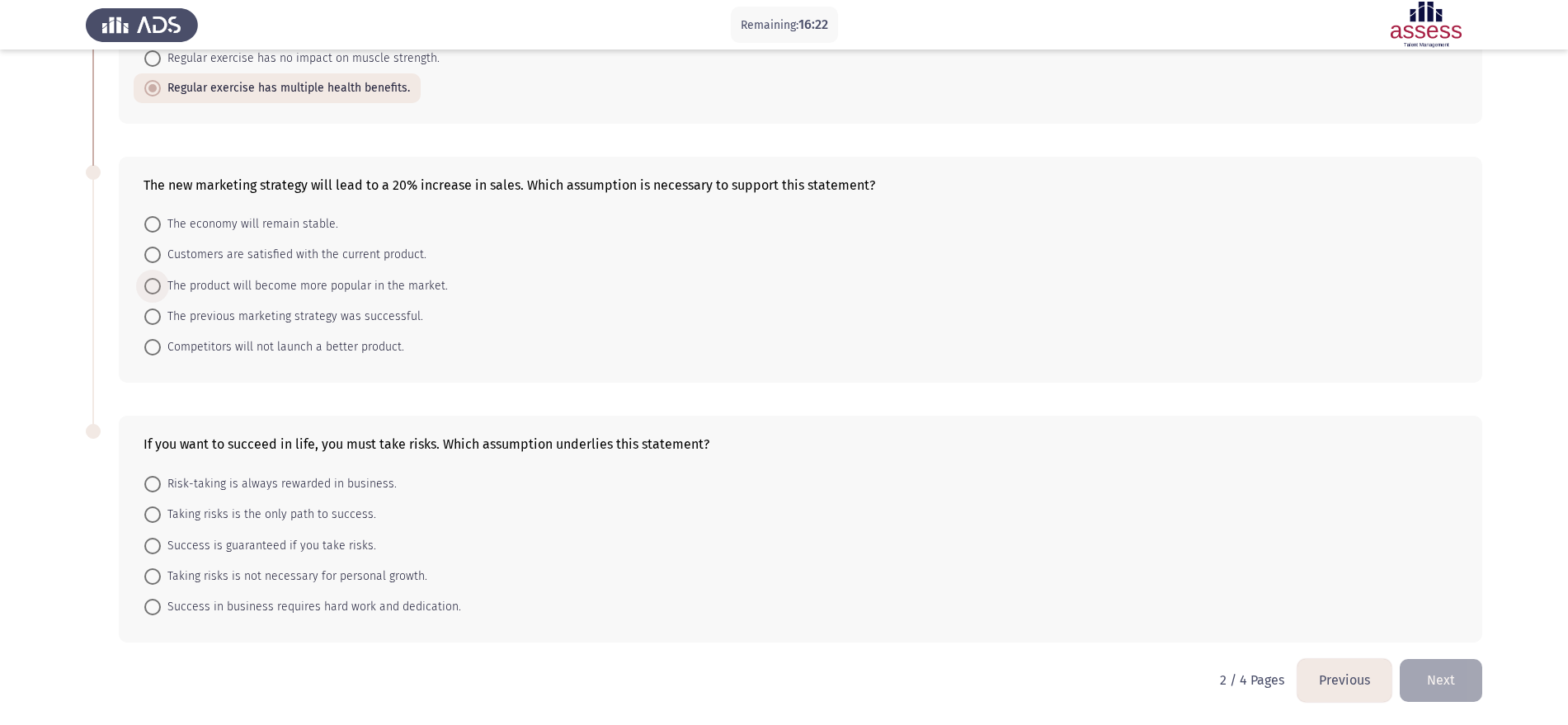
click at [248, 291] on span "The product will become more popular in the market." at bounding box center [305, 286] width 287 height 19
click at [161, 291] on input "The product will become more popular in the market." at bounding box center [152, 286] width 17 height 17
radio input "true"
click at [310, 605] on span "Success in business requires hard work and dedication." at bounding box center [311, 606] width 300 height 19
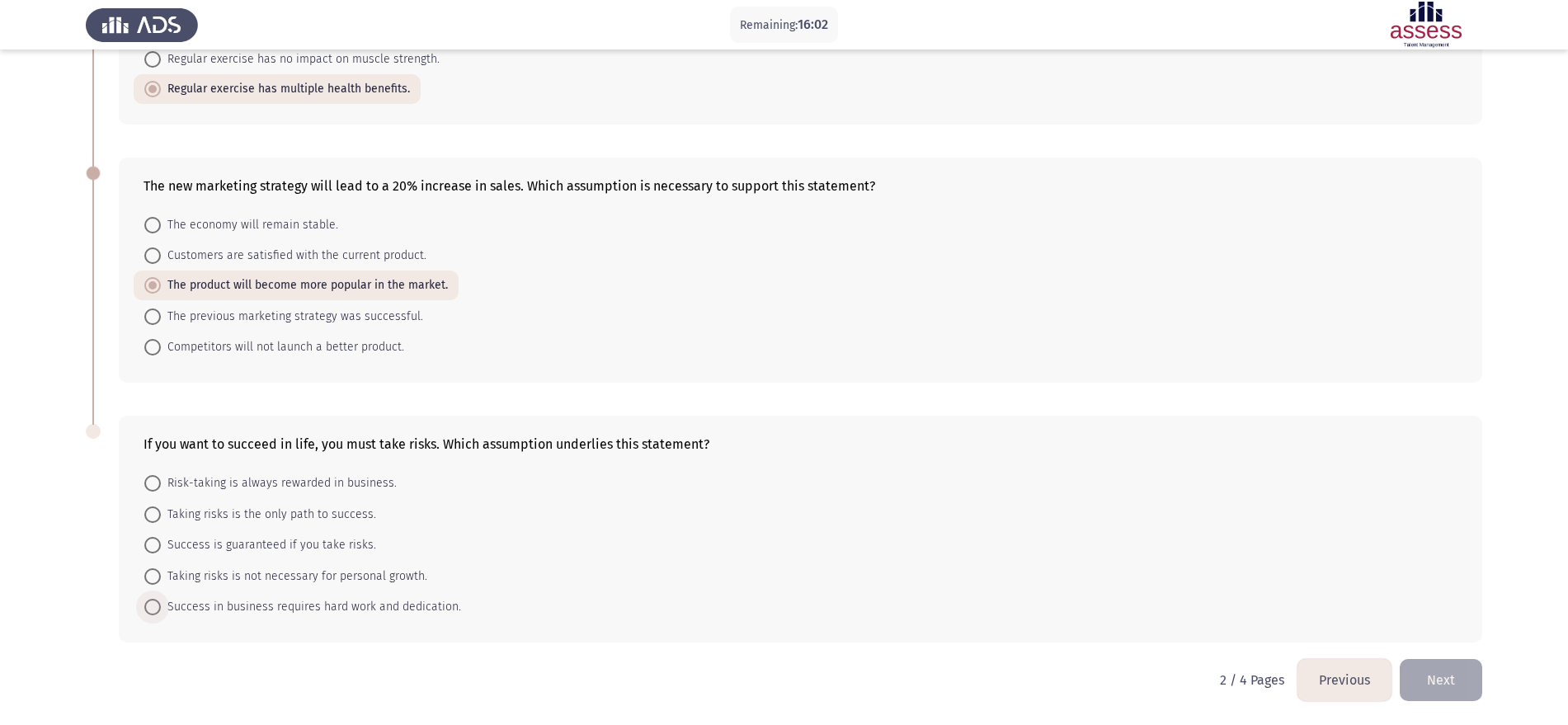
click at [161, 605] on input "Success in business requires hard work and dedication." at bounding box center [152, 606] width 17 height 17
radio input "true"
click at [1427, 683] on button "Next" at bounding box center [1441, 680] width 82 height 42
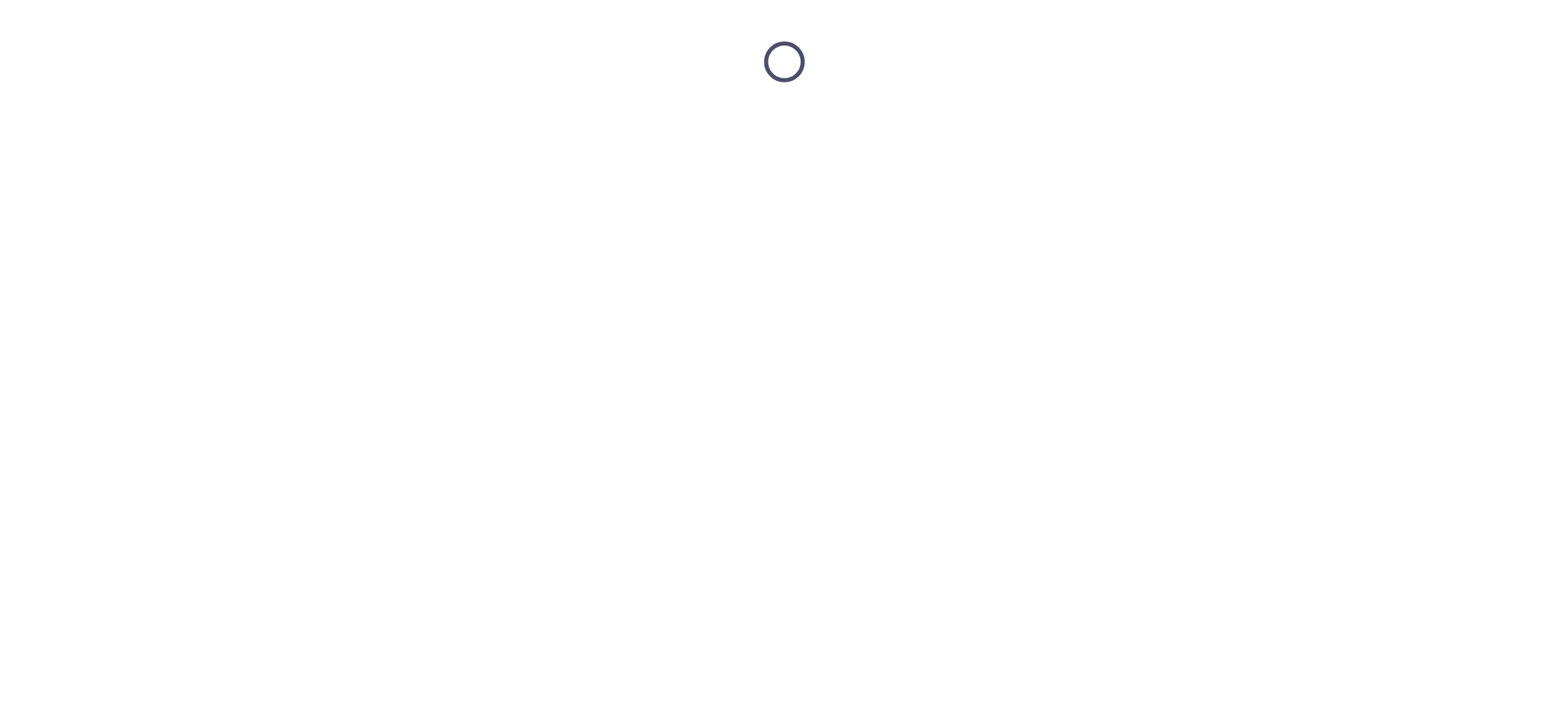
scroll to position [0, 0]
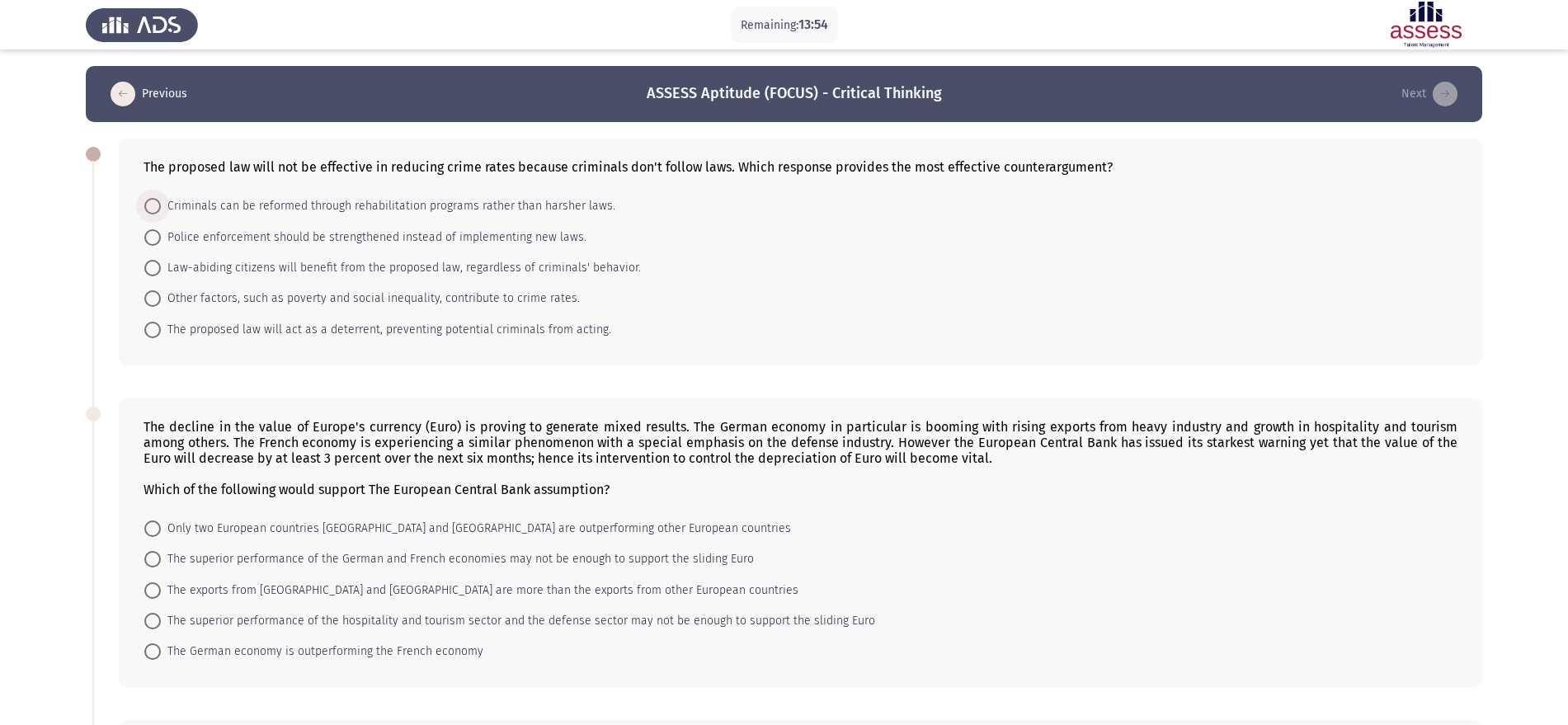
click at [353, 209] on span "Criminals can be reformed through rehabilitation programs rather than harsher l…" at bounding box center [388, 206] width 454 height 19
click at [161, 209] on input "Criminals can be reformed through rehabilitation programs rather than harsher l…" at bounding box center [152, 206] width 17 height 17
radio input "true"
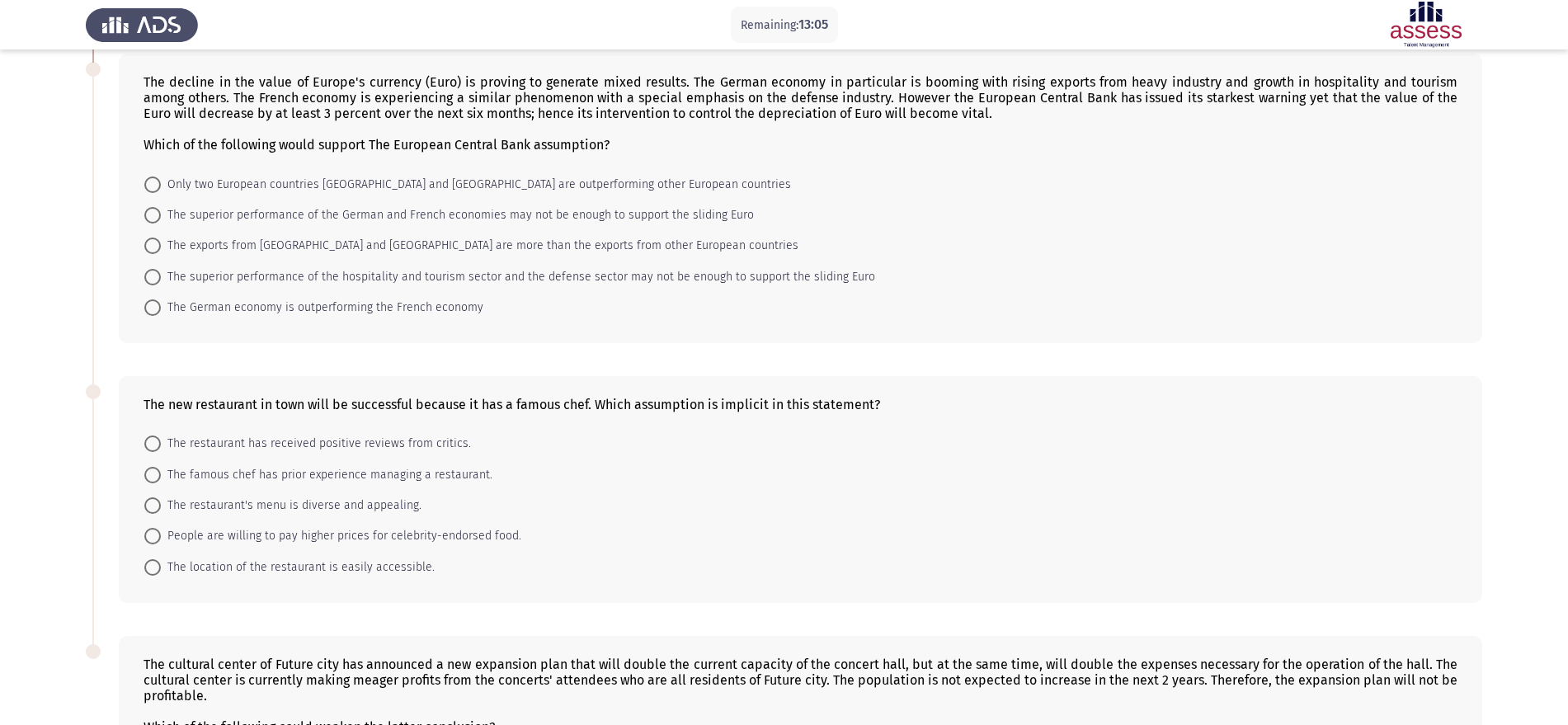
scroll to position [309, 0]
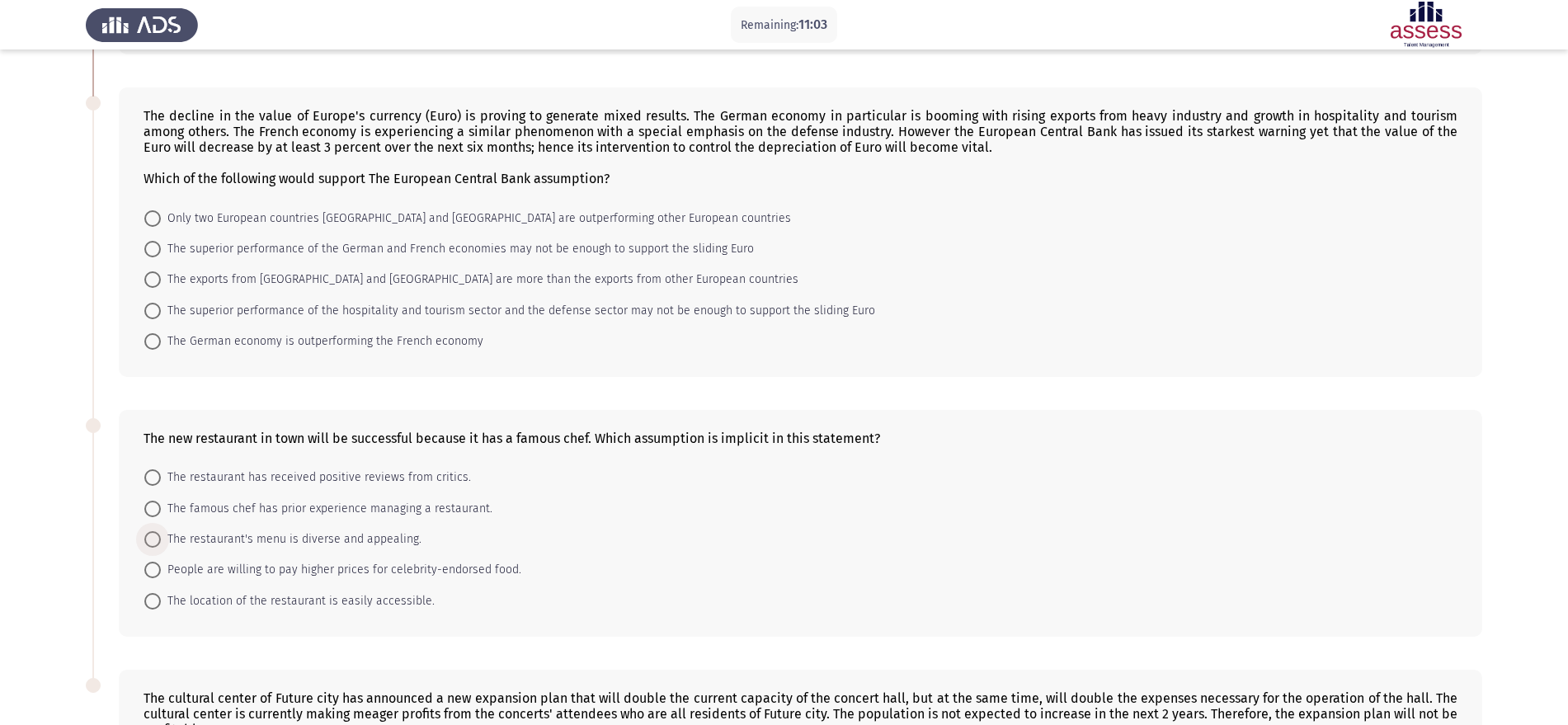
click at [268, 539] on span "The restaurant's menu is diverse and appealing." at bounding box center [291, 539] width 260 height 19
click at [161, 539] on input "The restaurant's menu is diverse and appealing." at bounding box center [152, 539] width 17 height 17
radio input "true"
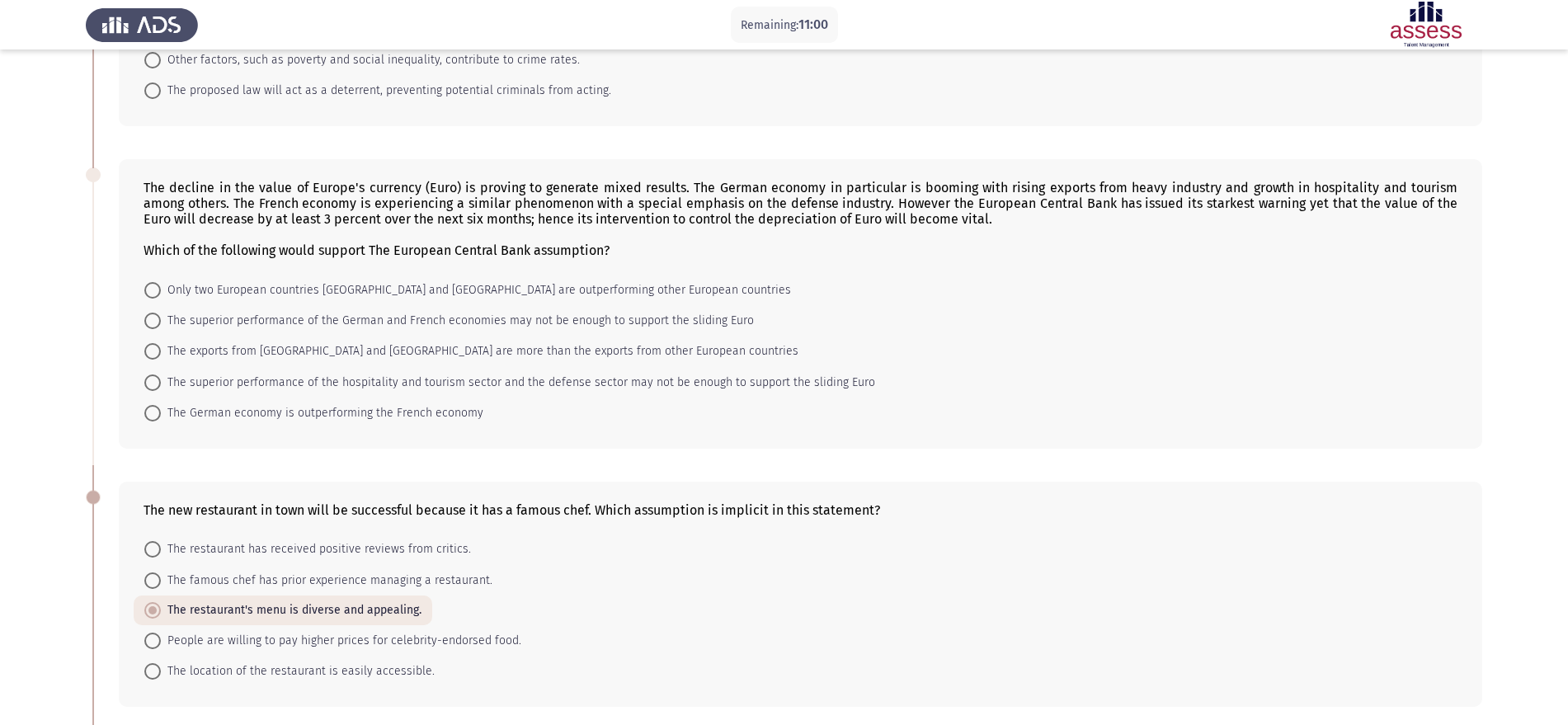
scroll to position [206, 0]
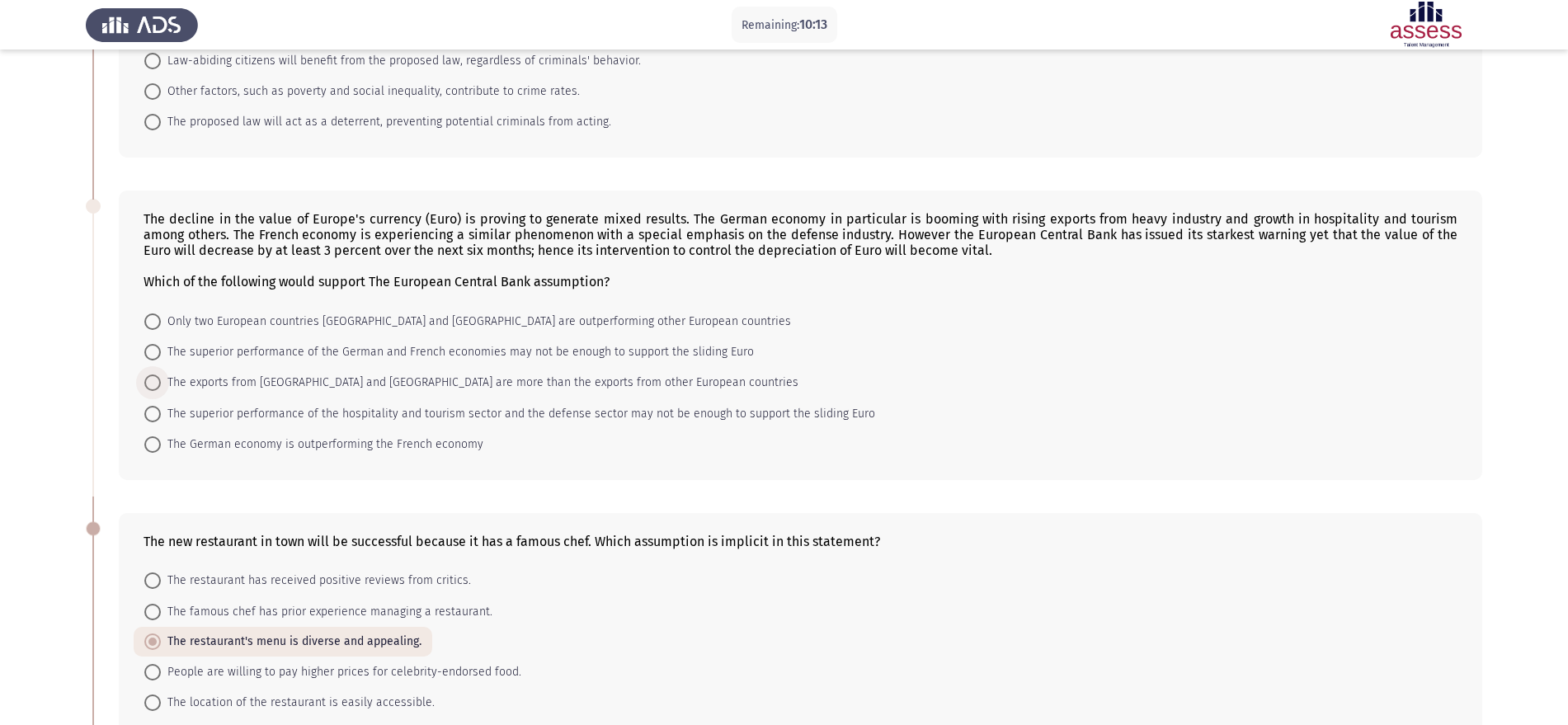
click at [523, 386] on span "The exports from [GEOGRAPHIC_DATA] and [GEOGRAPHIC_DATA] are more than the expo…" at bounding box center [480, 382] width 637 height 19
click at [161, 386] on input "The exports from [GEOGRAPHIC_DATA] and [GEOGRAPHIC_DATA] are more than the expo…" at bounding box center [152, 382] width 17 height 17
radio input "true"
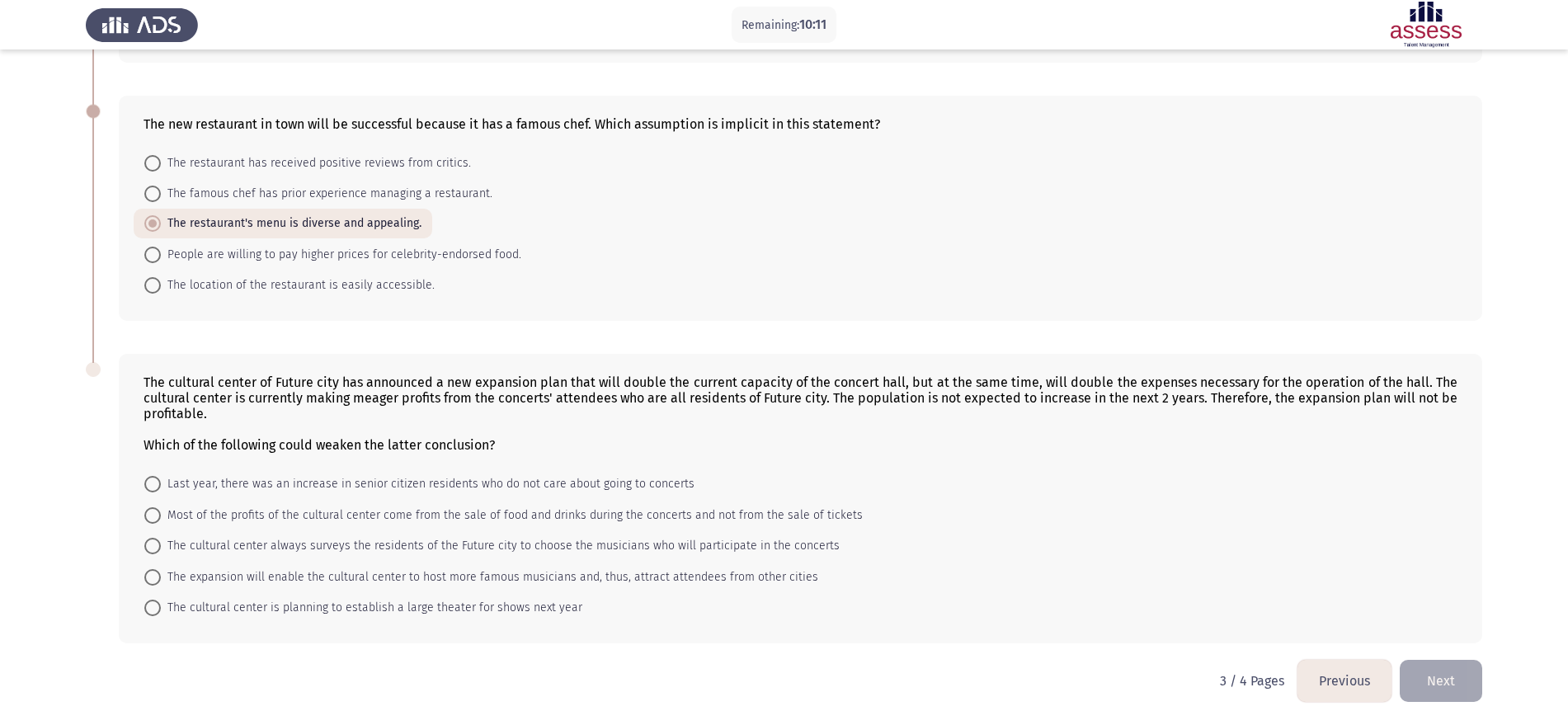
scroll to position [623, 0]
click at [382, 575] on span "The expansion will enable the cultural center to host more famous musicians and…" at bounding box center [490, 576] width 657 height 19
click at [161, 575] on input "The expansion will enable the cultural center to host more famous musicians and…" at bounding box center [152, 576] width 17 height 17
radio input "true"
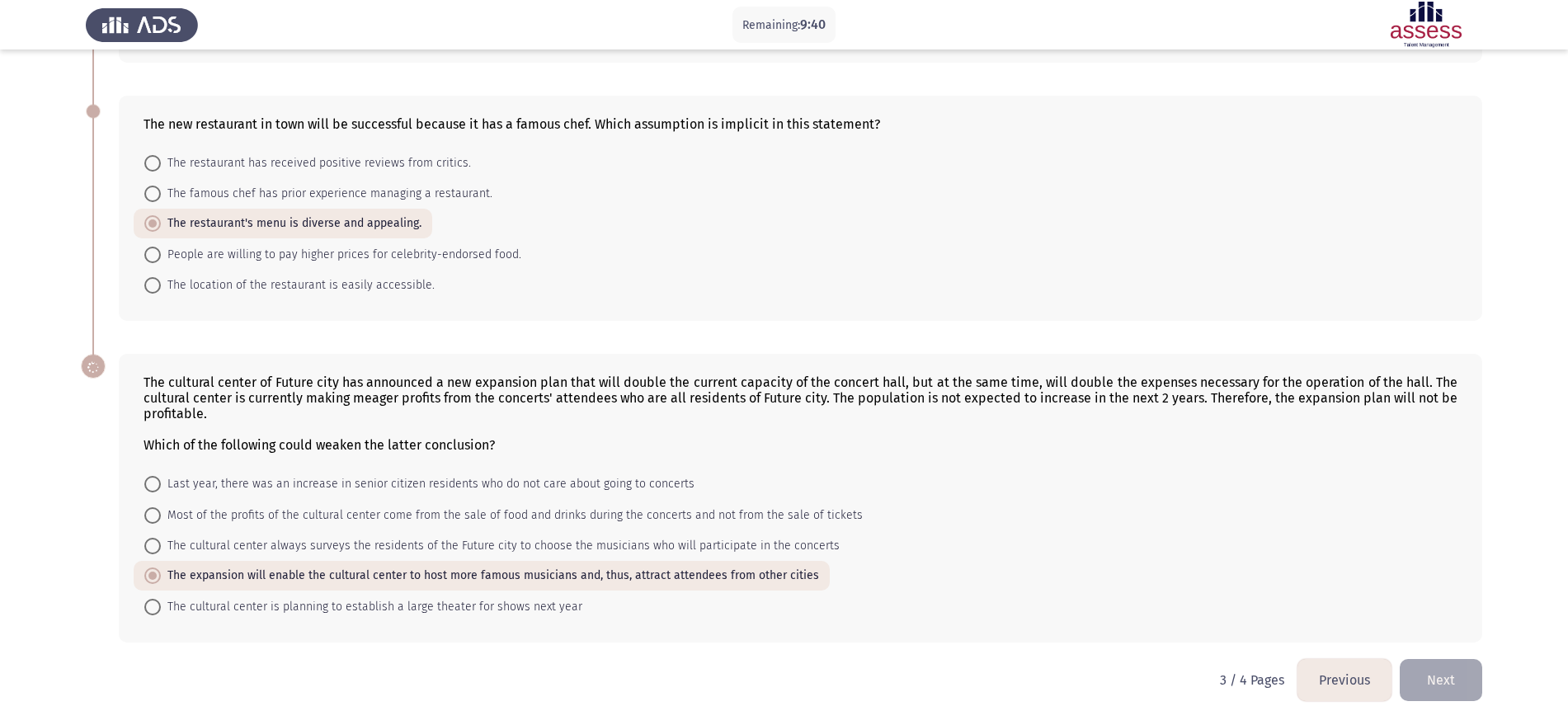
scroll to position [622, 0]
click at [1451, 680] on button "Next" at bounding box center [1441, 680] width 82 height 42
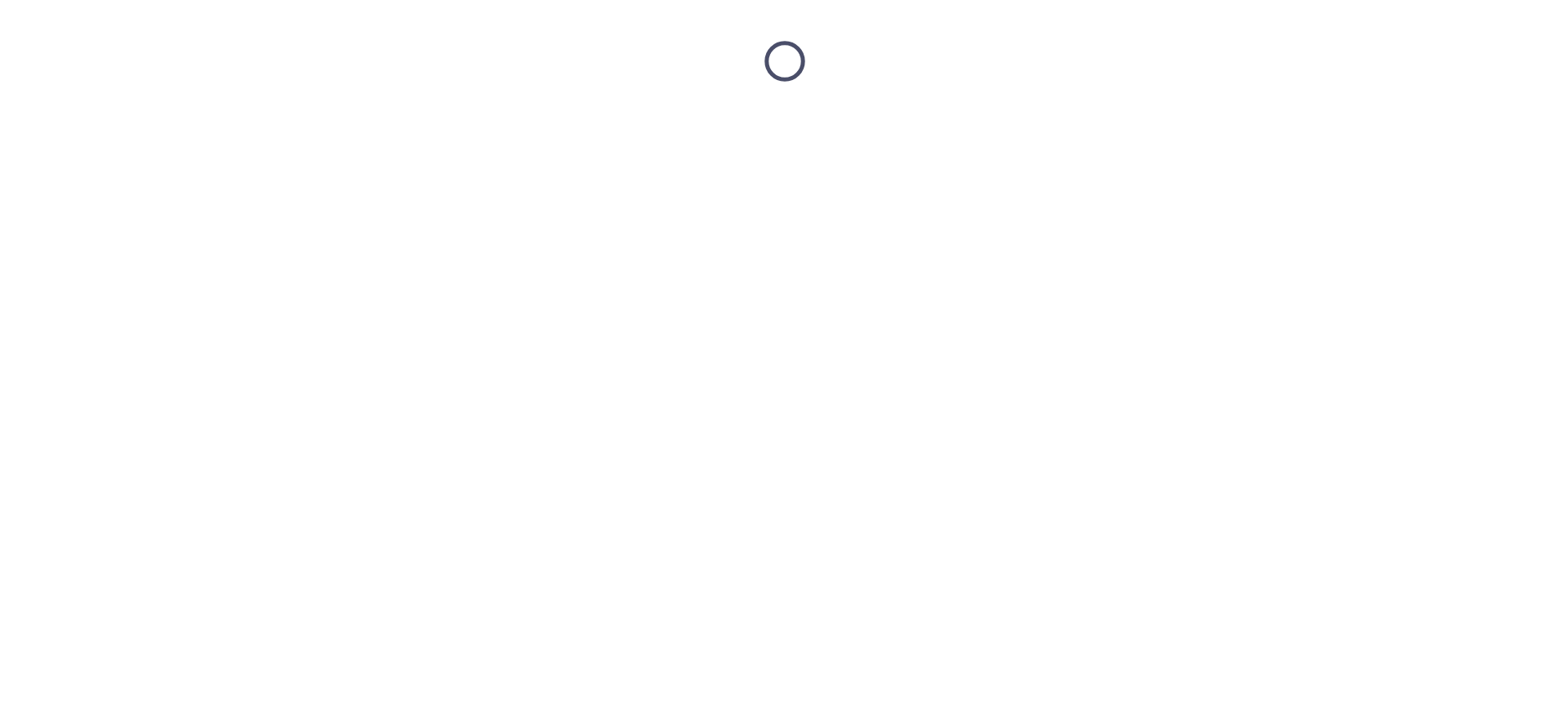
scroll to position [0, 0]
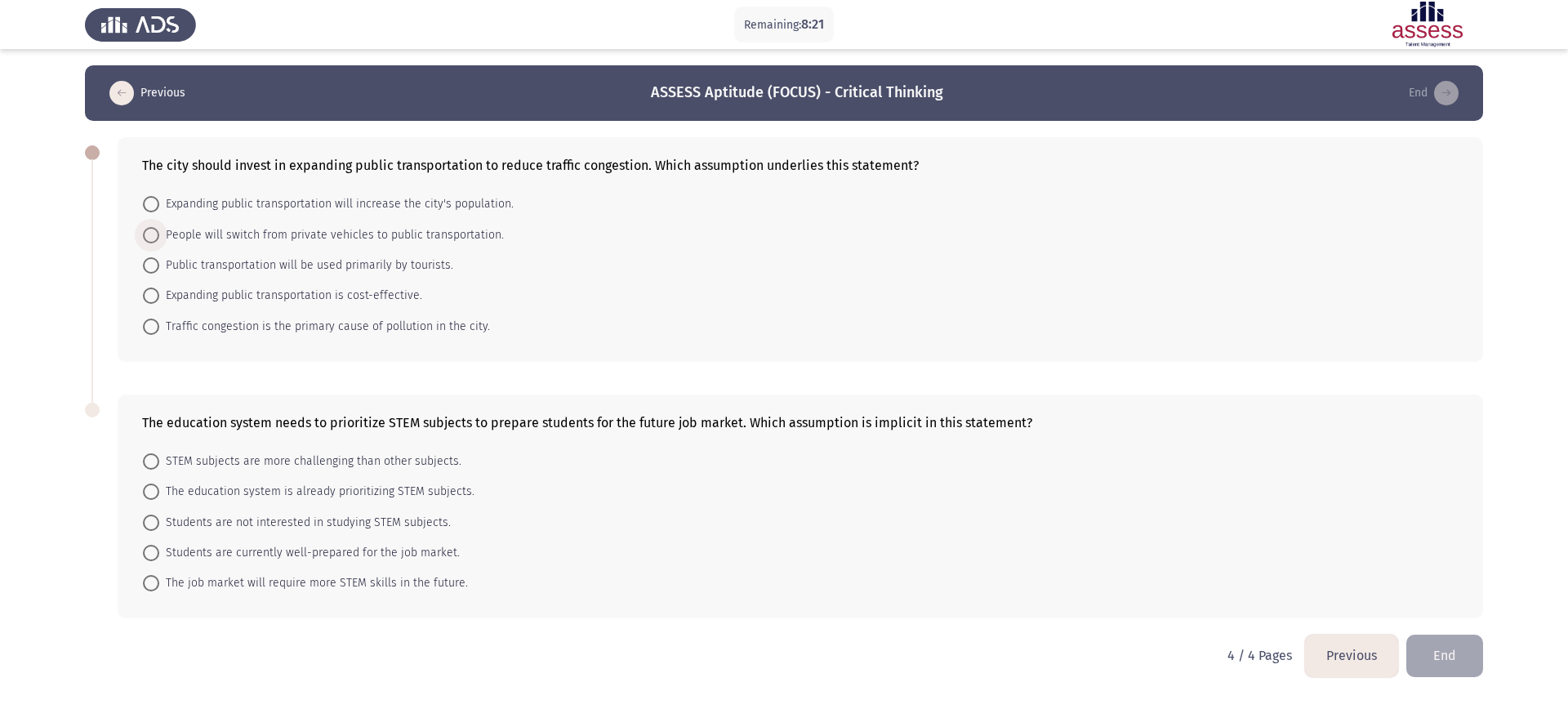
click at [287, 241] on span "People will switch from private vehicles to public transportation." at bounding box center [331, 235] width 345 height 19
click at [160, 241] on input "People will switch from private vehicles to public transportation." at bounding box center [151, 235] width 17 height 17
radio input "true"
click at [353, 586] on span "The job market will require more STEM skills in the future." at bounding box center [314, 582] width 309 height 19
click at [160, 586] on input "The job market will require more STEM skills in the future." at bounding box center [151, 582] width 17 height 17
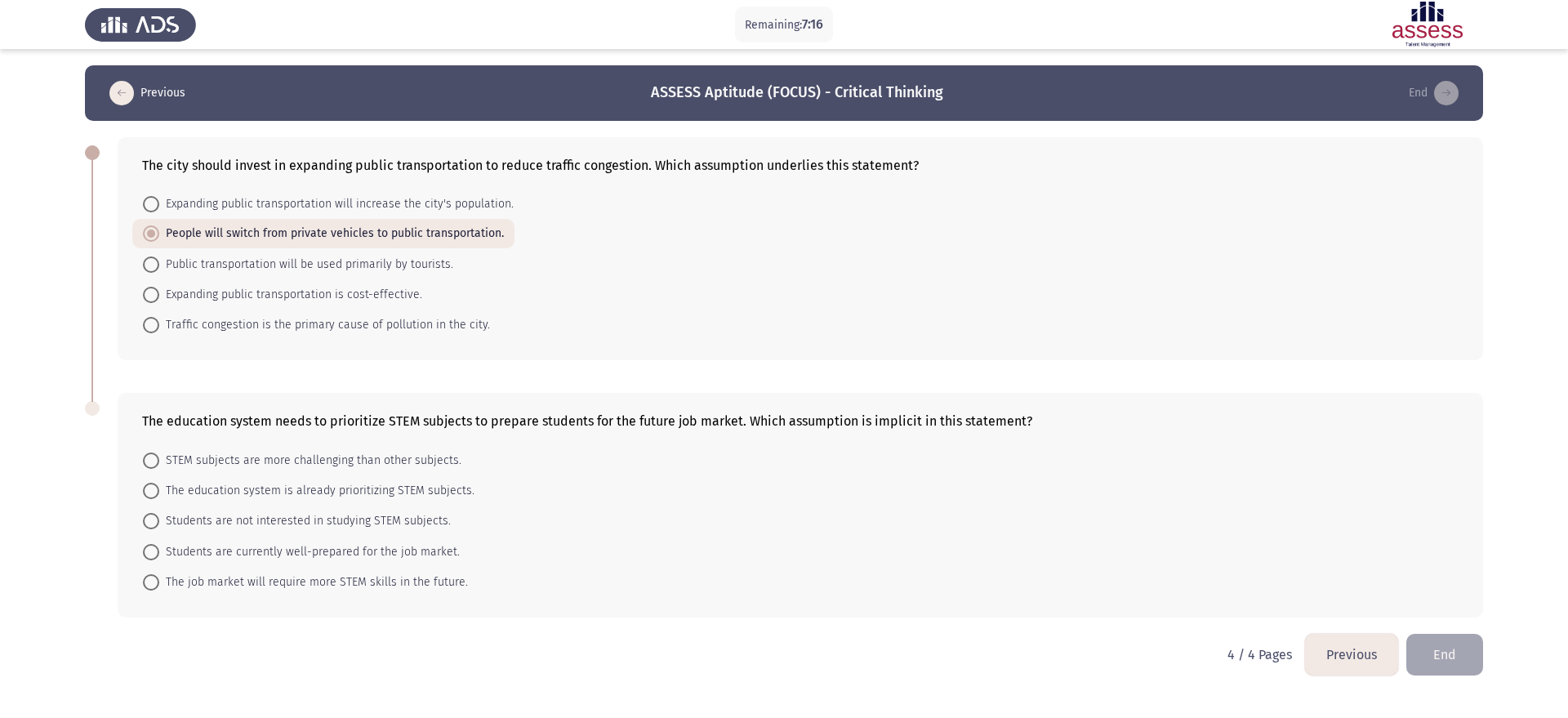
radio input "true"
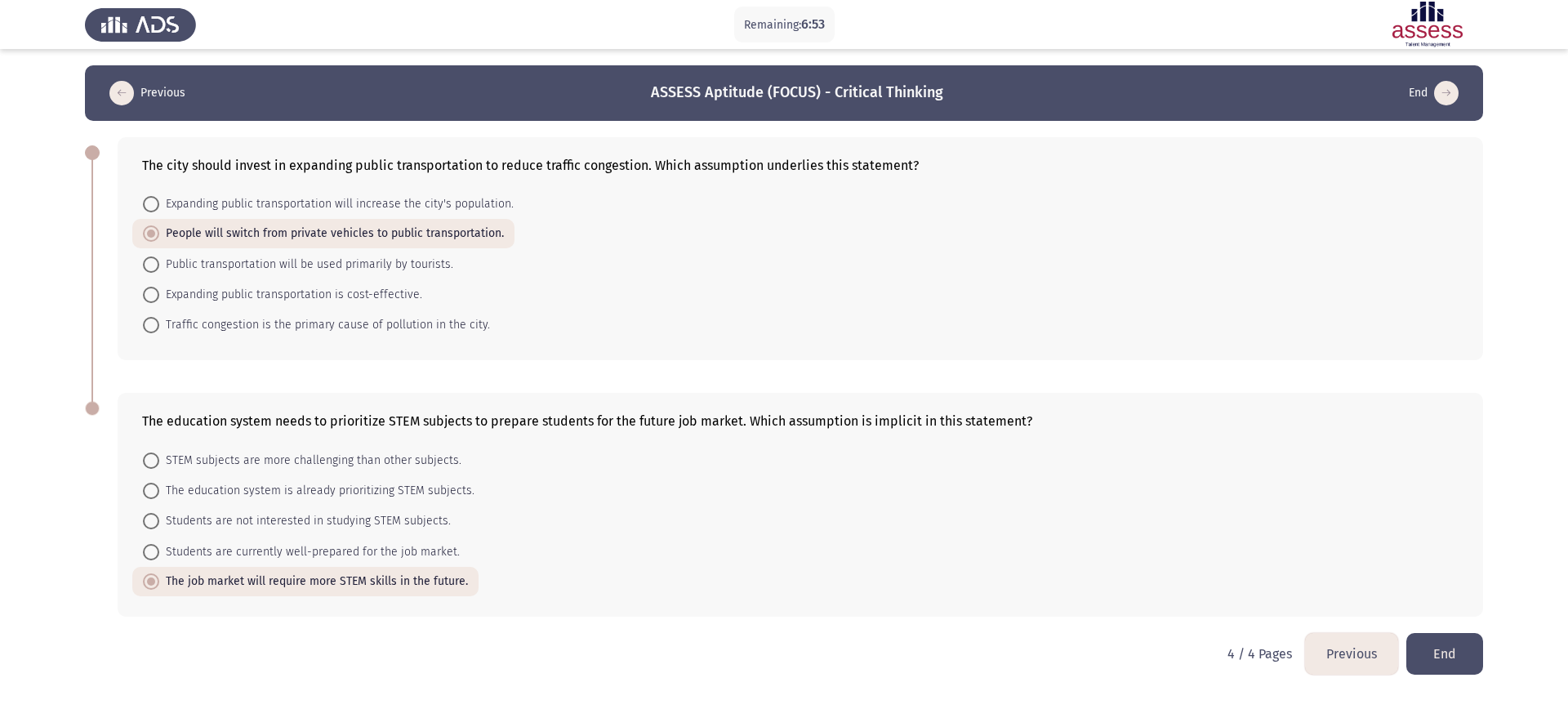
click at [1469, 668] on button "End" at bounding box center [1445, 654] width 77 height 42
